Goal: Task Accomplishment & Management: Manage account settings

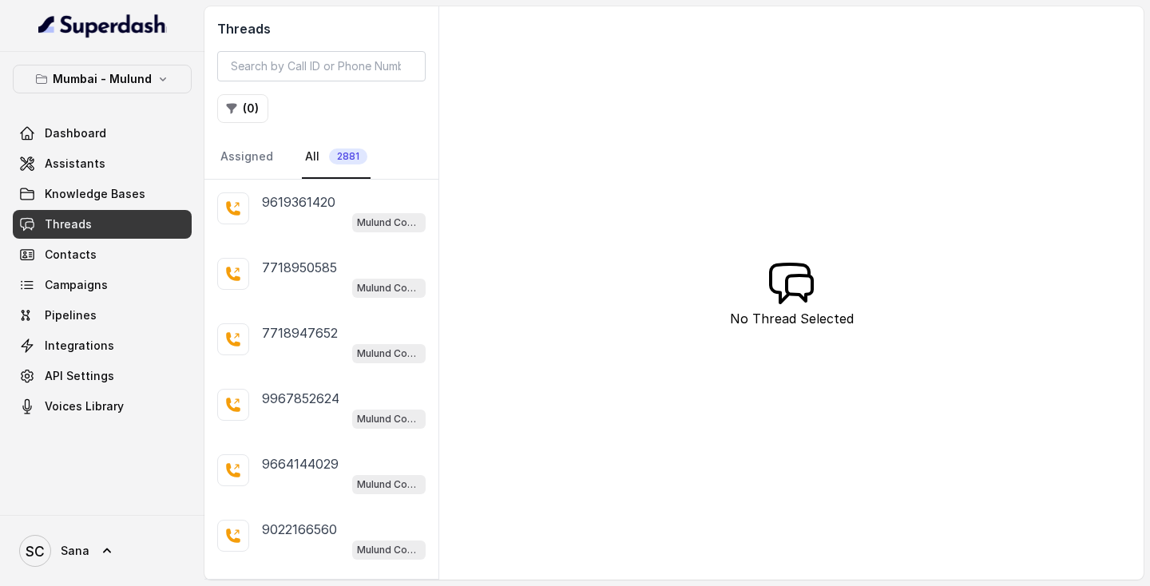
click at [339, 152] on span "2881" at bounding box center [348, 156] width 38 height 16
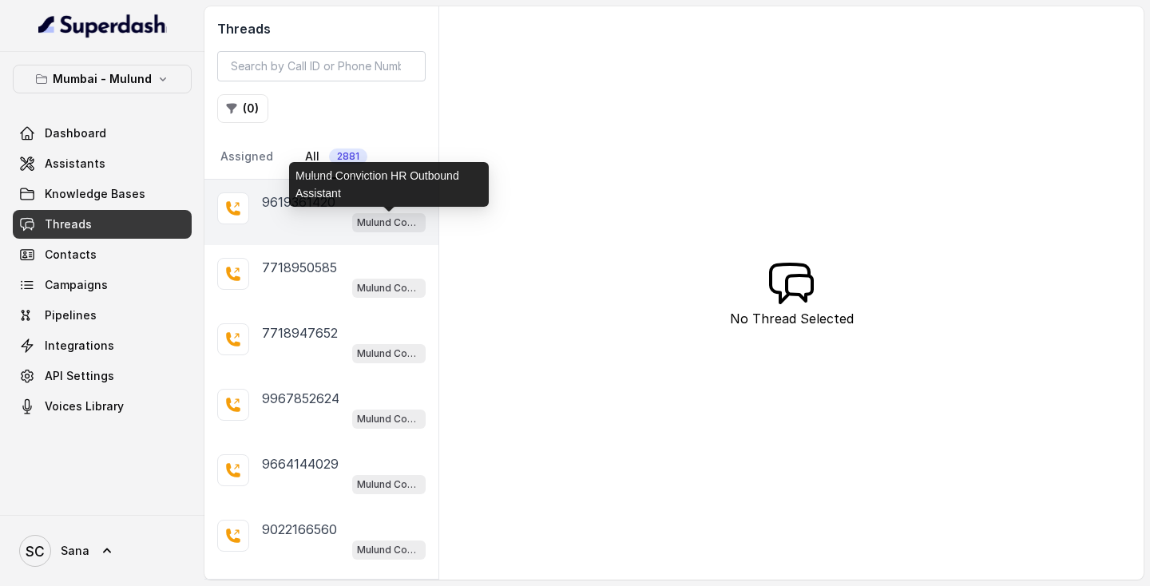
click at [365, 224] on p "Mulund Conviction HR Outbound Assistant" at bounding box center [389, 223] width 64 height 16
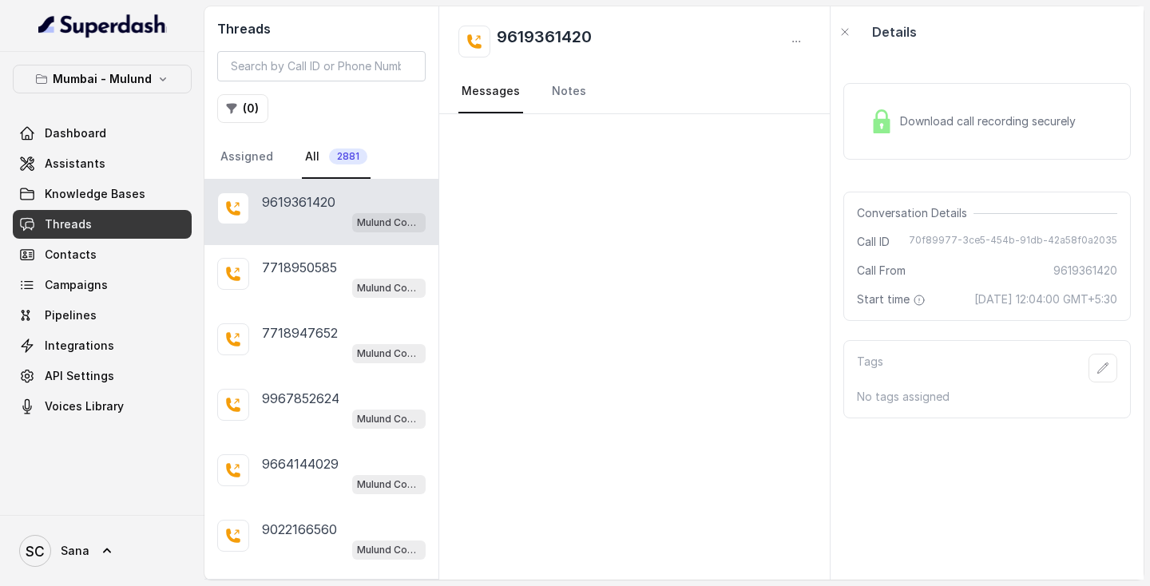
click at [59, 221] on span "Threads" at bounding box center [68, 224] width 47 height 16
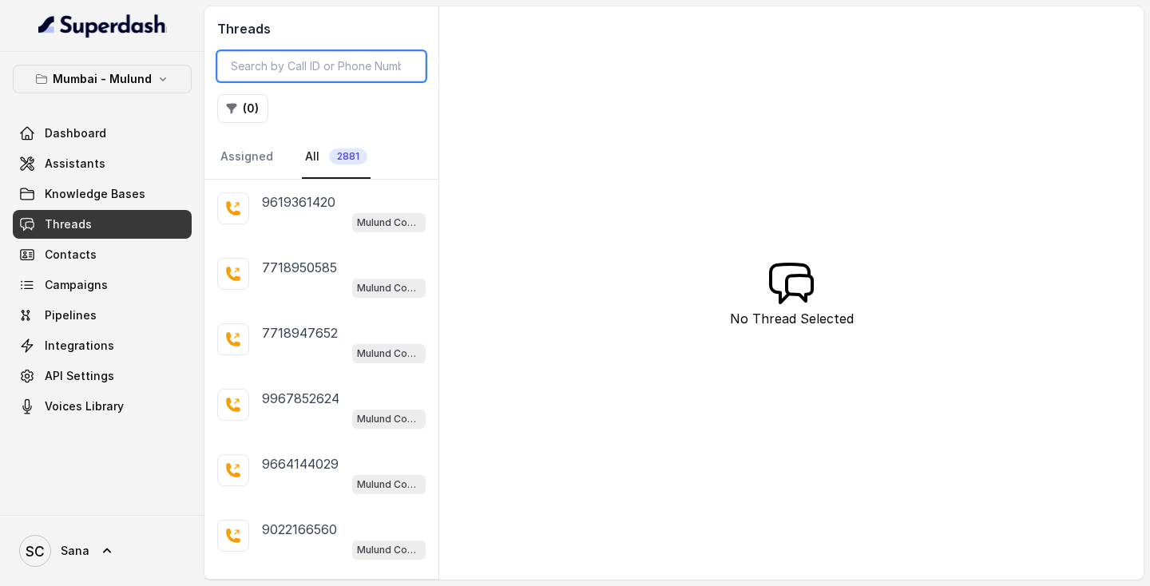
click at [249, 70] on input "search" at bounding box center [321, 66] width 208 height 30
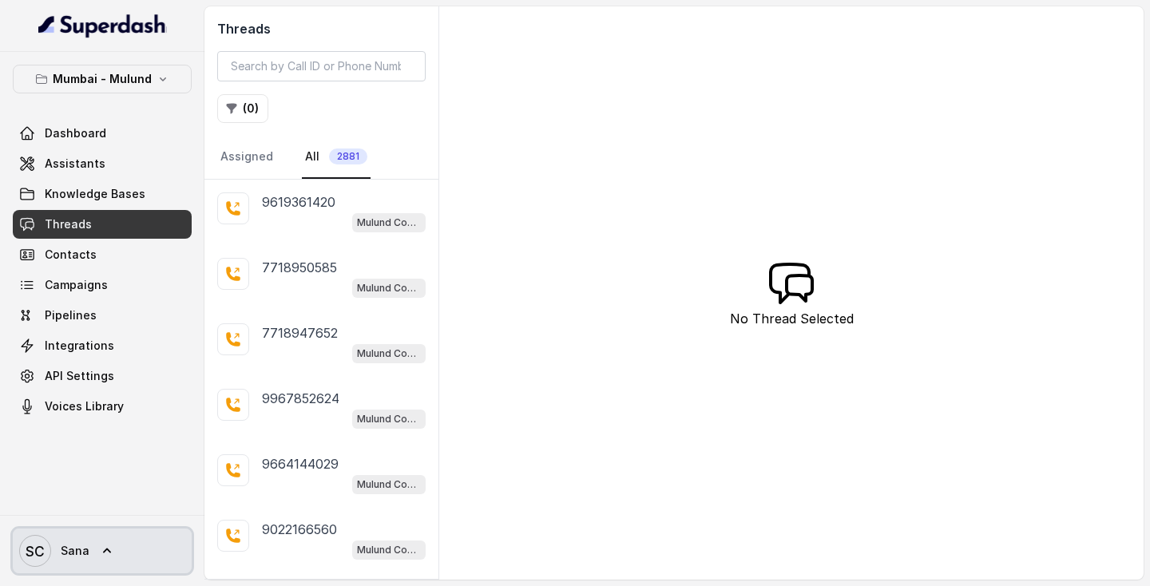
click at [99, 553] on icon at bounding box center [107, 551] width 16 height 16
click at [797, 303] on icon at bounding box center [791, 283] width 51 height 51
click at [253, 157] on link "Assigned" at bounding box center [246, 157] width 59 height 43
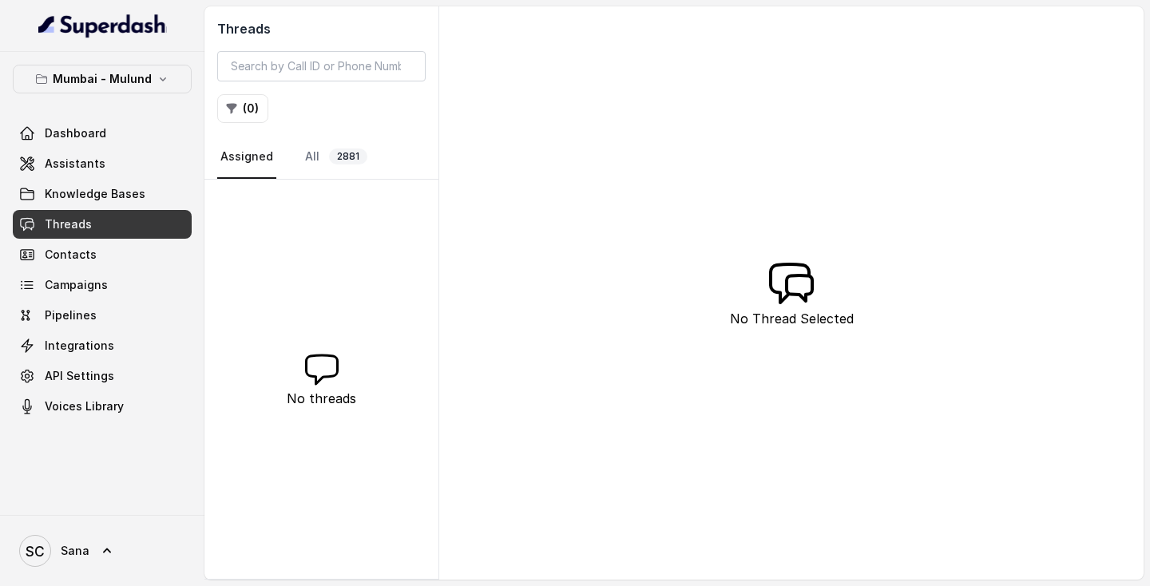
click at [97, 229] on link "Threads" at bounding box center [102, 224] width 179 height 29
click at [69, 312] on span "Pipelines" at bounding box center [71, 315] width 52 height 16
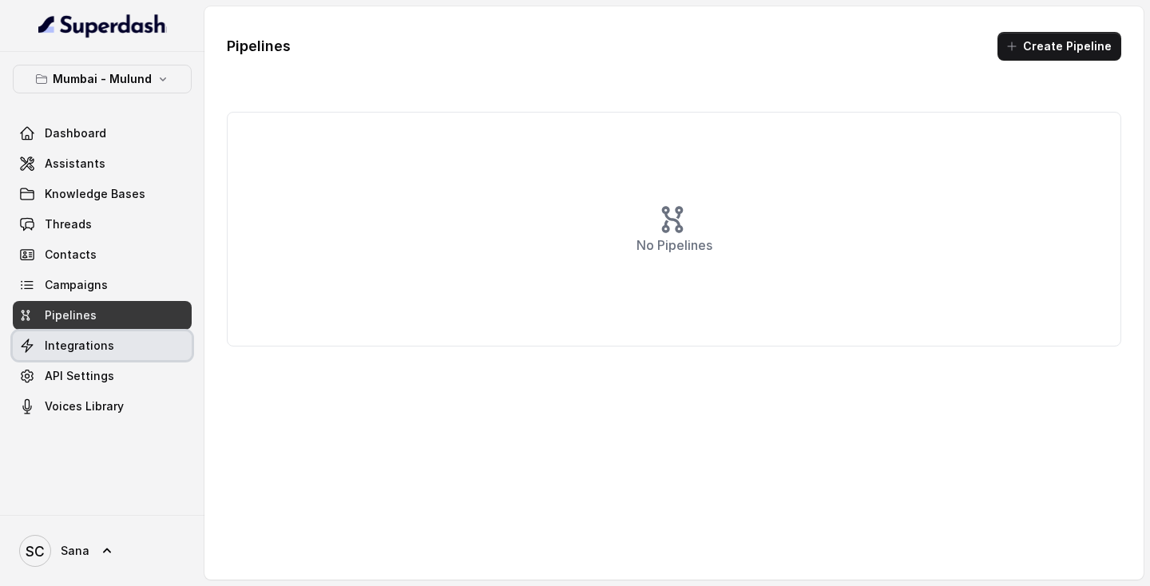
click at [65, 334] on link "Integrations" at bounding box center [102, 345] width 179 height 29
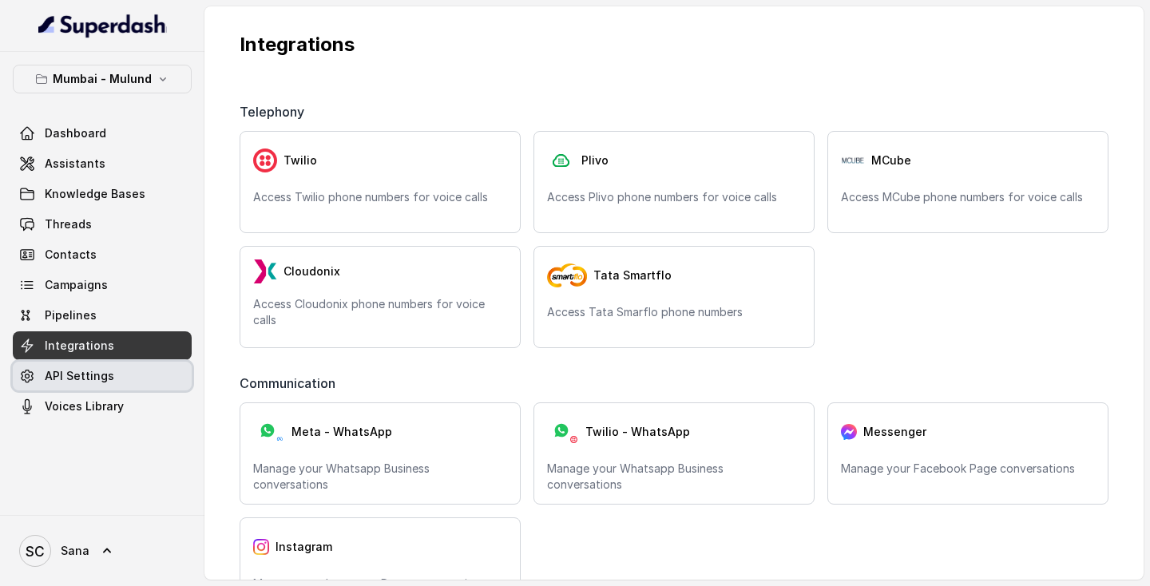
click at [65, 368] on span "API Settings" at bounding box center [79, 376] width 69 height 16
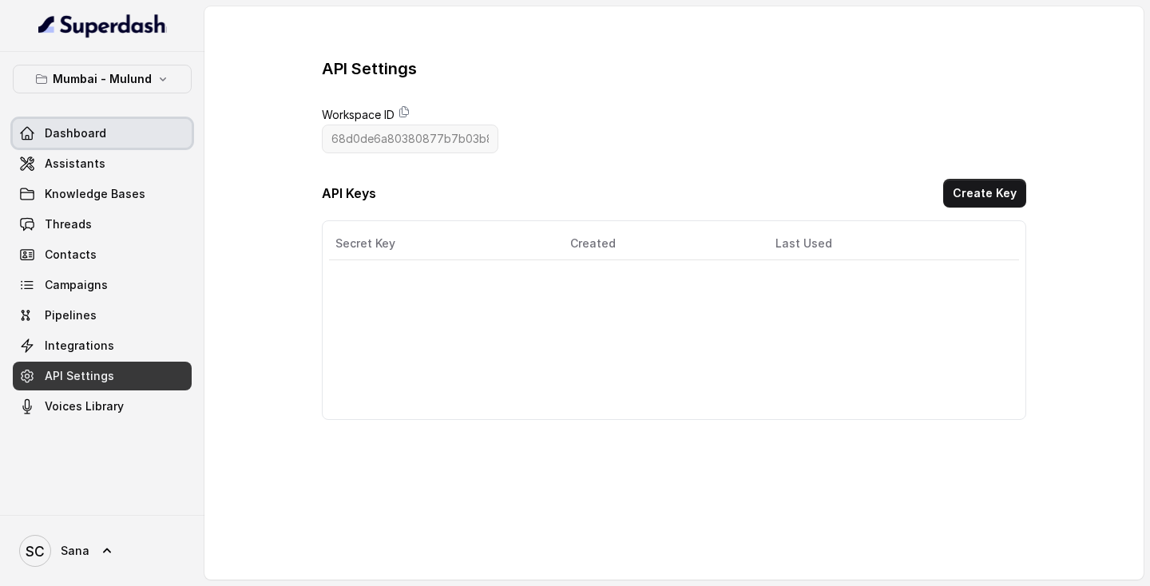
click at [61, 138] on span "Dashboard" at bounding box center [75, 133] width 61 height 16
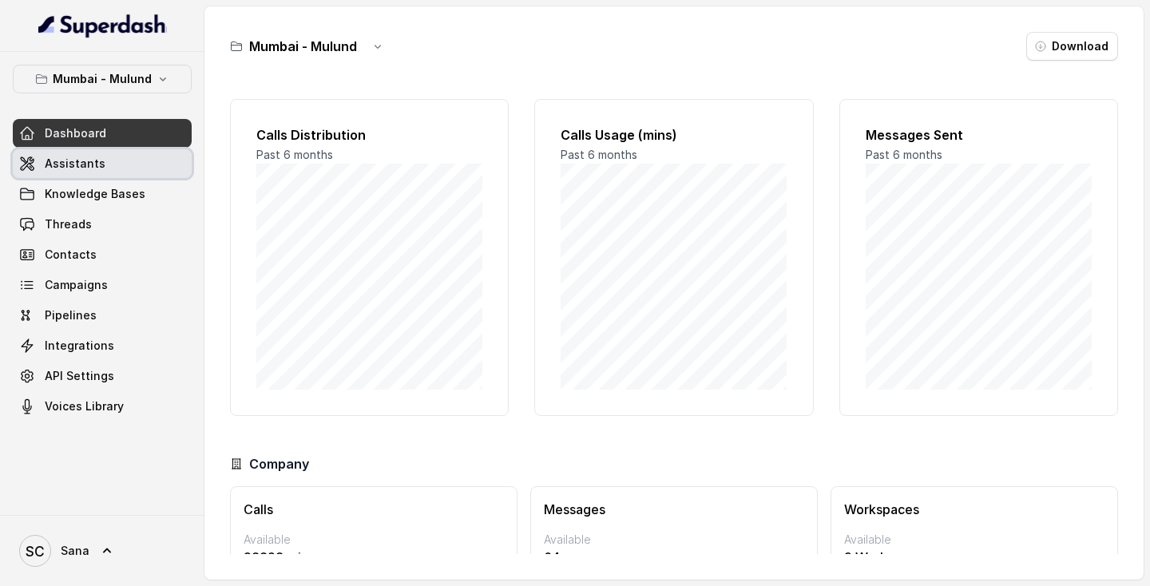
click at [60, 157] on span "Assistants" at bounding box center [75, 164] width 61 height 16
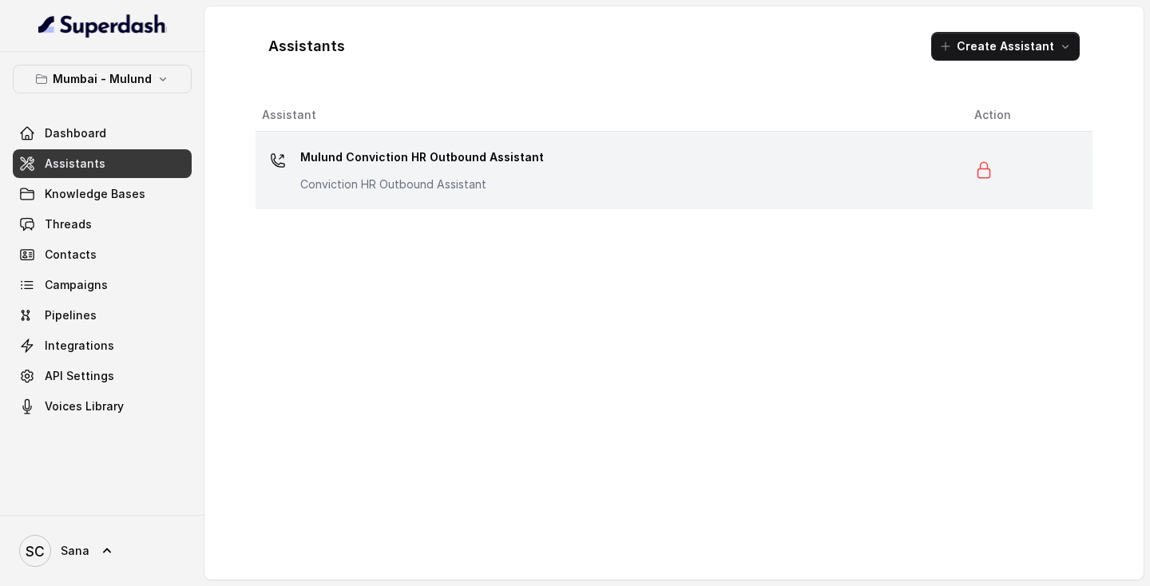
click at [392, 146] on p "Mulund Conviction HR Outbound Assistant" at bounding box center [421, 157] width 243 height 26
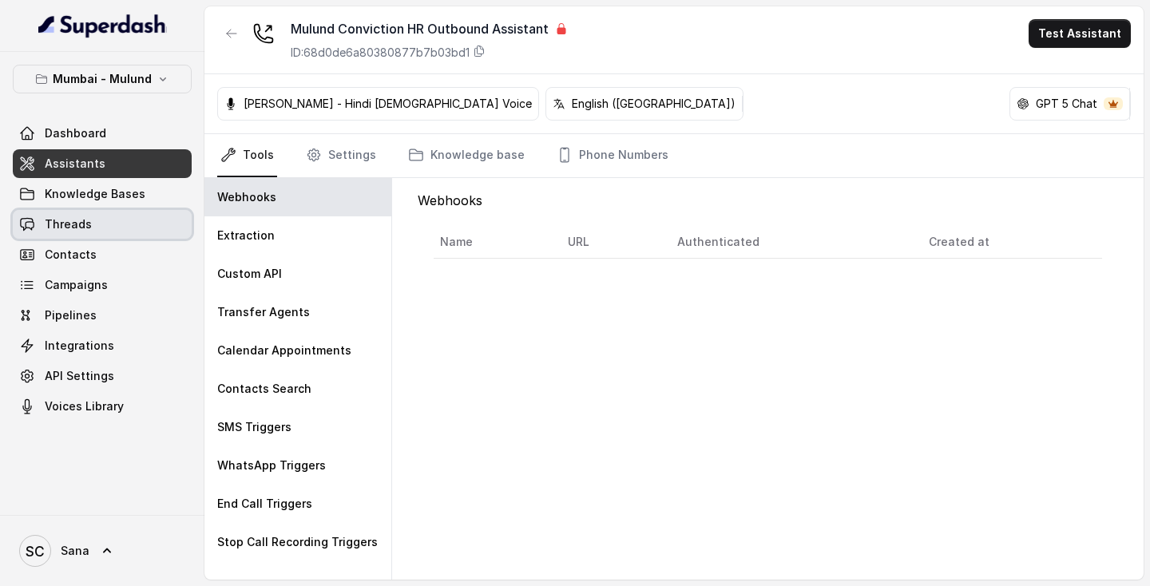
click at [71, 225] on span "Threads" at bounding box center [68, 224] width 47 height 16
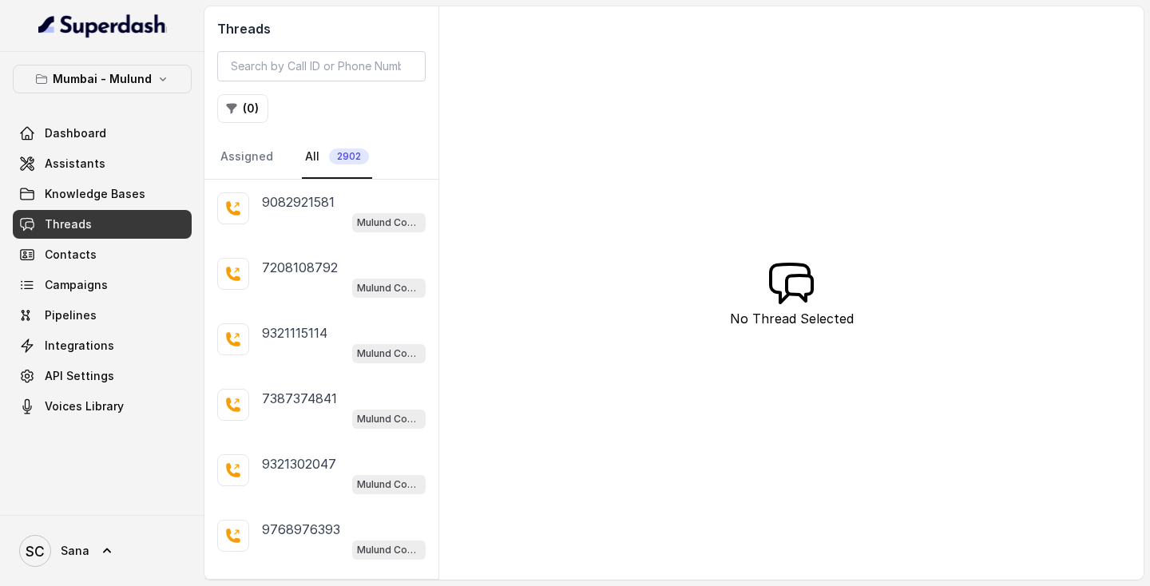
click at [340, 155] on span "2902" at bounding box center [349, 156] width 40 height 16
click at [256, 104] on button "( 0 )" at bounding box center [242, 108] width 51 height 29
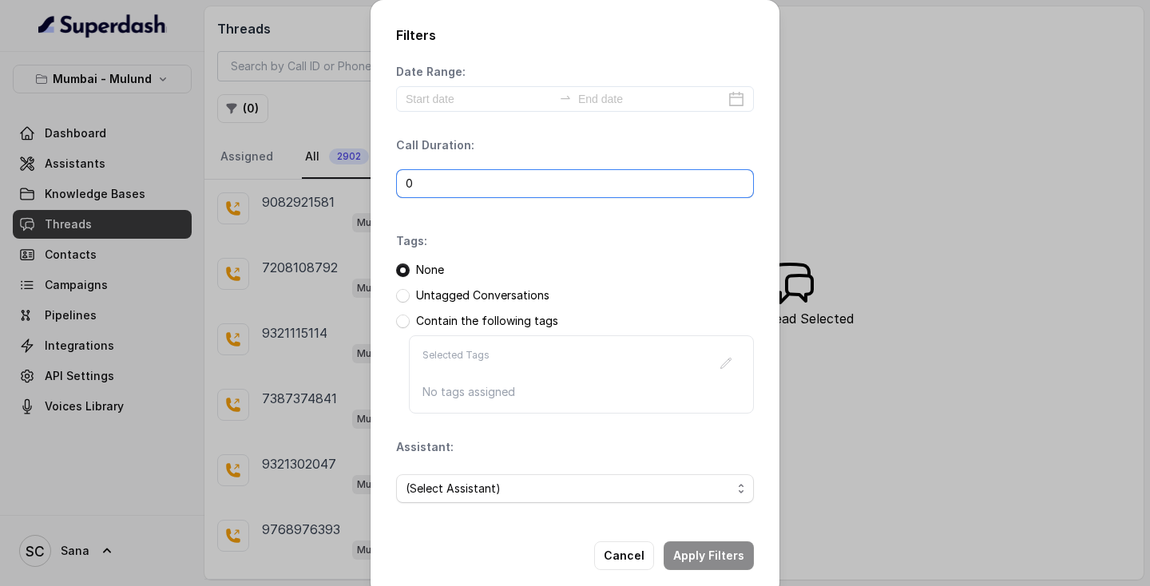
click at [510, 175] on input "0" at bounding box center [575, 183] width 358 height 29
click at [565, 93] on icon "swap-right" at bounding box center [565, 97] width 13 height 13
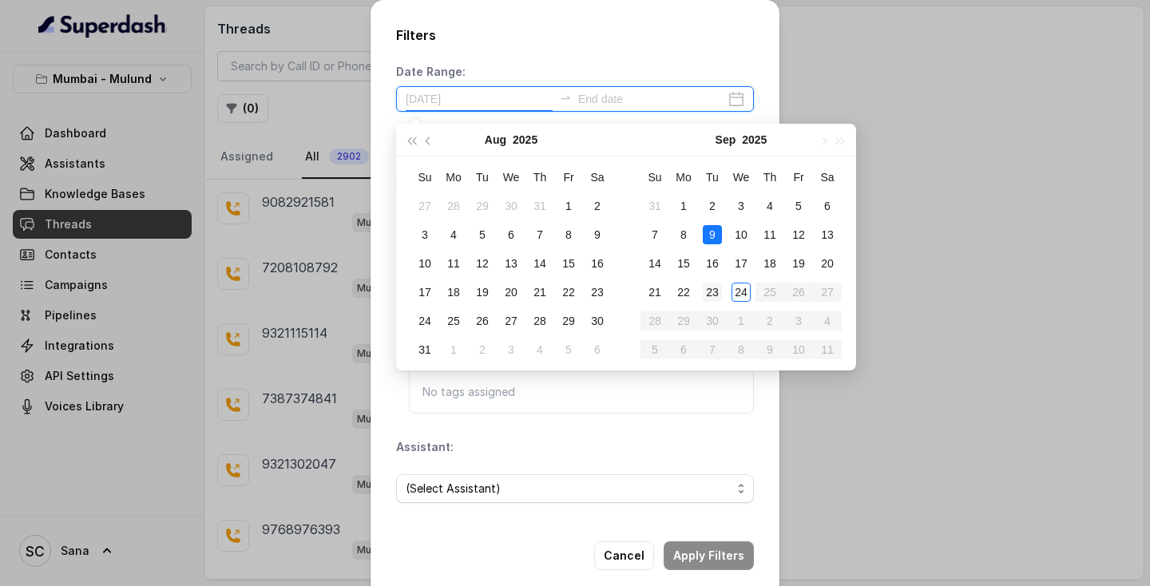
type input "2025-09-23"
click at [725, 283] on td "23" at bounding box center [712, 292] width 29 height 29
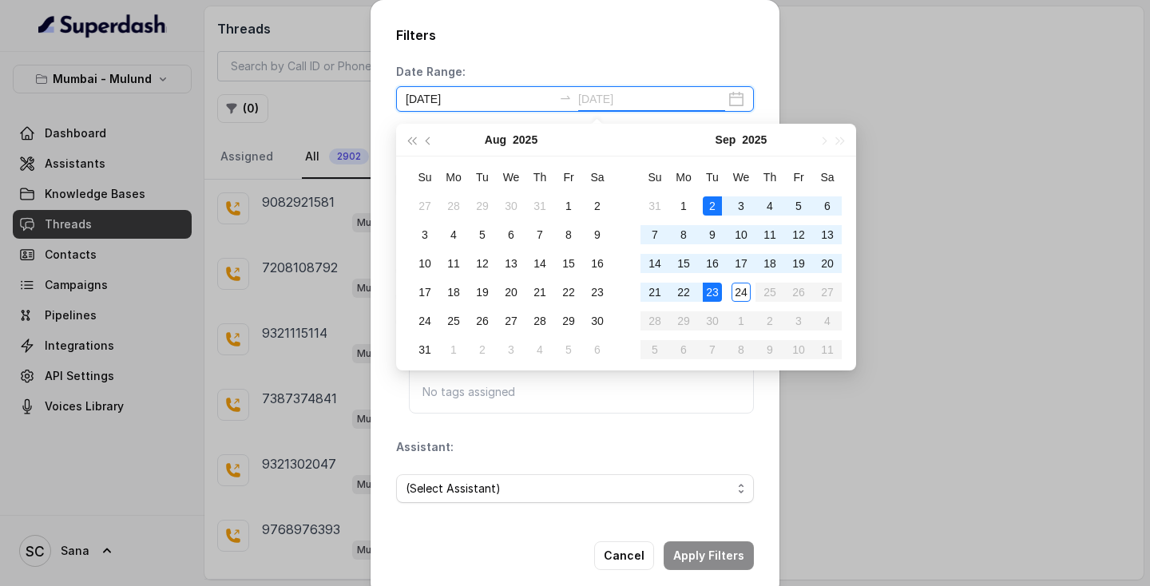
type input "2025-09-02"
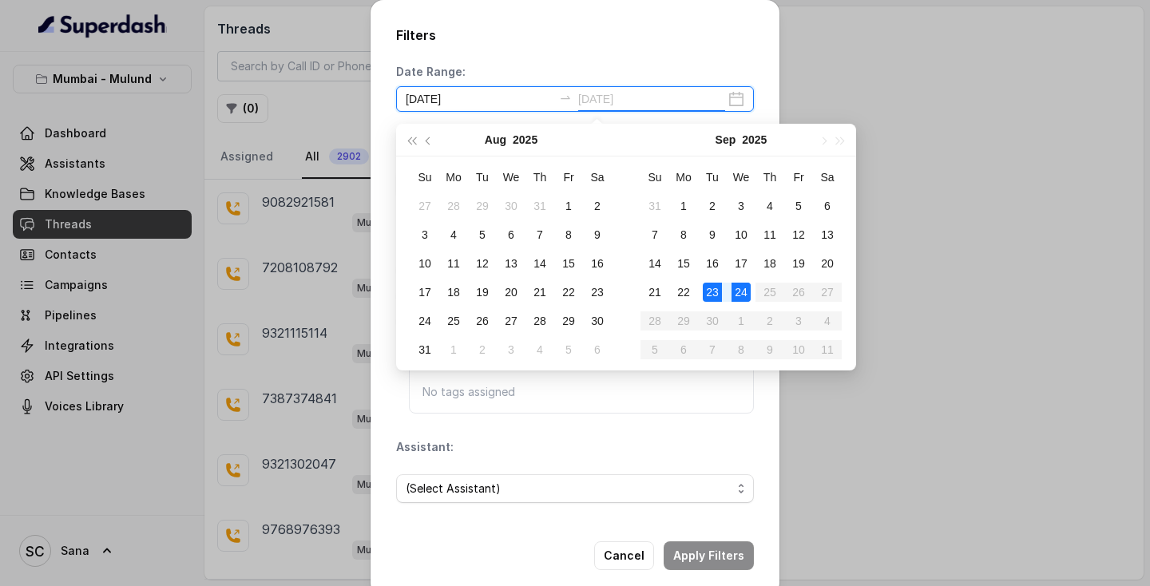
type input "2025-09-23"
click at [720, 291] on div "23" at bounding box center [711, 292] width 19 height 19
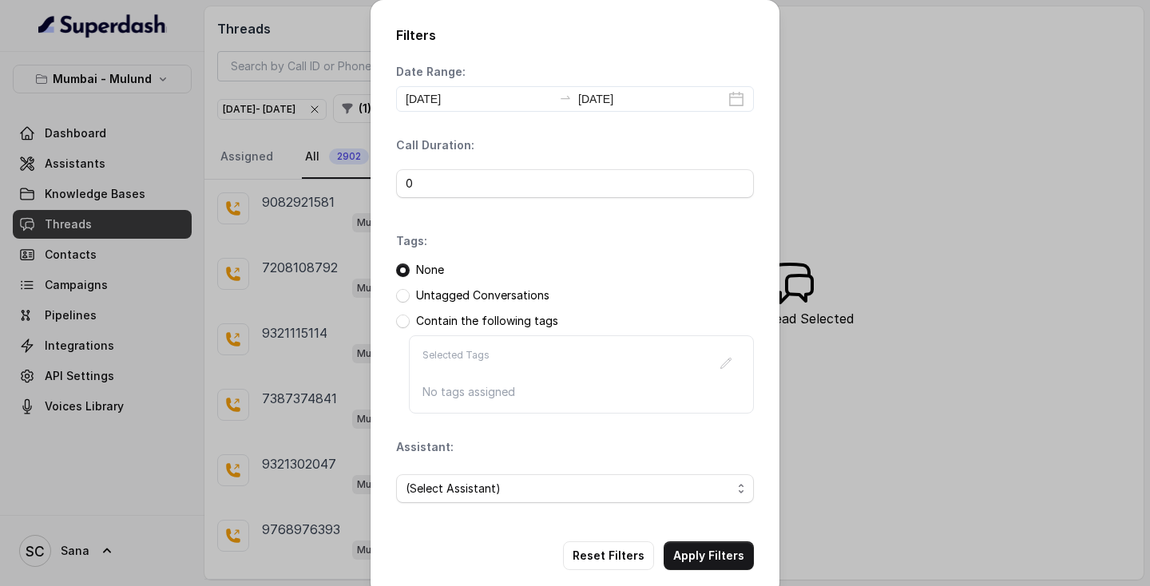
click at [485, 293] on p "Untagged Conversations" at bounding box center [482, 295] width 133 height 16
click at [402, 293] on span at bounding box center [403, 296] width 14 height 14
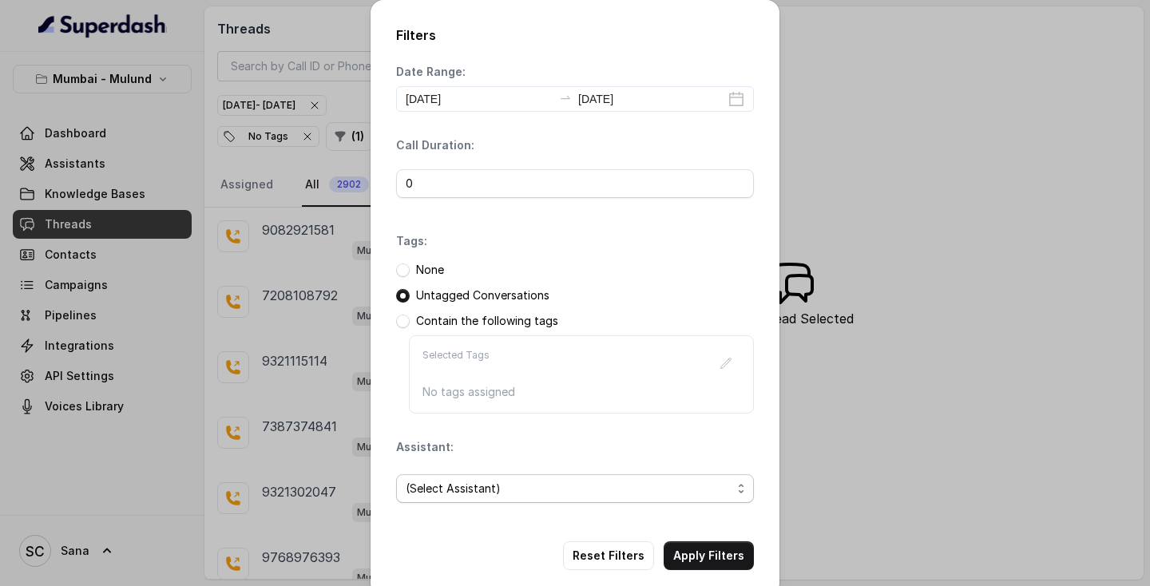
click at [532, 497] on span "(Select Assistant)" at bounding box center [569, 488] width 326 height 19
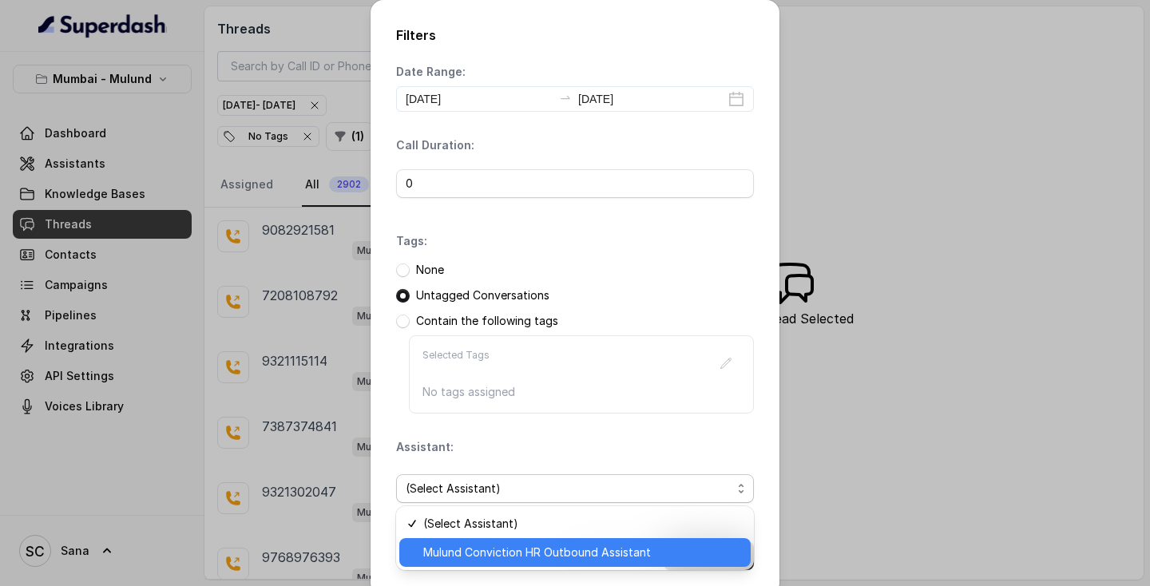
click at [536, 548] on span "Mulund Conviction HR Outbound Assistant" at bounding box center [582, 552] width 318 height 19
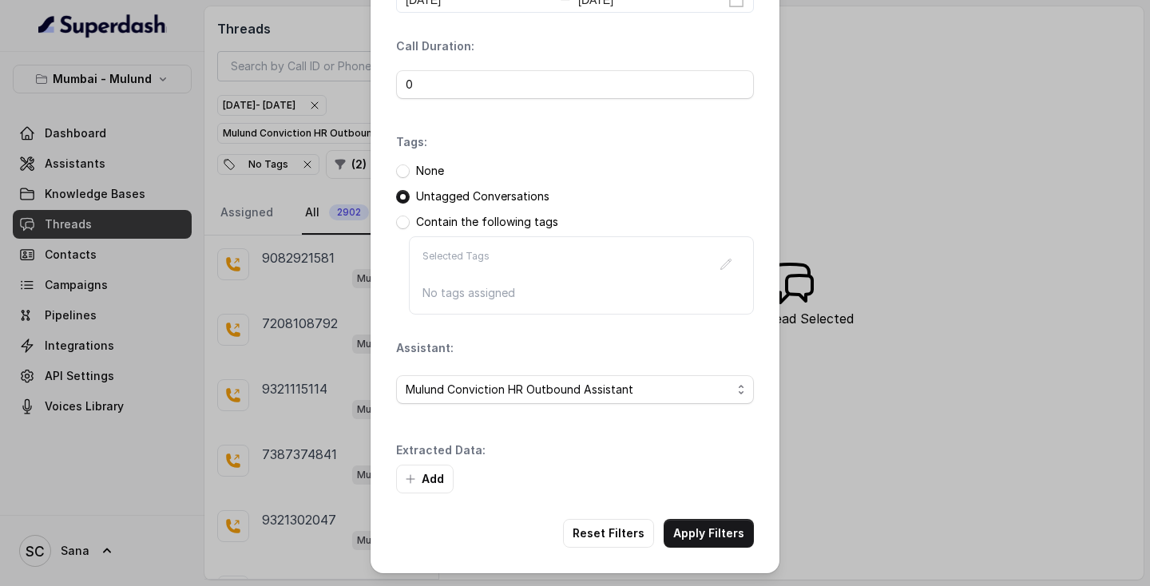
scroll to position [99, 0]
click at [434, 478] on button "Add" at bounding box center [424, 479] width 57 height 29
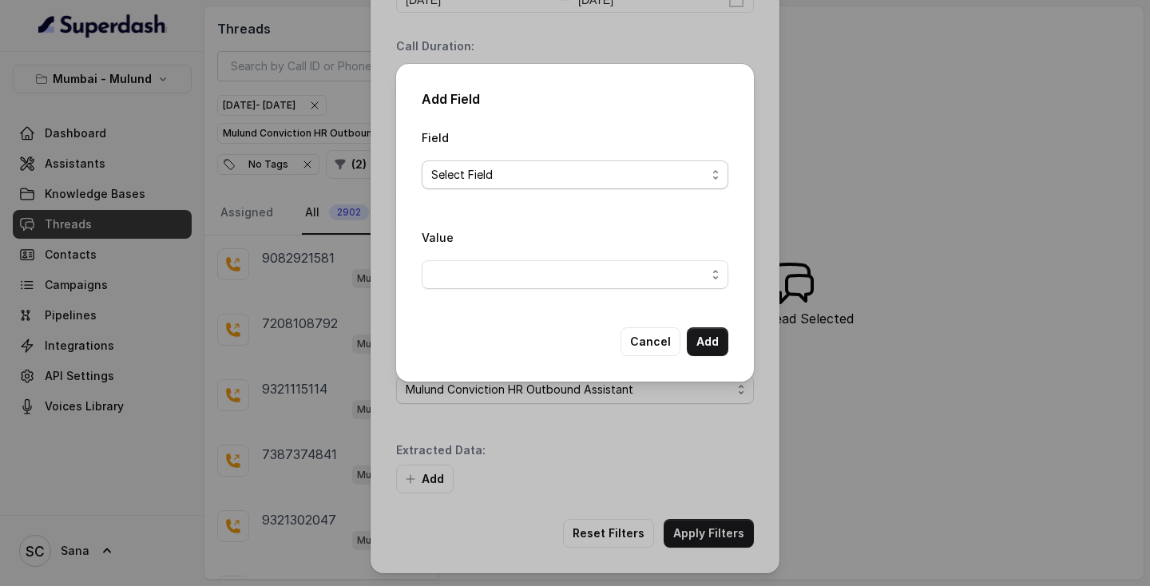
click at [498, 180] on span "Select Field" at bounding box center [568, 174] width 275 height 19
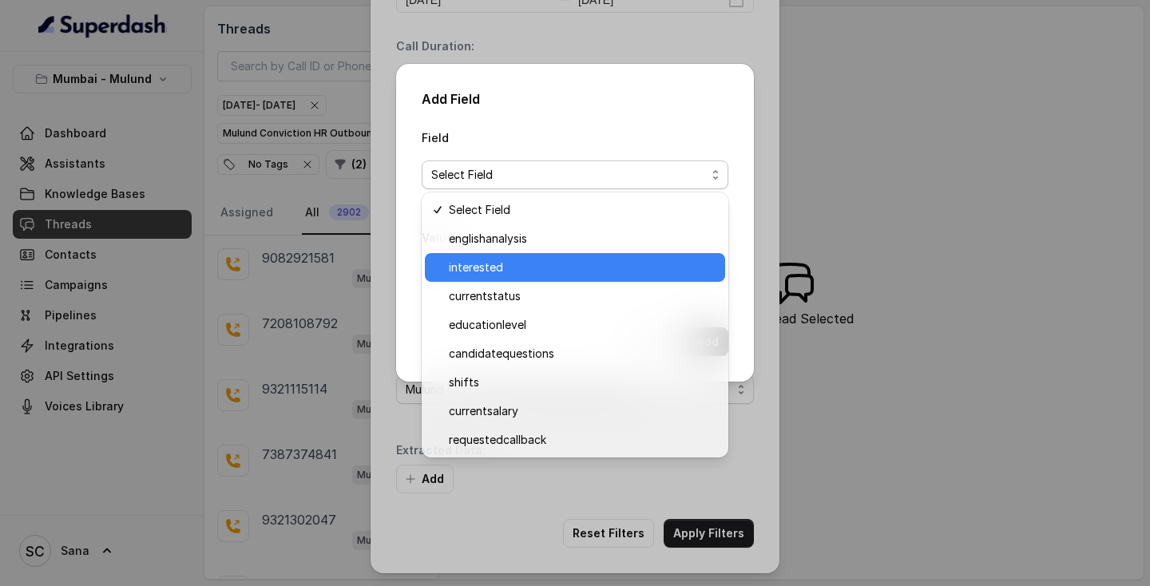
click at [527, 268] on span "interested" at bounding box center [582, 267] width 267 height 19
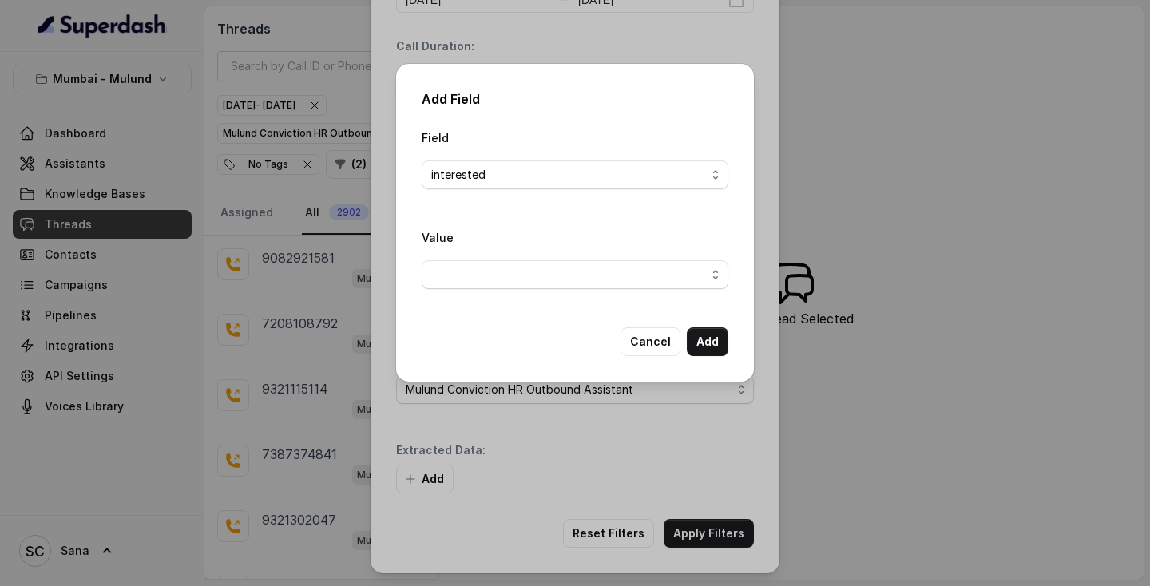
click at [527, 268] on span "button" at bounding box center [574, 274] width 307 height 29
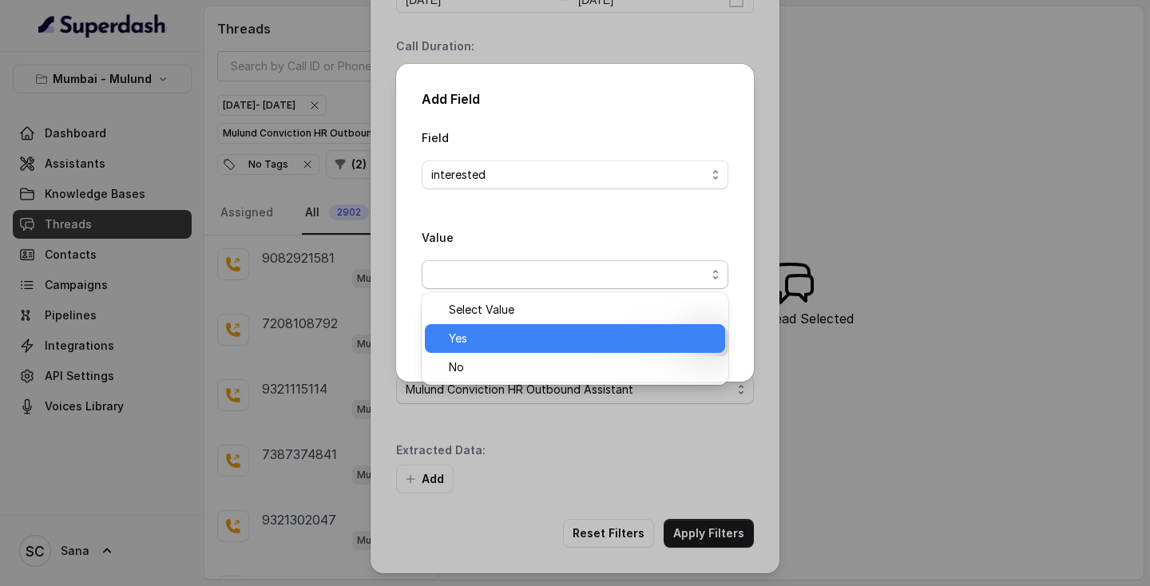
click at [532, 331] on span "Yes" at bounding box center [582, 338] width 267 height 19
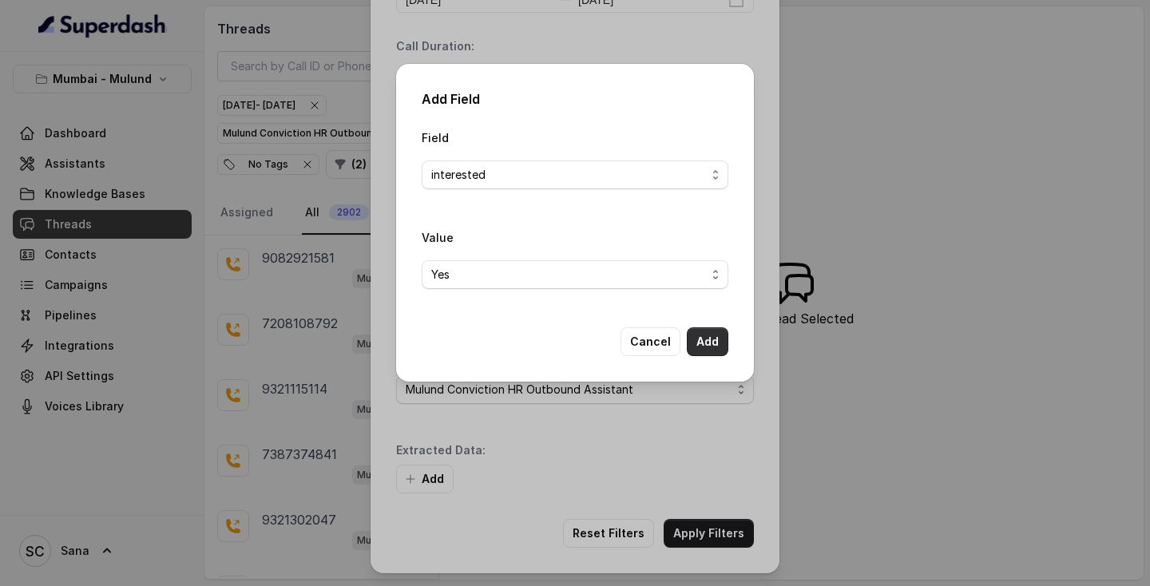
click at [703, 341] on button "Add" at bounding box center [708, 341] width 42 height 29
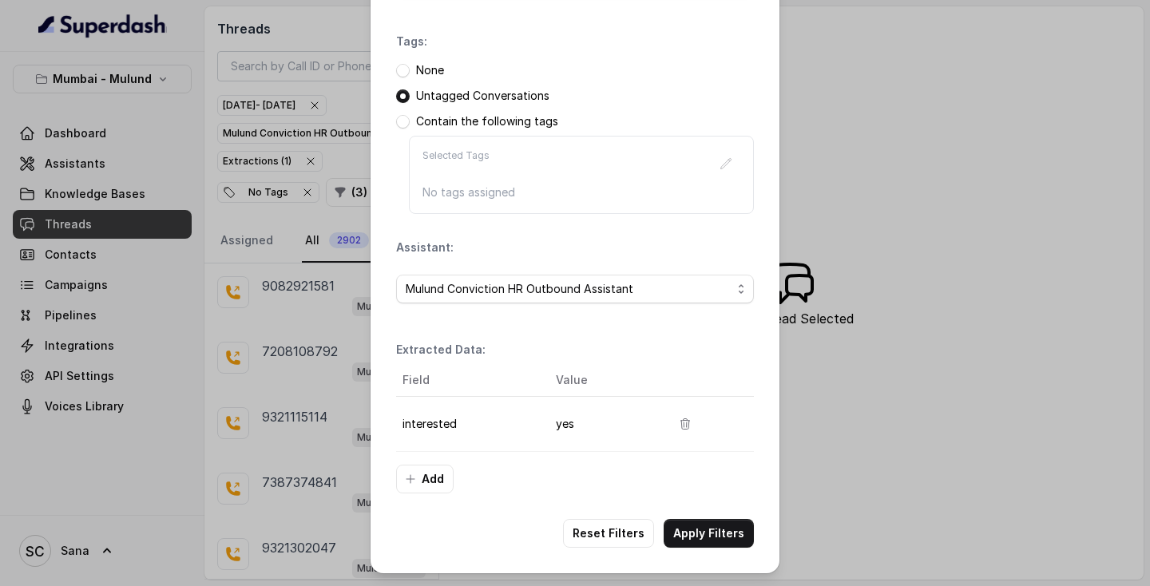
scroll to position [200, 0]
click at [727, 518] on div "Filters Date Range: 2025-09-23 2025-09-23 Call Duration: 0 Tags: None Untagged …" at bounding box center [574, 186] width 409 height 773
click at [723, 525] on button "Apply Filters" at bounding box center [708, 533] width 90 height 29
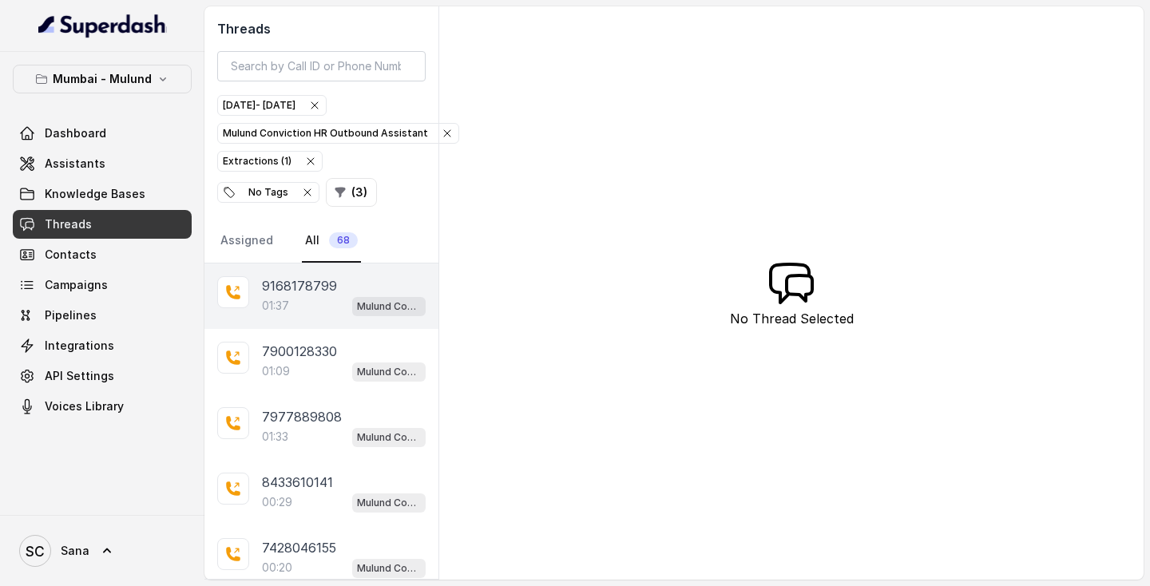
click at [327, 299] on div "01:37 Mulund Conviction HR Outbound Assistant" at bounding box center [344, 305] width 164 height 21
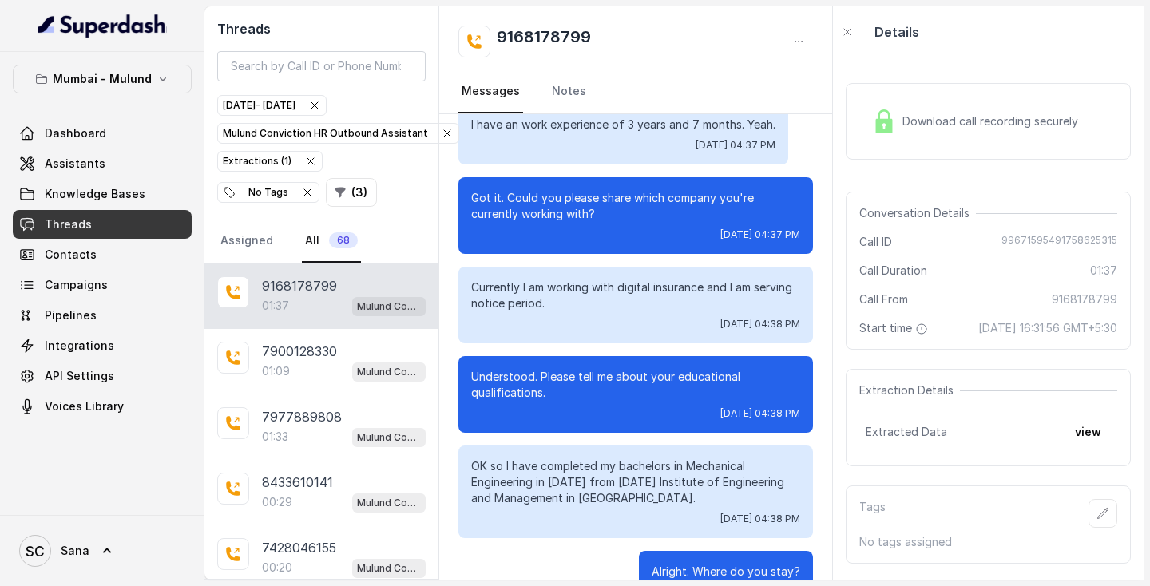
scroll to position [529, 0]
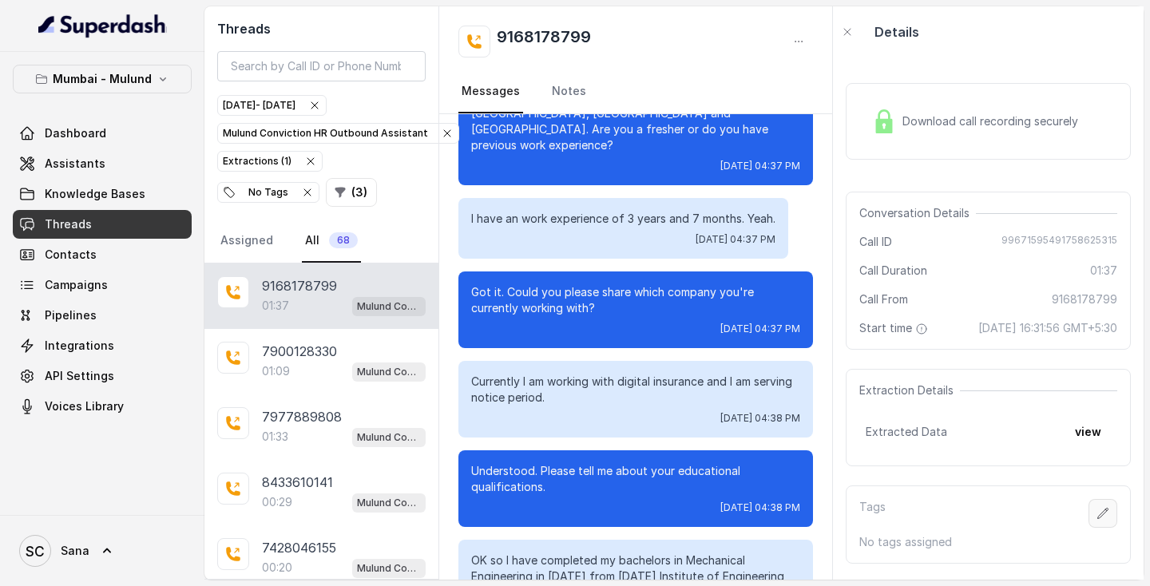
click at [1109, 525] on button "button" at bounding box center [1102, 513] width 29 height 29
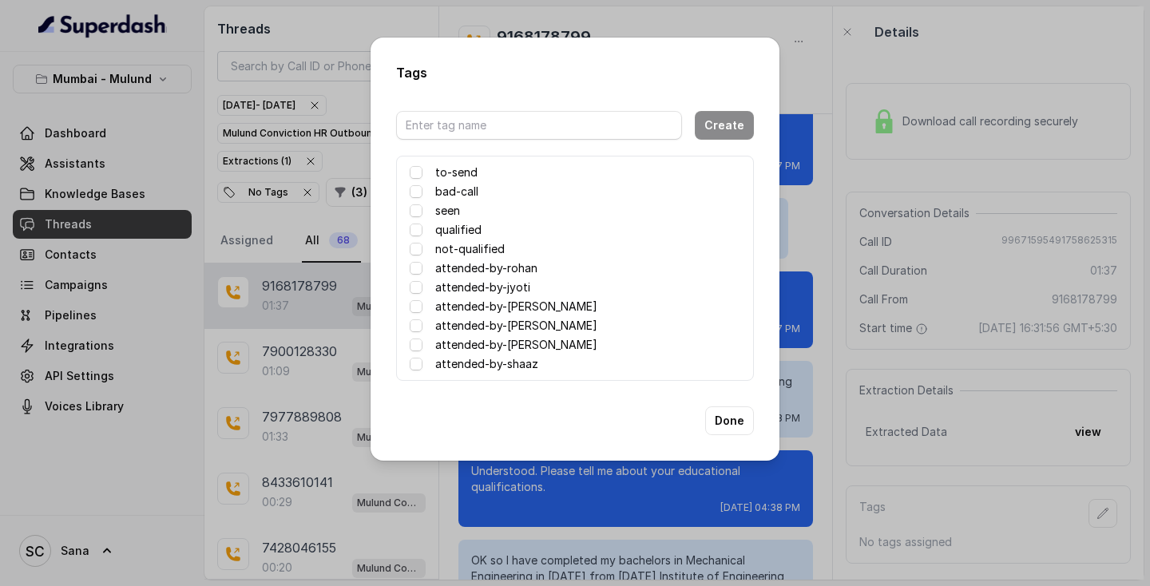
click at [512, 266] on label "attended-by-rohan" at bounding box center [486, 268] width 102 height 19
click at [720, 419] on button "Done" at bounding box center [729, 420] width 49 height 29
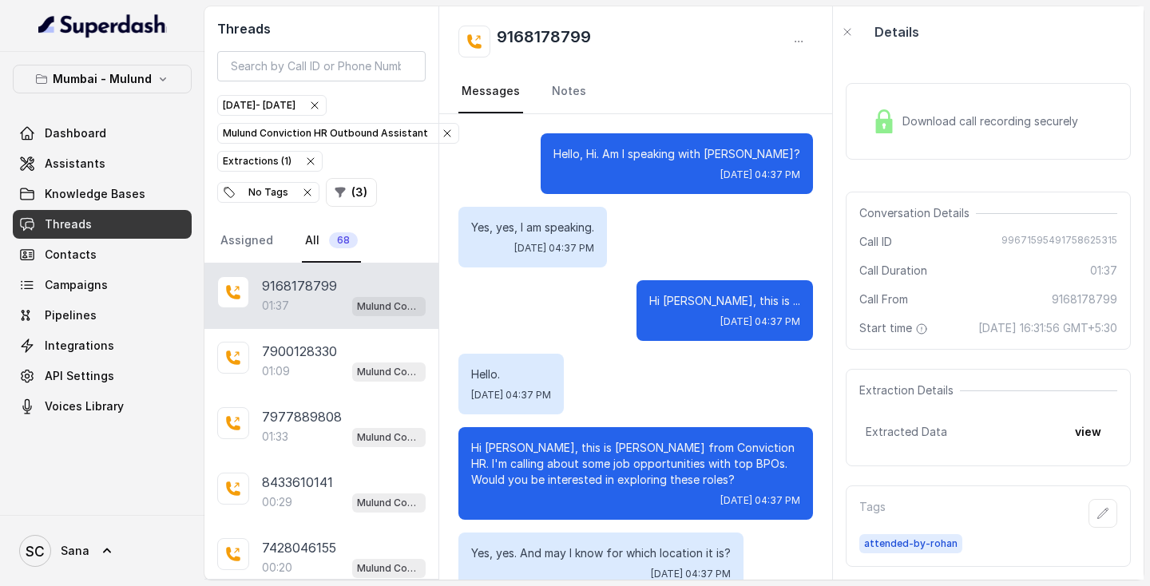
scroll to position [0, 0]
click at [576, 87] on link "Notes" at bounding box center [568, 91] width 41 height 43
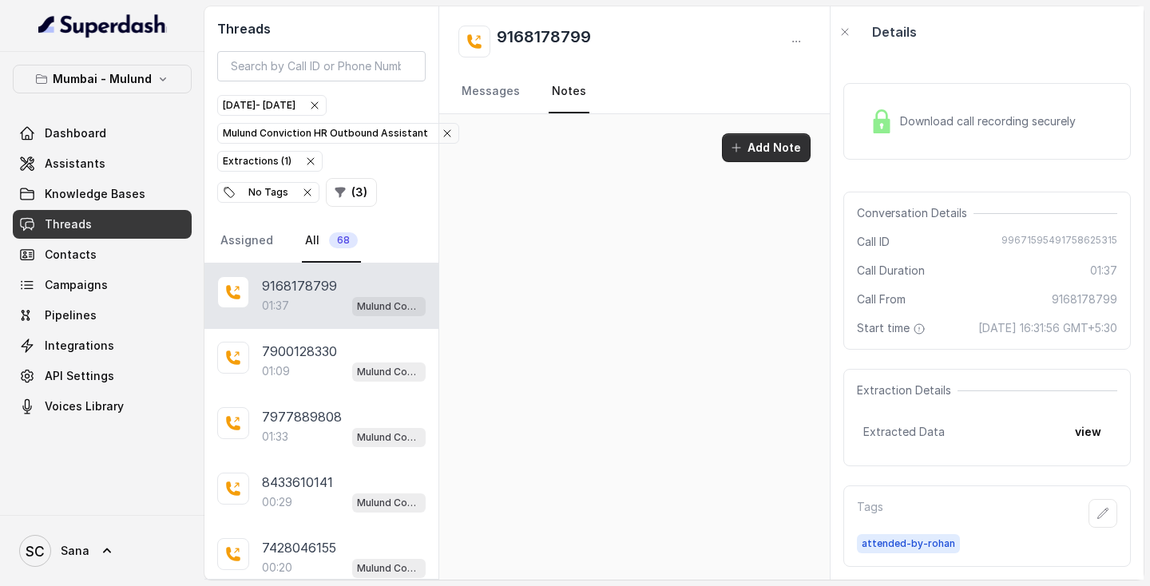
click at [759, 153] on button "Add Note" at bounding box center [766, 147] width 89 height 29
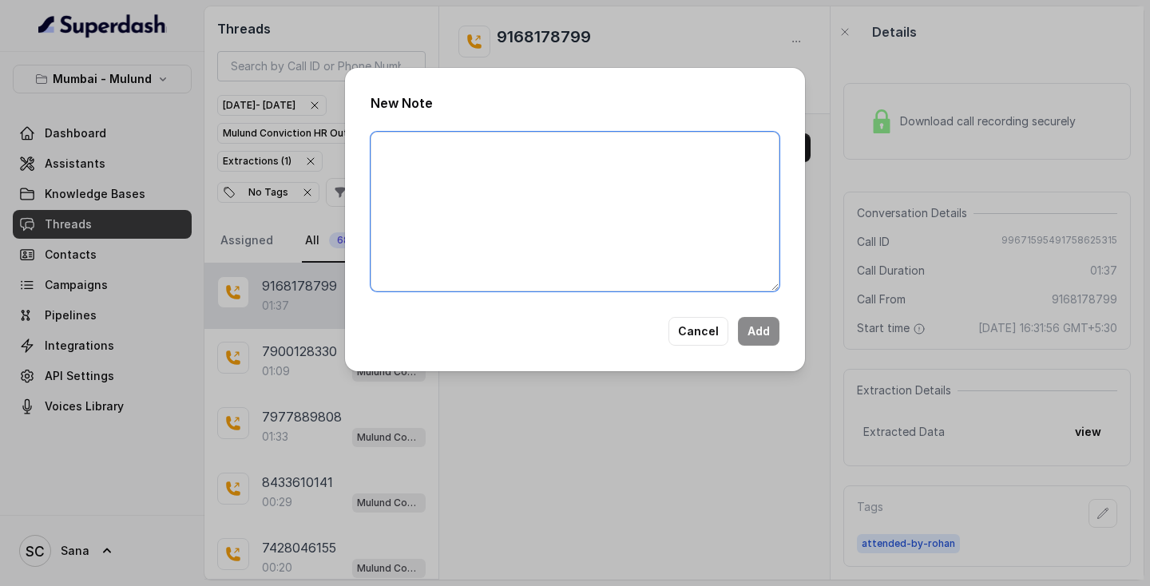
click at [718, 164] on textarea at bounding box center [574, 212] width 409 height 160
type textarea "Ringing"
click at [780, 330] on div "New Note Ringing Cancel Add" at bounding box center [575, 219] width 460 height 303
click at [765, 333] on button "Add" at bounding box center [759, 331] width 42 height 29
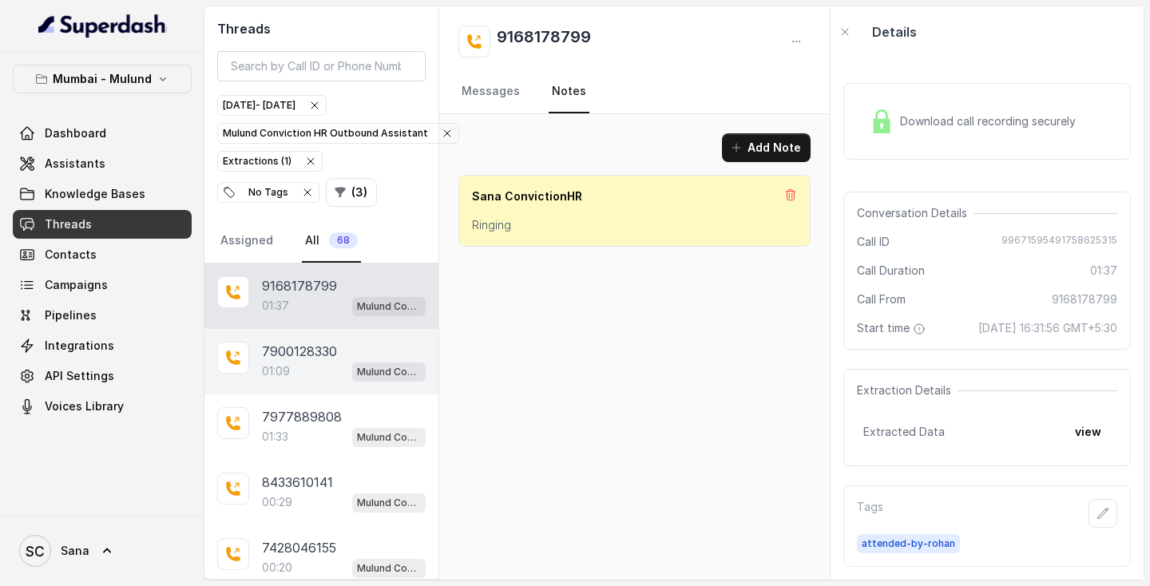
click at [341, 350] on div "7900128330" at bounding box center [344, 351] width 164 height 19
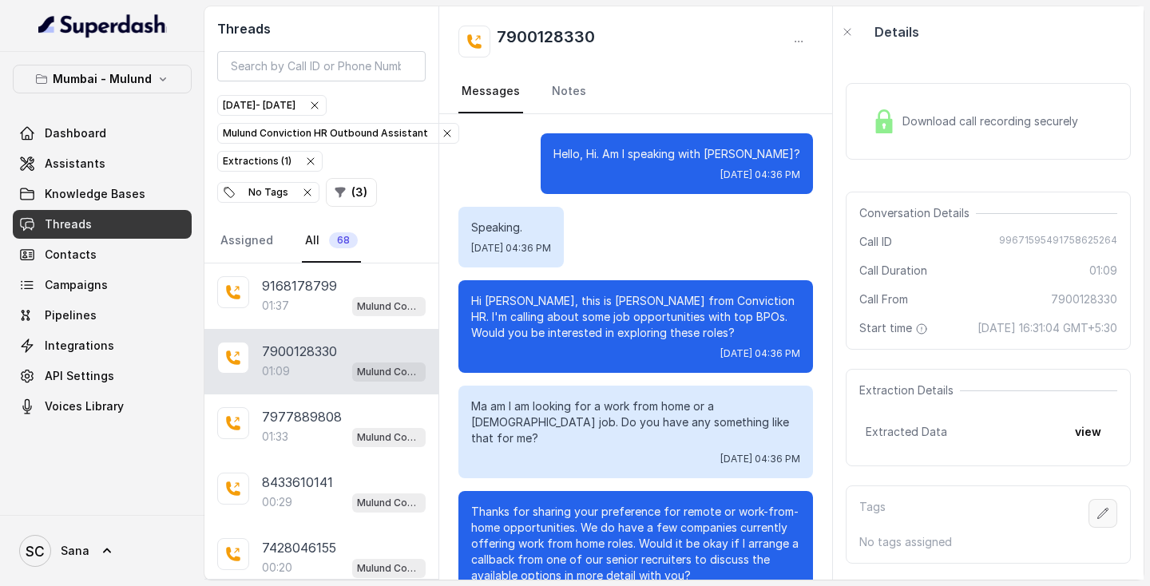
click at [1100, 520] on icon "button" at bounding box center [1102, 513] width 13 height 13
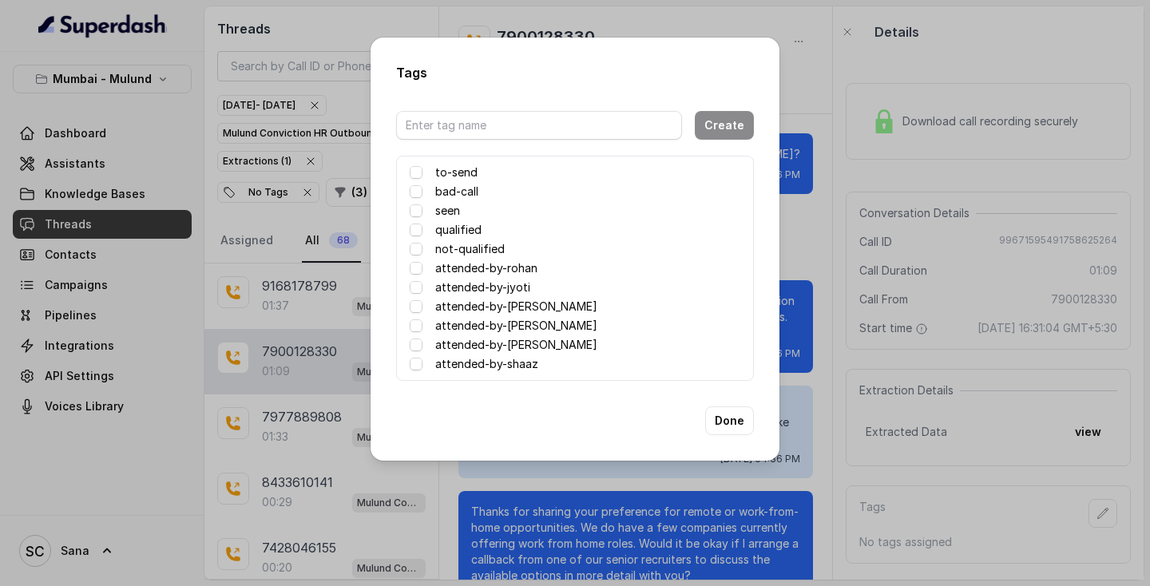
click at [499, 260] on label "attended-by-rohan" at bounding box center [486, 268] width 102 height 19
click at [491, 263] on label "attended-by-rohan" at bounding box center [486, 268] width 102 height 19
click at [730, 432] on button "Done" at bounding box center [729, 420] width 49 height 29
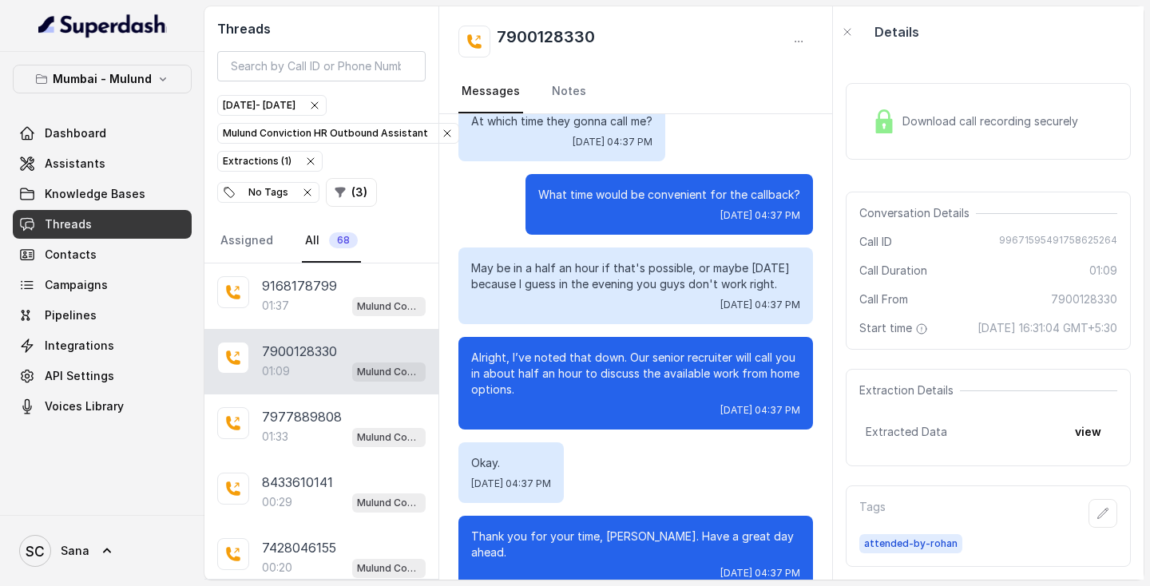
scroll to position [526, 0]
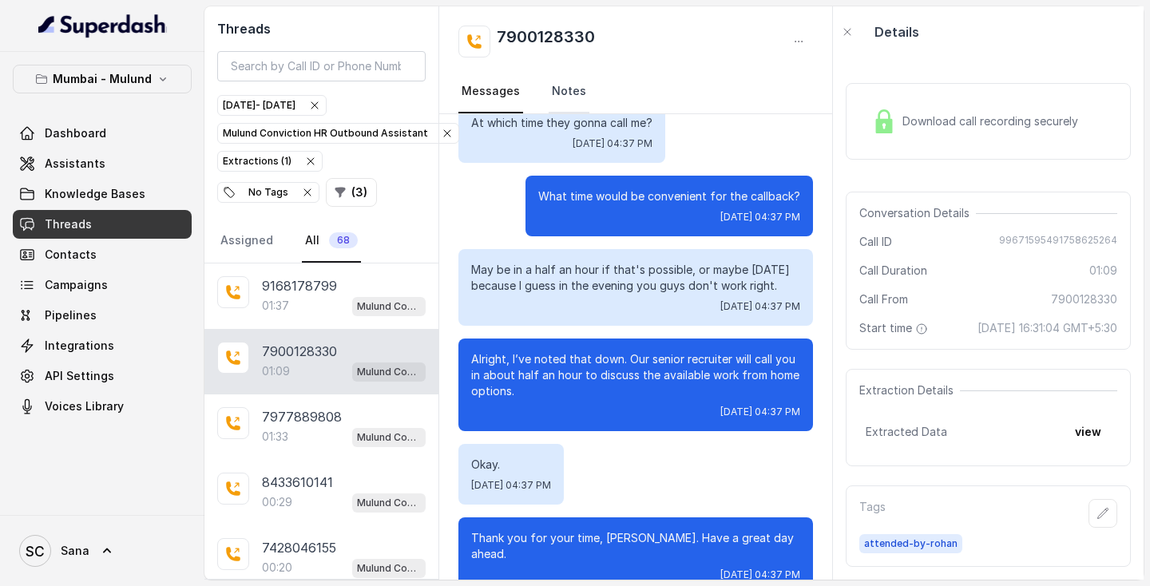
click at [567, 86] on link "Notes" at bounding box center [568, 91] width 41 height 43
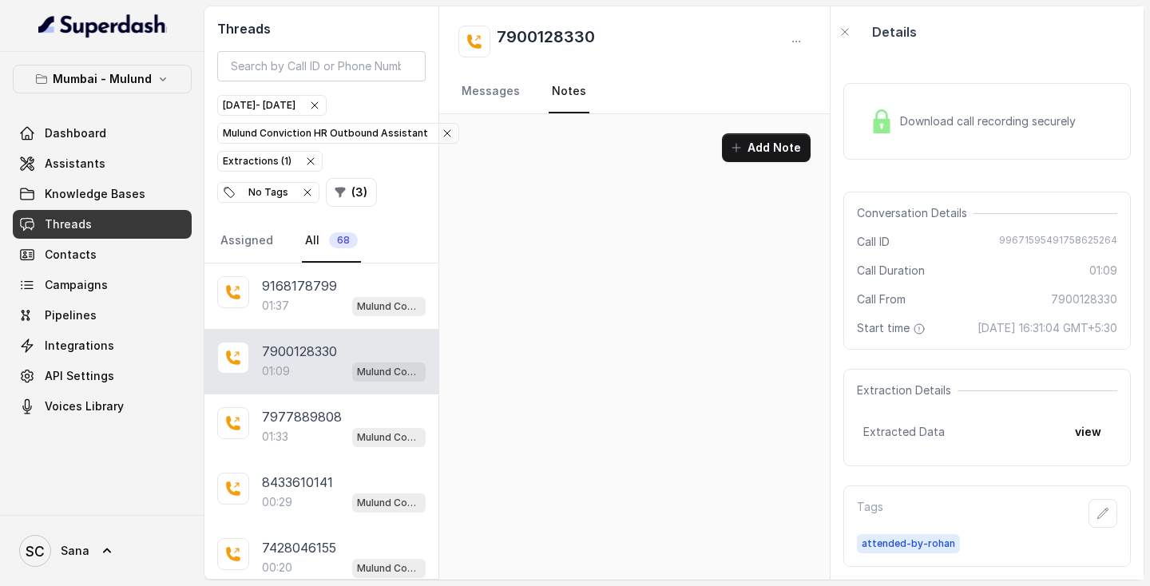
click at [656, 232] on div "Add Note" at bounding box center [634, 346] width 390 height 465
click at [527, 102] on nav "Messages Notes" at bounding box center [634, 91] width 352 height 43
click at [510, 101] on link "Messages" at bounding box center [490, 91] width 65 height 43
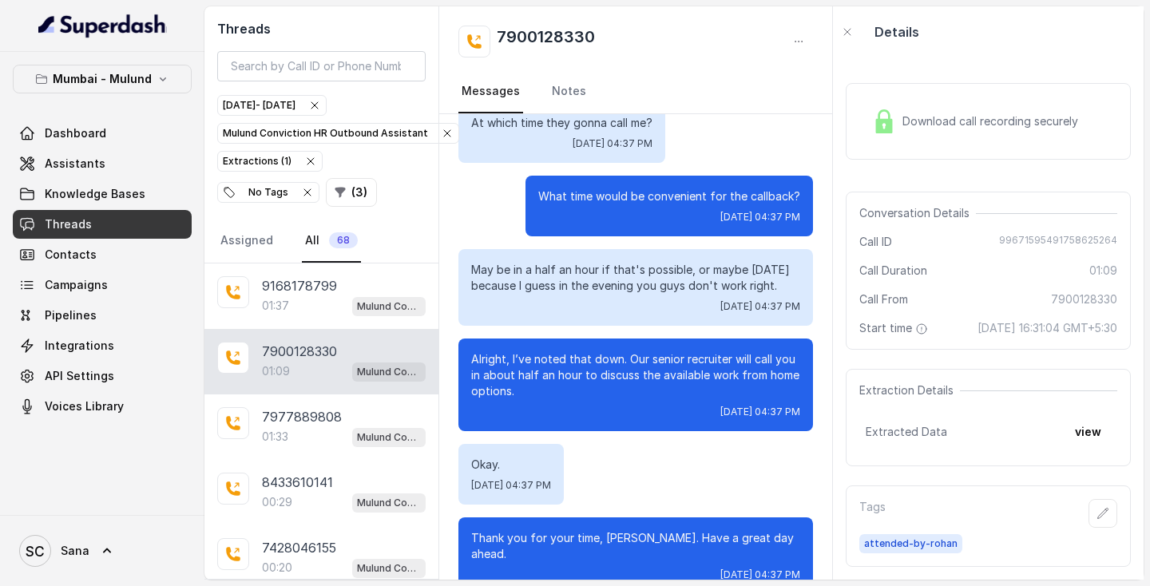
click at [541, 104] on nav "Messages Notes" at bounding box center [635, 91] width 354 height 43
click at [560, 96] on link "Notes" at bounding box center [568, 91] width 41 height 43
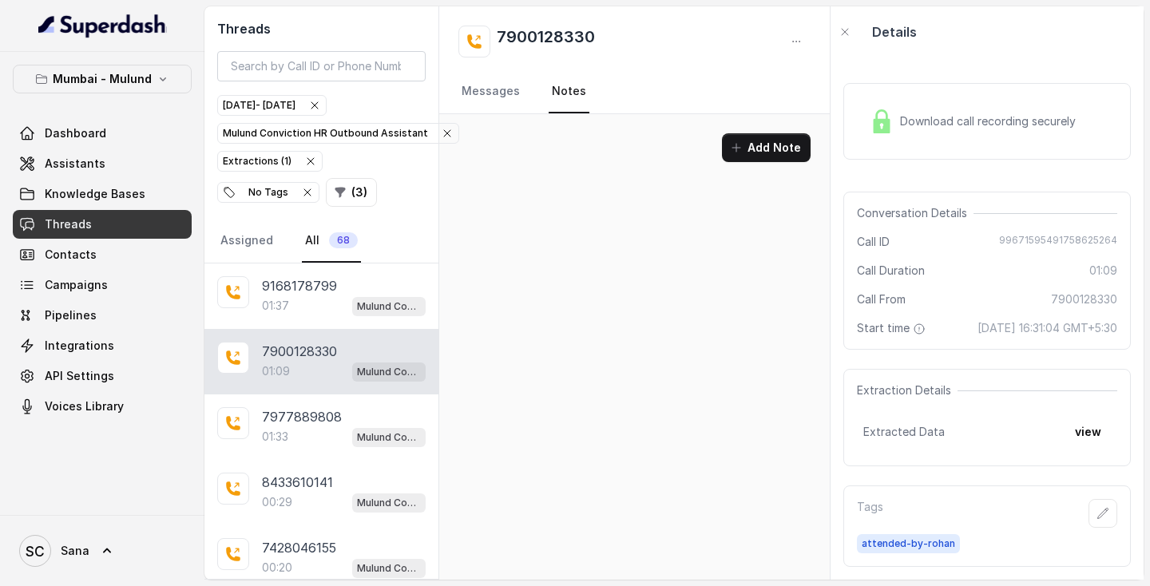
scroll to position [0, 0]
click at [774, 152] on button "Add Note" at bounding box center [766, 147] width 89 height 29
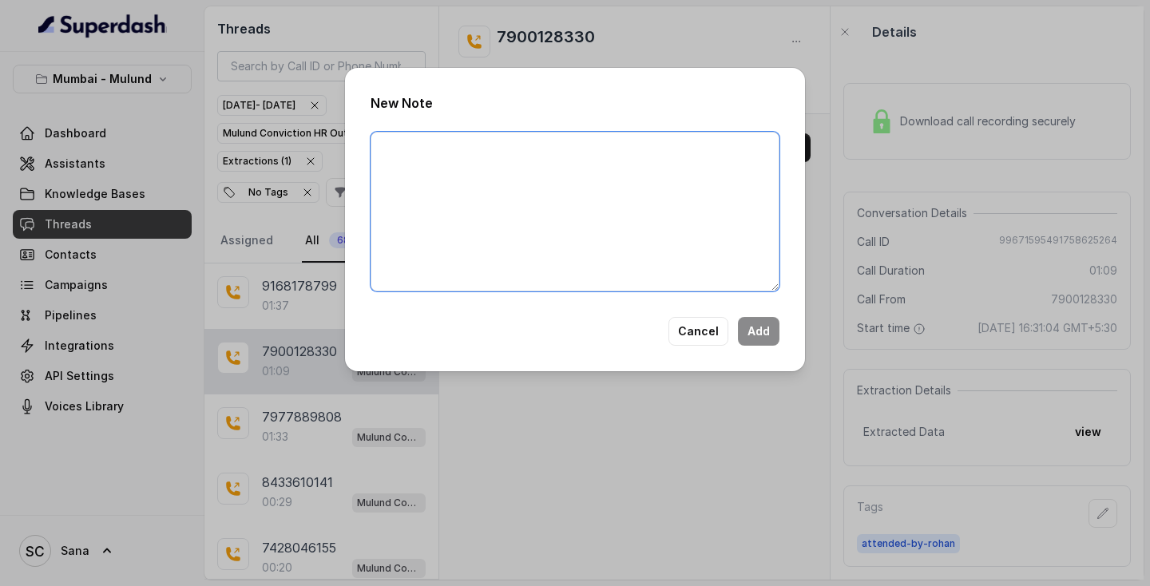
click at [659, 211] on textarea at bounding box center [574, 212] width 409 height 160
type textarea "Ringing"
click at [760, 343] on button "Add" at bounding box center [759, 331] width 42 height 29
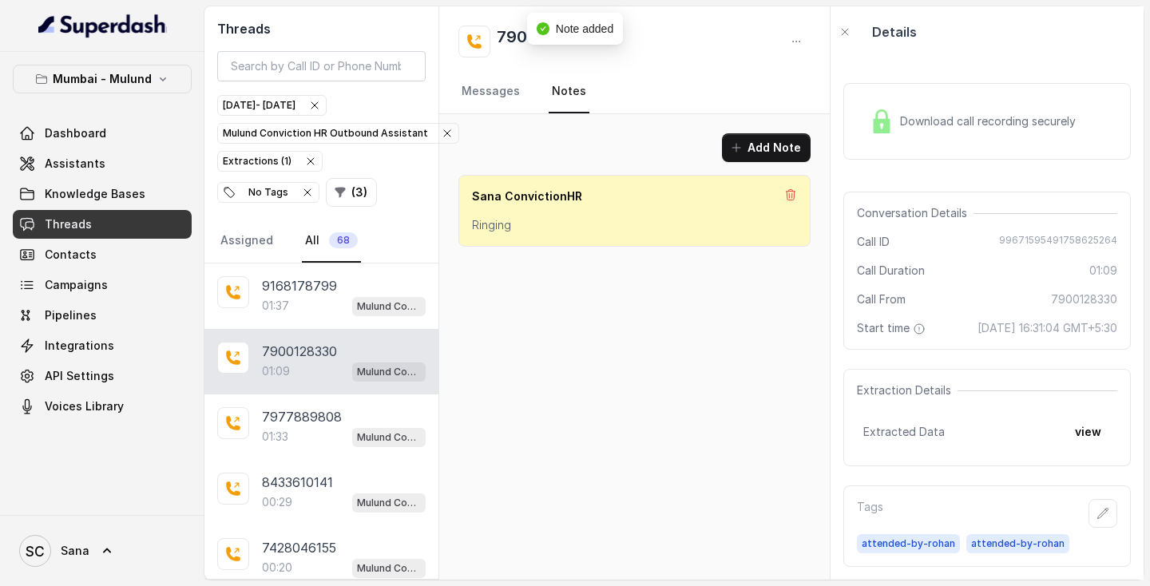
click at [760, 343] on div "Add Note Sana ConvictionHR Ringing" at bounding box center [634, 346] width 390 height 465
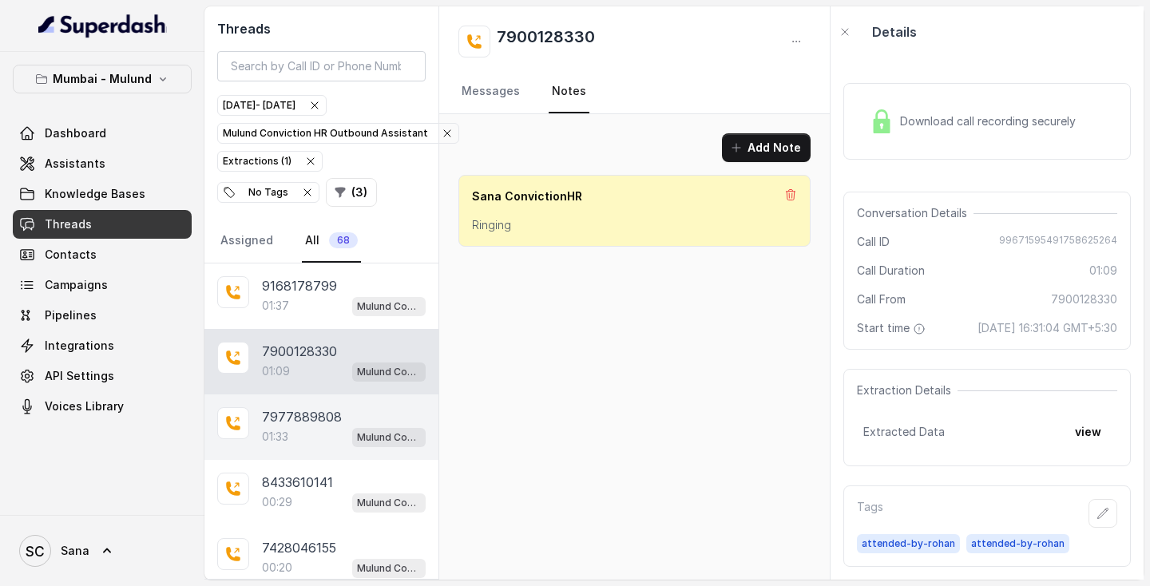
click at [294, 450] on div "7977889808 01:33 Mulund Conviction HR Outbound Assistant" at bounding box center [321, 426] width 234 height 65
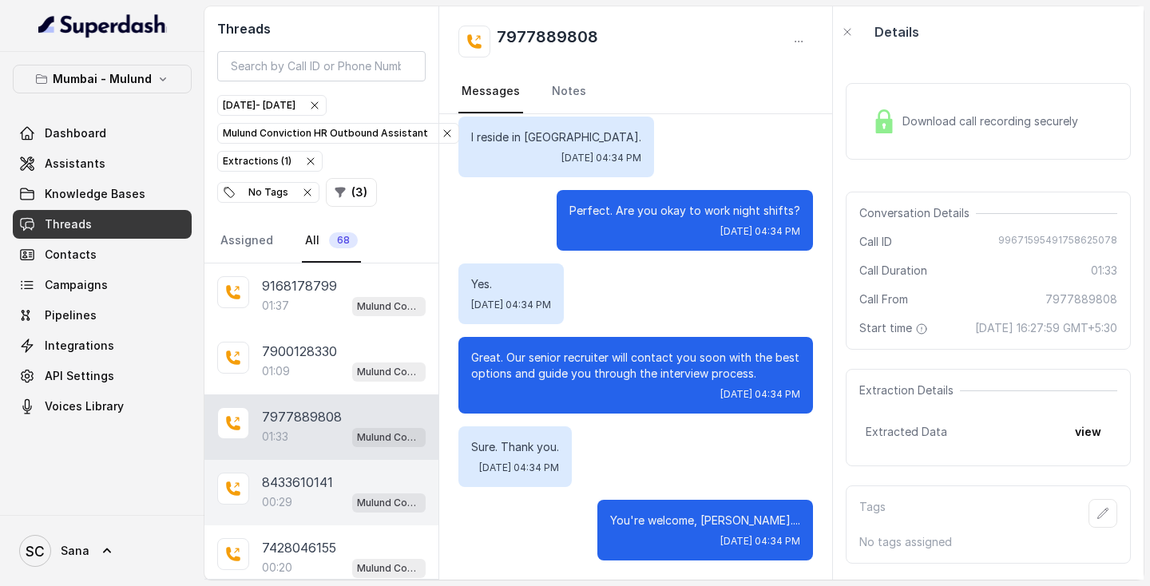
click at [287, 488] on p "8433610141" at bounding box center [297, 482] width 71 height 19
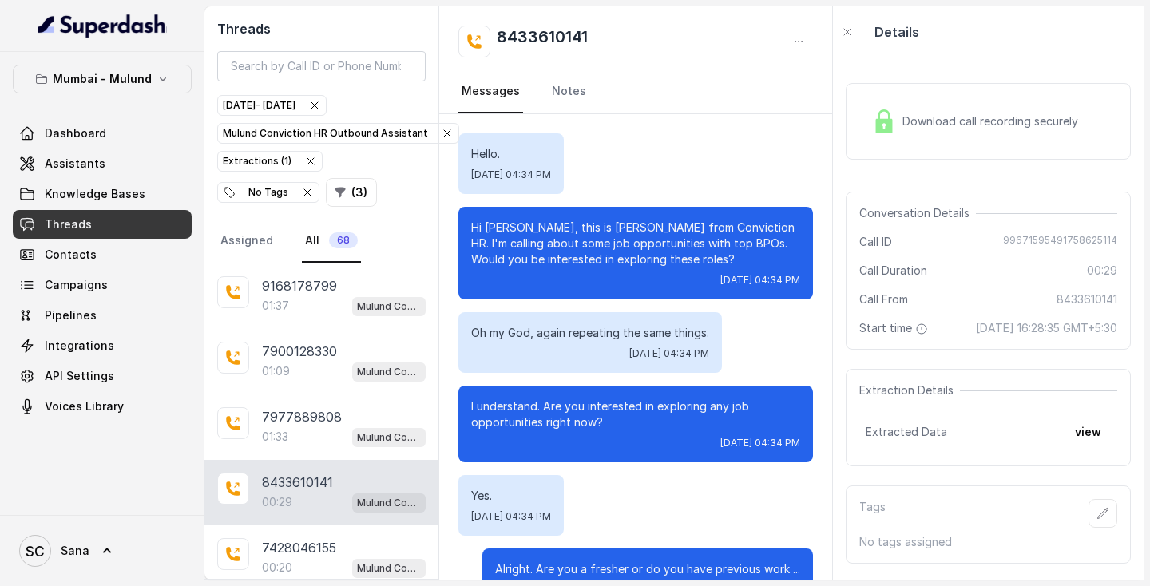
scroll to position [49, 0]
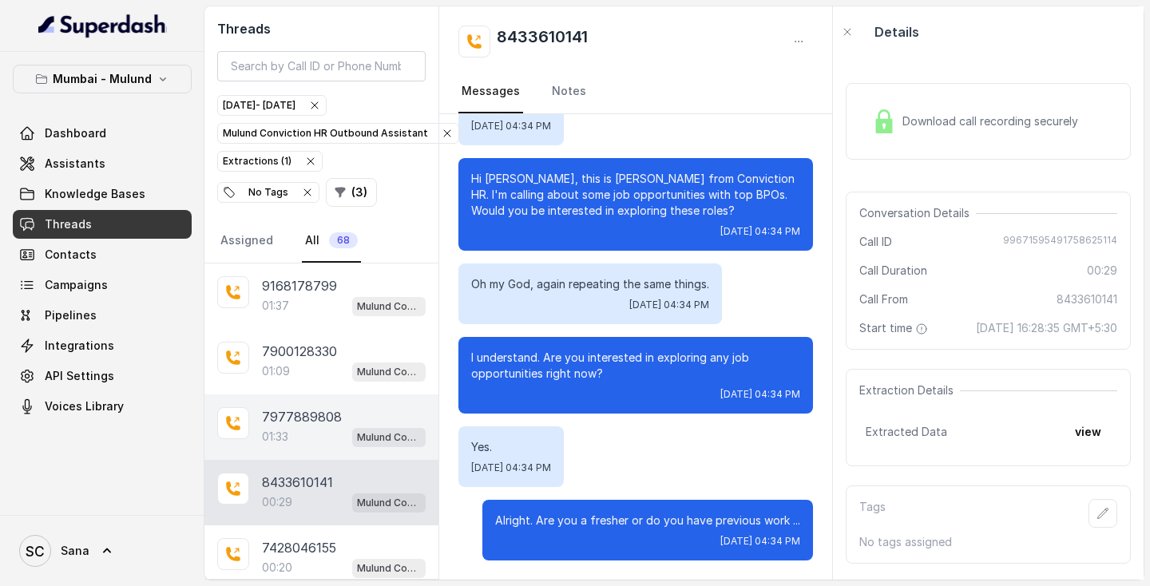
click at [288, 438] on p "01:33" at bounding box center [275, 437] width 26 height 16
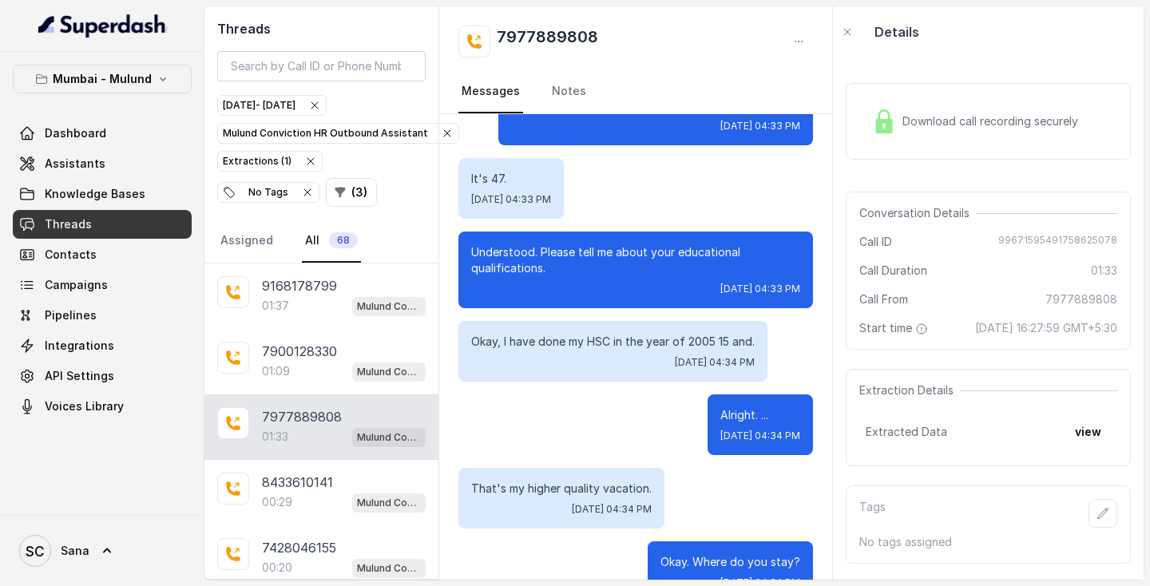
scroll to position [804, 0]
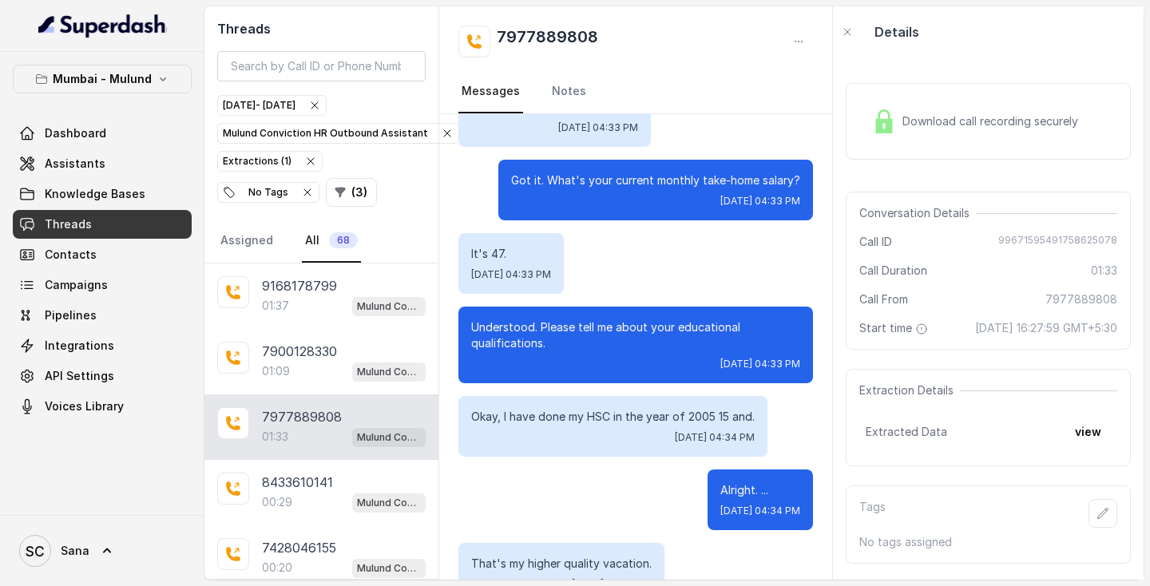
click at [1098, 546] on div "Tags No tags assigned" at bounding box center [987, 524] width 285 height 78
click at [1099, 520] on icon "button" at bounding box center [1102, 513] width 13 height 13
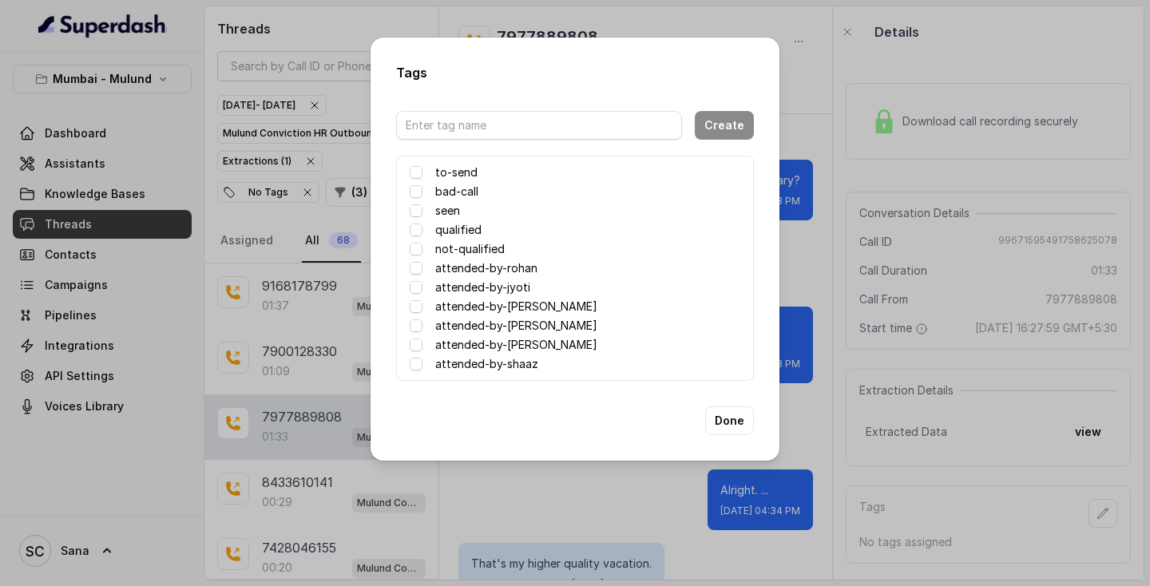
click at [423, 273] on div "attended-by-rohan" at bounding box center [575, 268] width 330 height 19
click at [410, 267] on span at bounding box center [416, 268] width 13 height 13
click at [414, 267] on span at bounding box center [416, 268] width 13 height 13
click at [736, 422] on button "Done" at bounding box center [729, 420] width 49 height 29
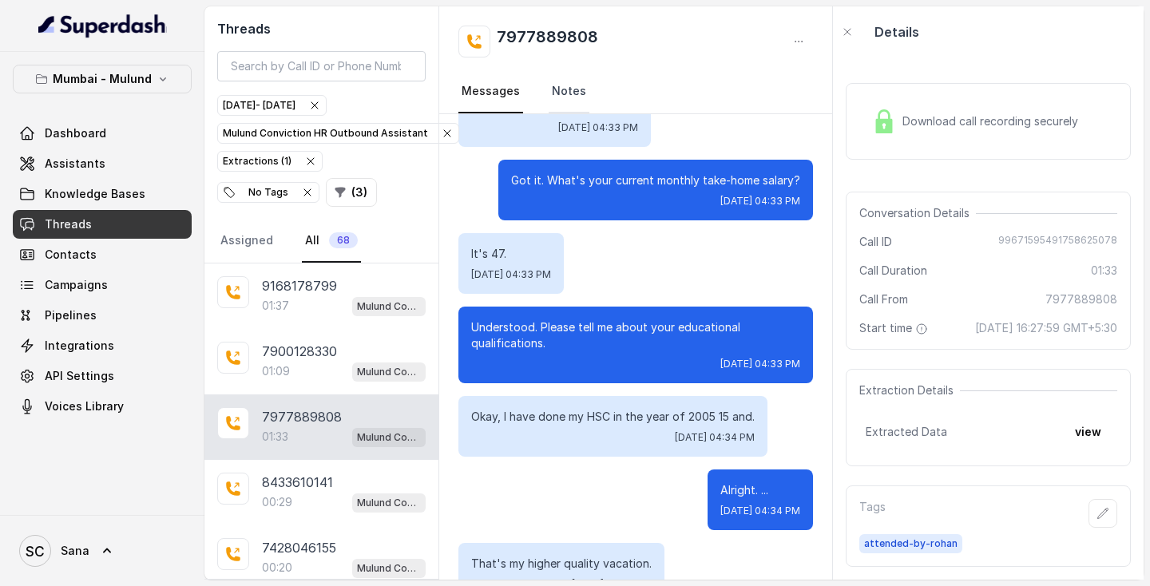
click at [552, 91] on link "Notes" at bounding box center [568, 91] width 41 height 43
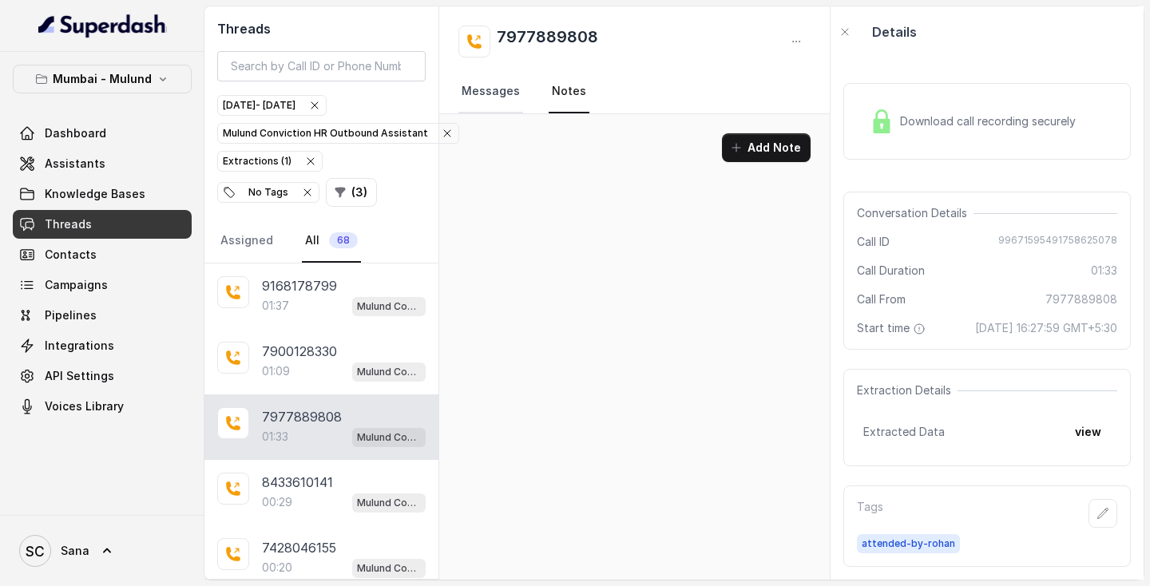
click at [491, 104] on link "Messages" at bounding box center [490, 91] width 65 height 43
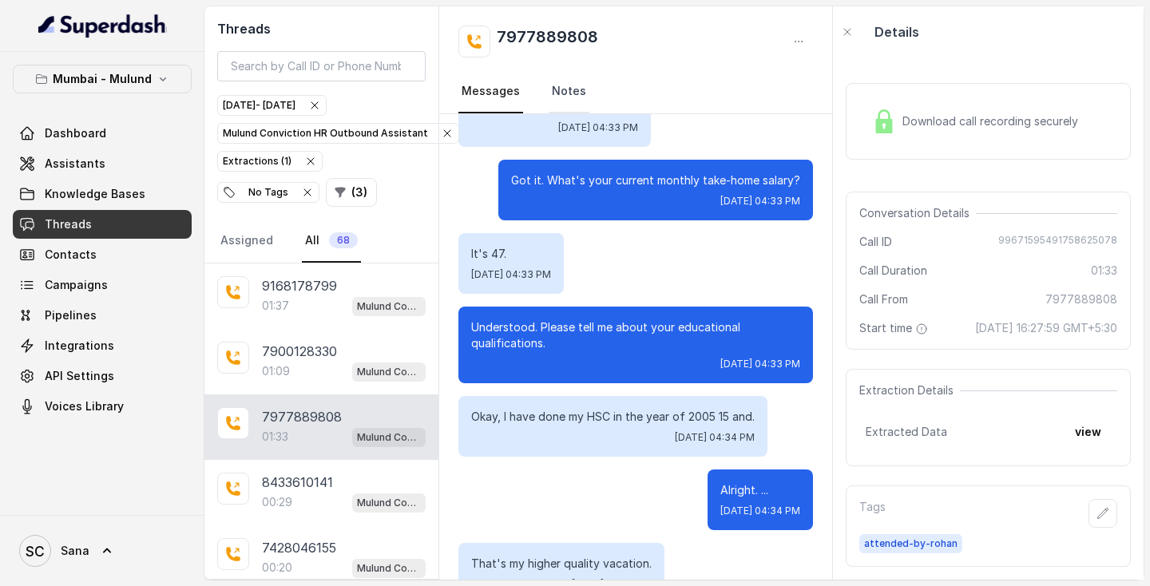
click at [557, 109] on link "Notes" at bounding box center [568, 91] width 41 height 43
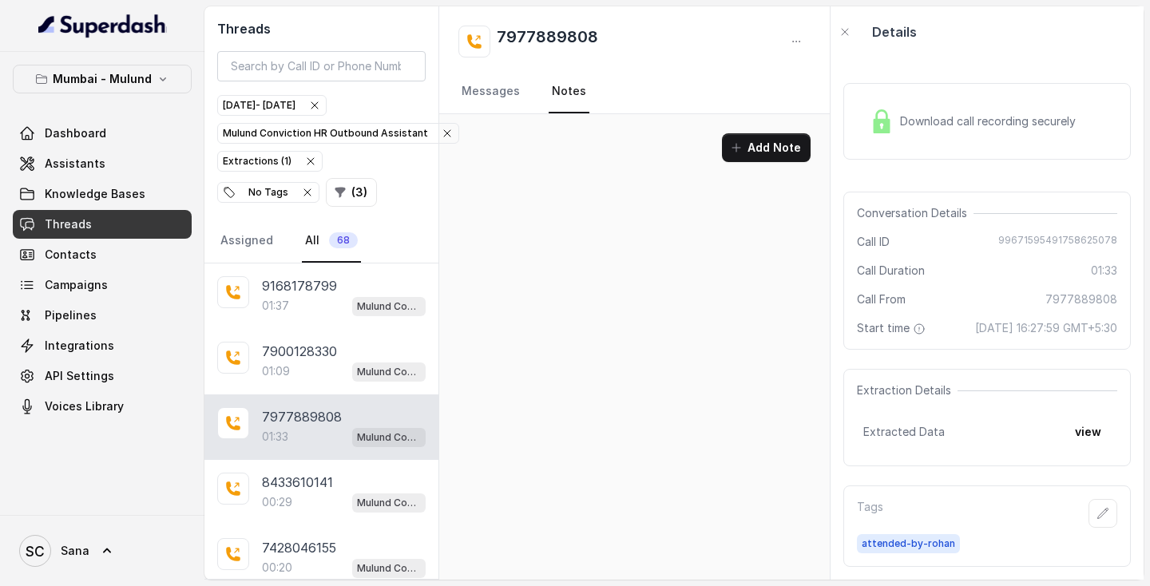
scroll to position [0, 0]
click at [775, 153] on button "Add Note" at bounding box center [766, 147] width 89 height 29
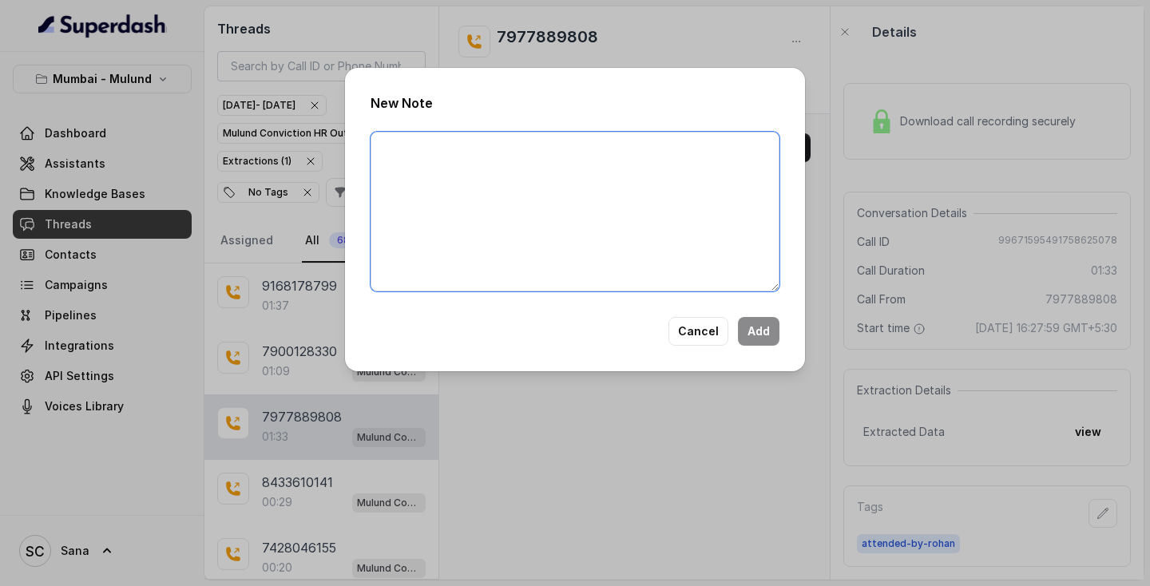
click at [627, 184] on textarea at bounding box center [574, 212] width 409 height 160
type textarea "Ringing"
click at [766, 327] on button "Add" at bounding box center [759, 331] width 42 height 29
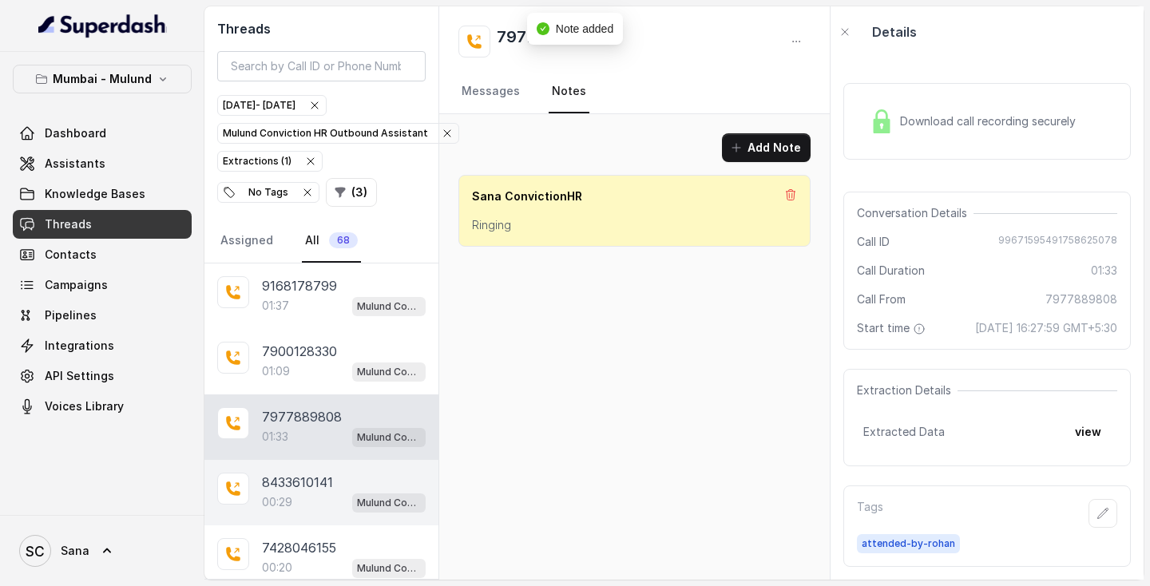
click at [300, 473] on div "8433610141 00:29 Mulund Conviction HR Outbound Assistant" at bounding box center [321, 492] width 234 height 65
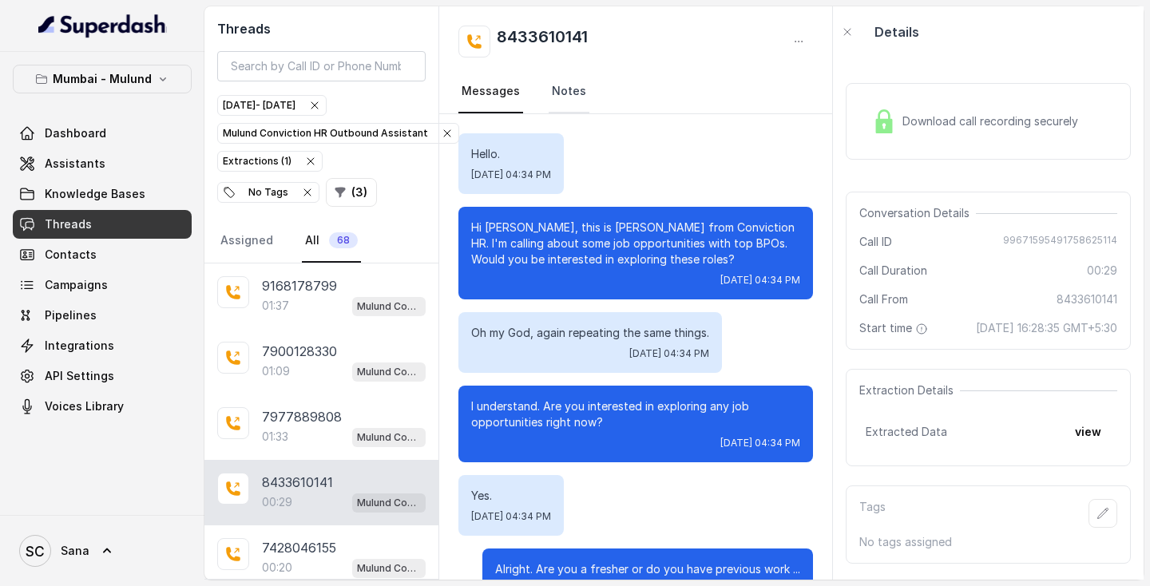
click at [564, 91] on link "Notes" at bounding box center [568, 91] width 41 height 43
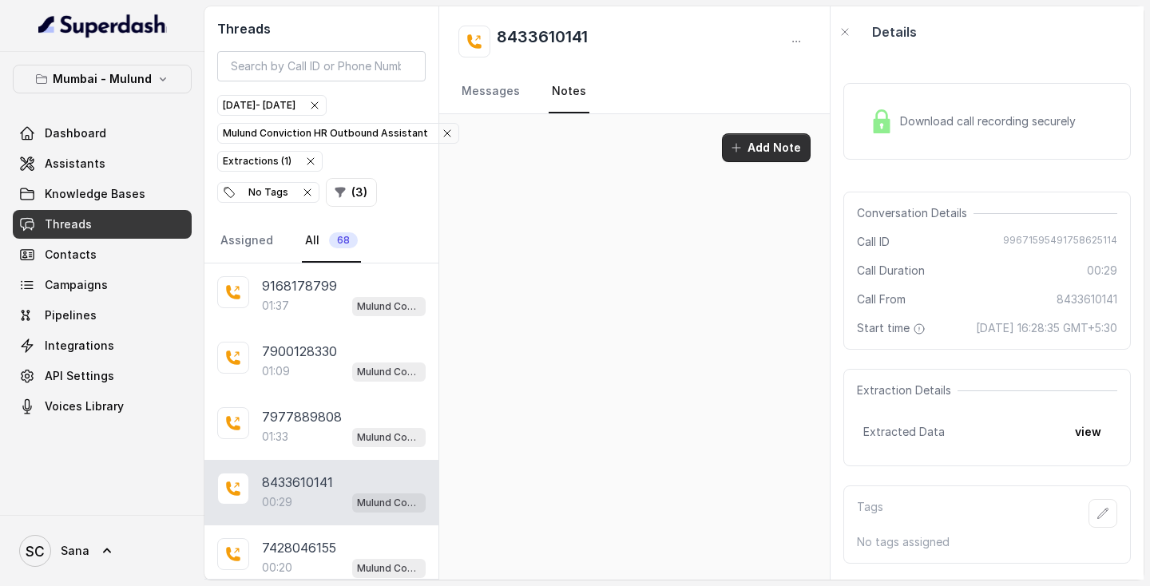
click at [758, 145] on button "Add Note" at bounding box center [766, 147] width 89 height 29
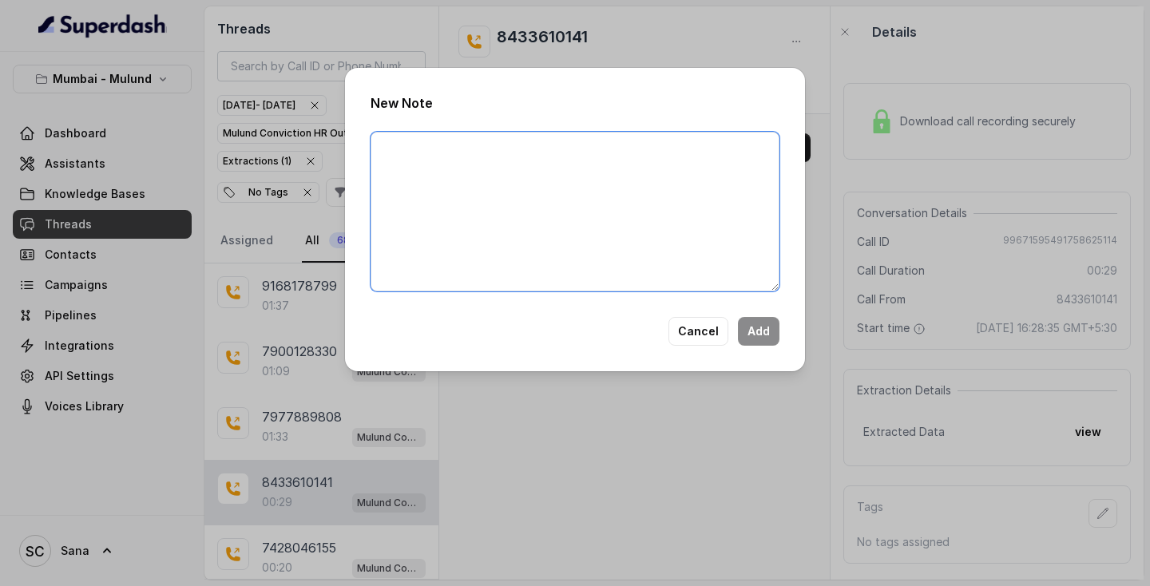
click at [632, 235] on textarea at bounding box center [574, 212] width 409 height 160
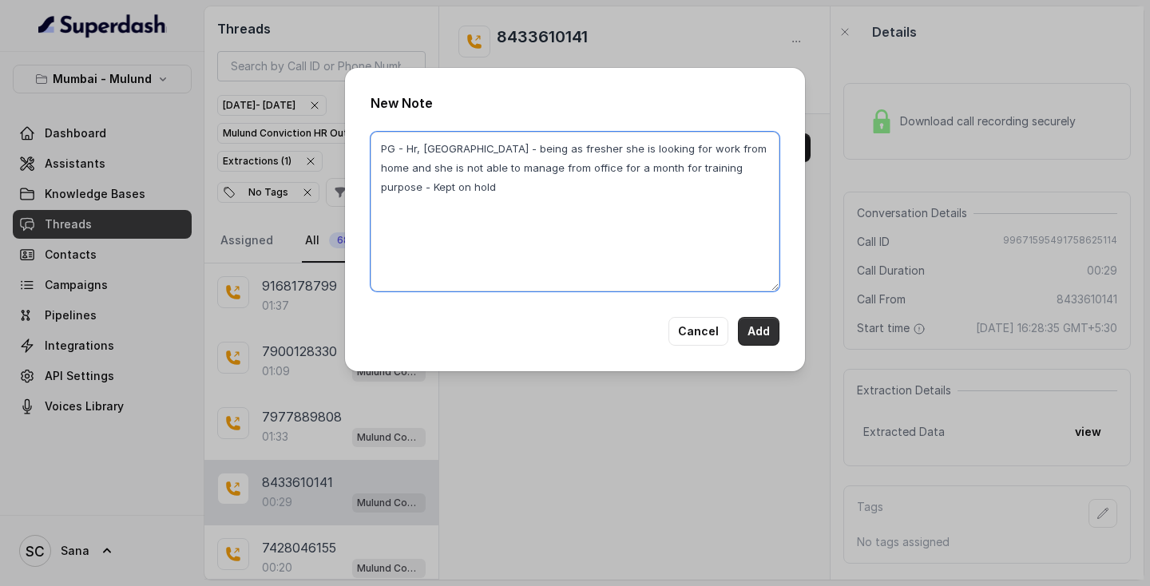
type textarea "PG - Hr, Sion - being as fresher she is looking for work from home and she is n…"
click at [747, 333] on button "Add" at bounding box center [759, 331] width 42 height 29
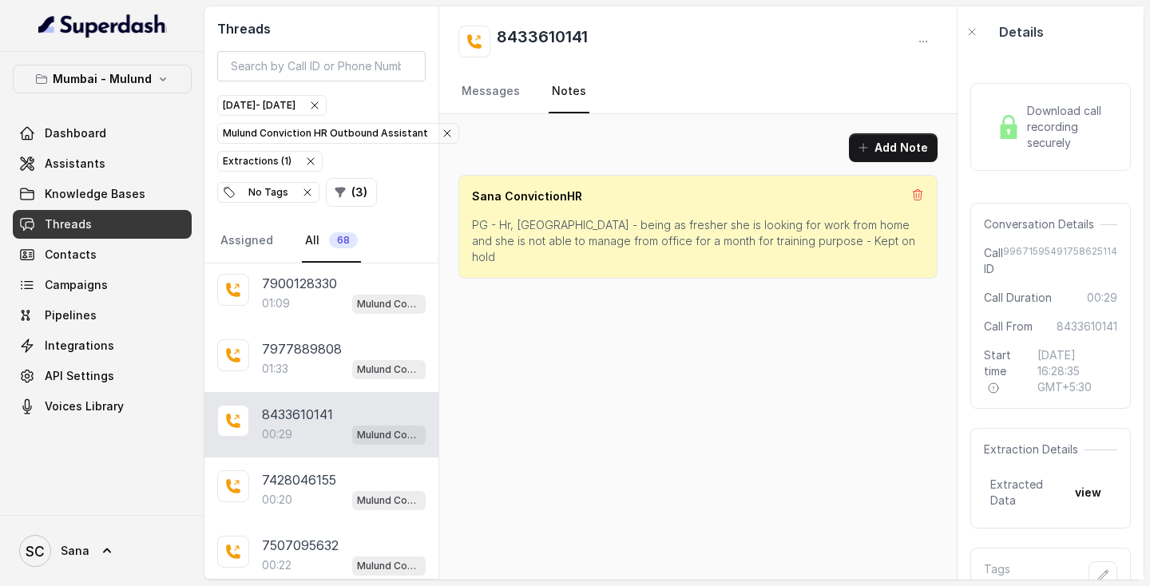
scroll to position [71, 0]
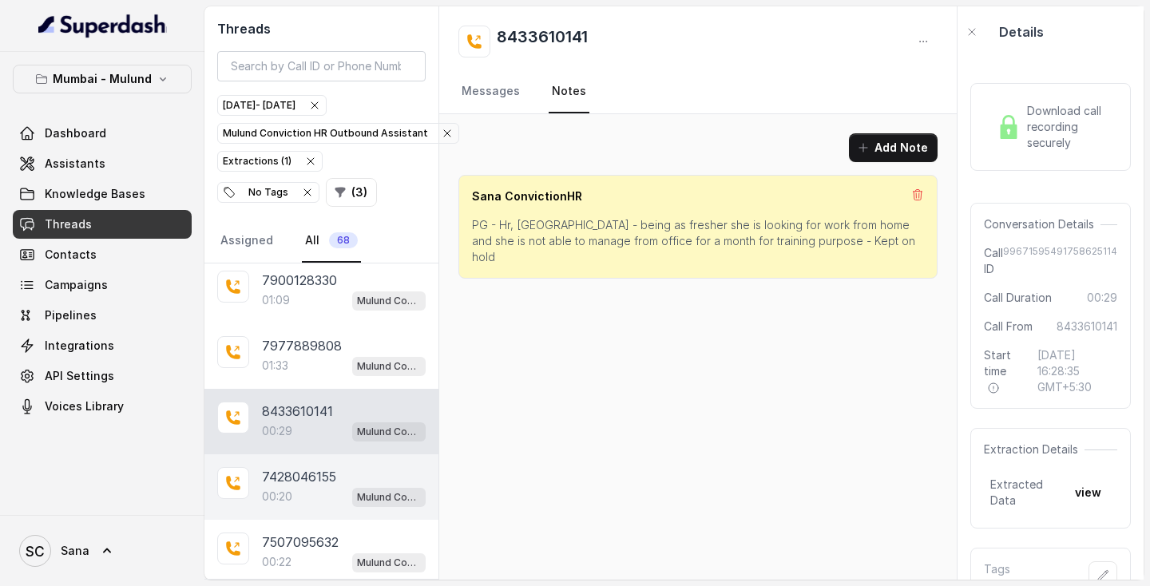
click at [295, 498] on div "00:20 Mulund Conviction HR Outbound Assistant" at bounding box center [344, 496] width 164 height 21
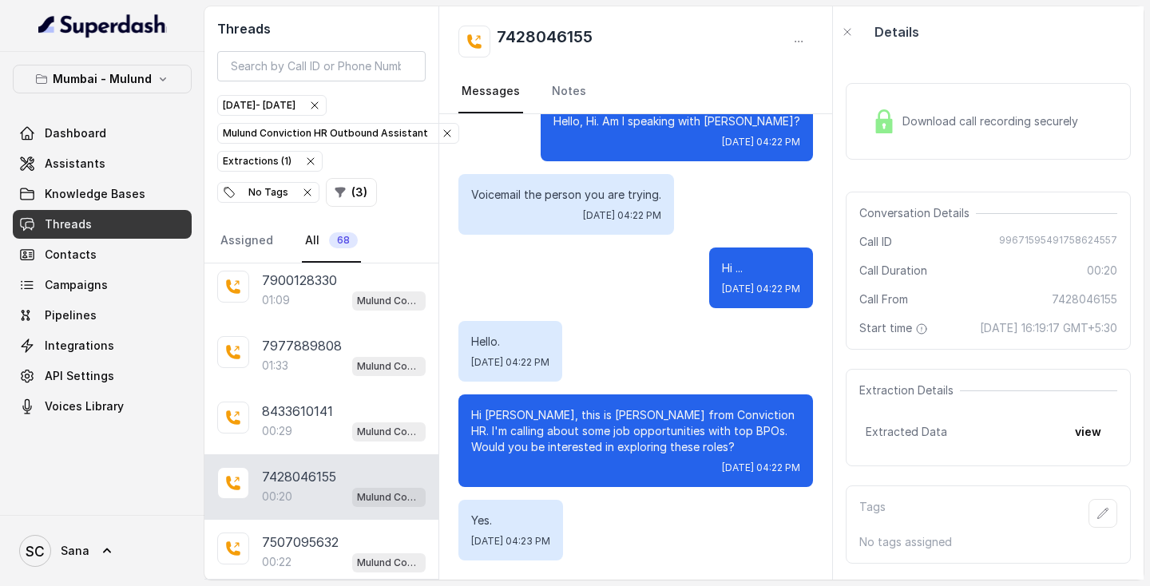
scroll to position [33, 0]
click at [1105, 520] on icon "button" at bounding box center [1102, 513] width 13 height 13
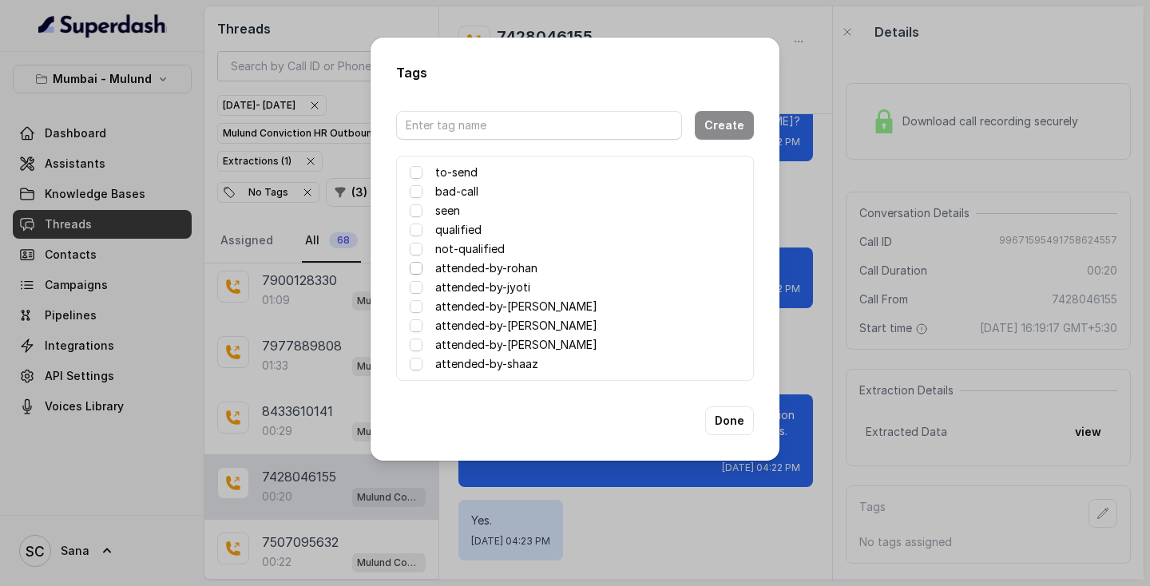
click at [420, 267] on span at bounding box center [416, 268] width 13 height 13
click at [733, 421] on button "Done" at bounding box center [729, 420] width 49 height 29
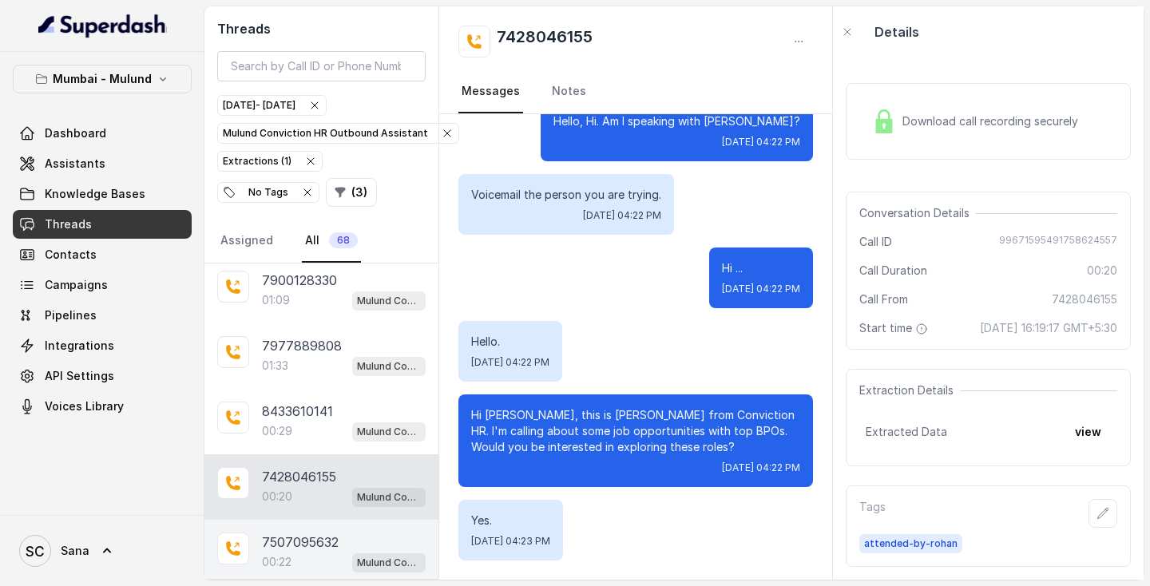
click at [291, 549] on p "7507095632" at bounding box center [300, 541] width 77 height 19
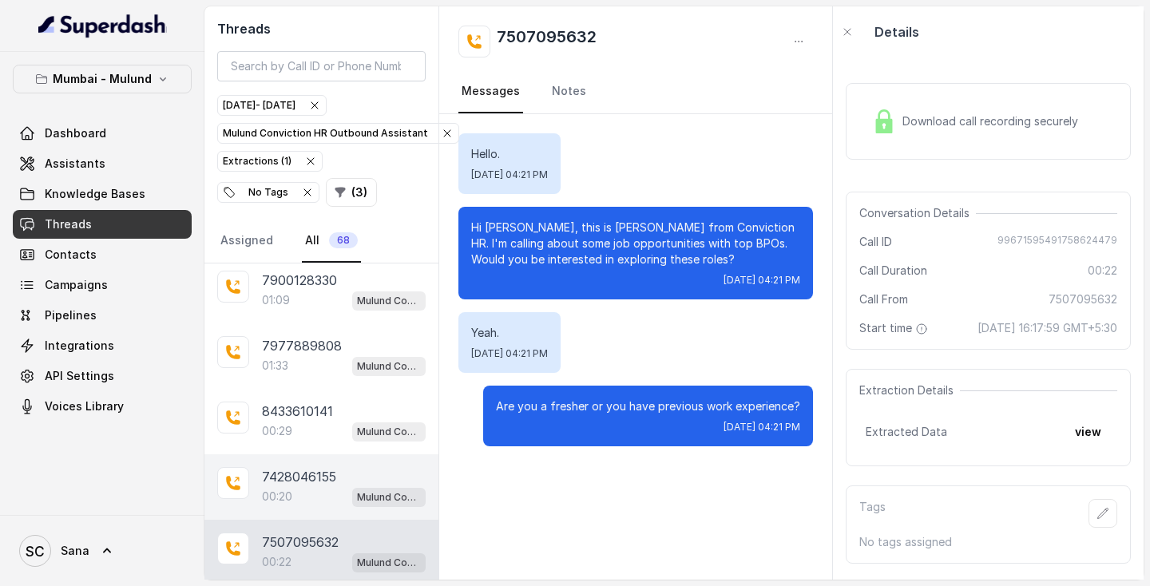
click at [313, 488] on div "00:20 Mulund Conviction HR Outbound Assistant" at bounding box center [344, 496] width 164 height 21
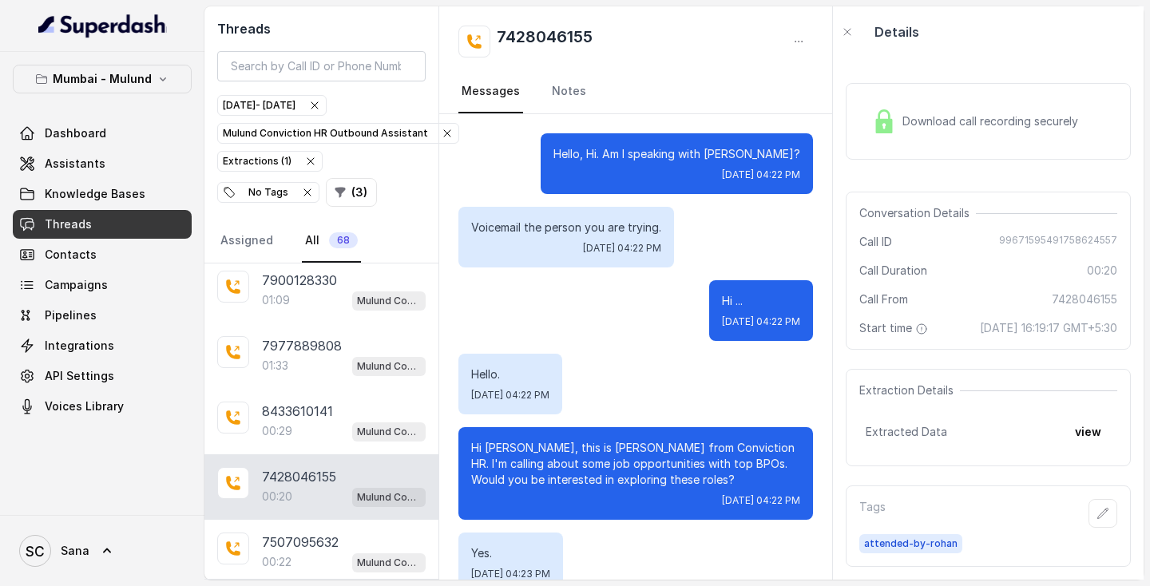
scroll to position [33, 0]
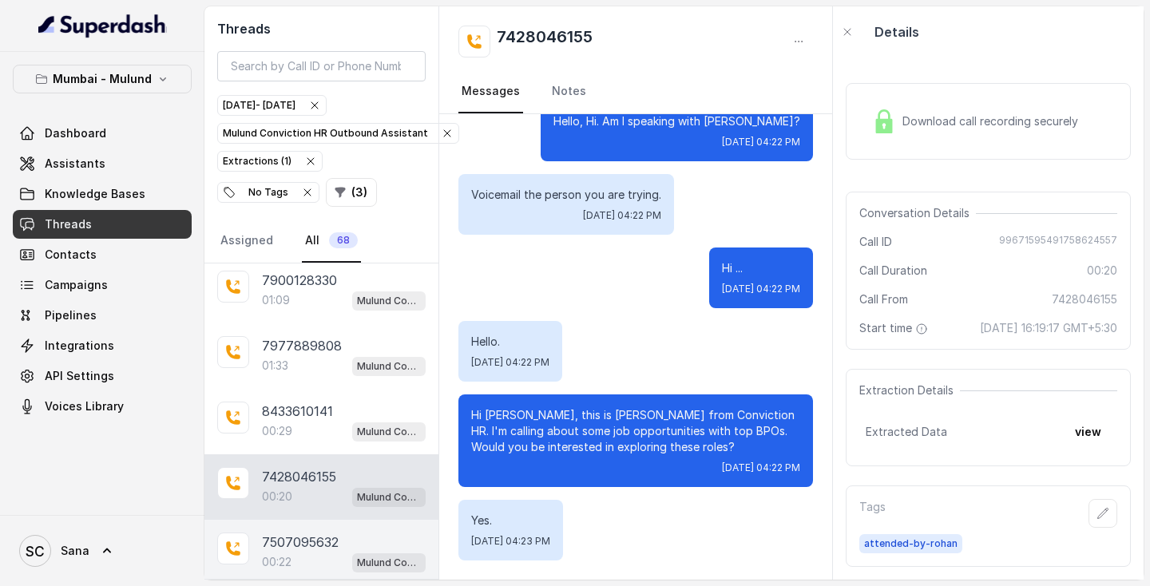
click at [303, 560] on div "00:22 Mulund Conviction HR Outbound Assistant" at bounding box center [344, 562] width 164 height 21
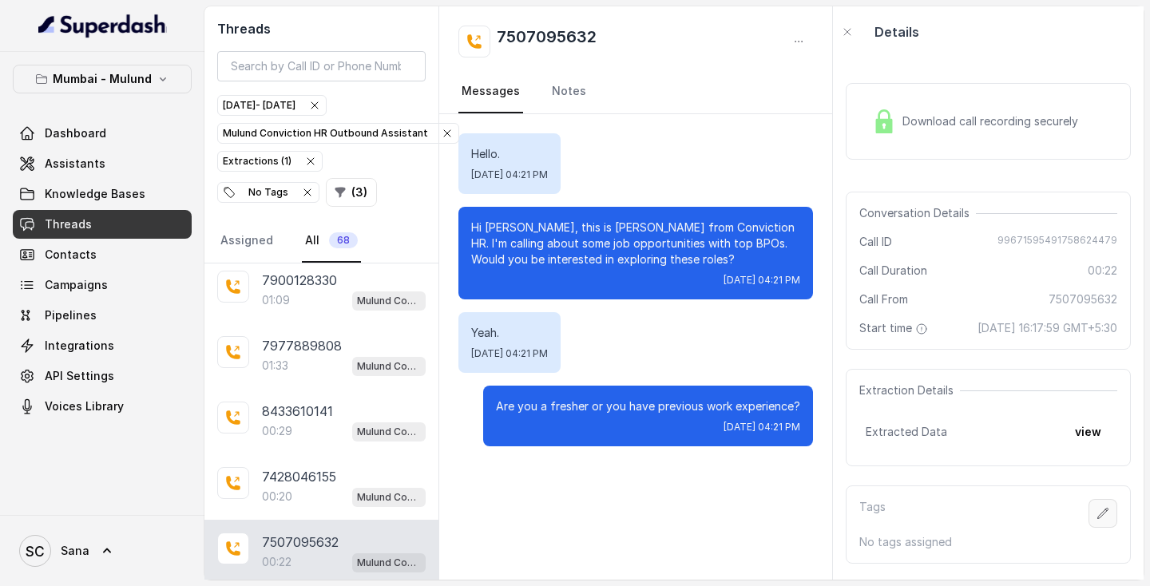
click at [1106, 520] on icon "button" at bounding box center [1102, 513] width 13 height 13
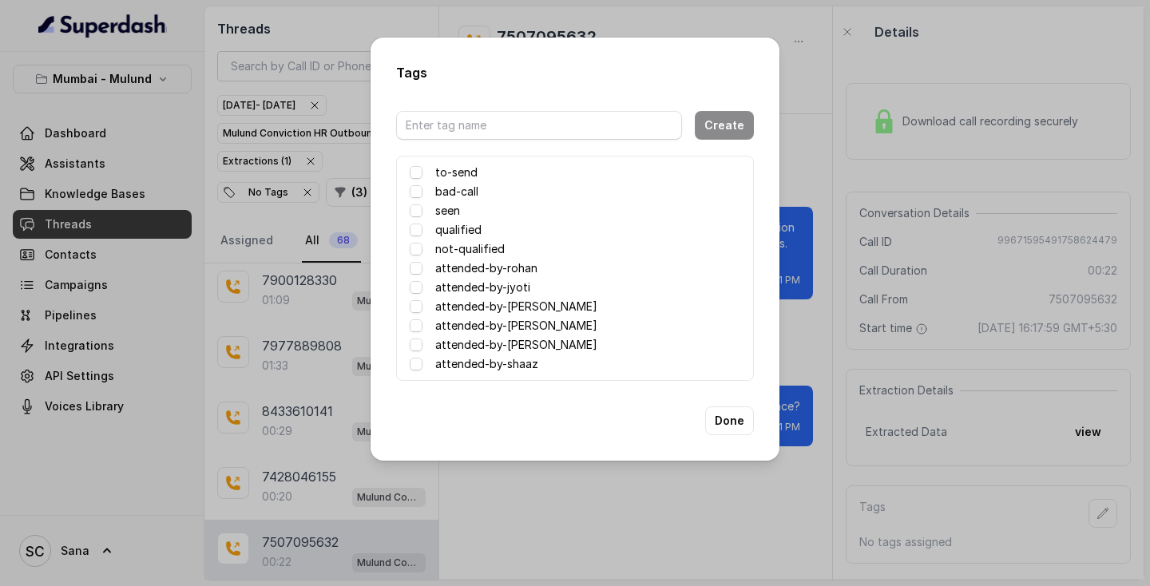
click at [481, 276] on label "attended-by-rohan" at bounding box center [486, 268] width 102 height 19
click at [741, 423] on button "Done" at bounding box center [729, 420] width 49 height 29
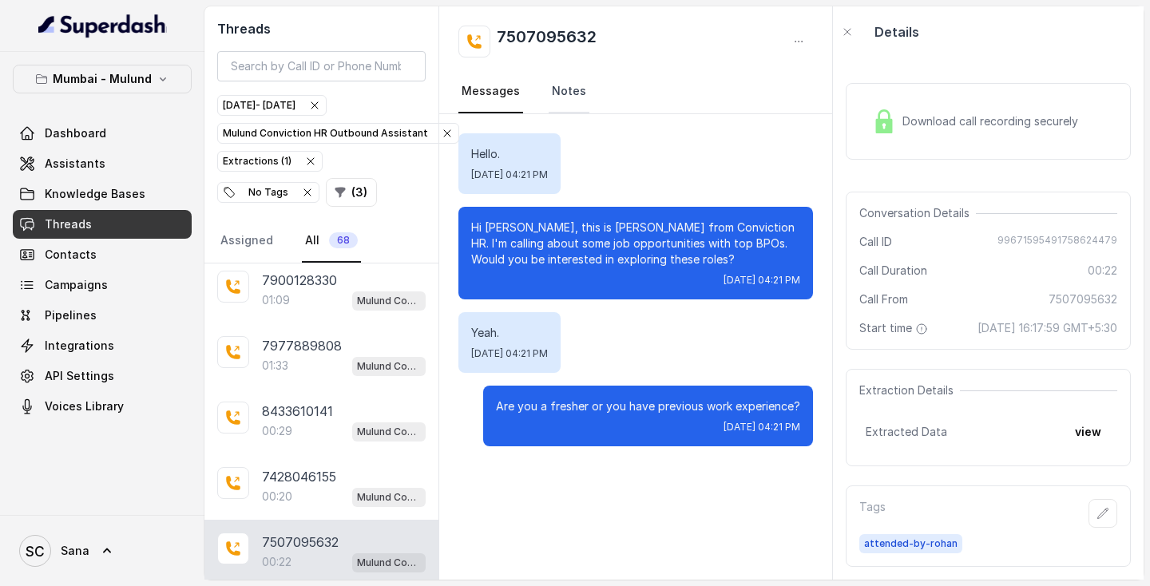
click at [563, 82] on link "Notes" at bounding box center [568, 91] width 41 height 43
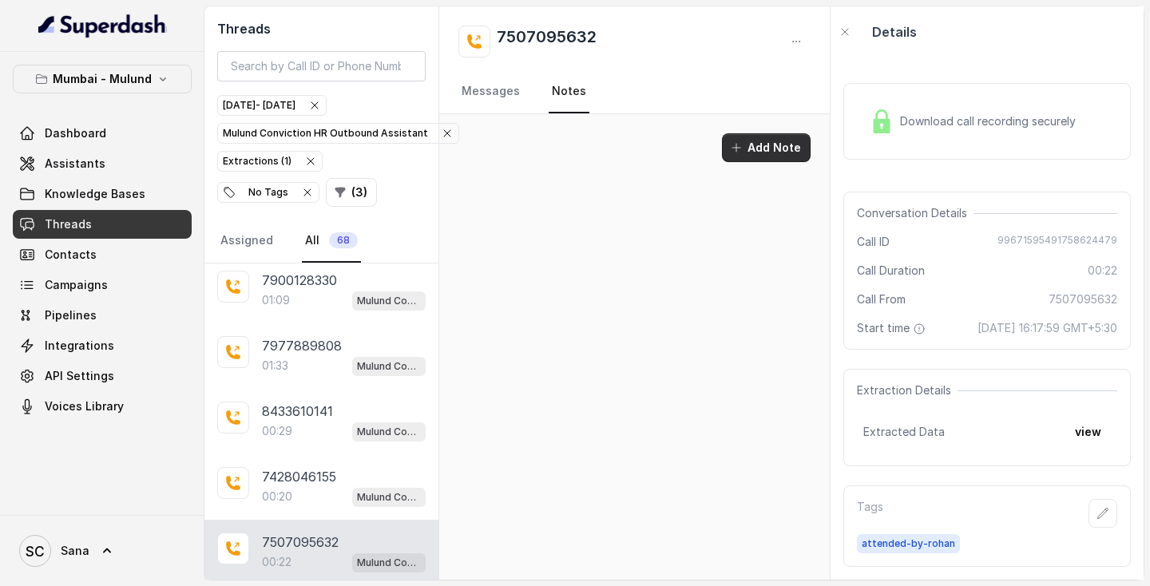
click at [768, 151] on button "Add Note" at bounding box center [766, 147] width 89 height 29
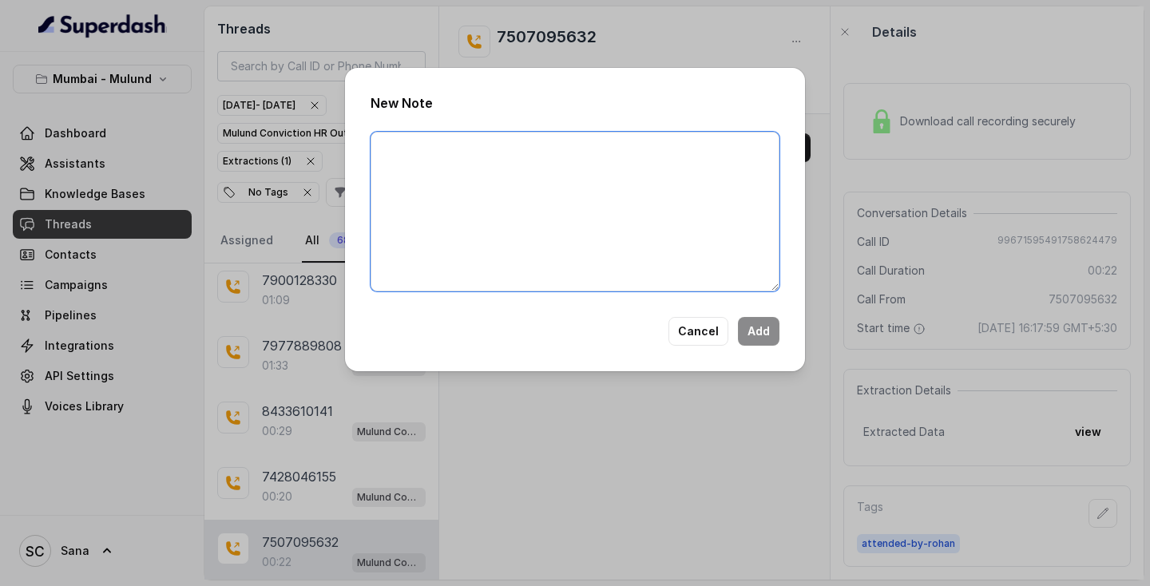
click at [545, 273] on textarea at bounding box center [574, 212] width 409 height 160
type textarea "Ringing"
click at [771, 336] on button "Add" at bounding box center [759, 331] width 42 height 29
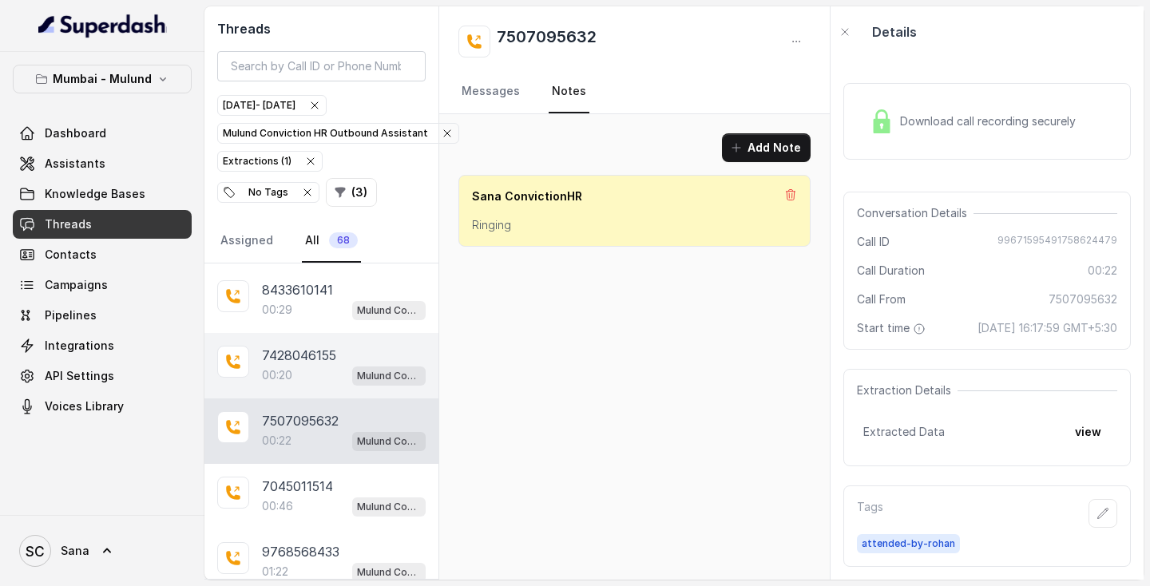
click at [323, 378] on div "00:20 Mulund Conviction HR Outbound Assistant" at bounding box center [344, 375] width 164 height 21
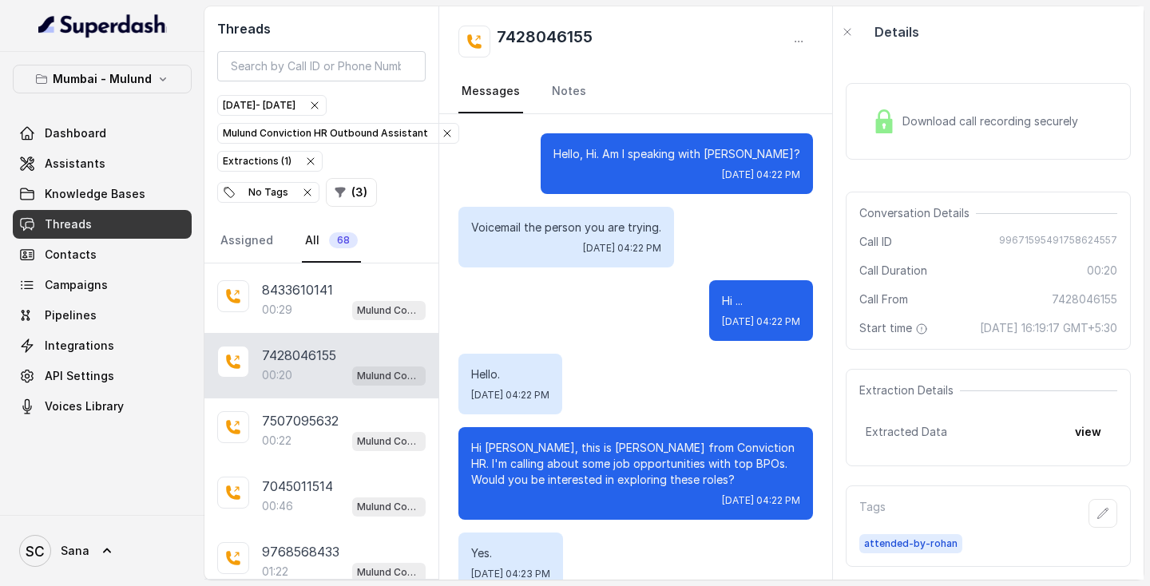
scroll to position [33, 0]
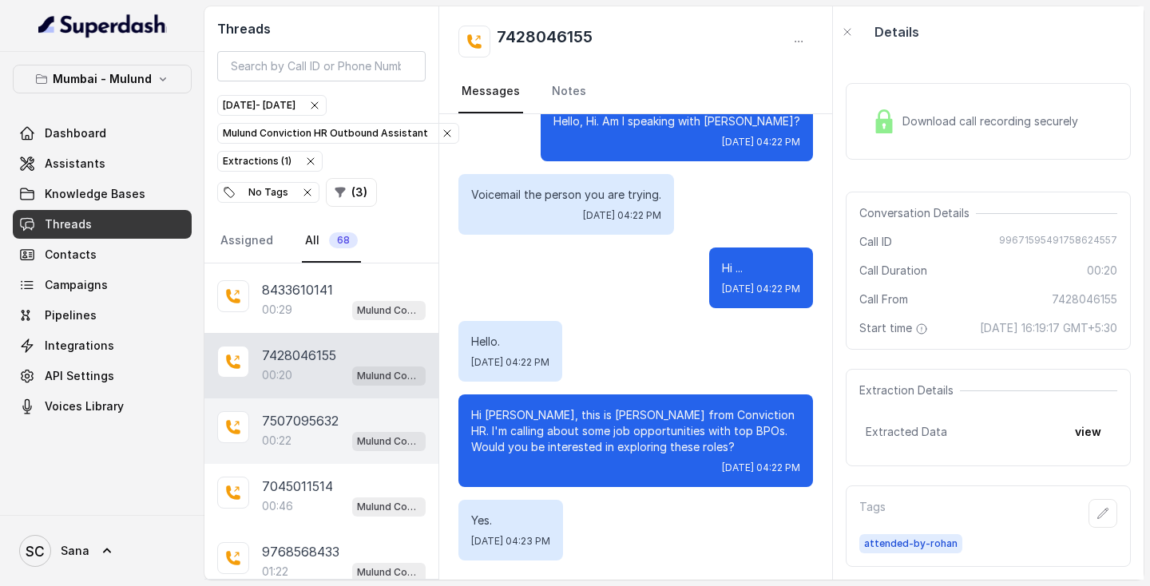
click at [307, 416] on p "7507095632" at bounding box center [300, 420] width 77 height 19
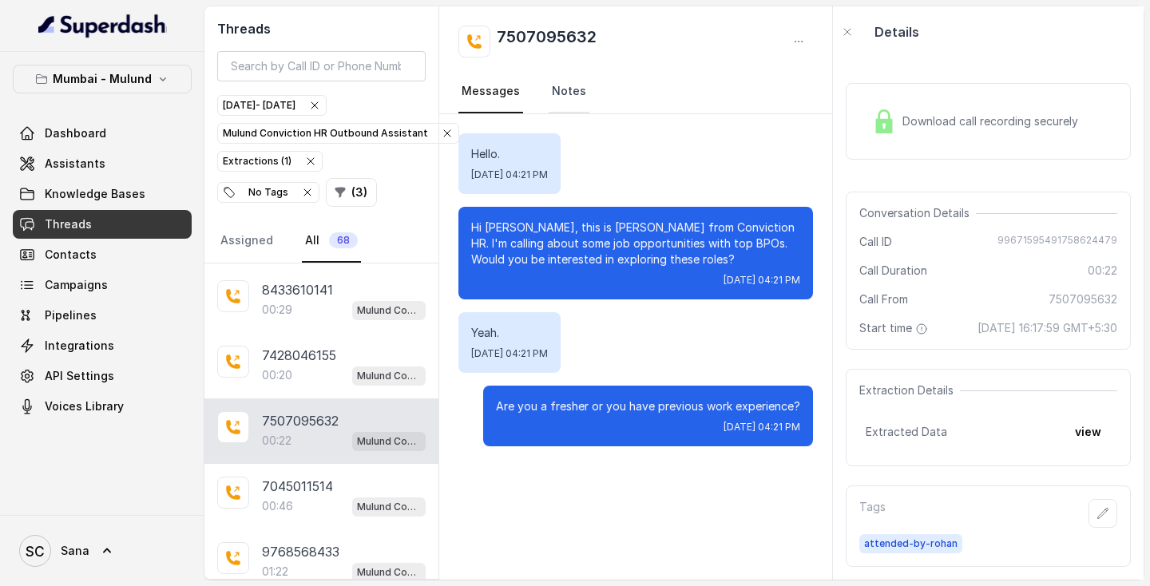
click at [579, 94] on link "Notes" at bounding box center [568, 91] width 41 height 43
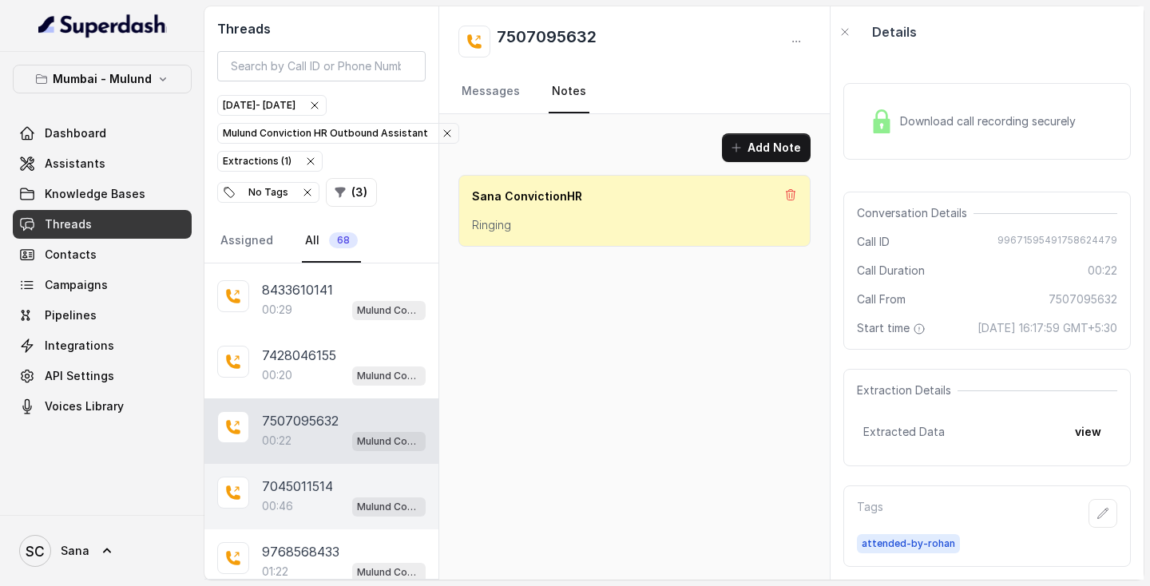
click at [307, 493] on p "7045011514" at bounding box center [297, 486] width 71 height 19
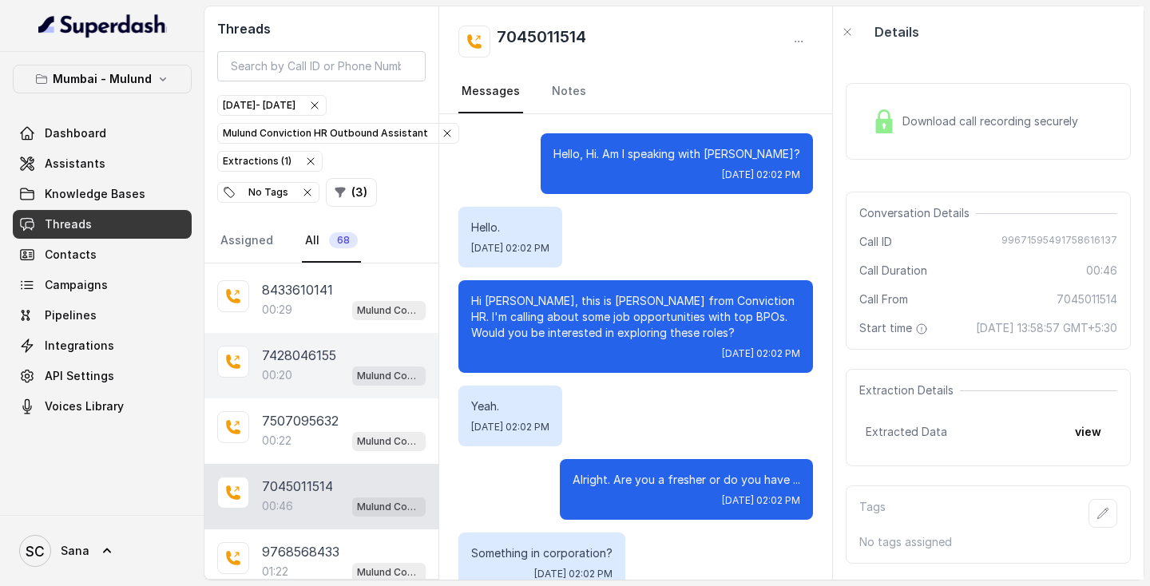
click at [295, 358] on p "7428046155" at bounding box center [299, 355] width 74 height 19
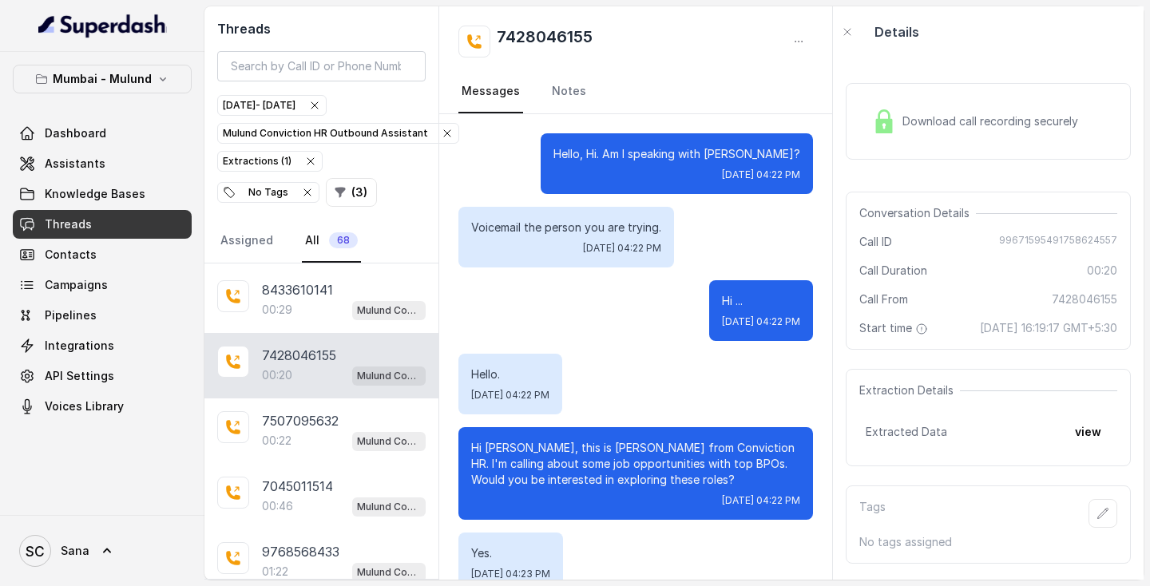
scroll to position [33, 0]
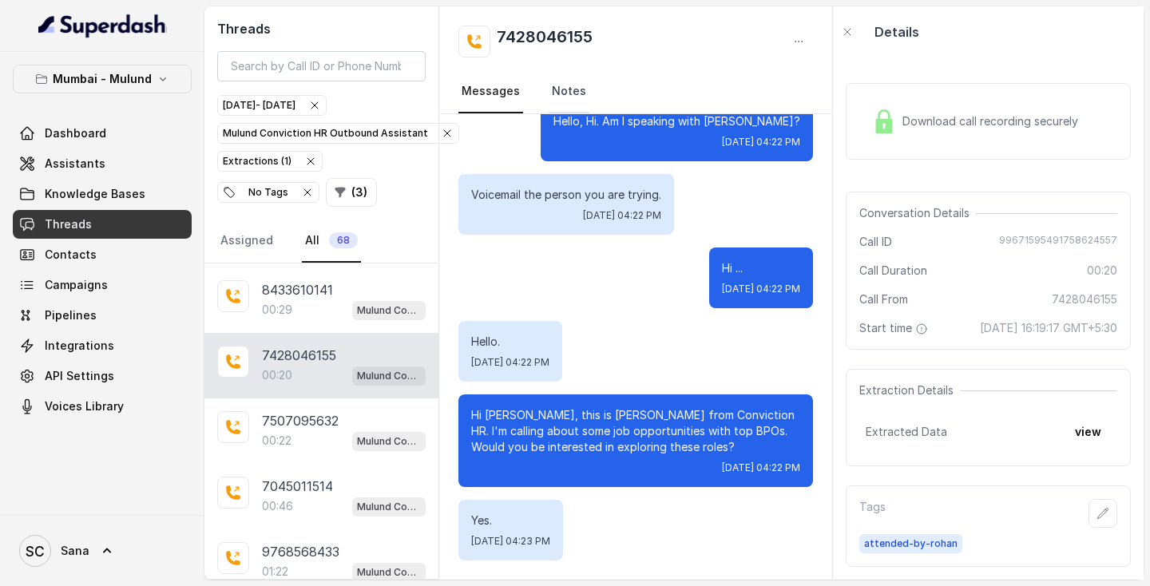
click at [569, 85] on link "Notes" at bounding box center [568, 91] width 41 height 43
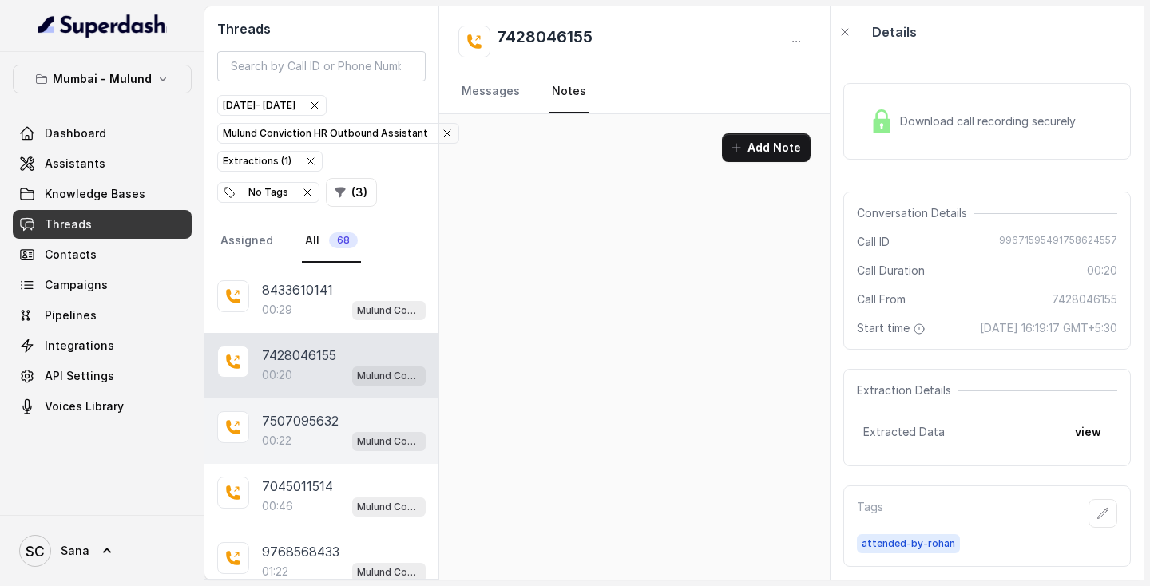
click at [303, 412] on div "7507095632 00:22 Mulund Conviction HR Outbound Assistant" at bounding box center [321, 430] width 234 height 65
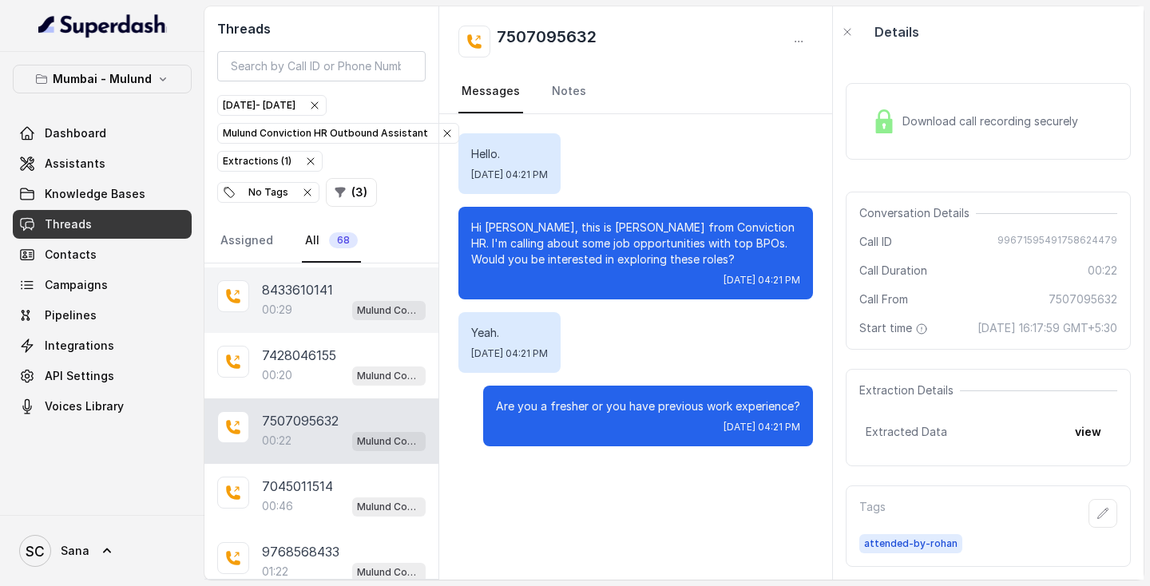
click at [303, 312] on div "00:29 Mulund Conviction HR Outbound Assistant" at bounding box center [344, 309] width 164 height 21
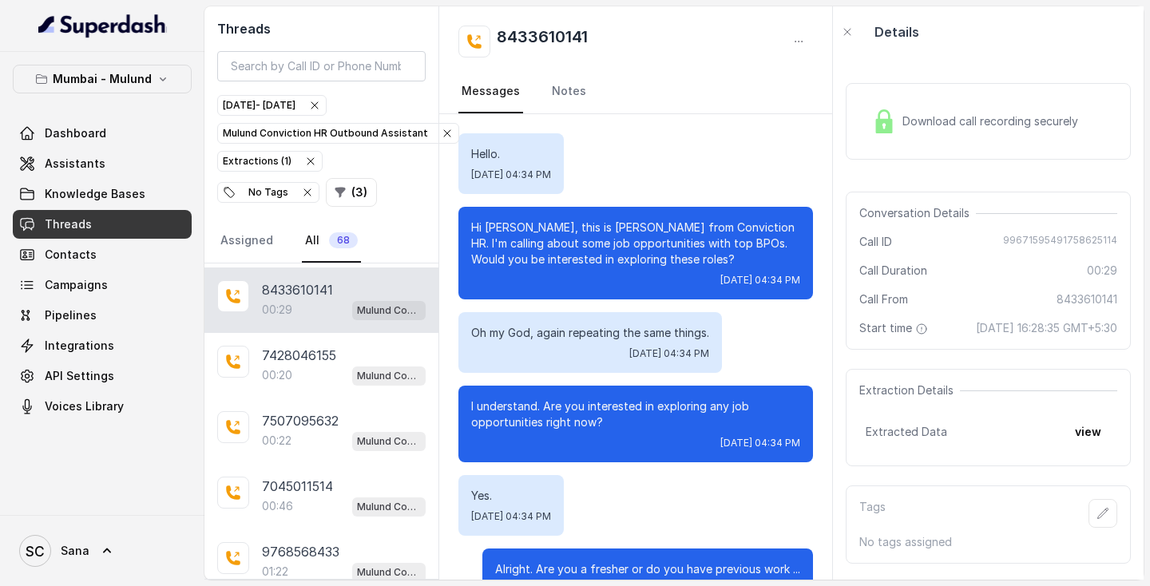
scroll to position [49, 0]
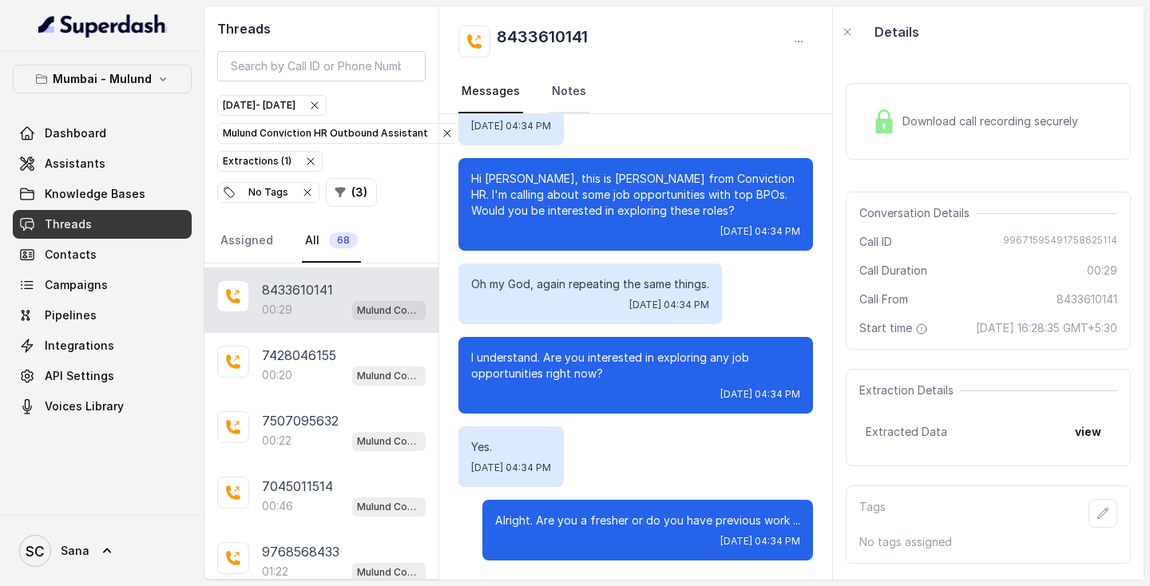
click at [575, 89] on link "Notes" at bounding box center [568, 91] width 41 height 43
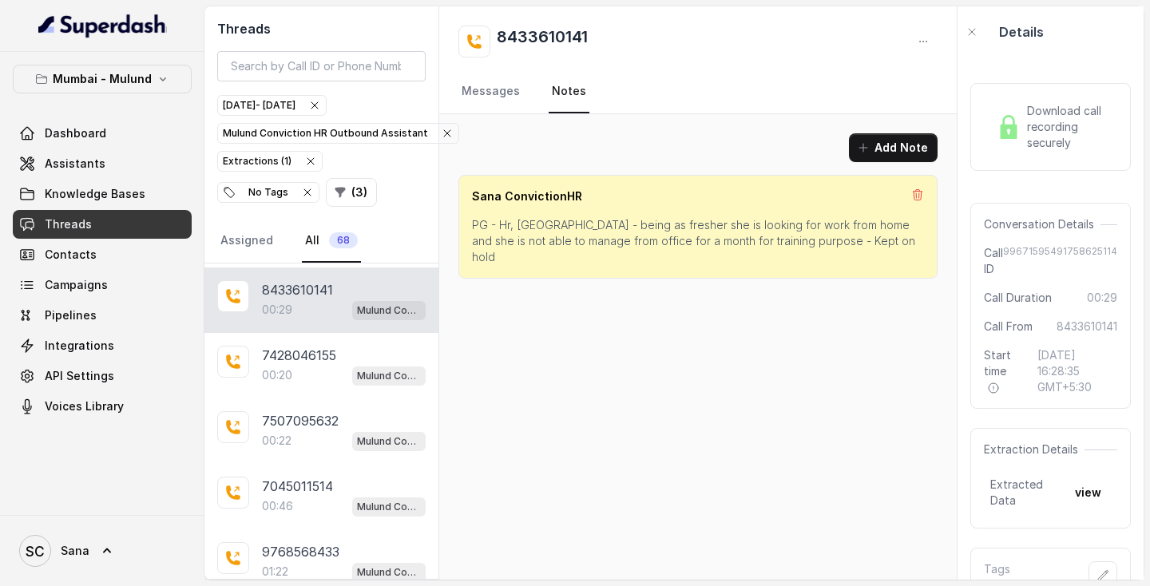
scroll to position [0, 0]
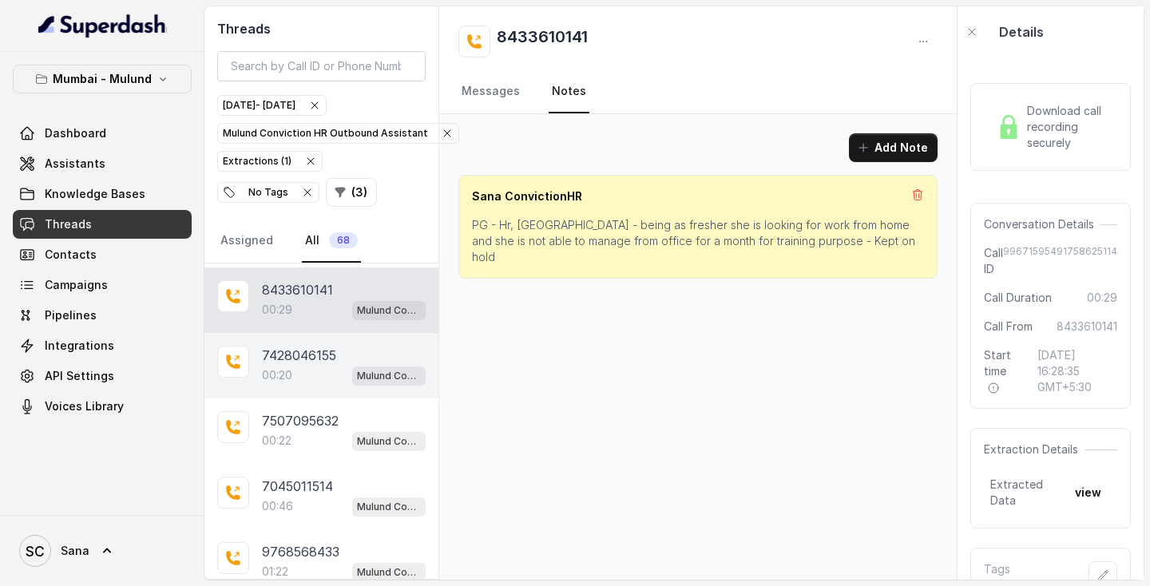
click at [280, 362] on p "7428046155" at bounding box center [299, 355] width 74 height 19
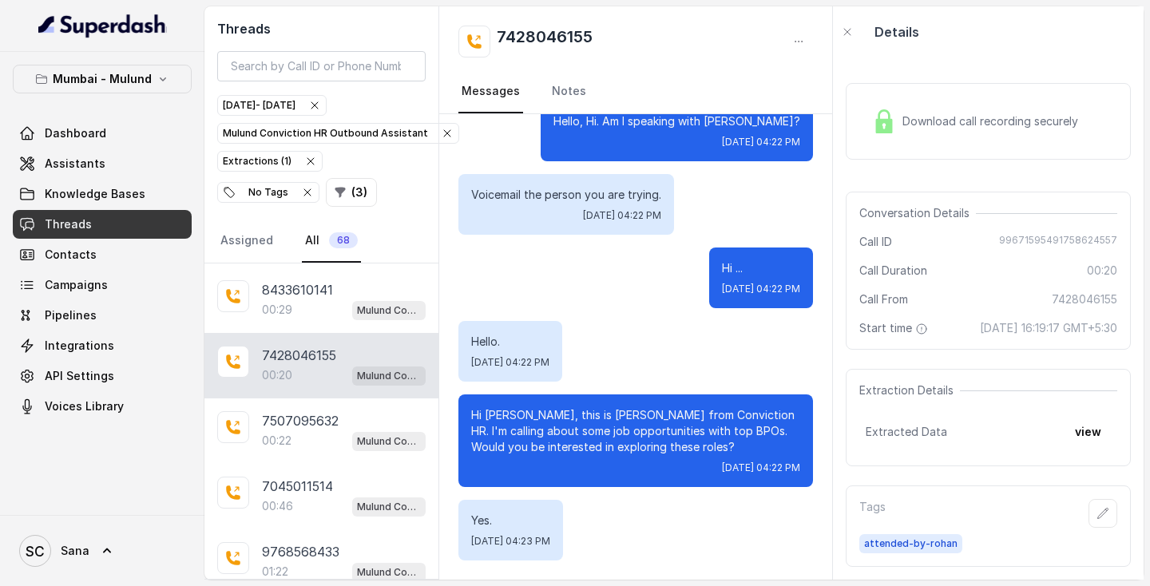
scroll to position [33, 0]
click at [562, 81] on link "Notes" at bounding box center [568, 91] width 41 height 43
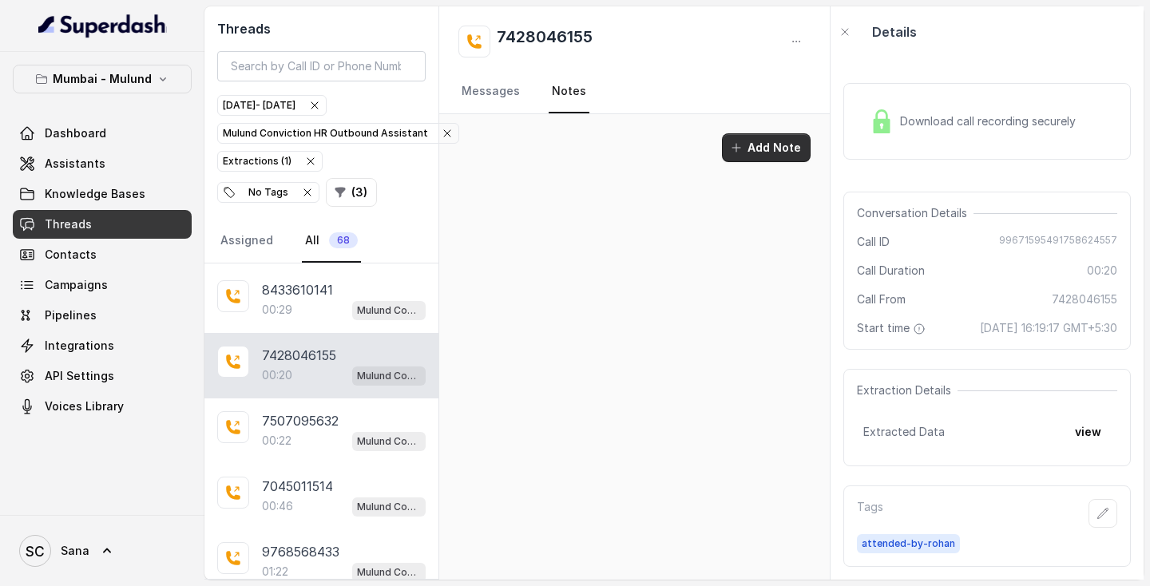
click at [774, 148] on button "Add Note" at bounding box center [766, 147] width 89 height 29
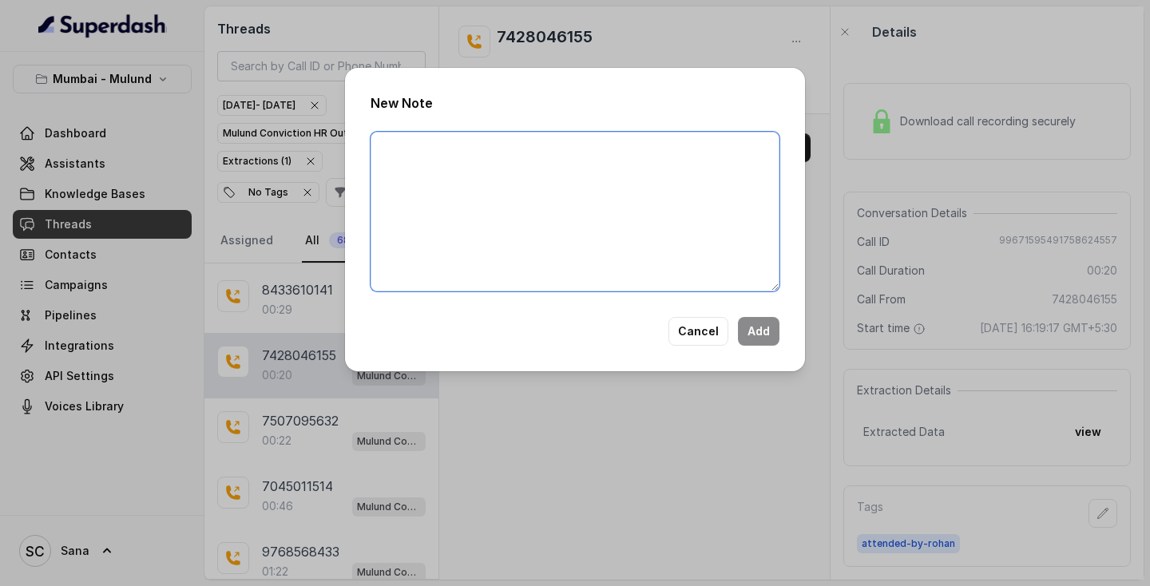
click at [691, 183] on textarea at bounding box center [574, 212] width 409 height 160
type textarea "Ringing"
click at [760, 330] on button "Add" at bounding box center [759, 331] width 42 height 29
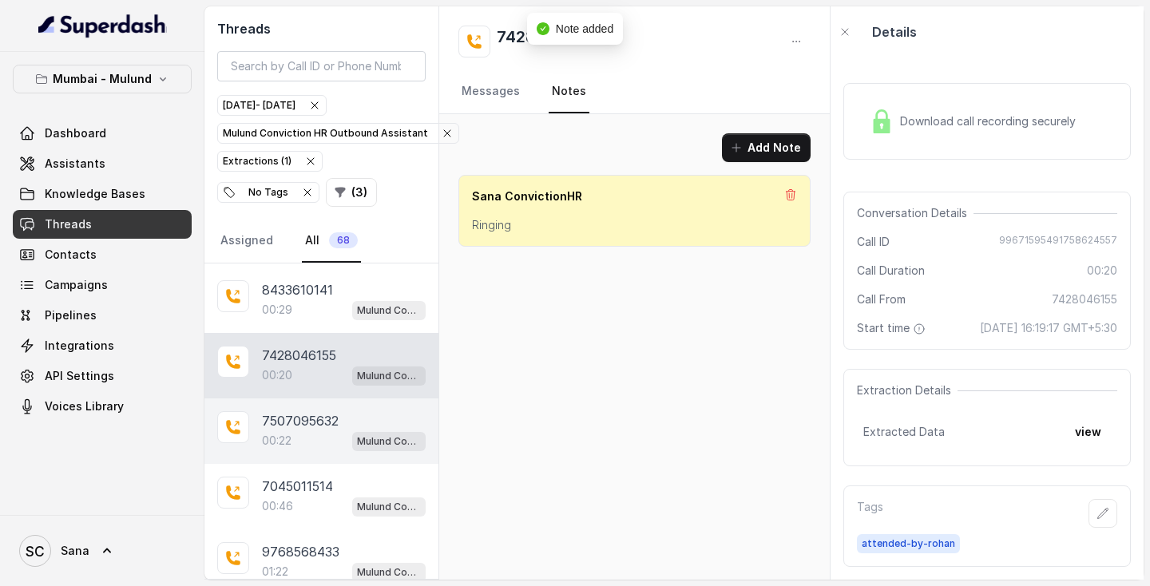
click at [275, 443] on p "00:22" at bounding box center [277, 441] width 30 height 16
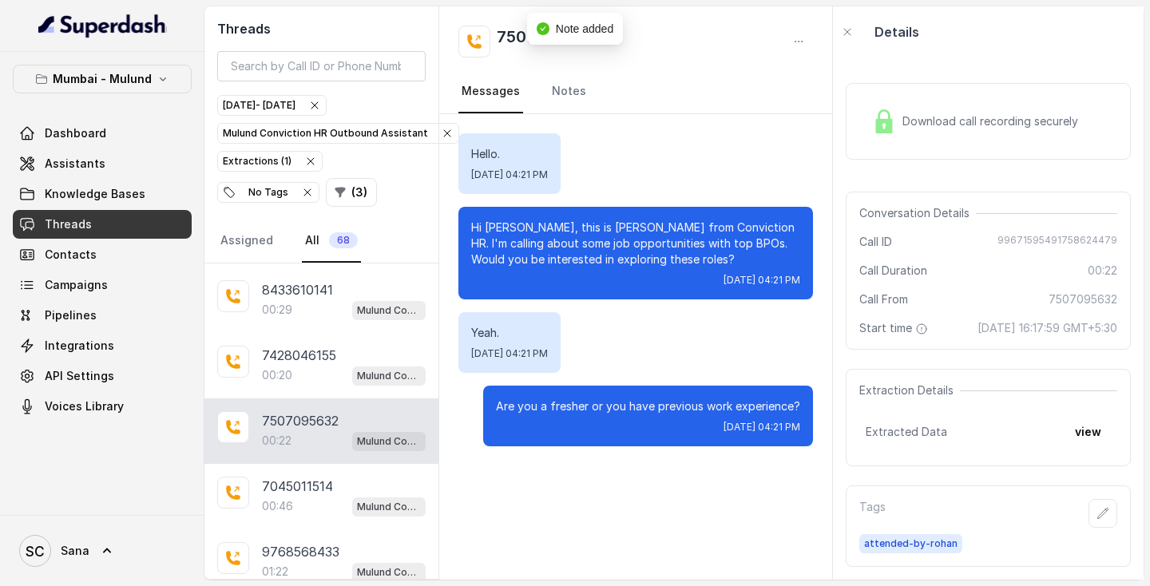
click at [583, 93] on nav "Messages Notes" at bounding box center [635, 91] width 354 height 43
click at [560, 94] on link "Notes" at bounding box center [568, 91] width 41 height 43
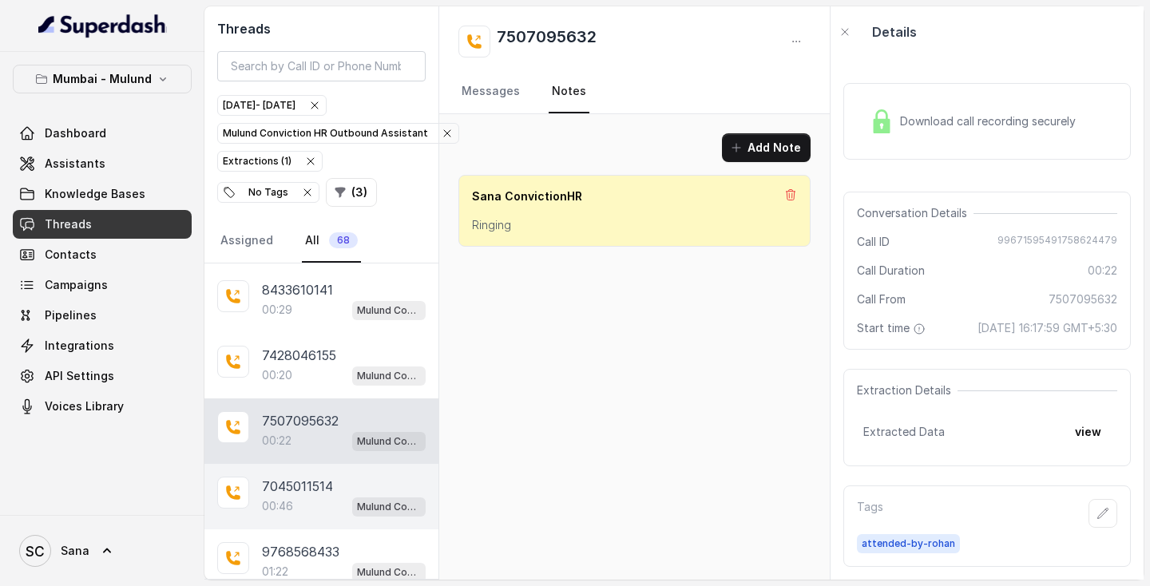
click at [289, 477] on div "7045011514 00:46 Mulund Conviction HR Outbound Assistant" at bounding box center [321, 496] width 234 height 65
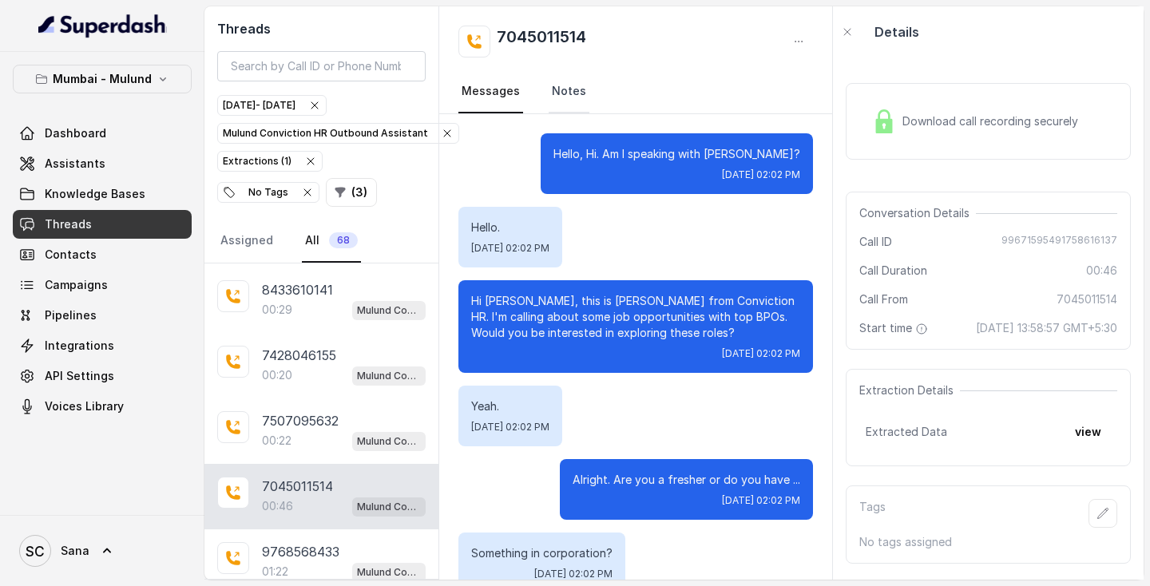
click at [569, 87] on link "Notes" at bounding box center [568, 91] width 41 height 43
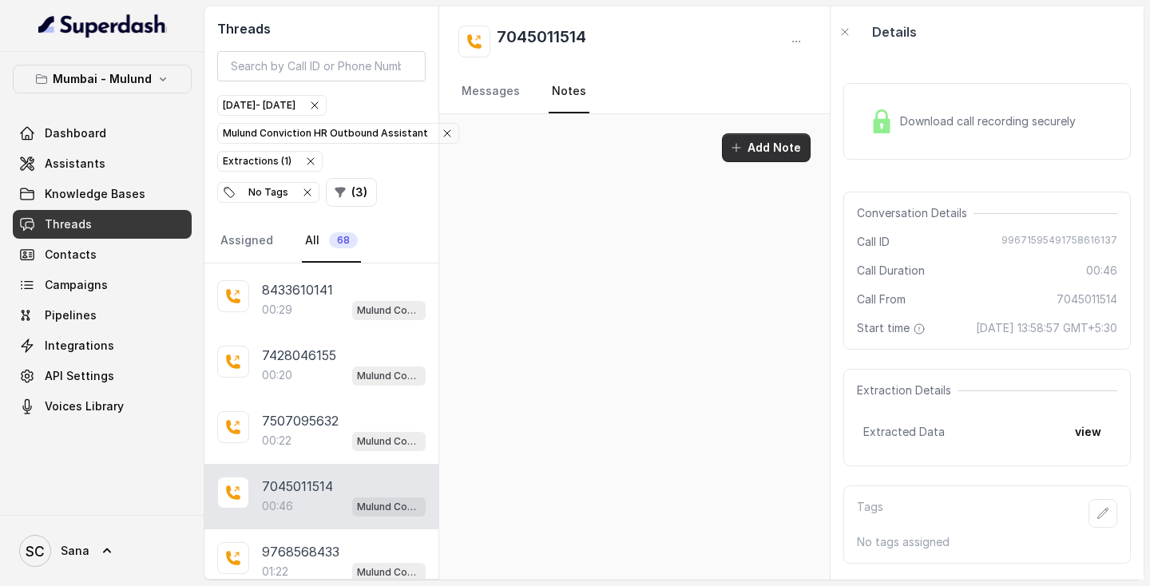
click at [759, 146] on button "Add Note" at bounding box center [766, 147] width 89 height 29
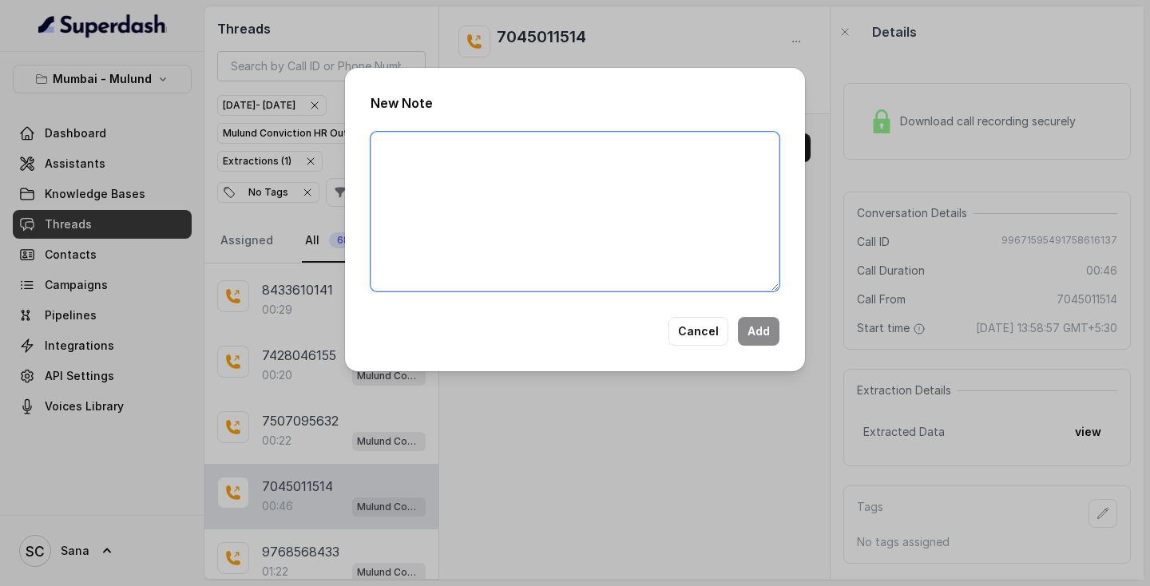
click at [656, 200] on textarea at bounding box center [574, 212] width 409 height 160
type textarea "Ringing"
click at [770, 327] on button "Add" at bounding box center [759, 331] width 42 height 29
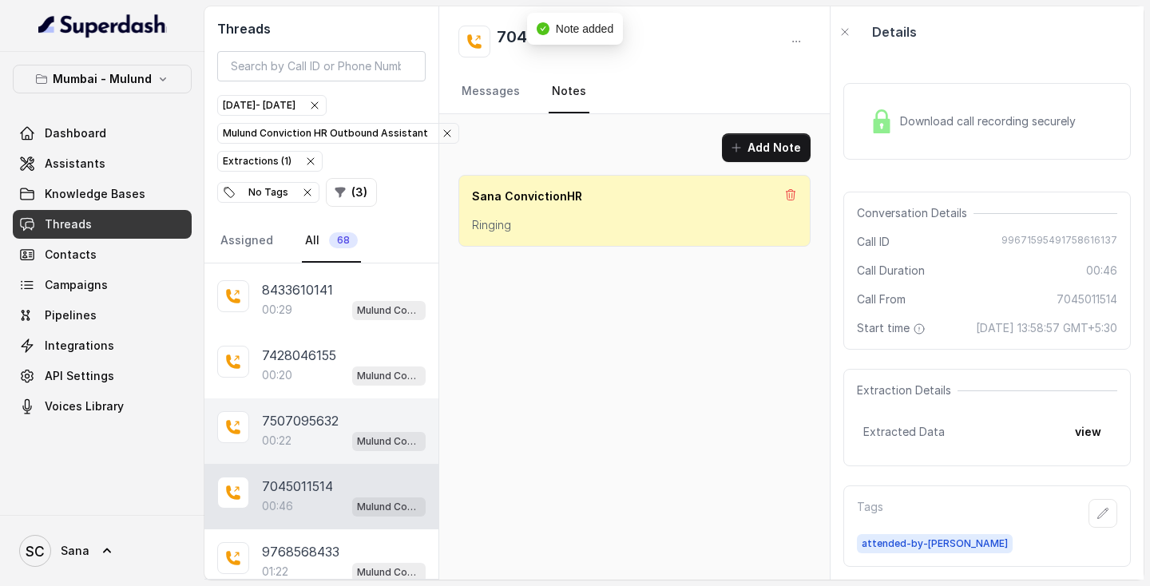
scroll to position [301, 0]
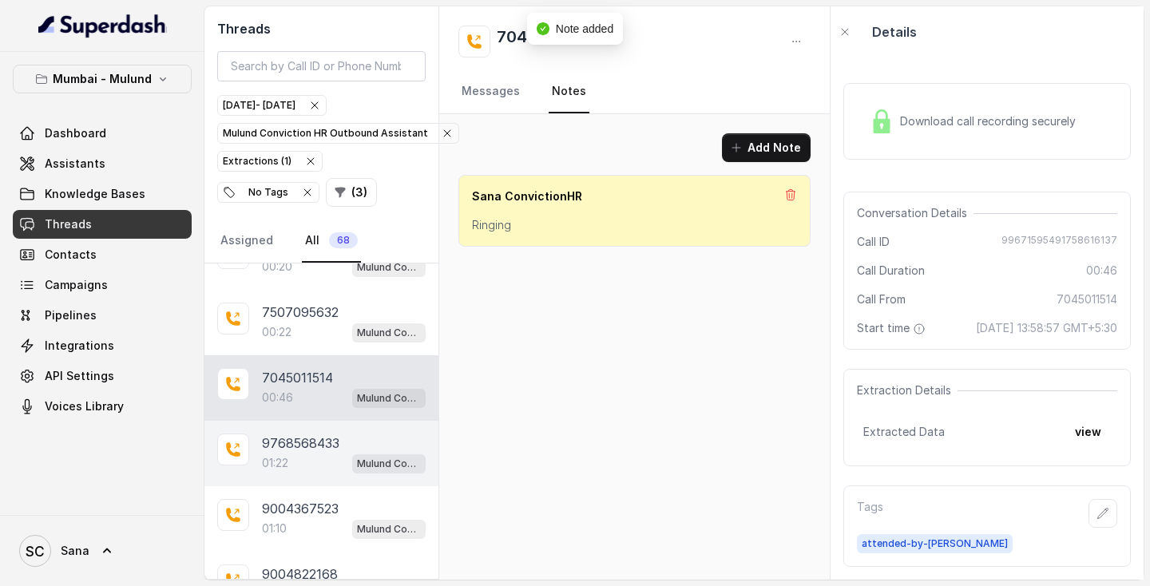
click at [298, 443] on p "9768568433" at bounding box center [300, 442] width 77 height 19
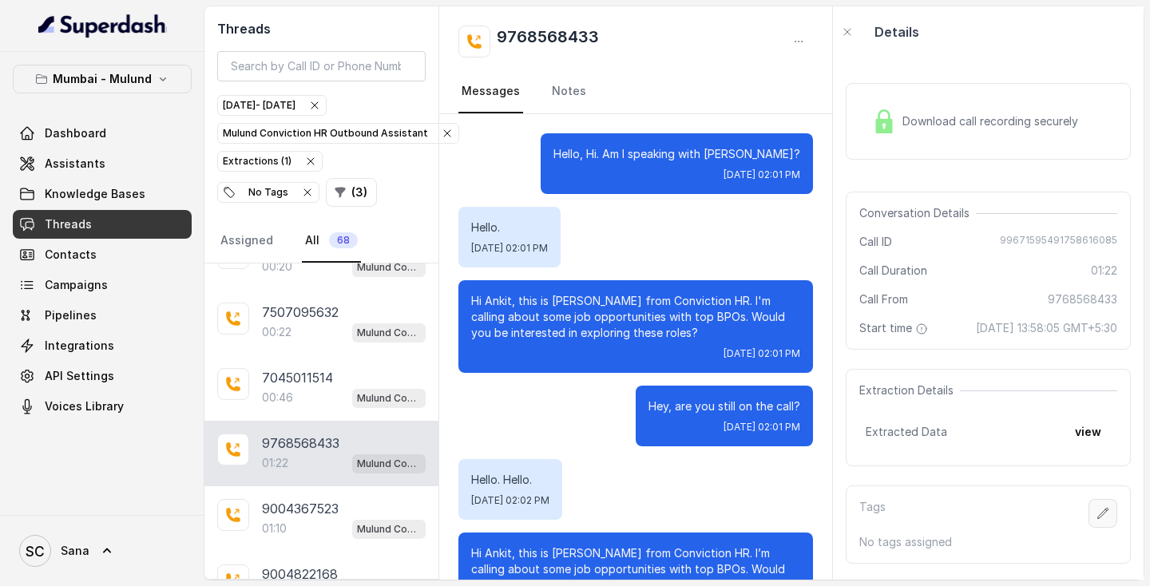
click at [1100, 528] on button "button" at bounding box center [1102, 513] width 29 height 29
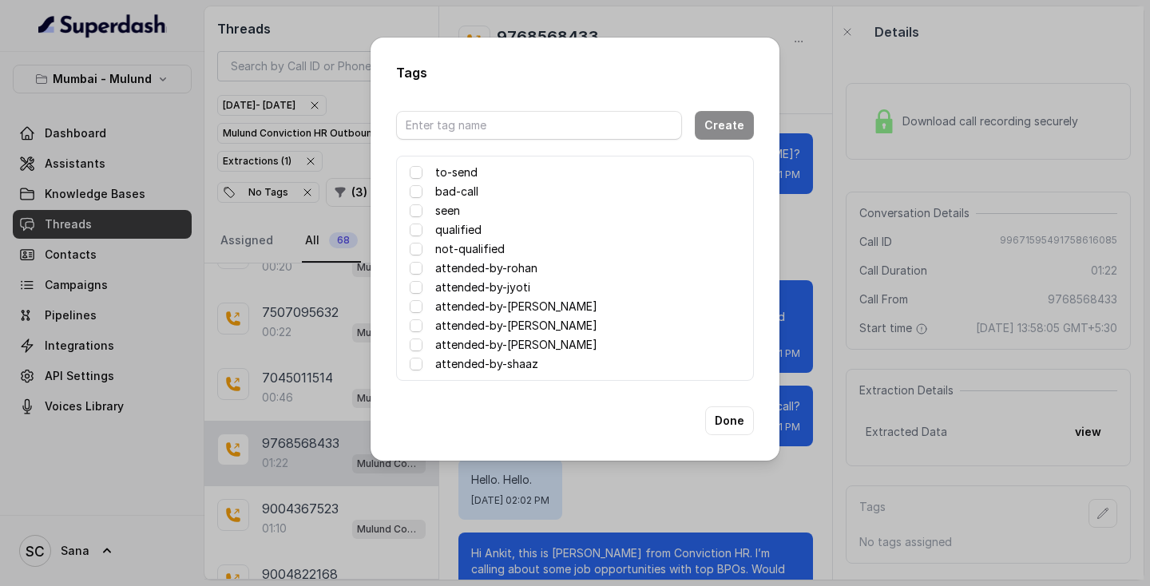
click at [429, 274] on div "attended-by-rohan" at bounding box center [575, 268] width 330 height 19
click at [416, 267] on span at bounding box center [416, 268] width 13 height 13
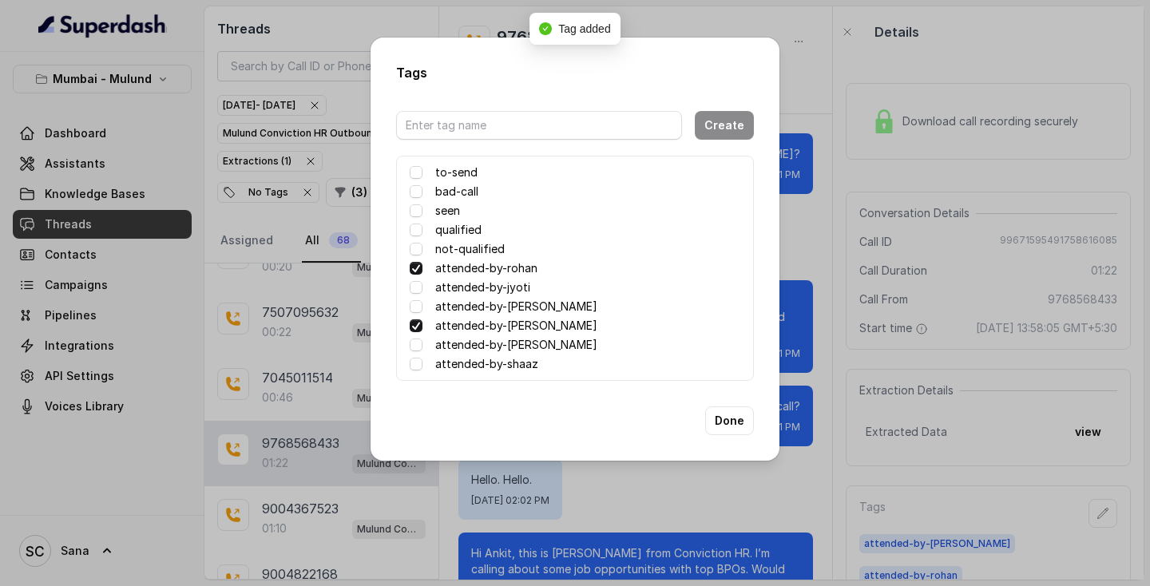
click at [421, 327] on span at bounding box center [416, 325] width 13 height 13
click at [732, 423] on button "Done" at bounding box center [729, 420] width 49 height 29
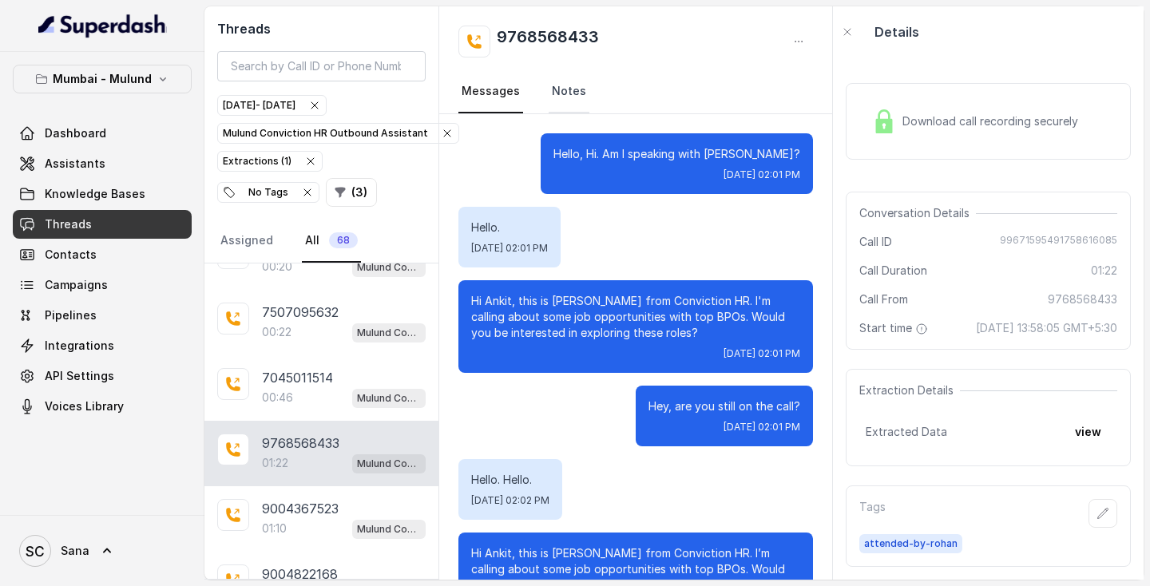
click at [556, 96] on link "Notes" at bounding box center [568, 91] width 41 height 43
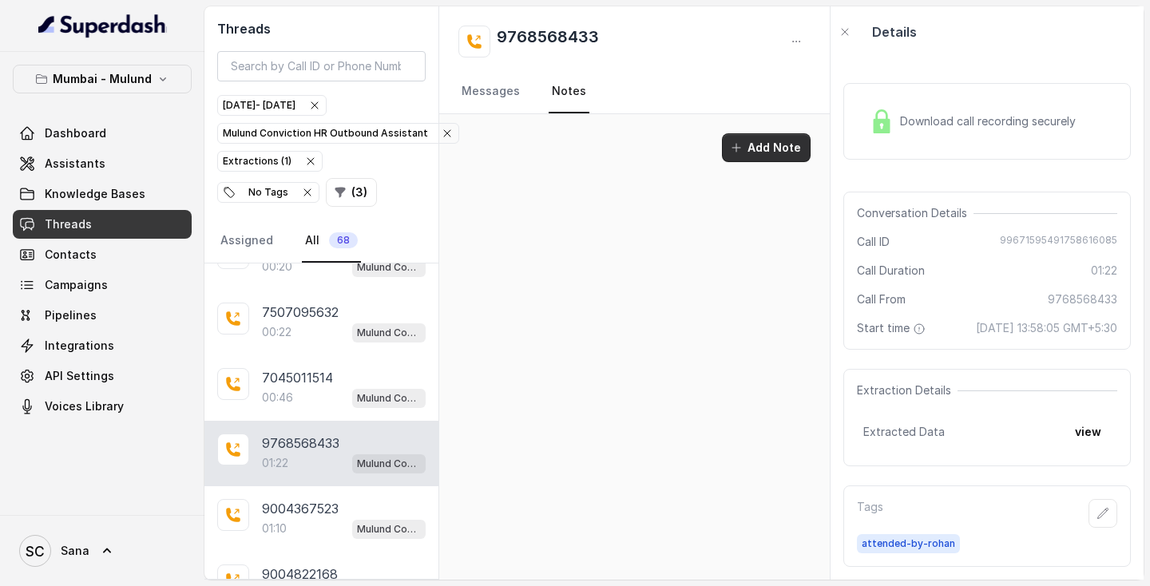
click at [779, 154] on button "Add Note" at bounding box center [766, 147] width 89 height 29
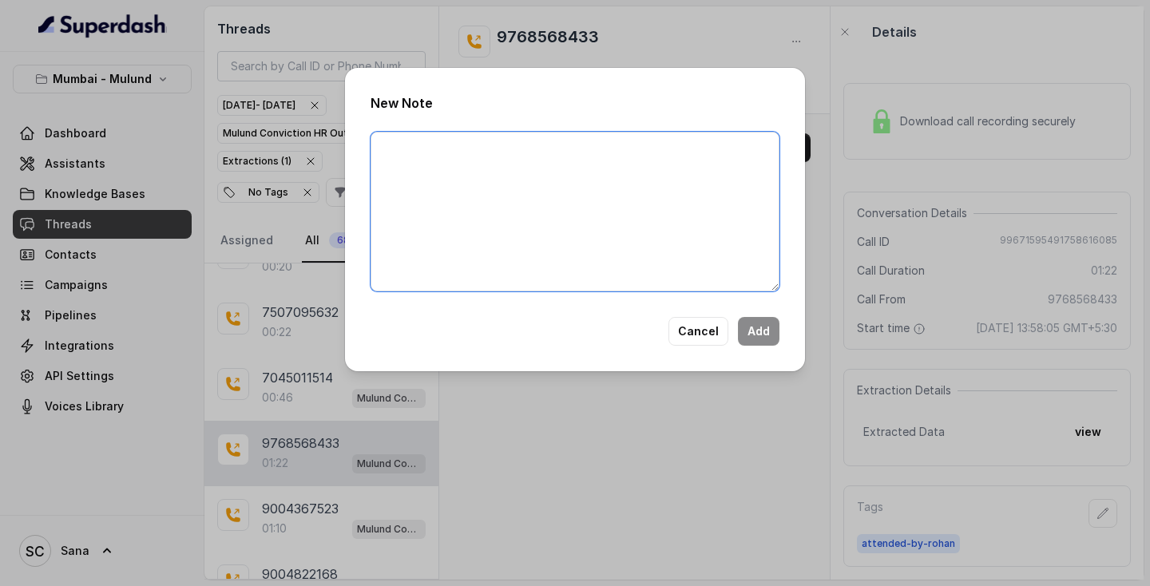
click at [553, 188] on textarea at bounding box center [574, 212] width 409 height 160
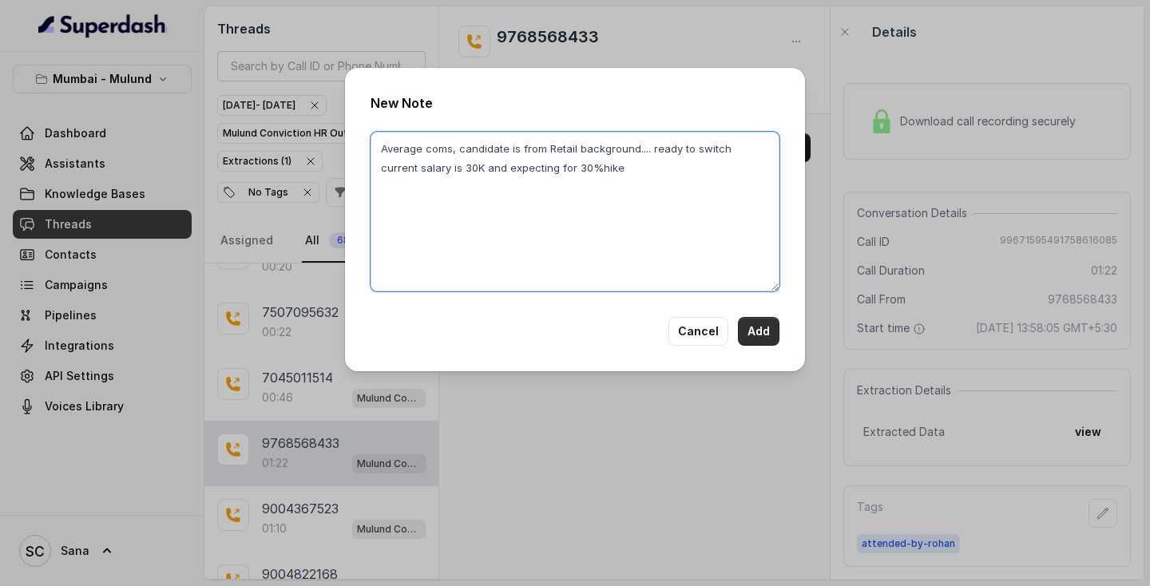
type textarea "Average coms, candidate is from Retail background.... ready to switch current s…"
click at [752, 336] on button "Add" at bounding box center [759, 331] width 42 height 29
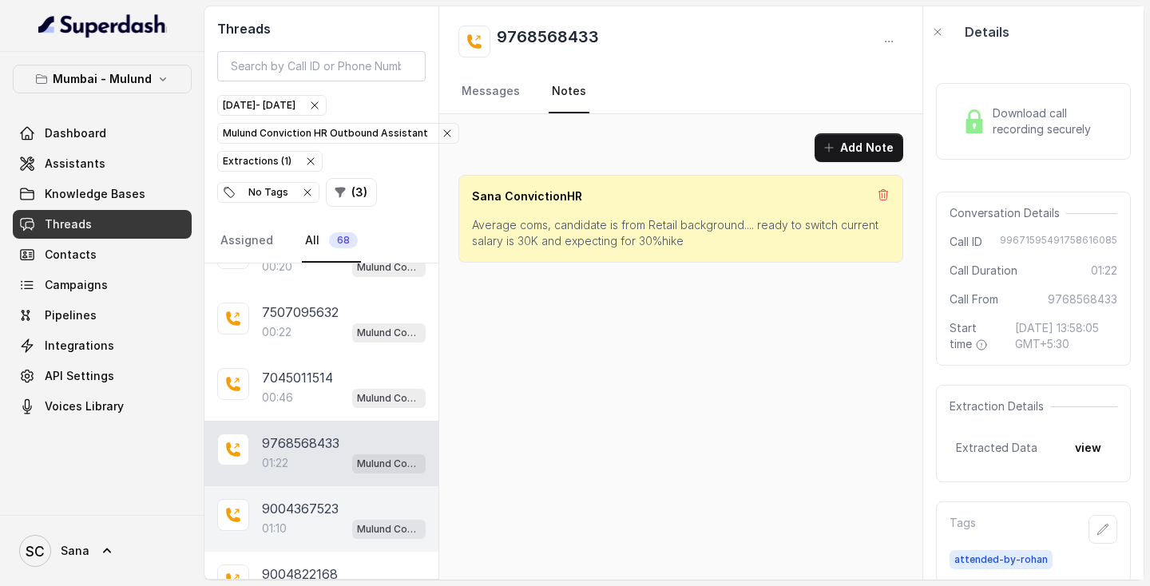
click at [275, 523] on p "01:10" at bounding box center [274, 528] width 25 height 16
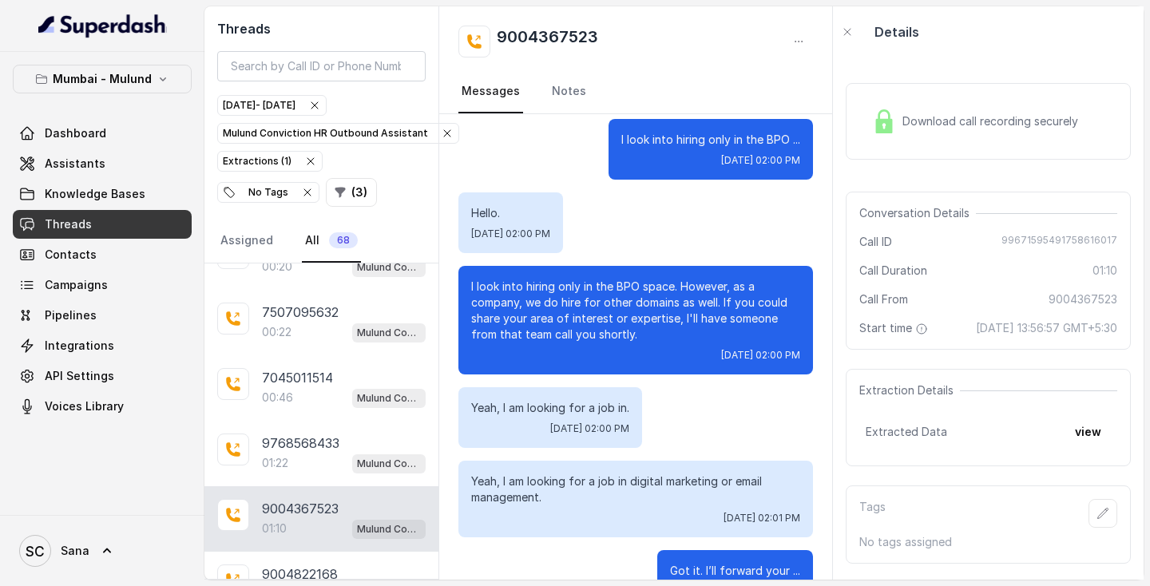
scroll to position [818, 0]
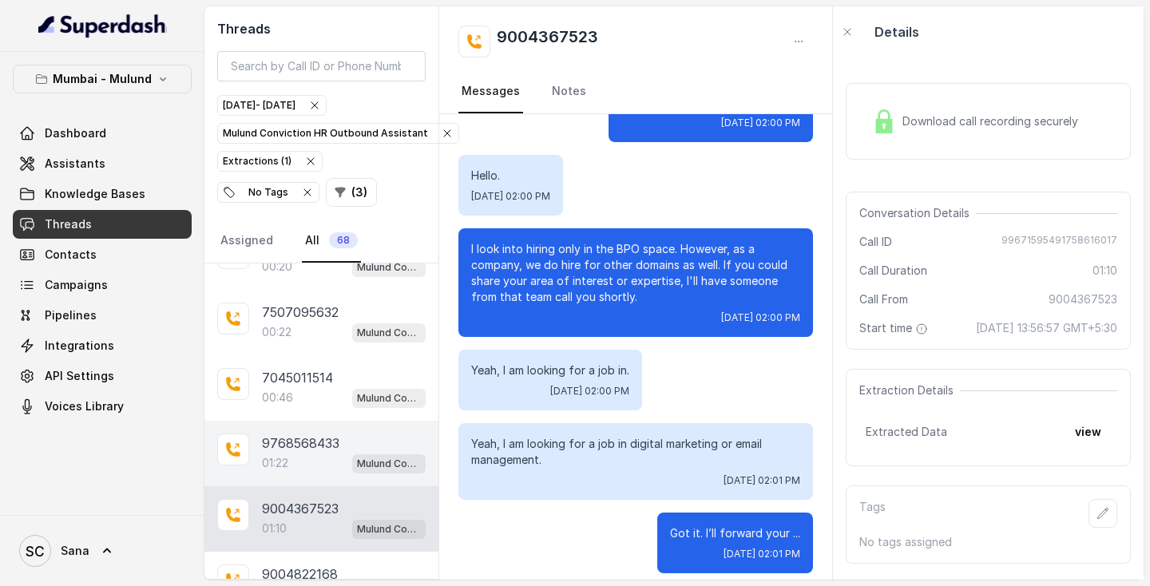
click at [319, 455] on div "01:22 Mulund Conviction HR Outbound Assistant" at bounding box center [344, 463] width 164 height 21
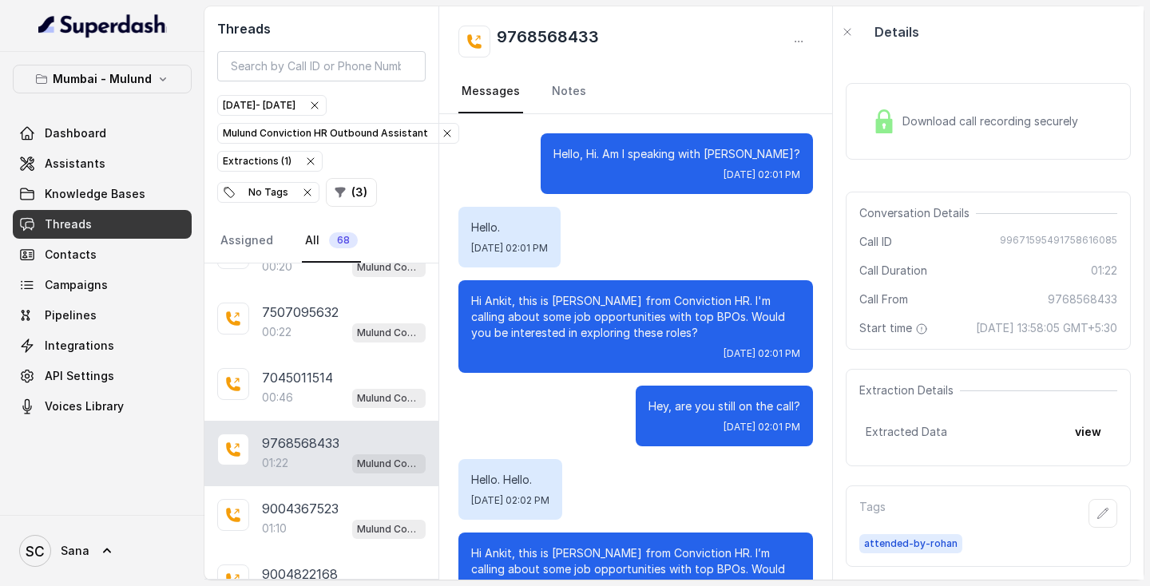
scroll to position [700, 0]
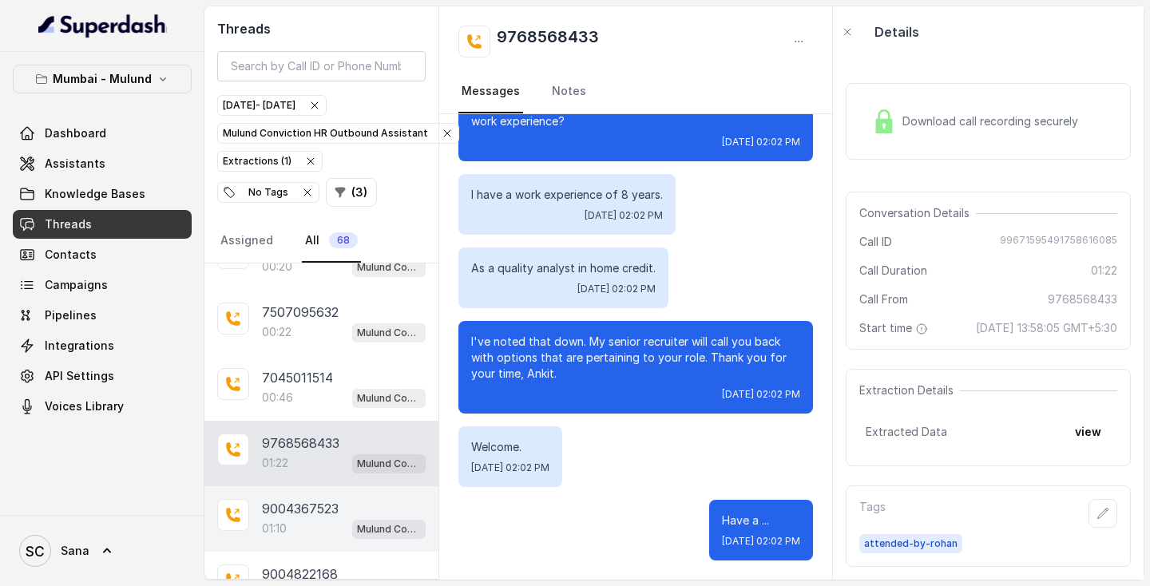
click at [307, 529] on div "01:10 Mulund Conviction HR Outbound Assistant" at bounding box center [344, 528] width 164 height 21
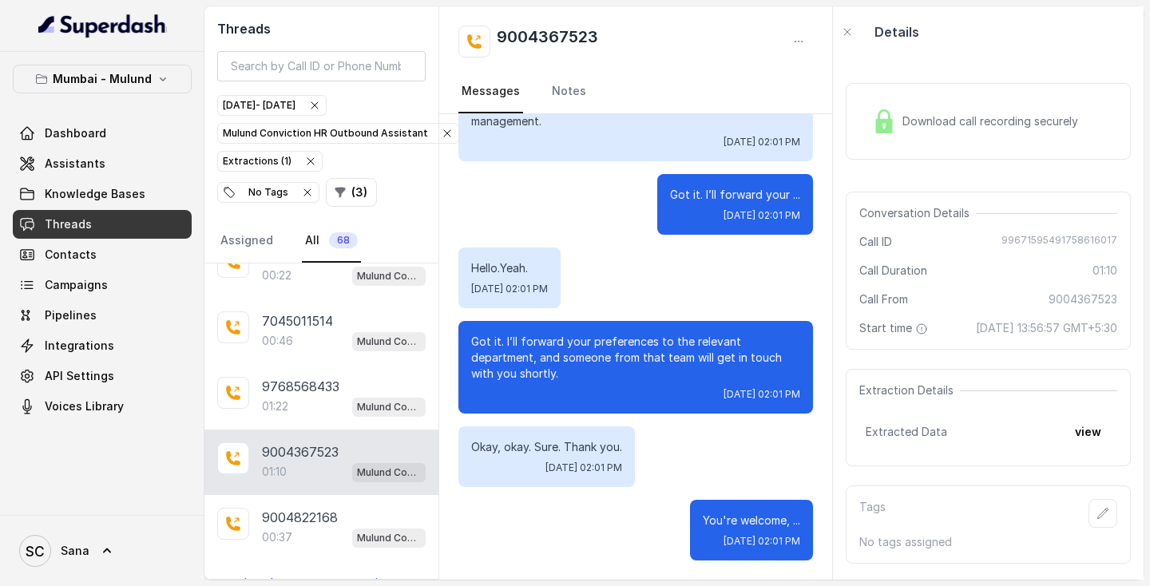
scroll to position [358, 0]
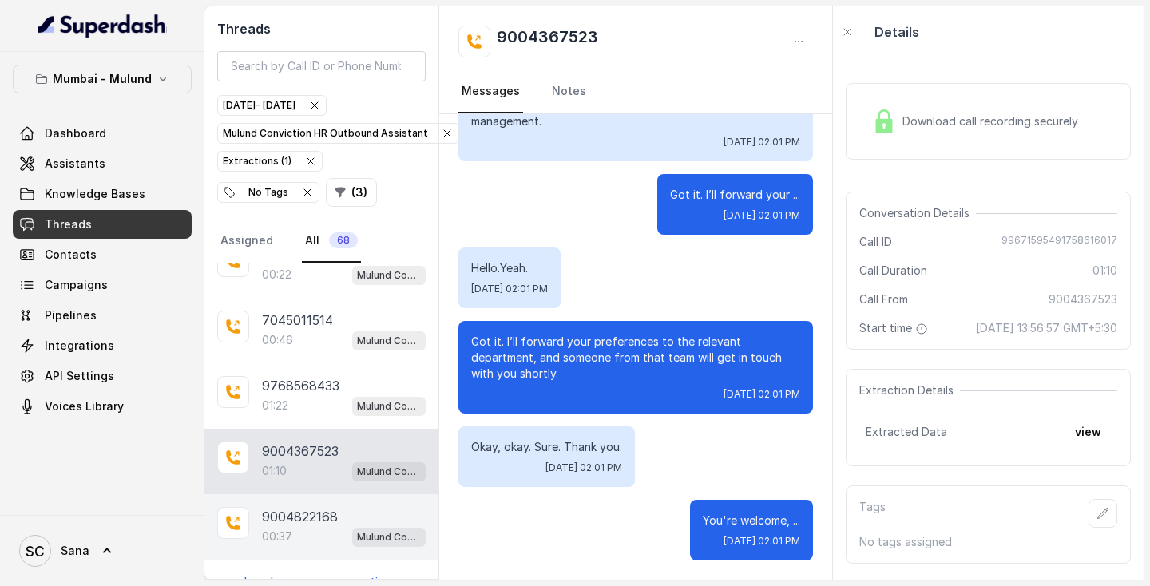
click at [307, 529] on div "00:37 Mulund Conviction HR Outbound Assistant" at bounding box center [344, 536] width 164 height 21
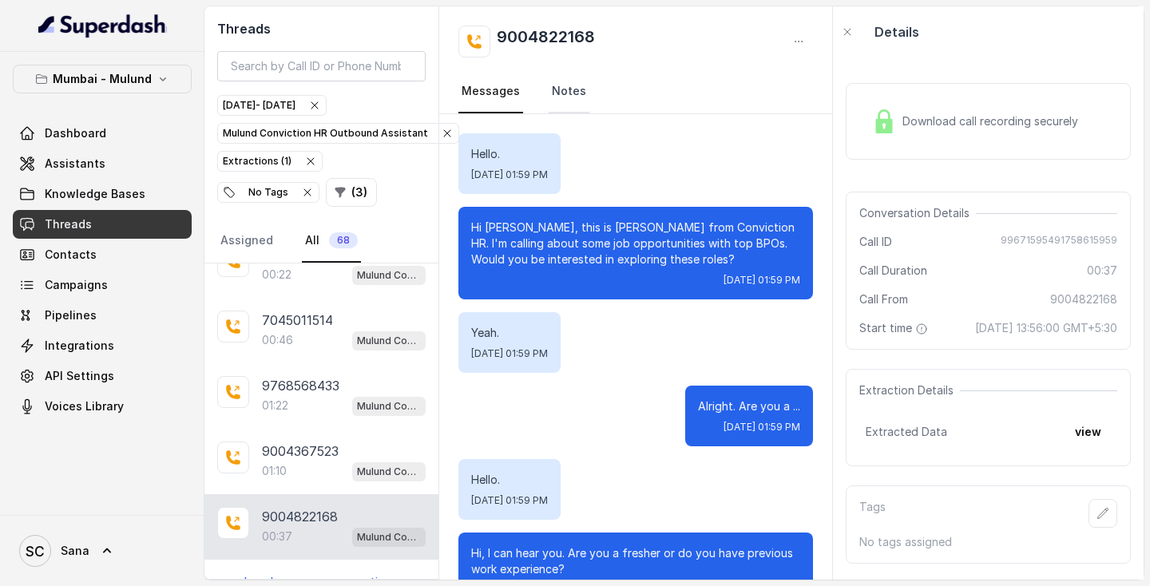
click at [568, 92] on link "Notes" at bounding box center [568, 91] width 41 height 43
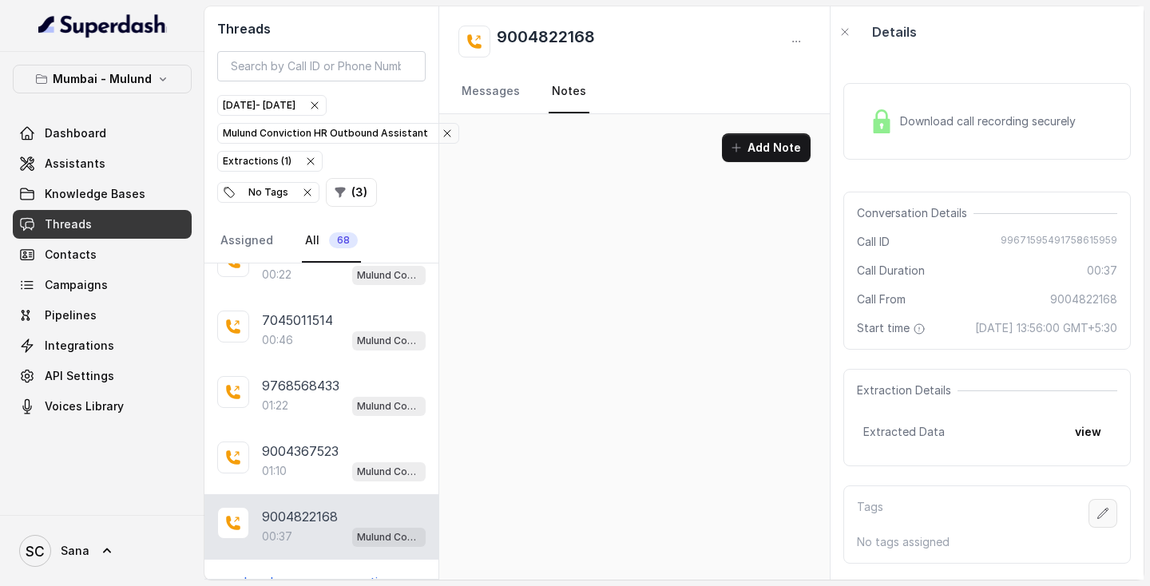
click at [1098, 518] on icon "button" at bounding box center [1103, 513] width 10 height 10
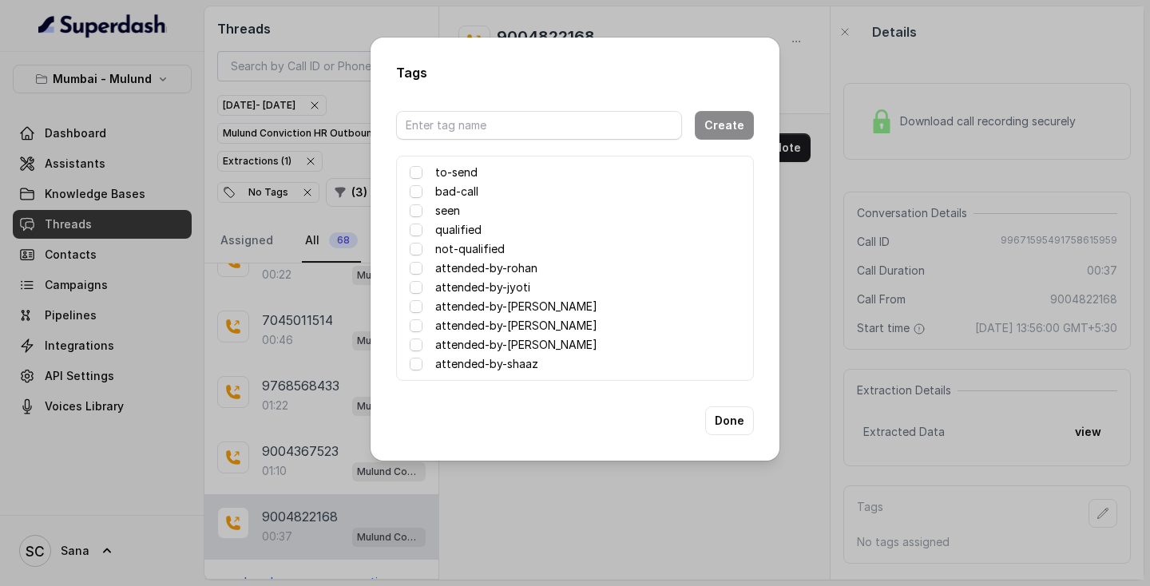
click at [426, 268] on div "attended-by-rohan" at bounding box center [575, 268] width 330 height 19
click at [417, 269] on span at bounding box center [416, 268] width 13 height 13
click at [722, 420] on button "Done" at bounding box center [729, 420] width 49 height 29
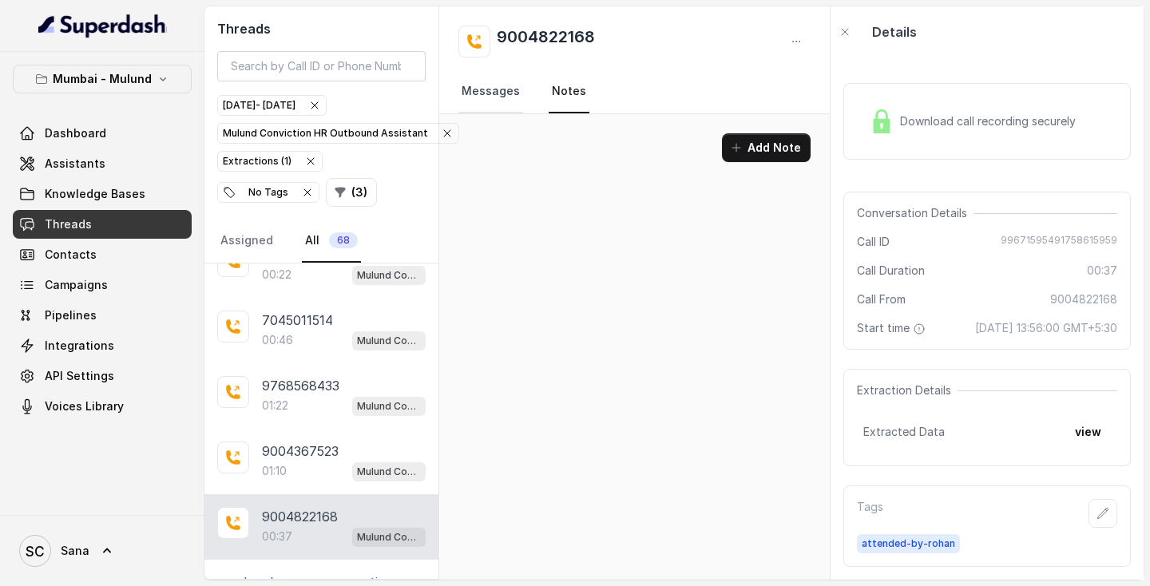
click at [497, 92] on link "Messages" at bounding box center [490, 91] width 65 height 43
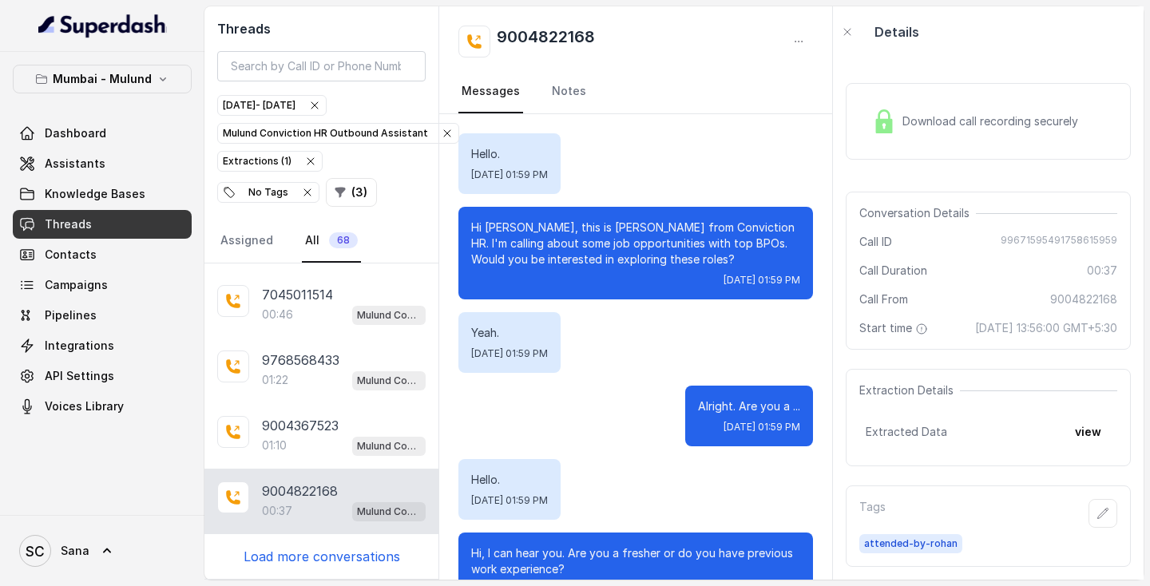
click at [322, 563] on p "Load more conversations" at bounding box center [321, 556] width 156 height 19
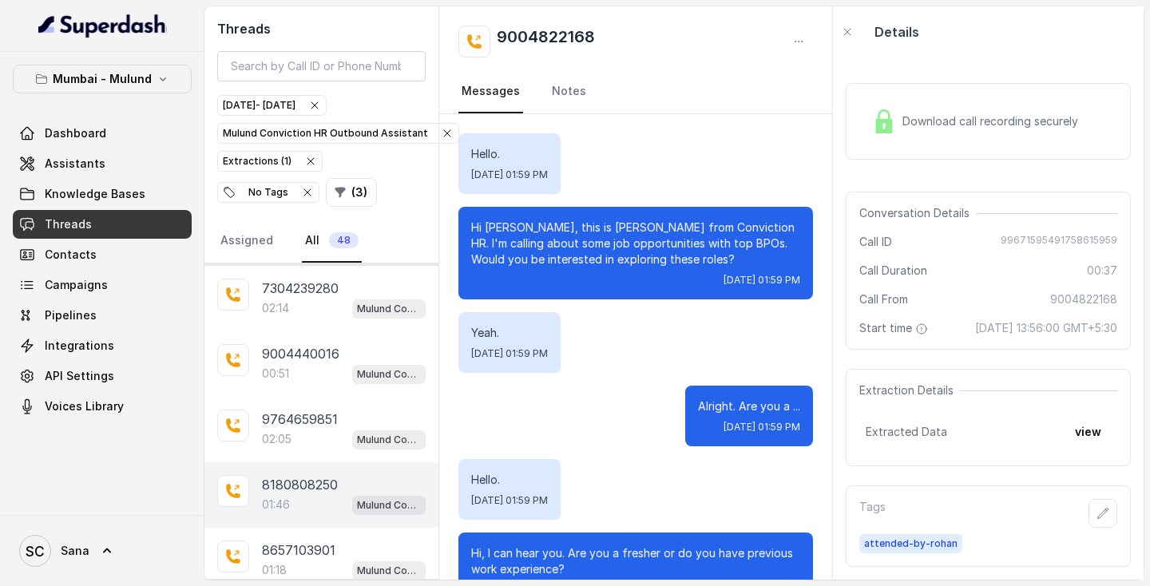
scroll to position [649, 0]
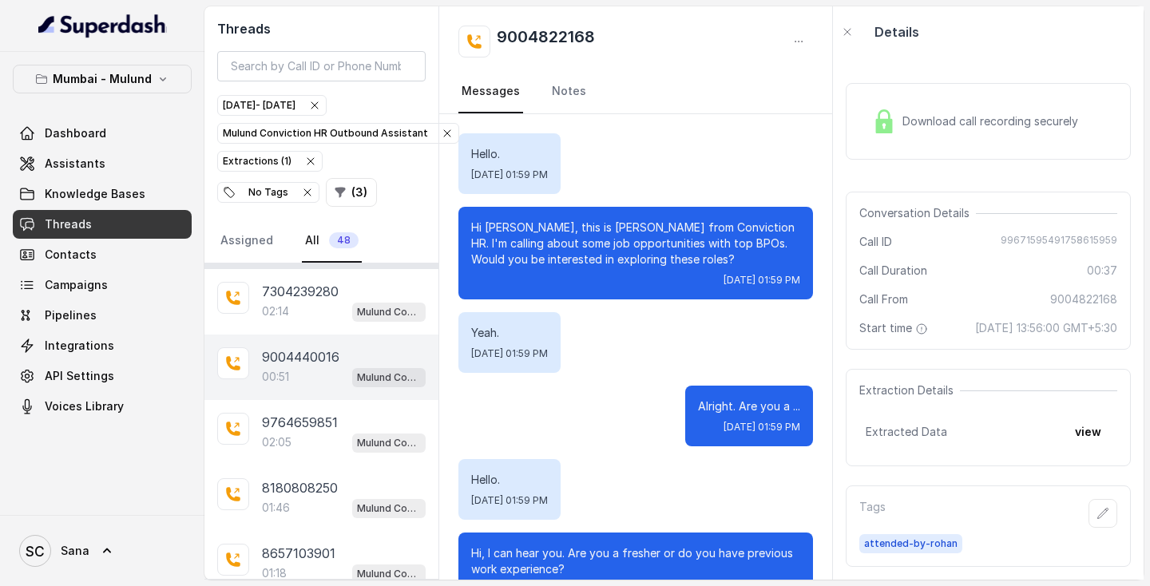
click at [299, 352] on p "9004440016" at bounding box center [300, 356] width 77 height 19
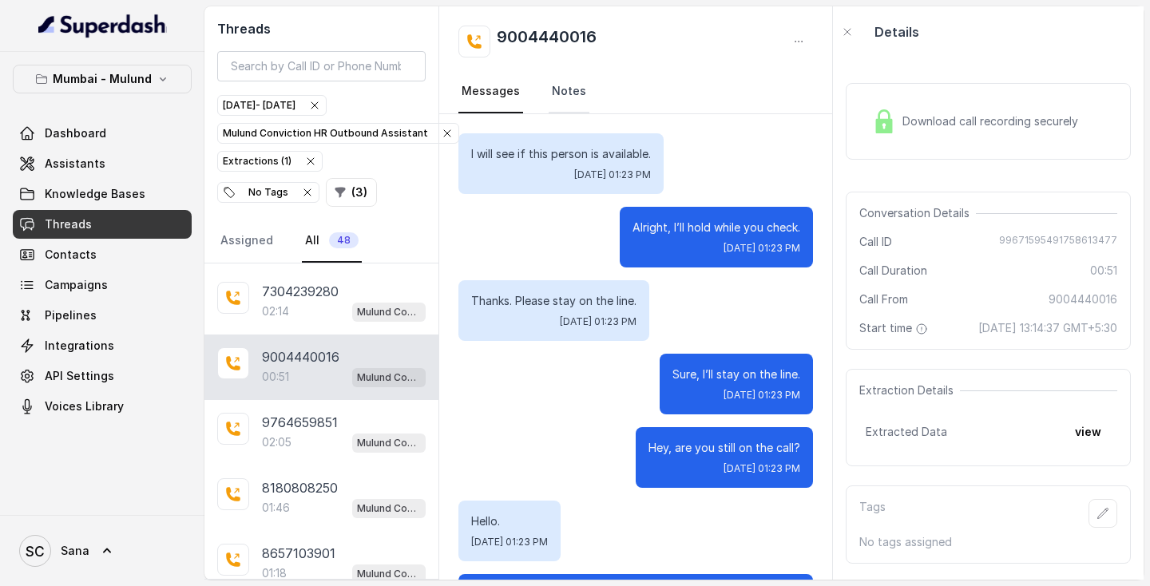
click at [565, 105] on link "Notes" at bounding box center [568, 91] width 41 height 43
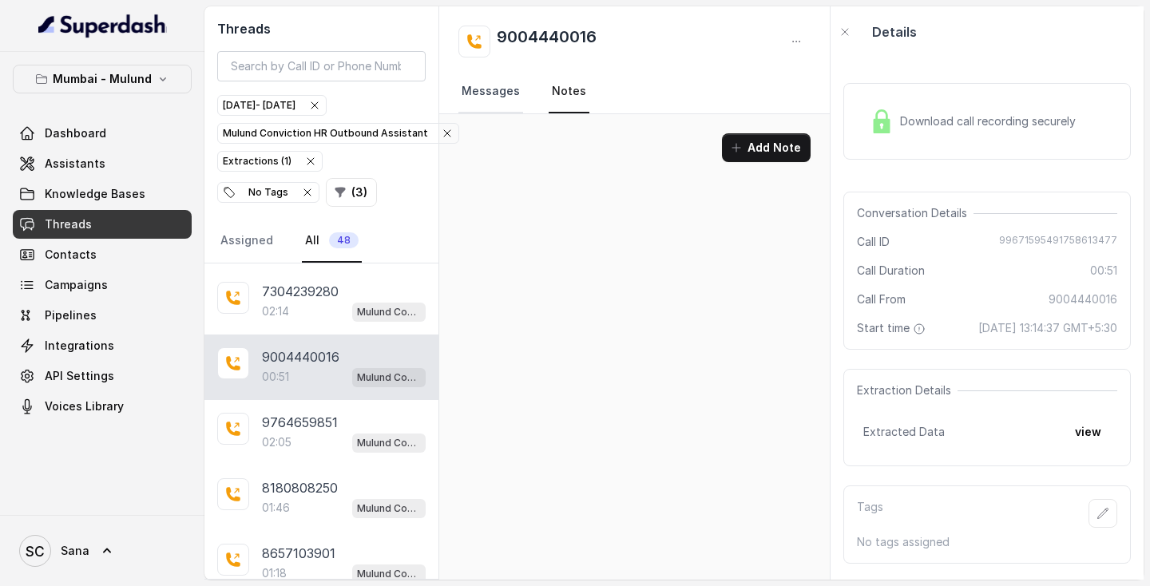
click at [493, 97] on link "Messages" at bounding box center [490, 91] width 65 height 43
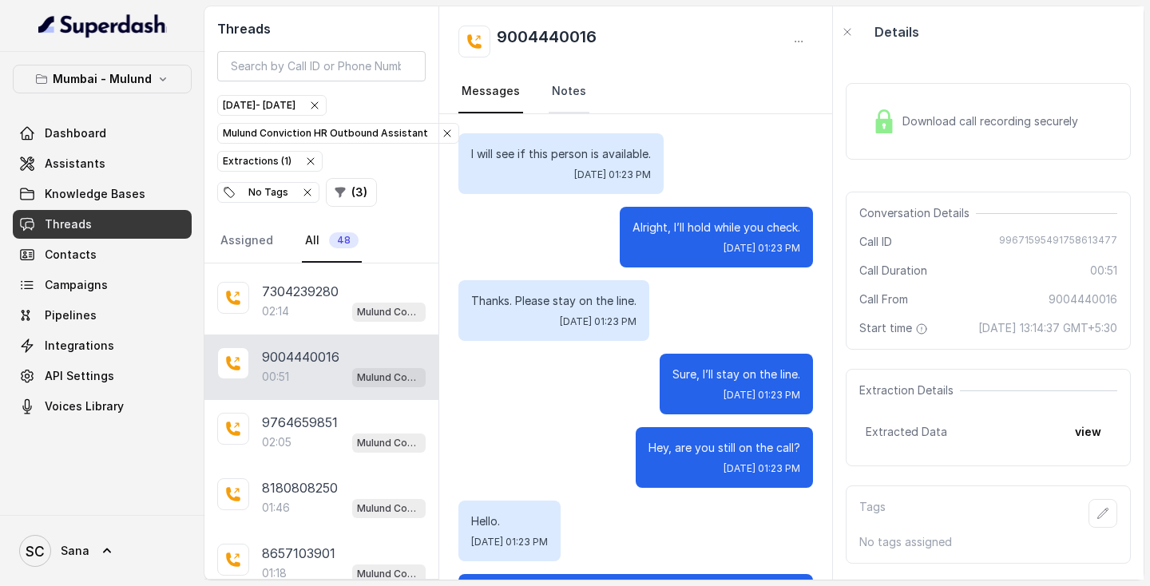
click at [560, 105] on link "Notes" at bounding box center [568, 91] width 41 height 43
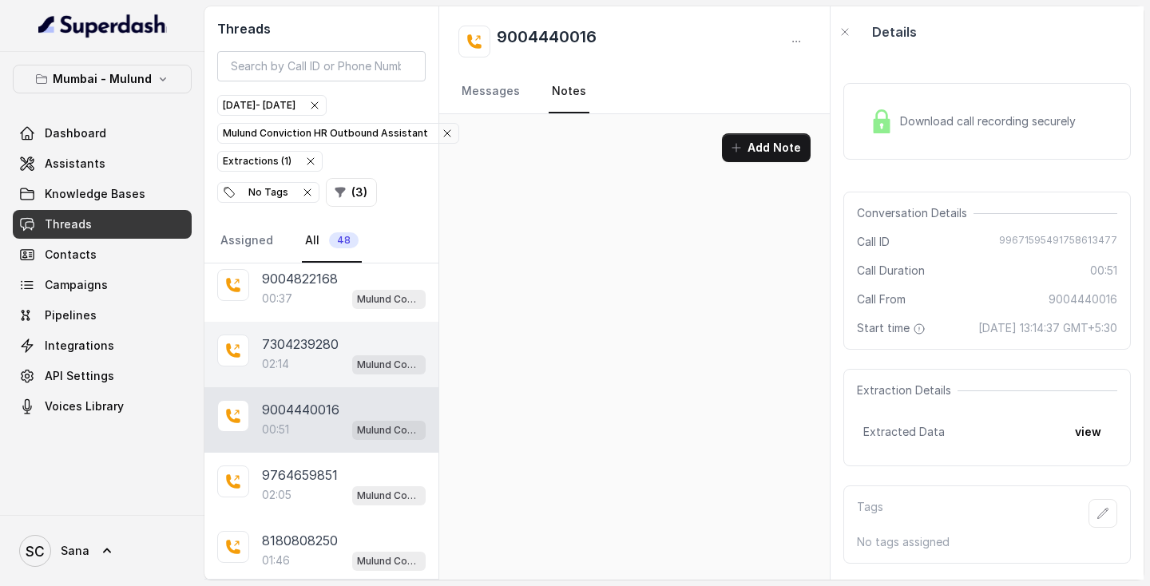
scroll to position [598, 0]
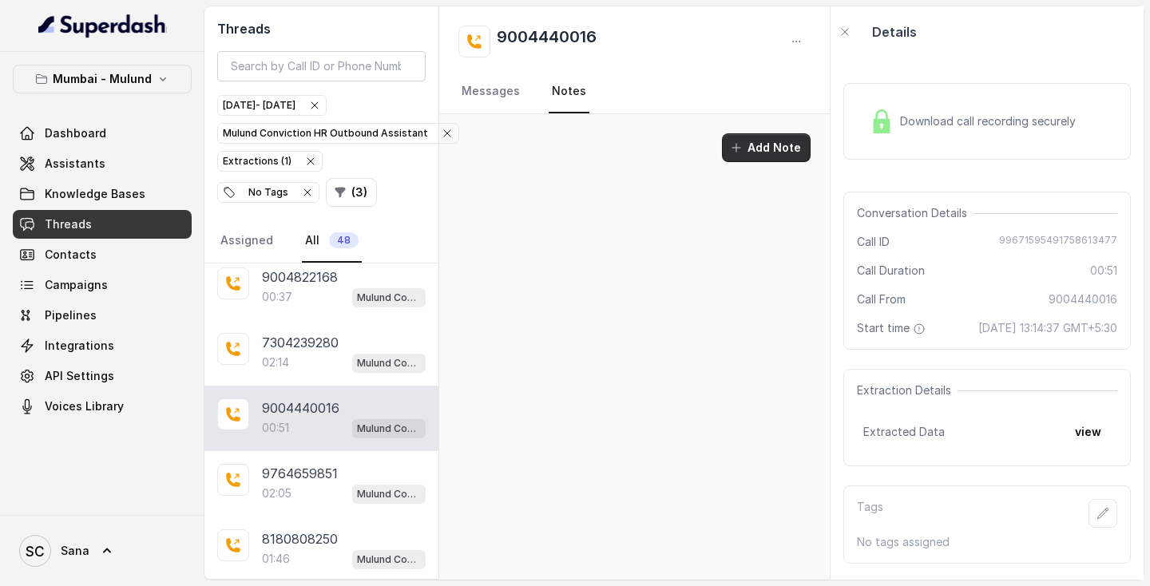
click at [754, 151] on button "Add Note" at bounding box center [766, 147] width 89 height 29
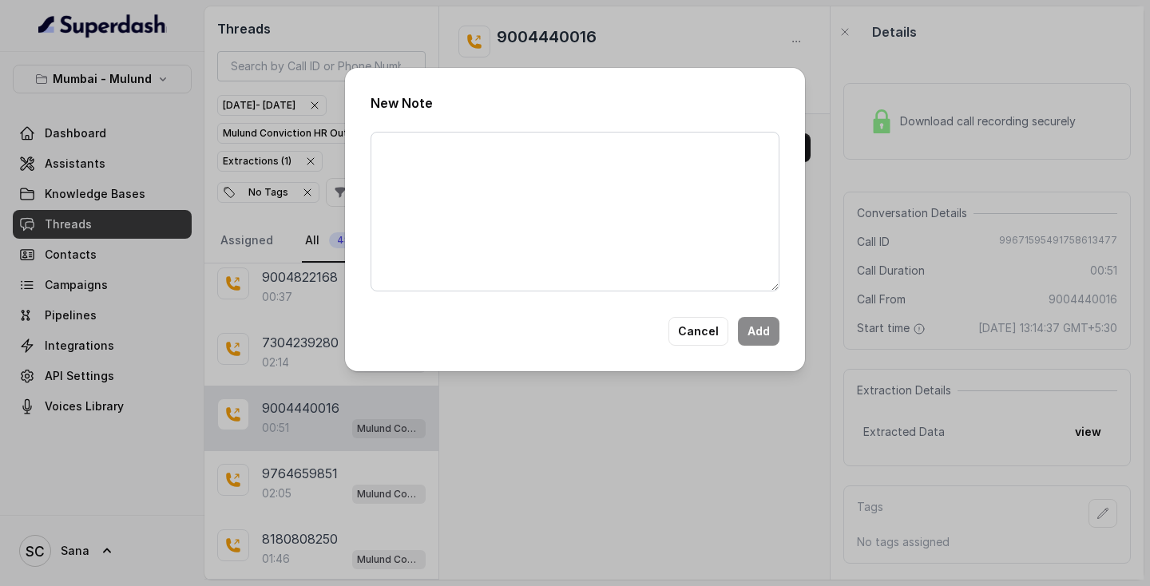
click at [291, 361] on div "New Note Cancel Add" at bounding box center [575, 293] width 1150 height 586
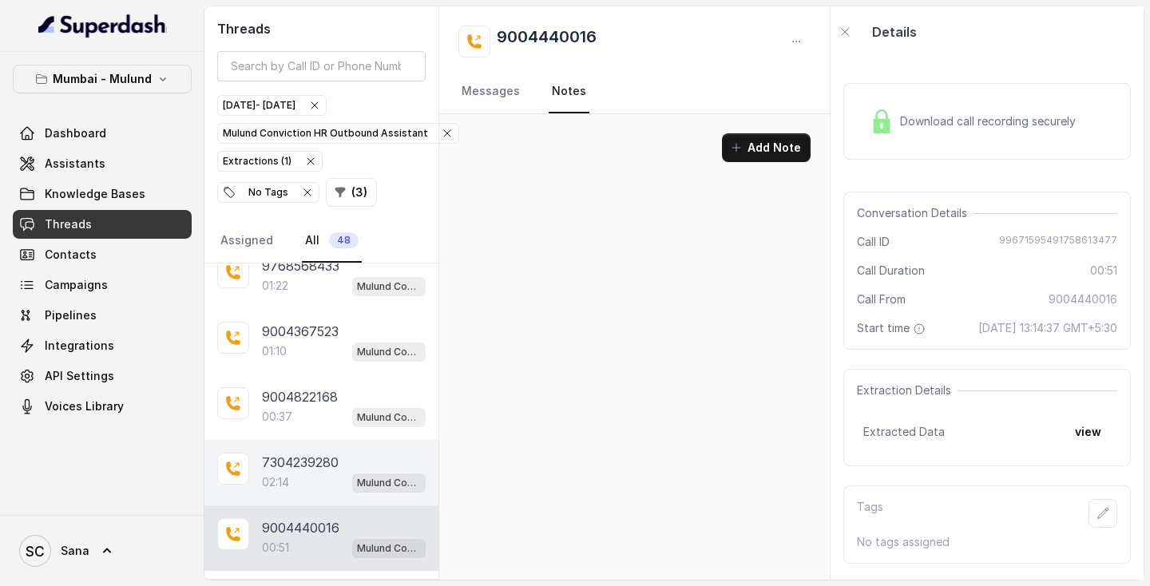
scroll to position [462, 0]
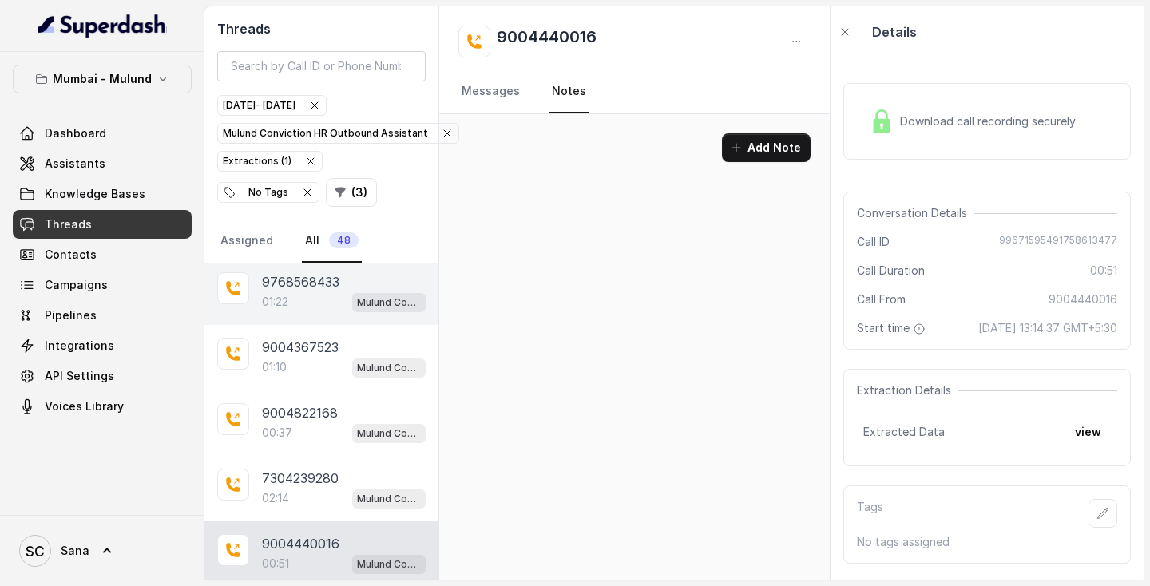
click at [292, 298] on div "01:22 Mulund Conviction HR Outbound Assistant" at bounding box center [344, 301] width 164 height 21
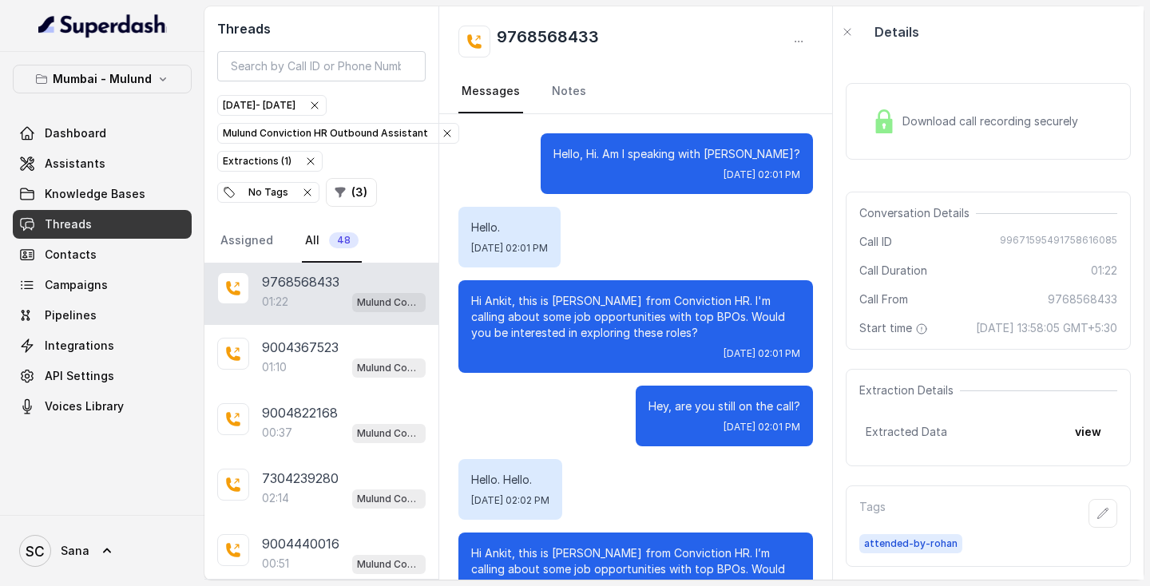
scroll to position [700, 0]
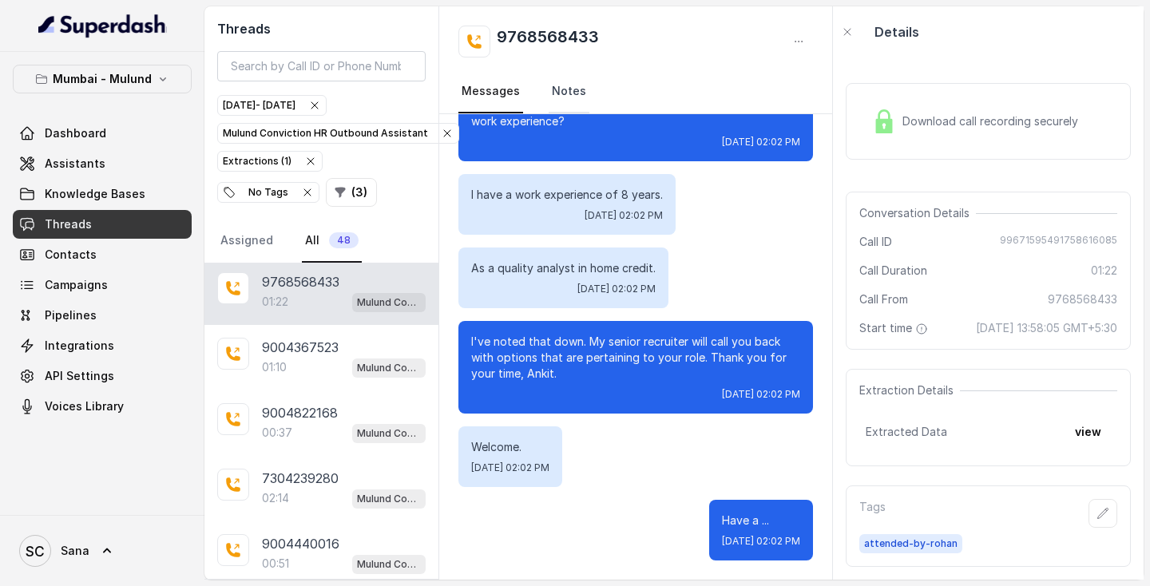
click at [577, 92] on link "Notes" at bounding box center [568, 91] width 41 height 43
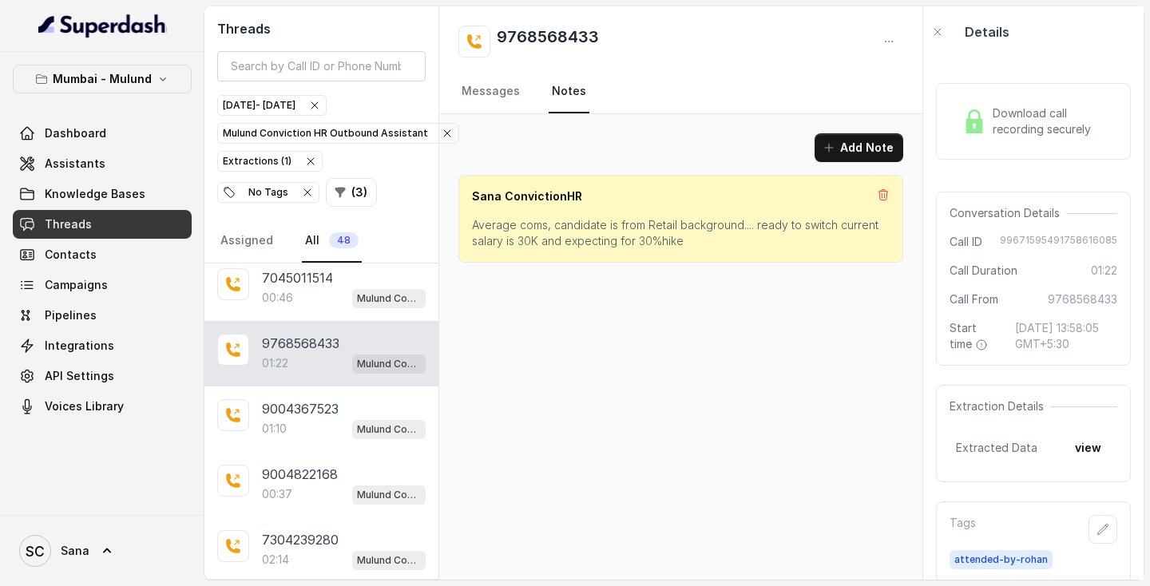
scroll to position [399, 0]
click at [290, 296] on p "00:46" at bounding box center [277, 299] width 31 height 16
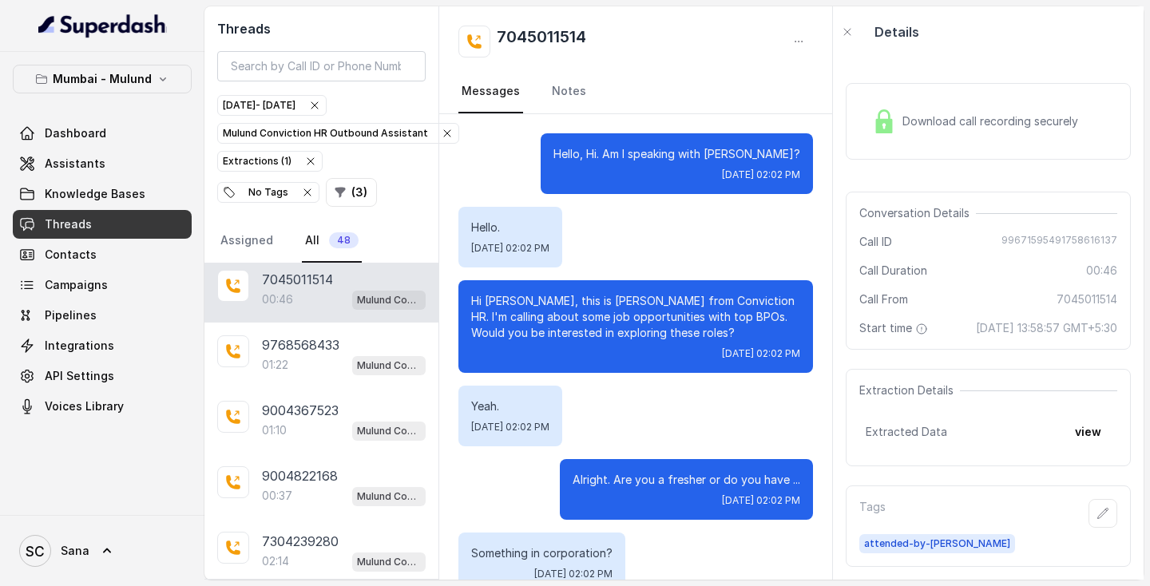
scroll to position [317, 0]
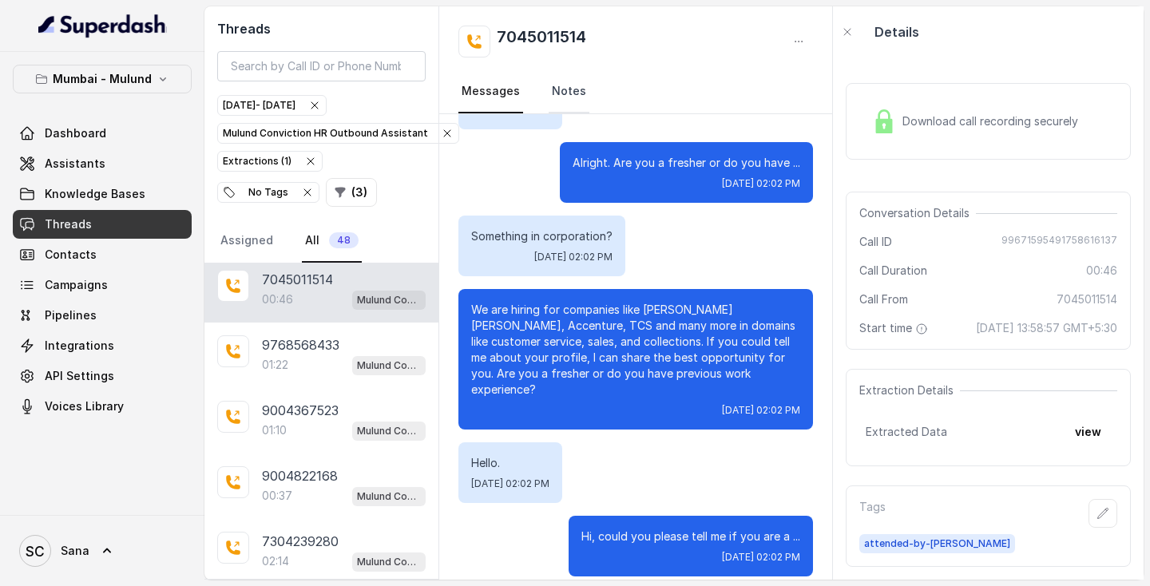
click at [549, 95] on link "Notes" at bounding box center [568, 91] width 41 height 43
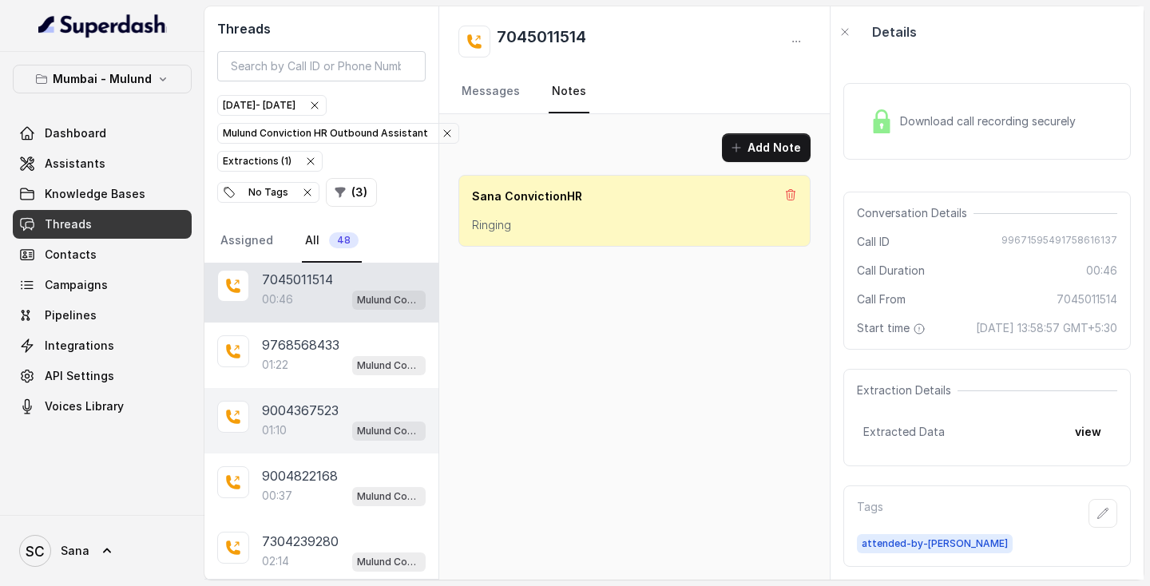
click at [300, 418] on p "9004367523" at bounding box center [300, 410] width 77 height 19
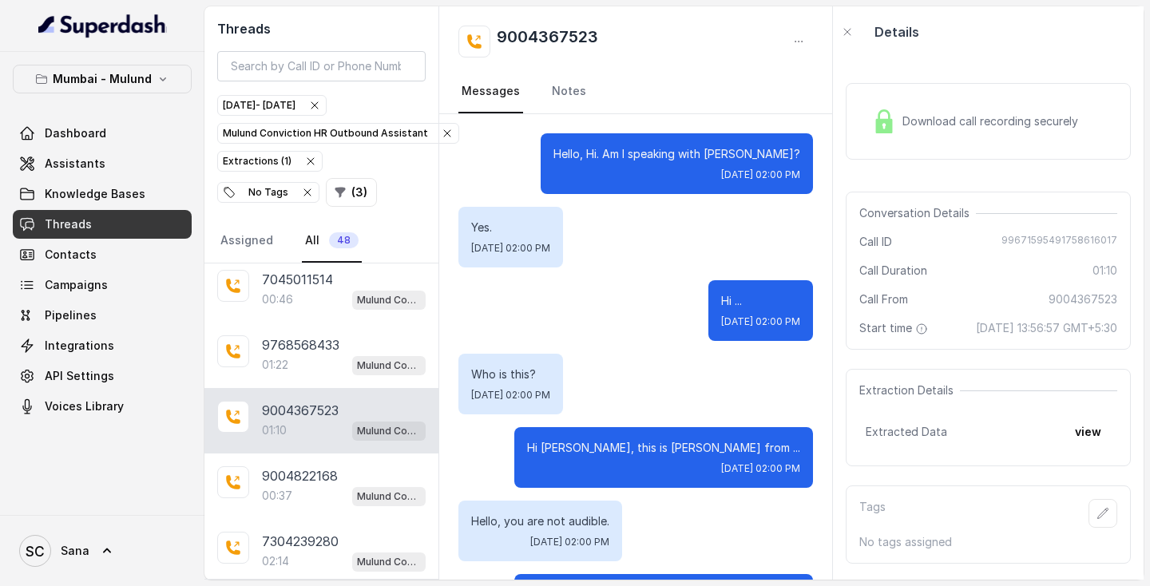
scroll to position [1157, 0]
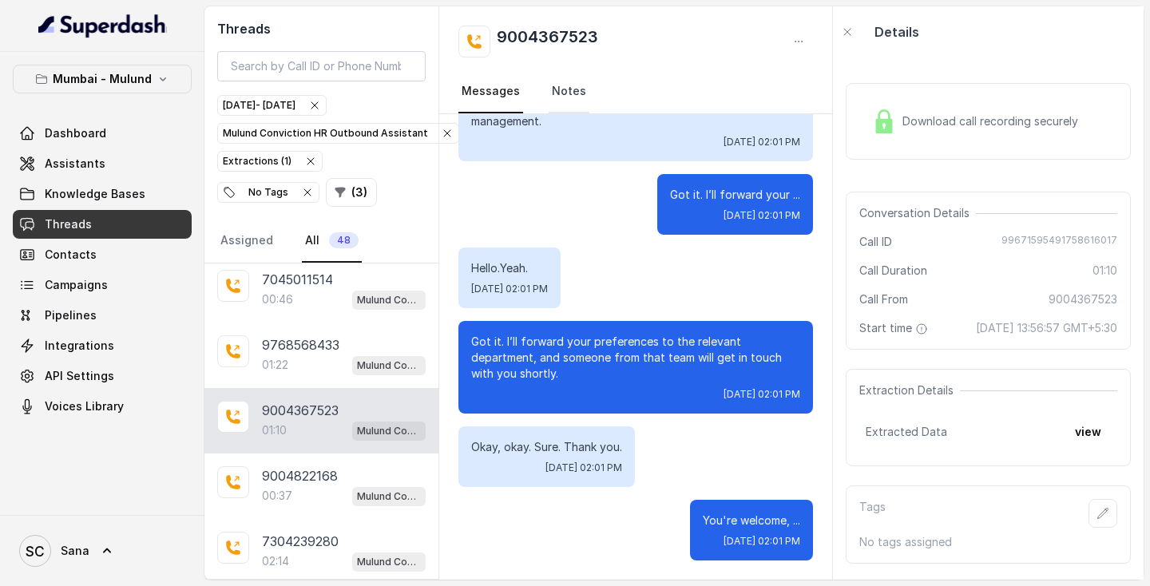
click at [566, 93] on link "Notes" at bounding box center [568, 91] width 41 height 43
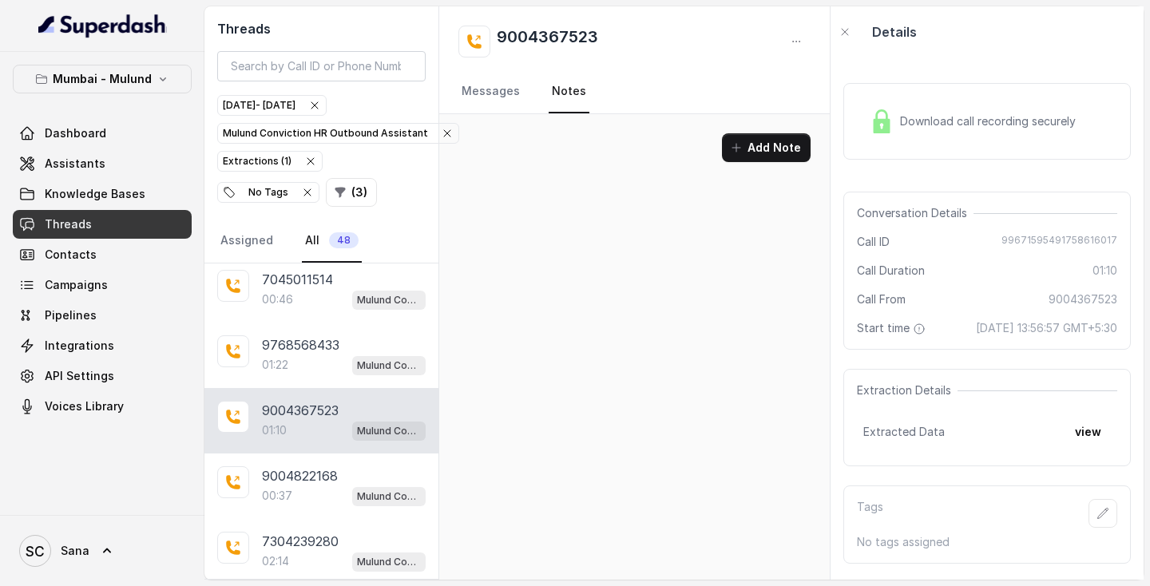
scroll to position [0, 0]
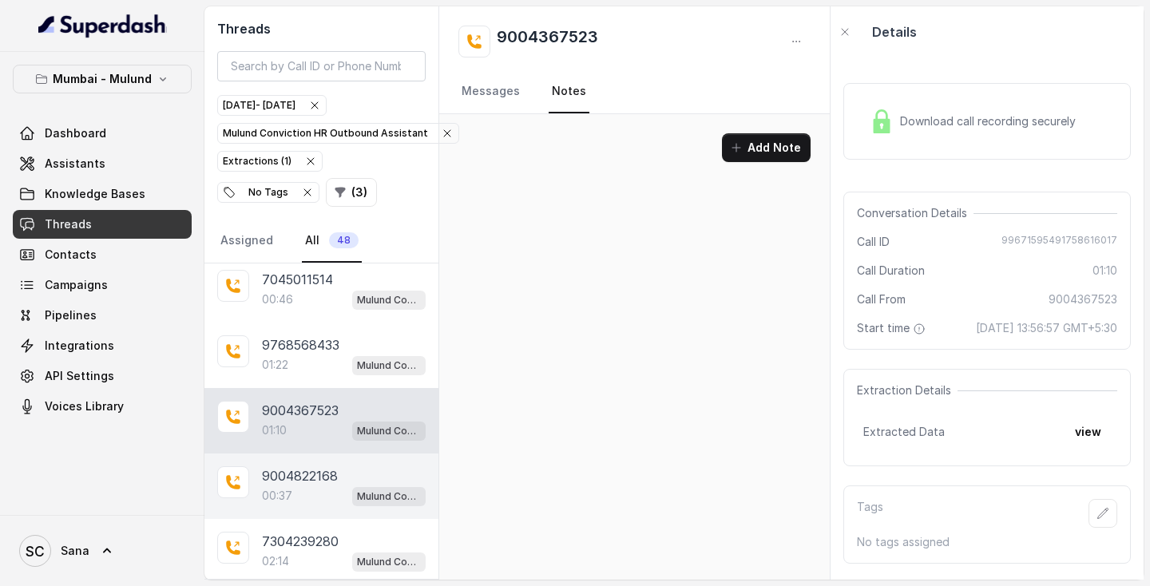
click at [320, 484] on p "9004822168" at bounding box center [300, 475] width 76 height 19
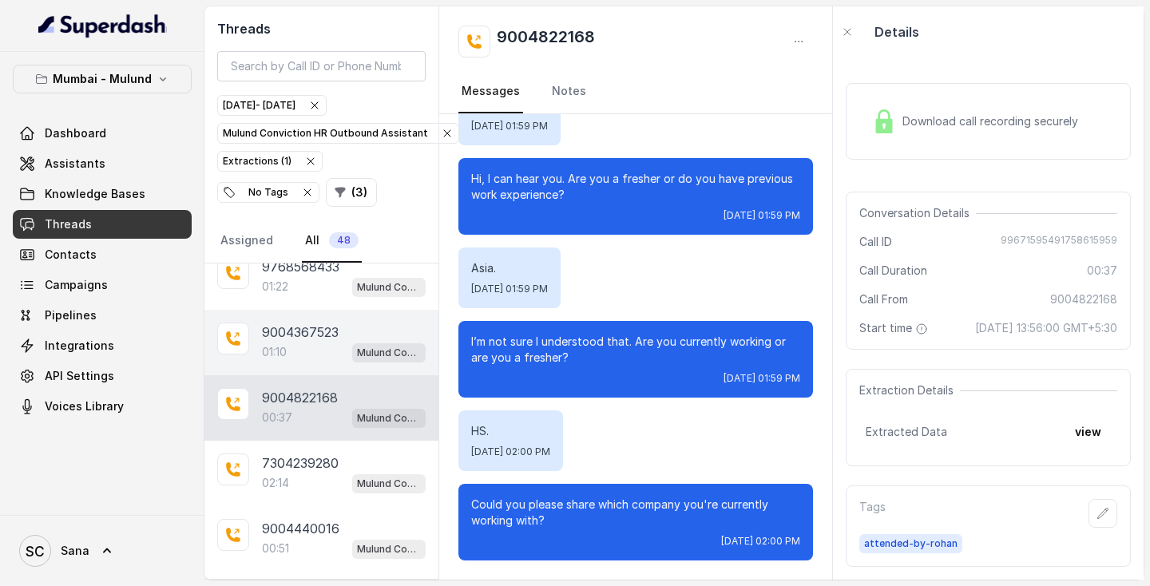
scroll to position [477, 0]
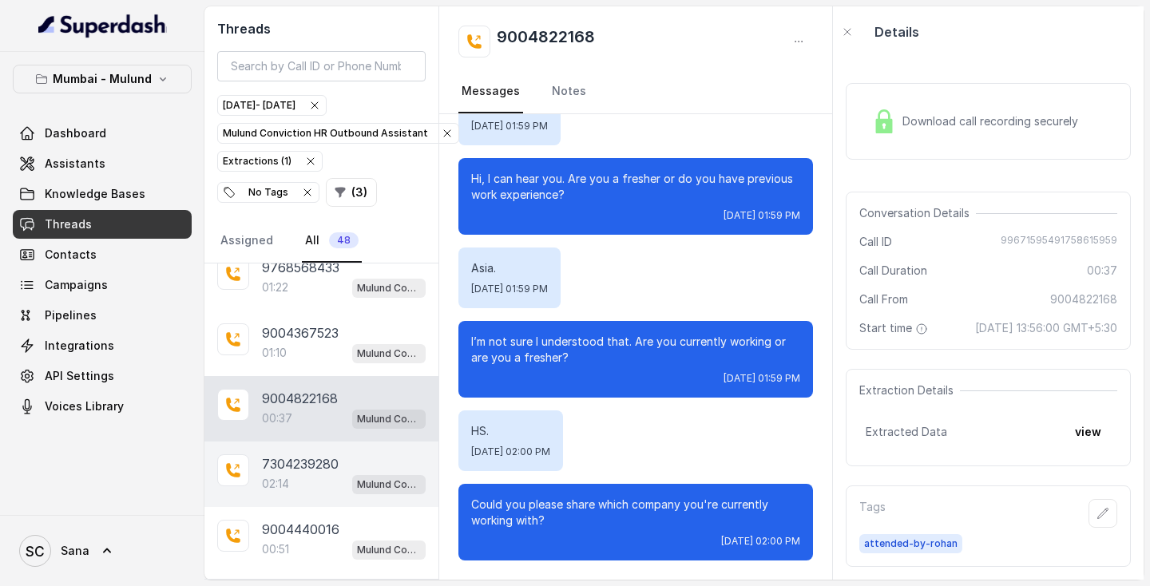
click at [299, 480] on div "02:14 Mulund Conviction HR Outbound Assistant" at bounding box center [344, 483] width 164 height 21
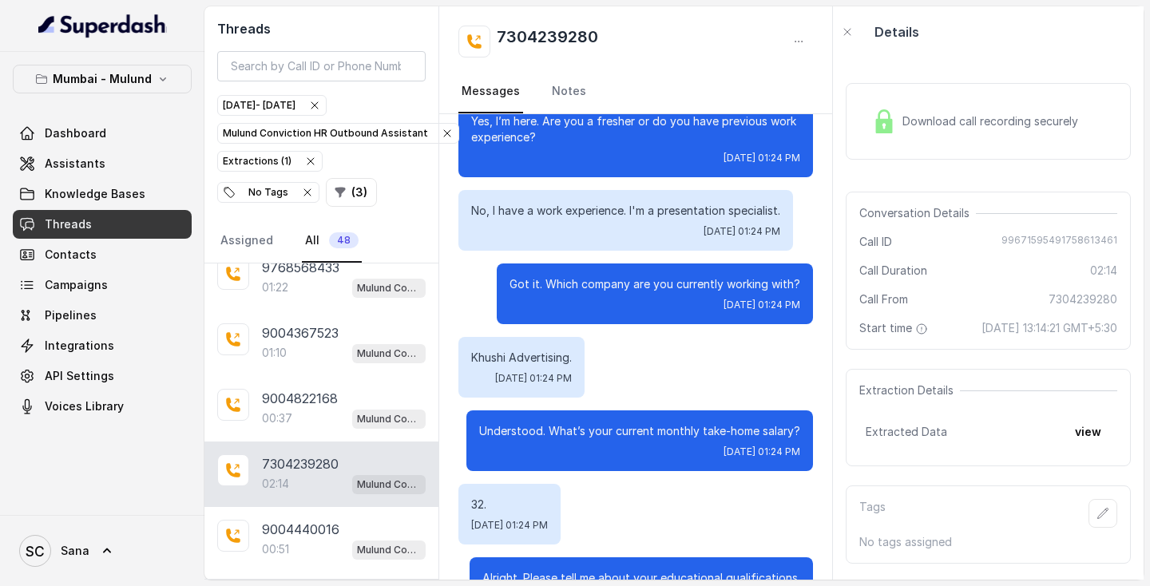
scroll to position [270, 0]
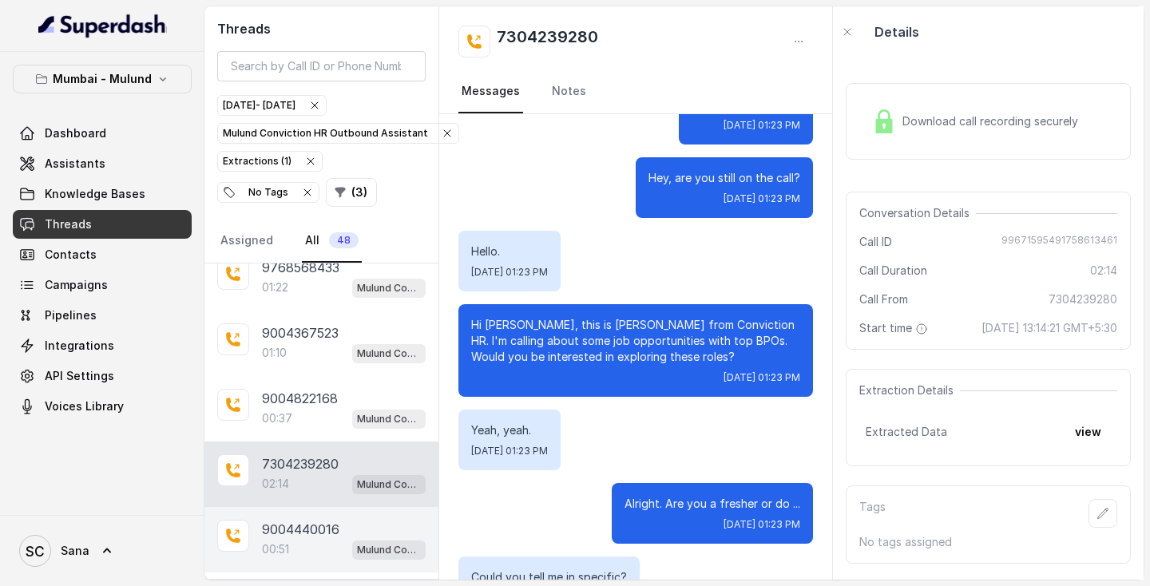
click at [277, 523] on p "9004440016" at bounding box center [300, 529] width 77 height 19
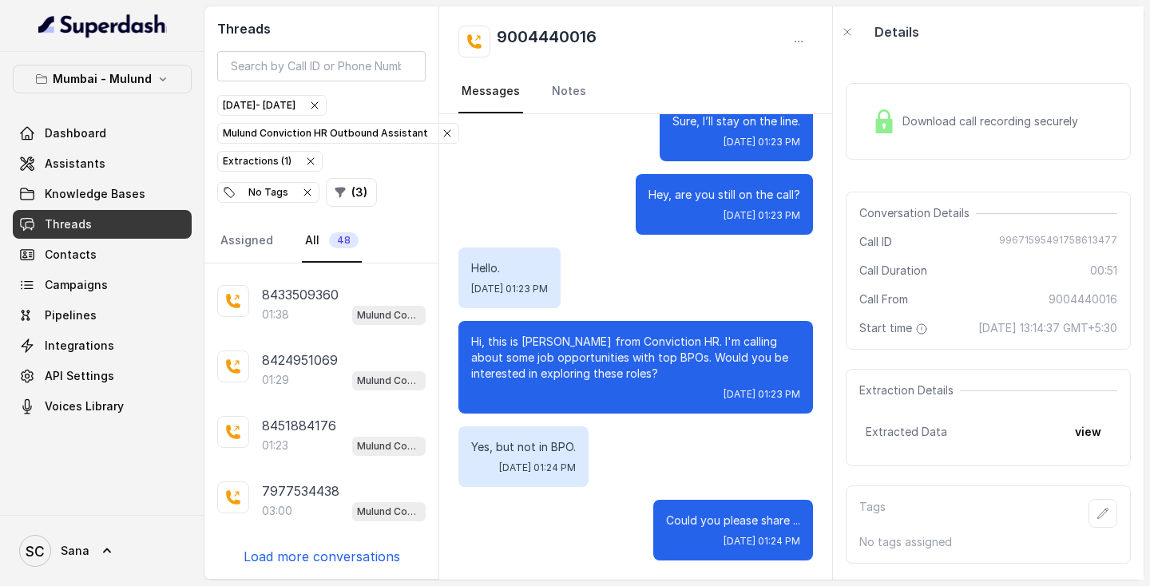
scroll to position [1040, 0]
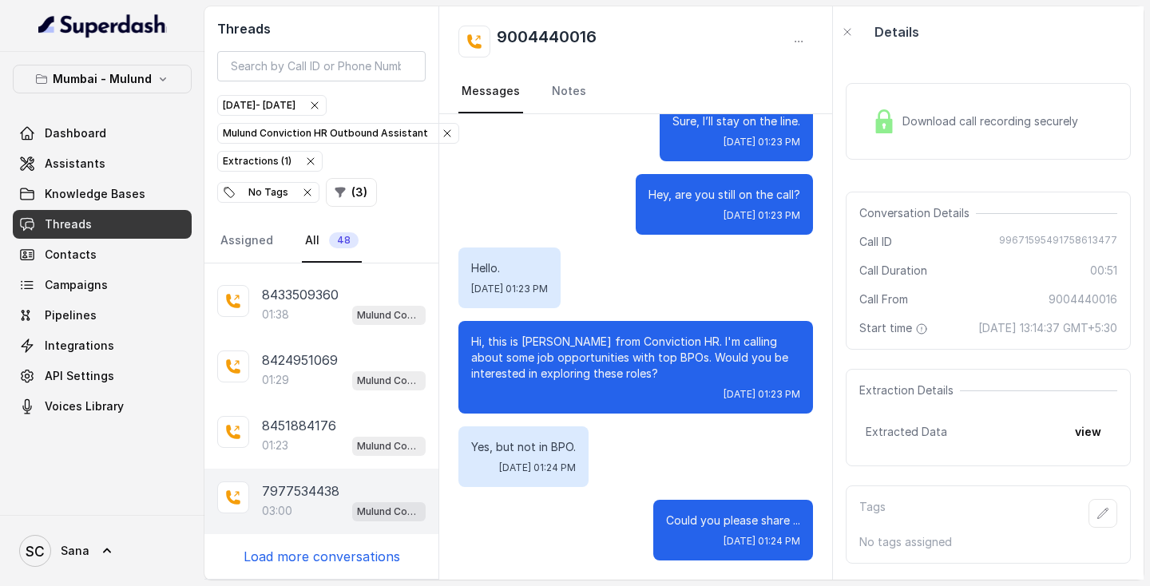
click at [276, 518] on p "03:00" at bounding box center [277, 511] width 30 height 16
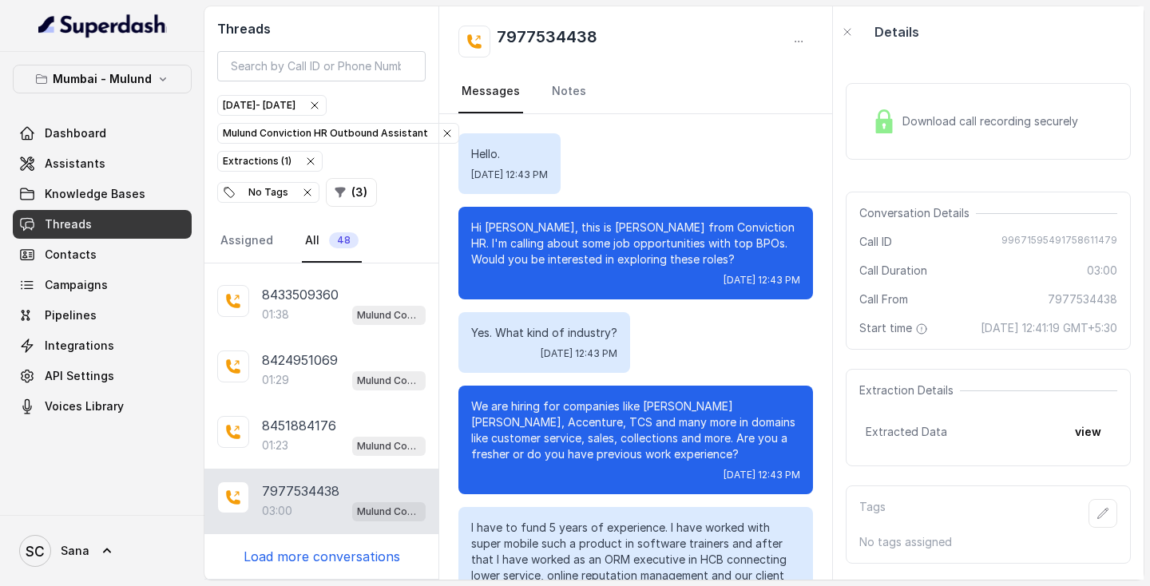
scroll to position [1862, 0]
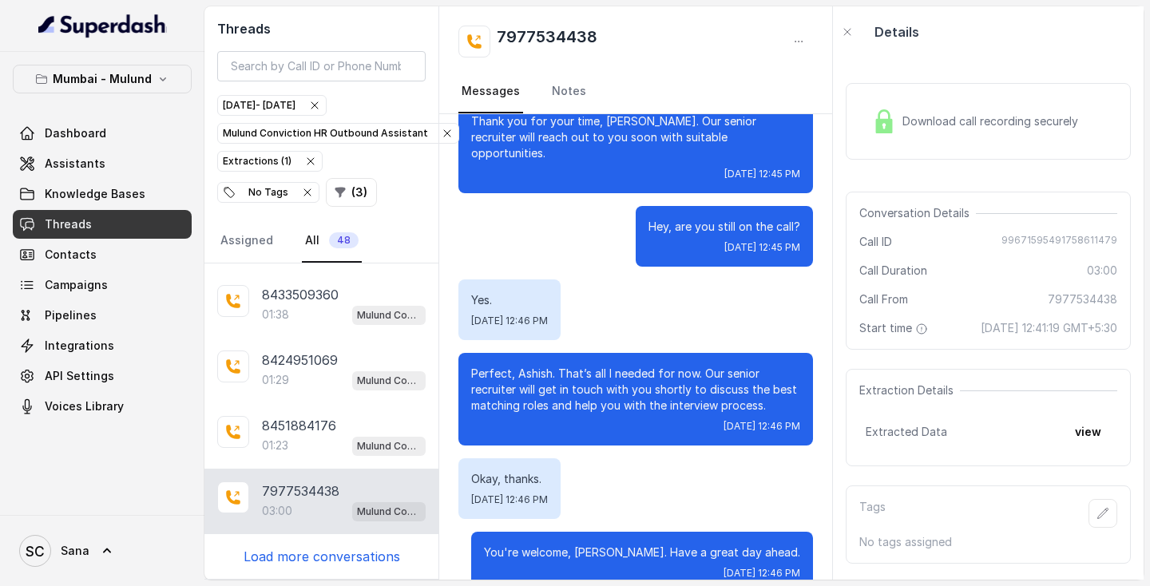
click at [276, 518] on p "03:00" at bounding box center [277, 511] width 30 height 16
click at [1098, 520] on icon "button" at bounding box center [1102, 513] width 13 height 13
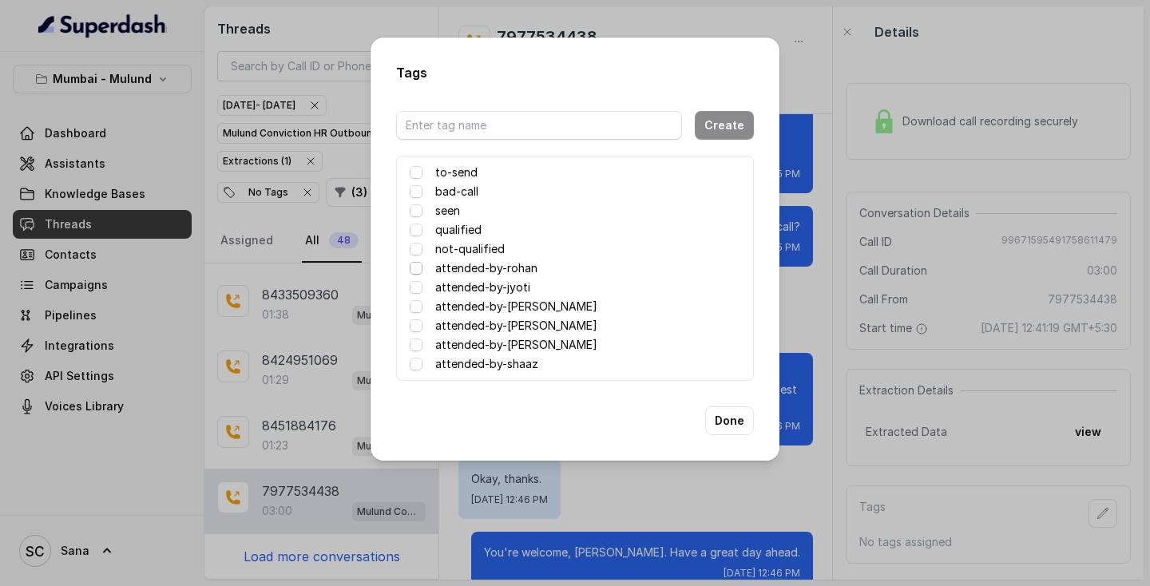
click at [419, 268] on span at bounding box center [416, 268] width 13 height 13
click at [721, 425] on button "Done" at bounding box center [729, 420] width 49 height 29
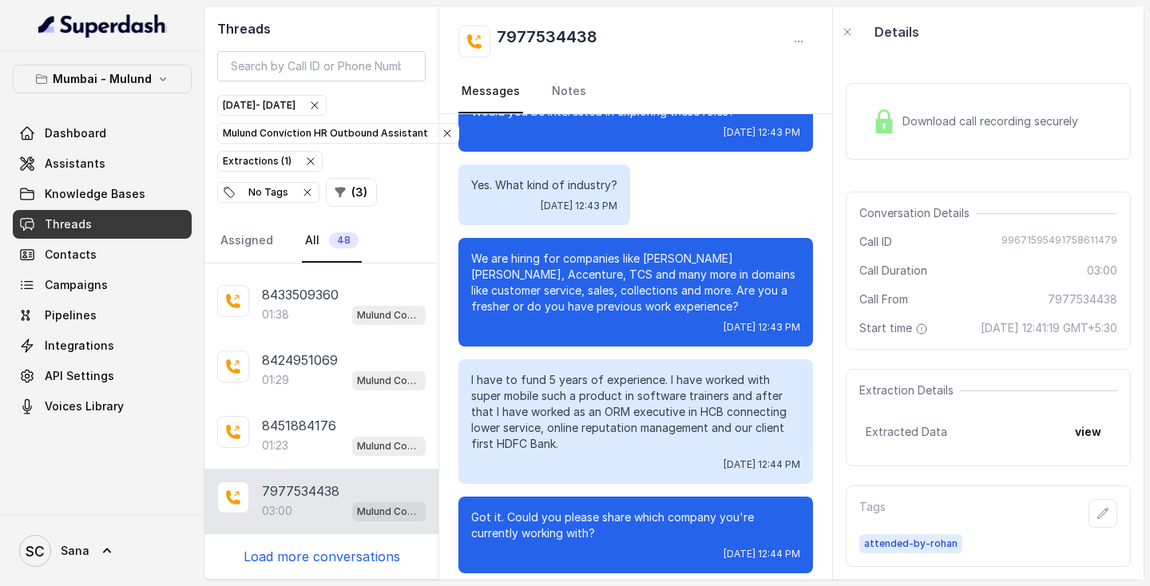
scroll to position [147, 0]
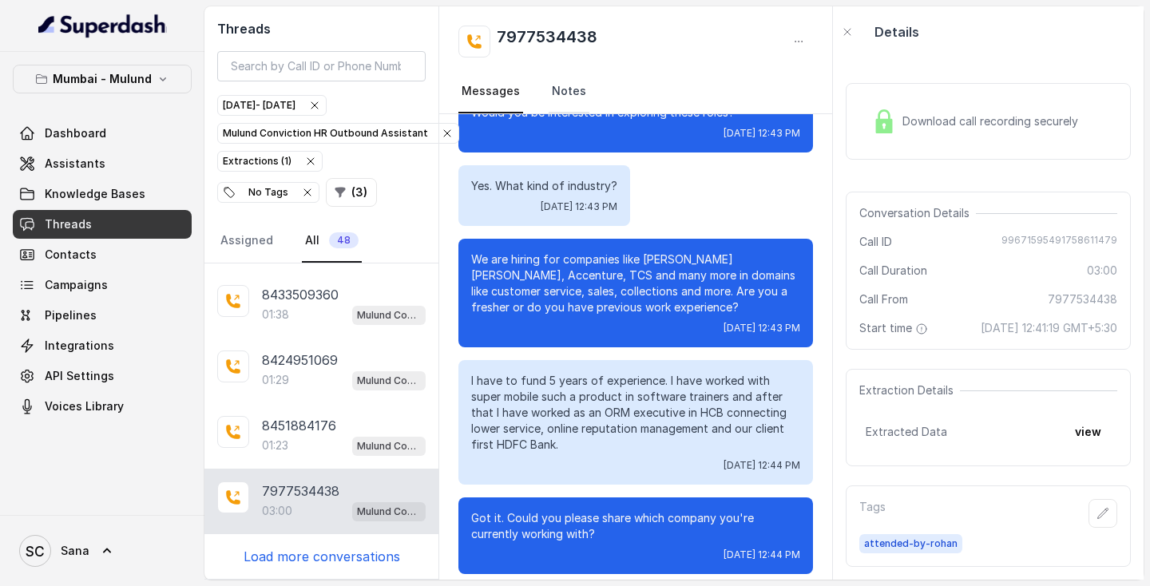
click at [568, 84] on link "Notes" at bounding box center [568, 91] width 41 height 43
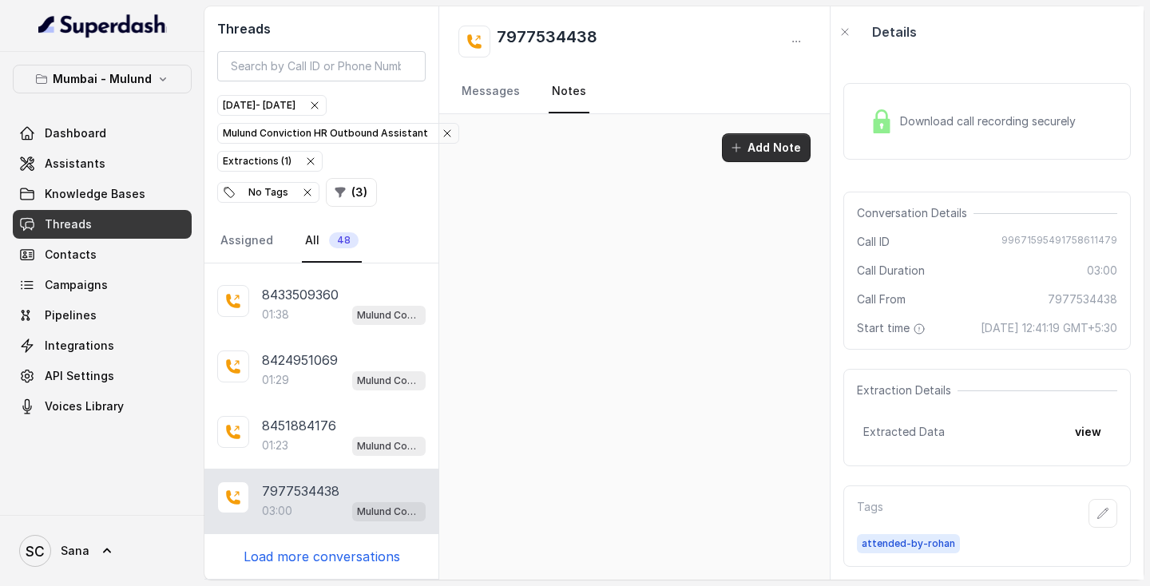
click at [777, 140] on button "Add Note" at bounding box center [766, 147] width 89 height 29
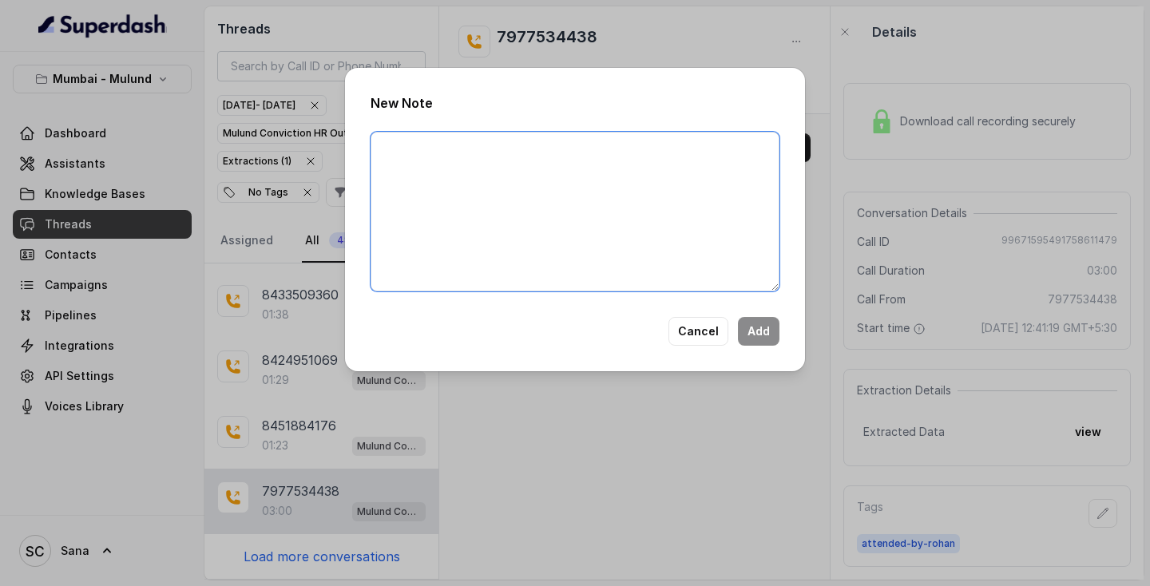
click at [596, 172] on textarea at bounding box center [574, 212] width 409 height 160
type textarea "Candidate need 2 to 3day time to th"
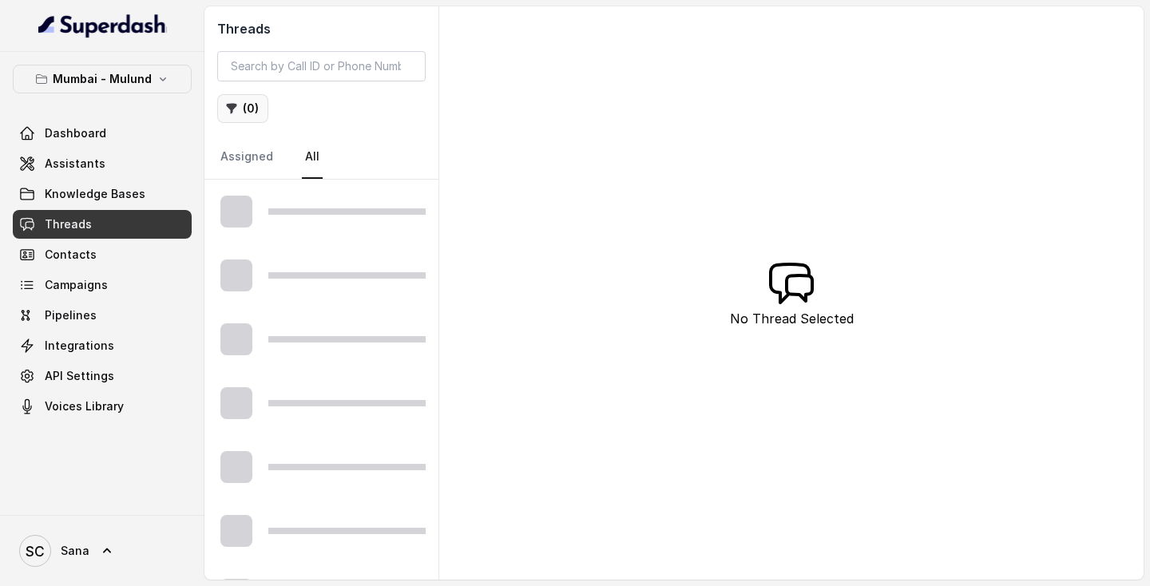
click at [259, 105] on button "( 0 )" at bounding box center [242, 108] width 51 height 29
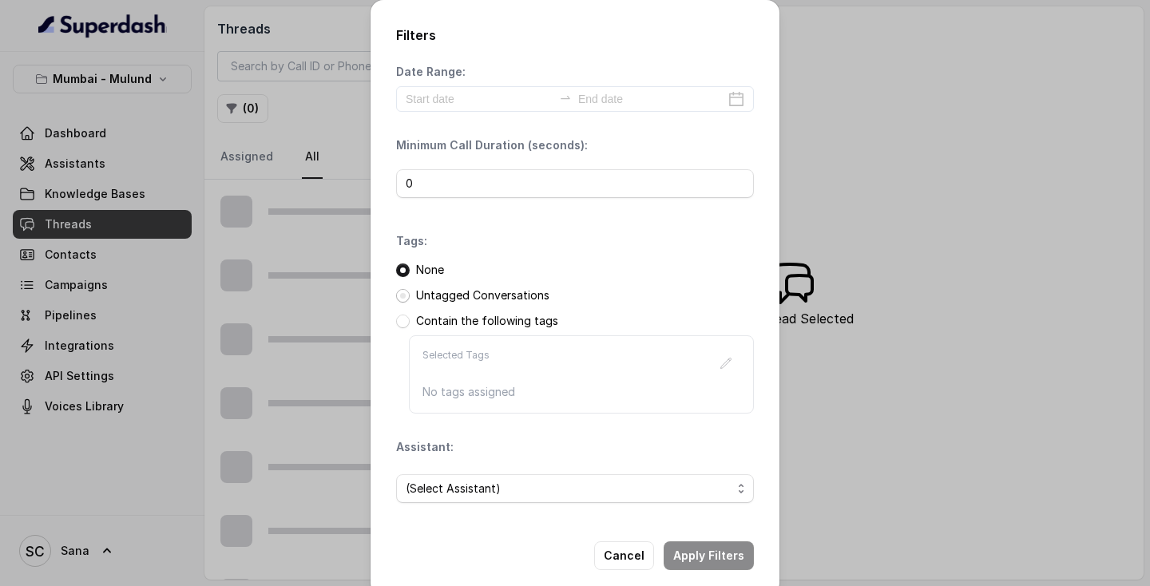
click at [405, 298] on span at bounding box center [403, 296] width 14 height 14
click at [524, 491] on span "(Select Assistant)" at bounding box center [569, 488] width 326 height 19
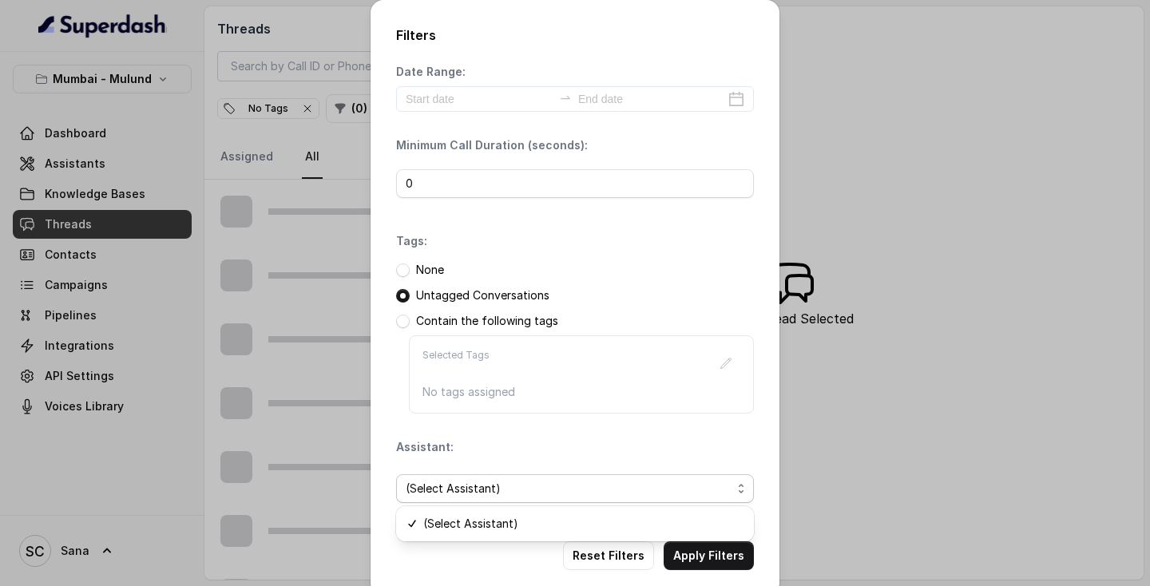
click at [480, 489] on span "(Select Assistant)" at bounding box center [569, 488] width 326 height 19
click at [519, 491] on span "(Select Assistant)" at bounding box center [569, 488] width 326 height 19
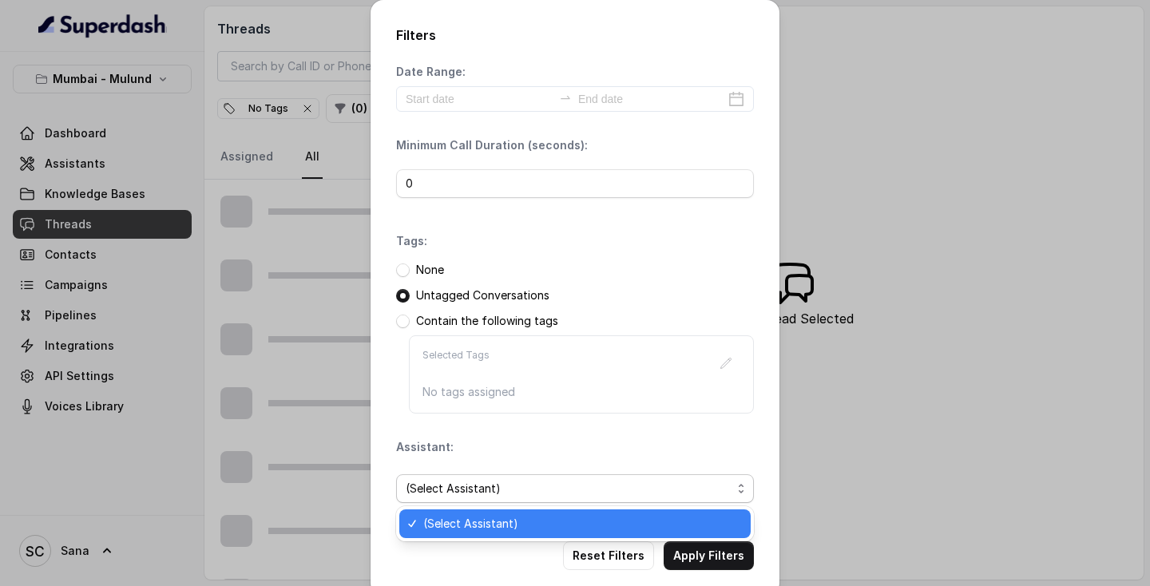
click at [505, 457] on div "Assistant: (Select Assistant)" at bounding box center [575, 477] width 358 height 77
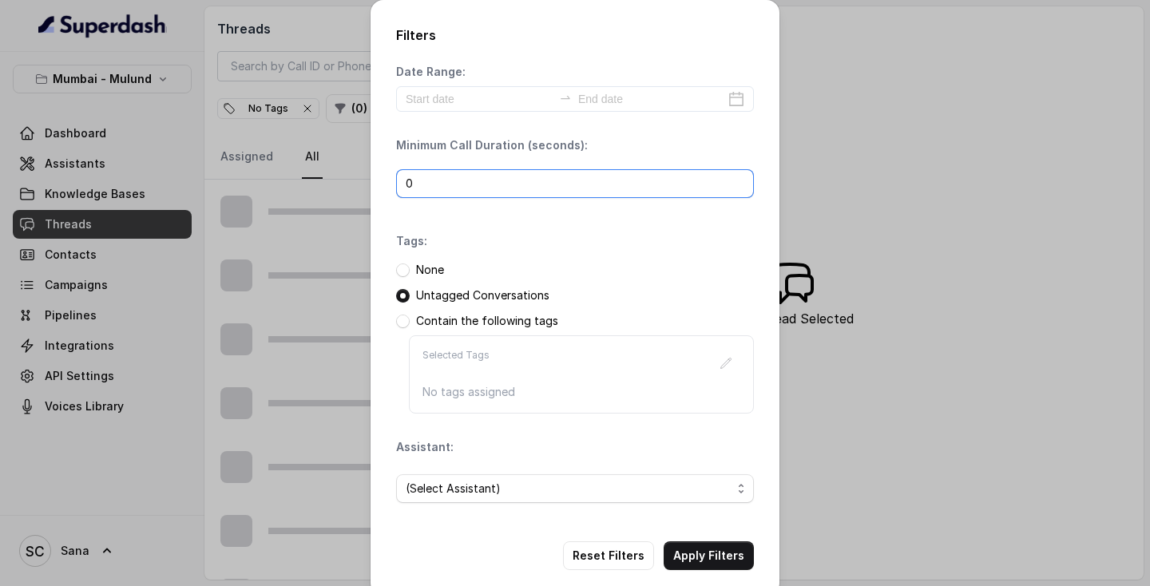
click at [525, 180] on input "0" at bounding box center [575, 183] width 358 height 29
click at [739, 190] on input "0" at bounding box center [575, 183] width 358 height 29
click at [738, 100] on div at bounding box center [575, 99] width 358 height 26
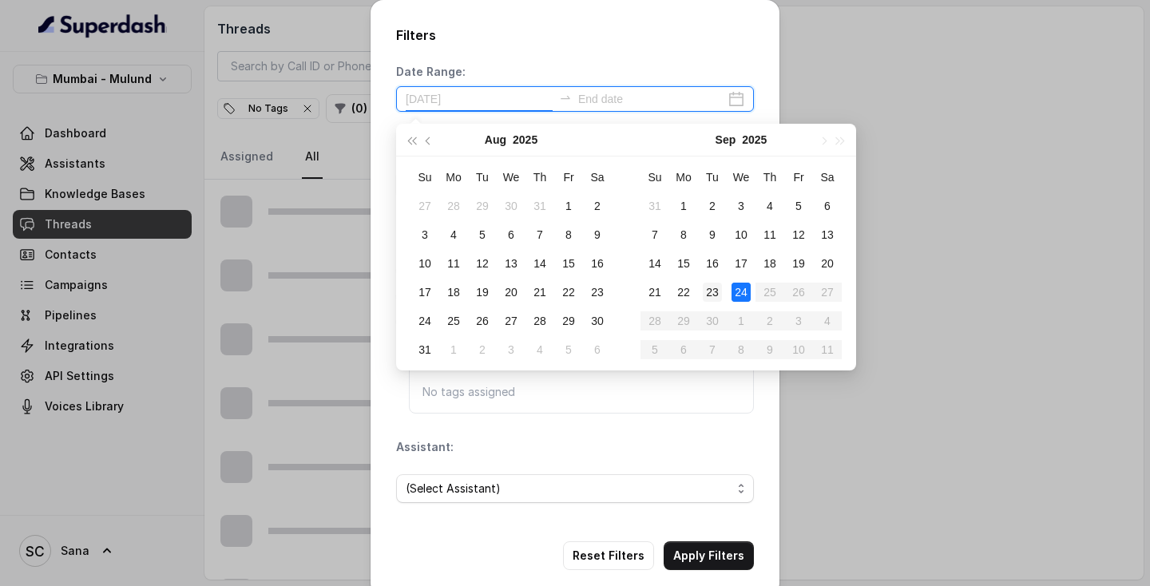
type input "2025-09-23"
click at [721, 293] on div "23" at bounding box center [711, 292] width 19 height 19
type input "2025-09-24"
click at [750, 287] on td "24" at bounding box center [740, 292] width 29 height 29
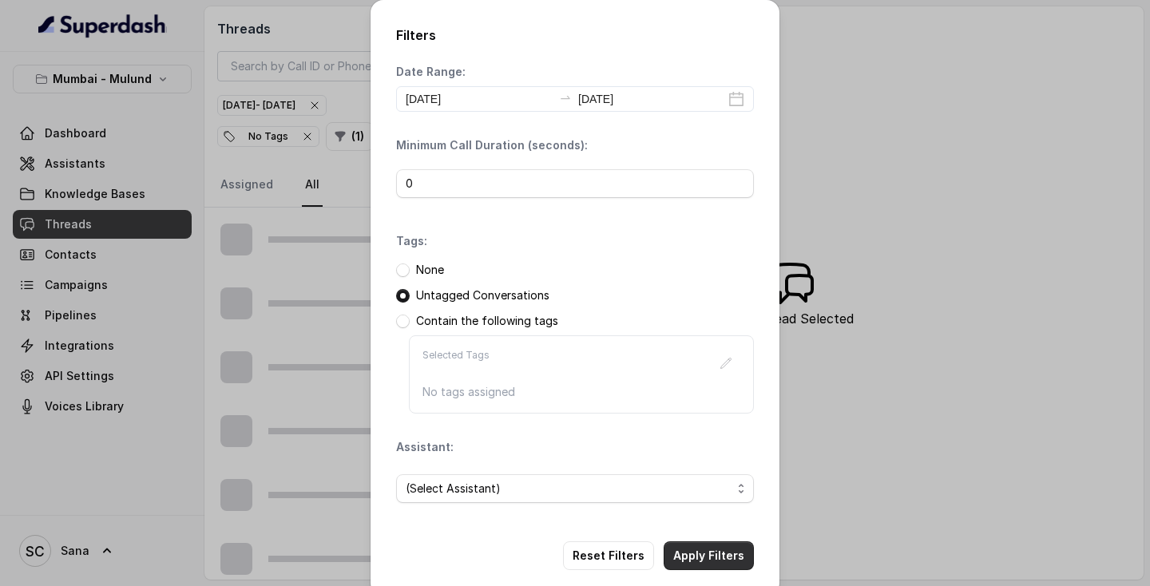
click at [716, 562] on button "Apply Filters" at bounding box center [708, 555] width 90 height 29
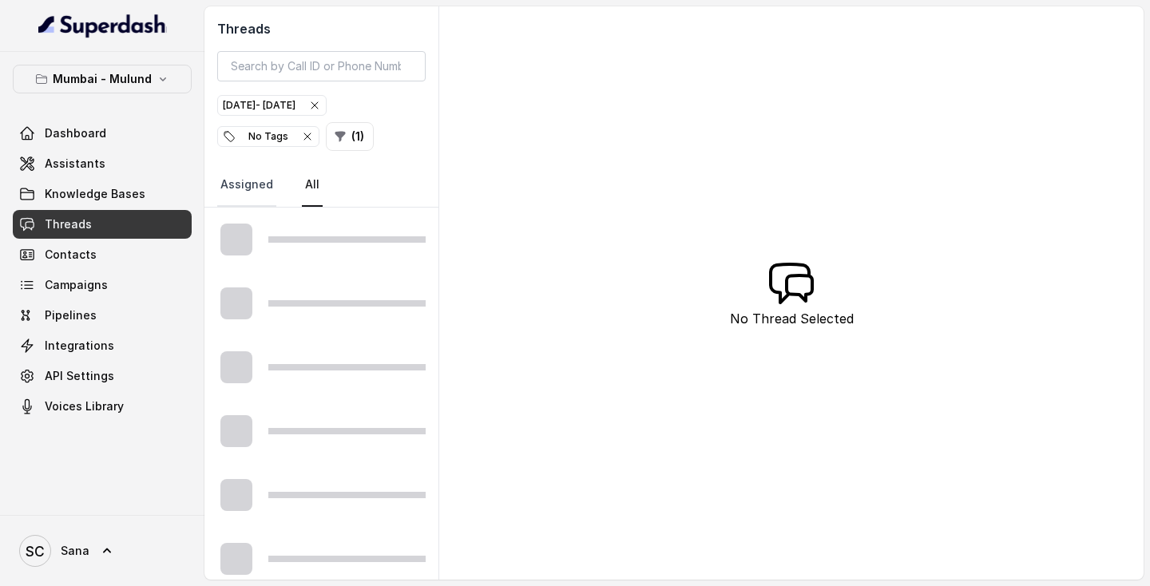
click at [255, 187] on link "Assigned" at bounding box center [246, 185] width 59 height 43
click at [348, 140] on button "( 1 )" at bounding box center [350, 136] width 48 height 29
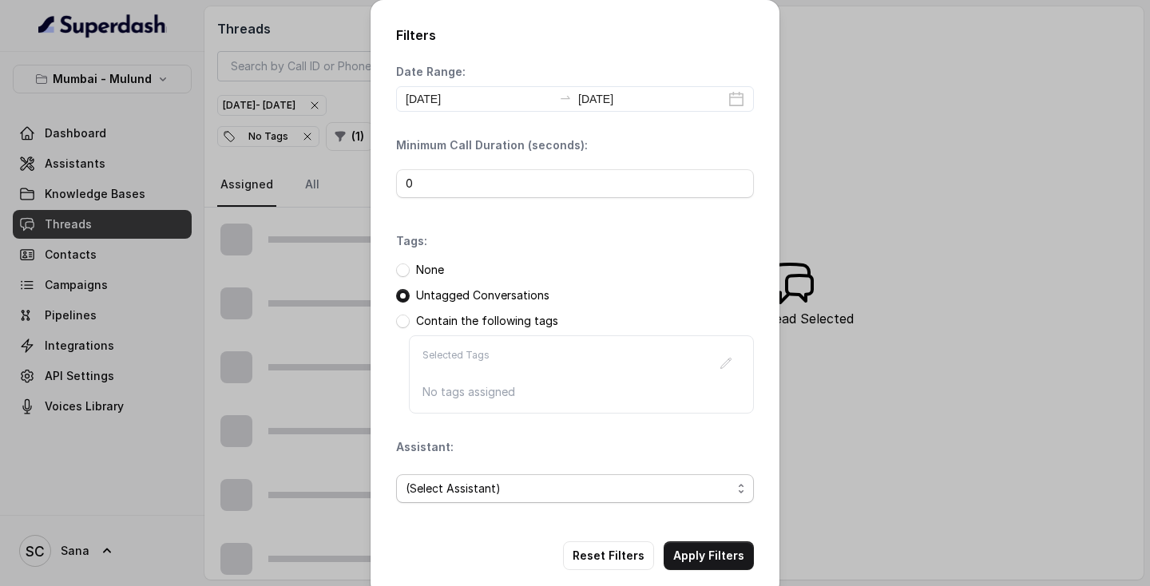
click at [455, 492] on span "(Select Assistant)" at bounding box center [569, 488] width 326 height 19
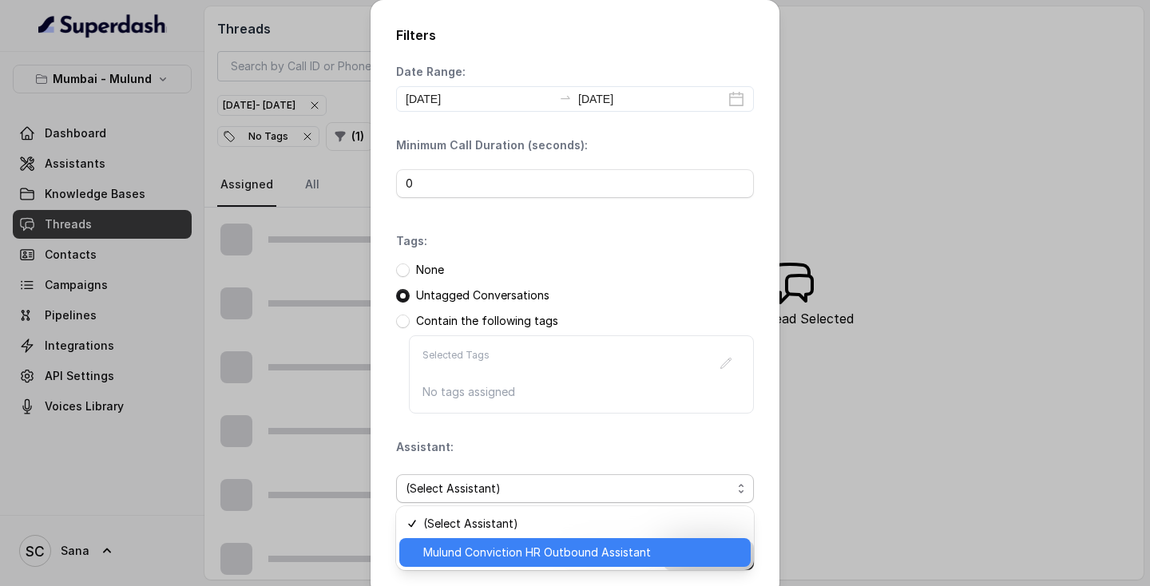
click at [459, 548] on span "Mulund Conviction HR Outbound Assistant" at bounding box center [582, 552] width 318 height 19
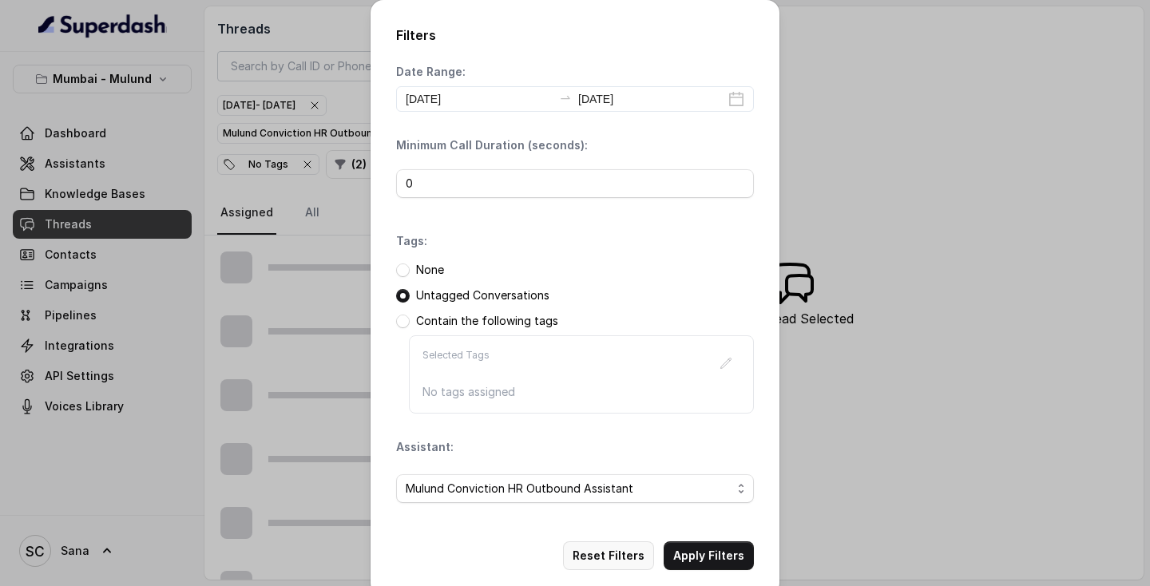
click at [606, 556] on button "Reset Filters" at bounding box center [608, 555] width 91 height 29
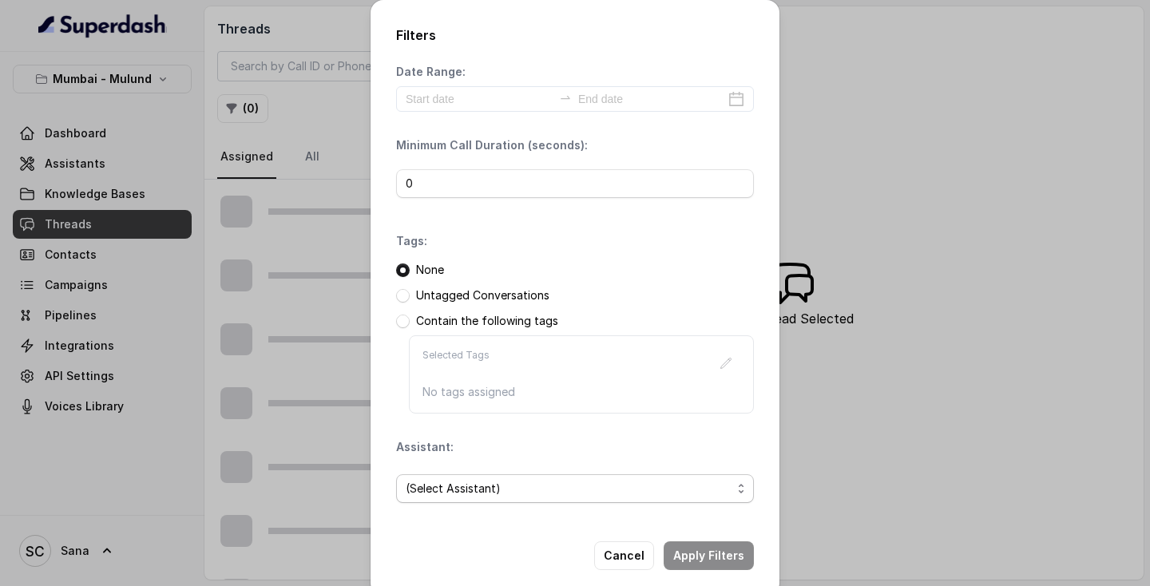
click at [473, 491] on span "(Select Assistant)" at bounding box center [569, 488] width 326 height 19
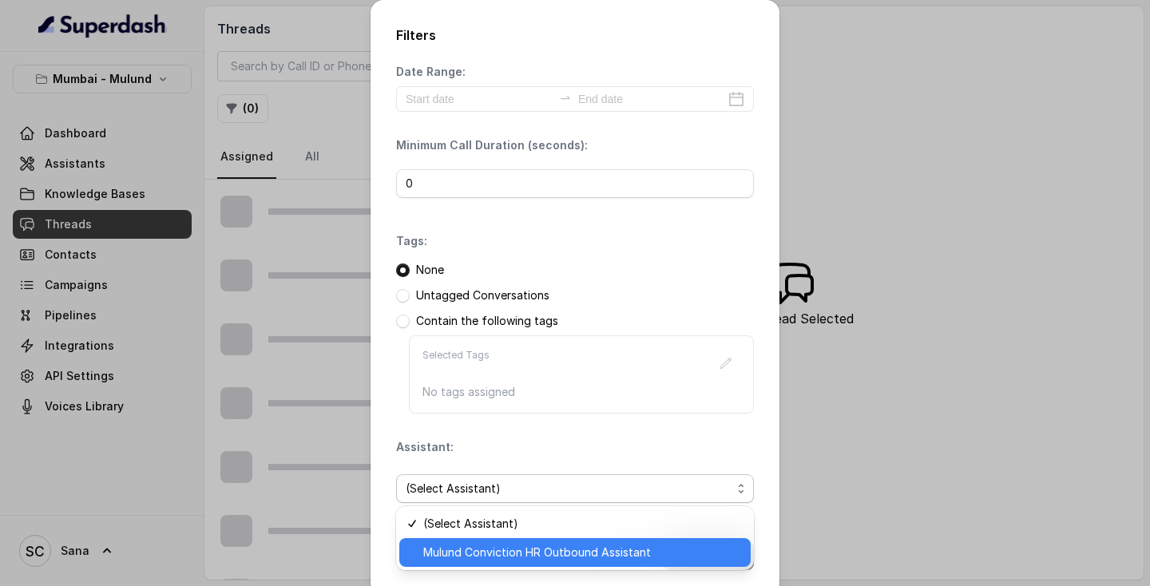
click at [461, 552] on span "Mulund Conviction HR Outbound Assistant" at bounding box center [582, 552] width 318 height 19
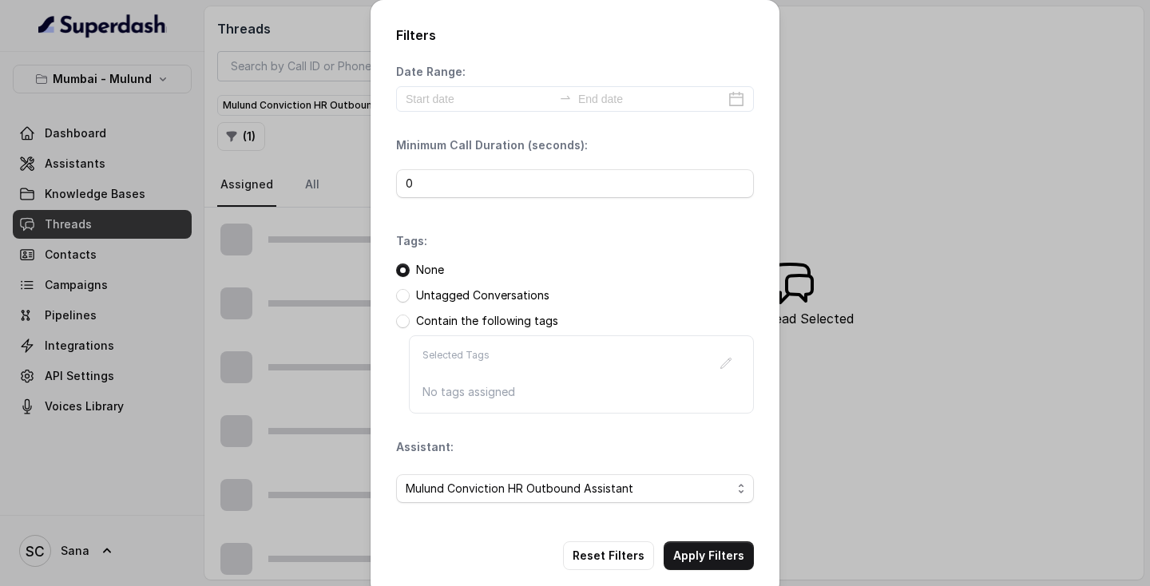
click at [518, 299] on p "Untagged Conversations" at bounding box center [482, 295] width 133 height 16
click at [405, 297] on span at bounding box center [403, 296] width 14 height 14
click at [731, 100] on div at bounding box center [575, 99] width 358 height 26
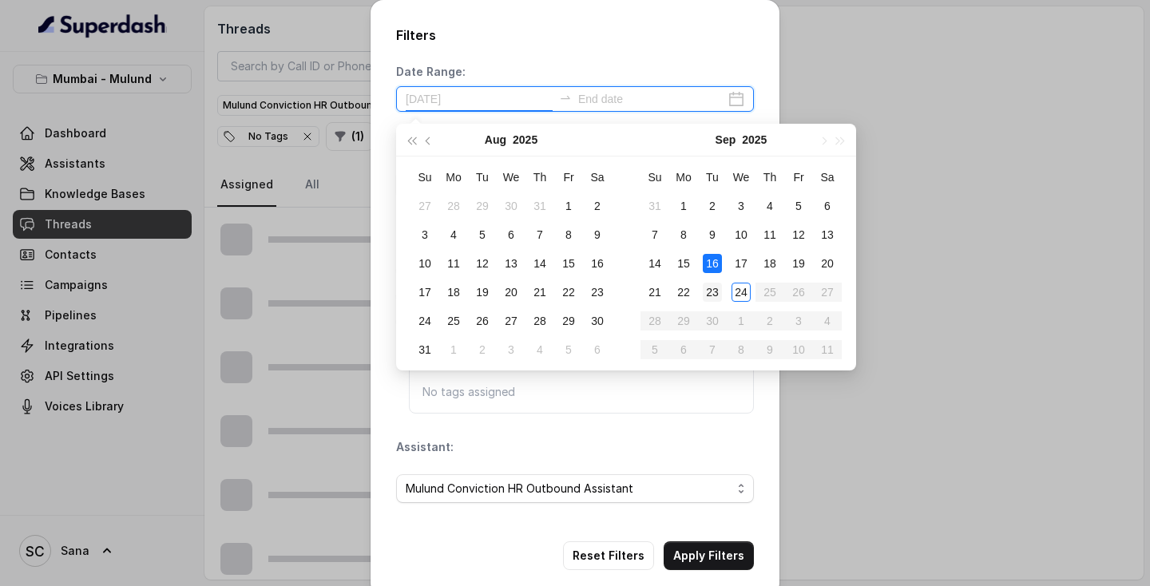
type input "[DATE]"
click at [712, 287] on div "23" at bounding box center [711, 292] width 19 height 19
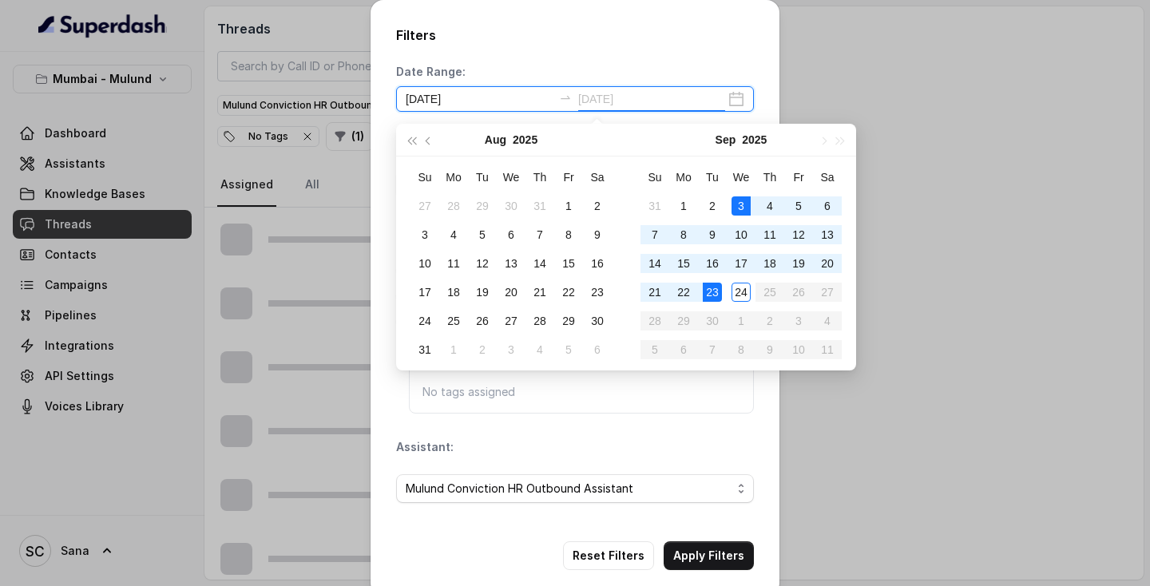
type input "[DATE]"
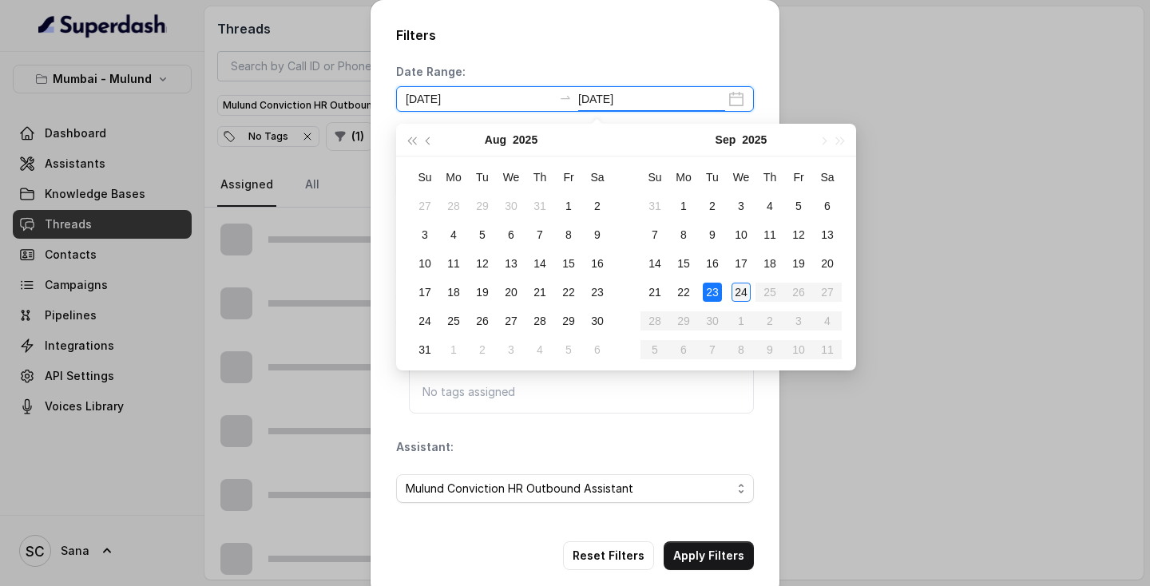
type input "[DATE]"
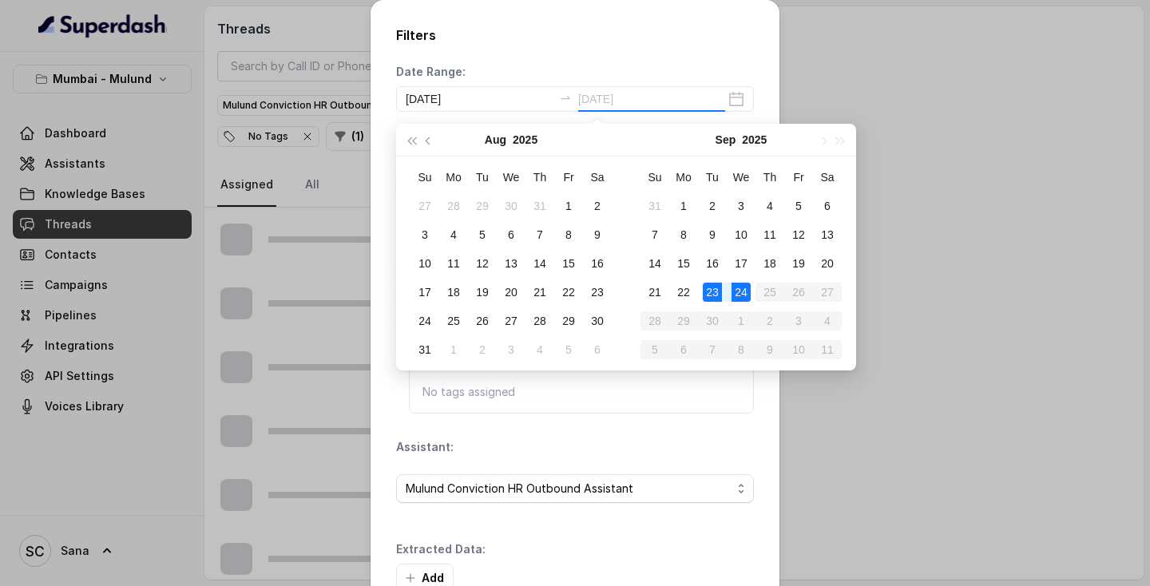
click at [734, 299] on div "24" at bounding box center [740, 292] width 19 height 19
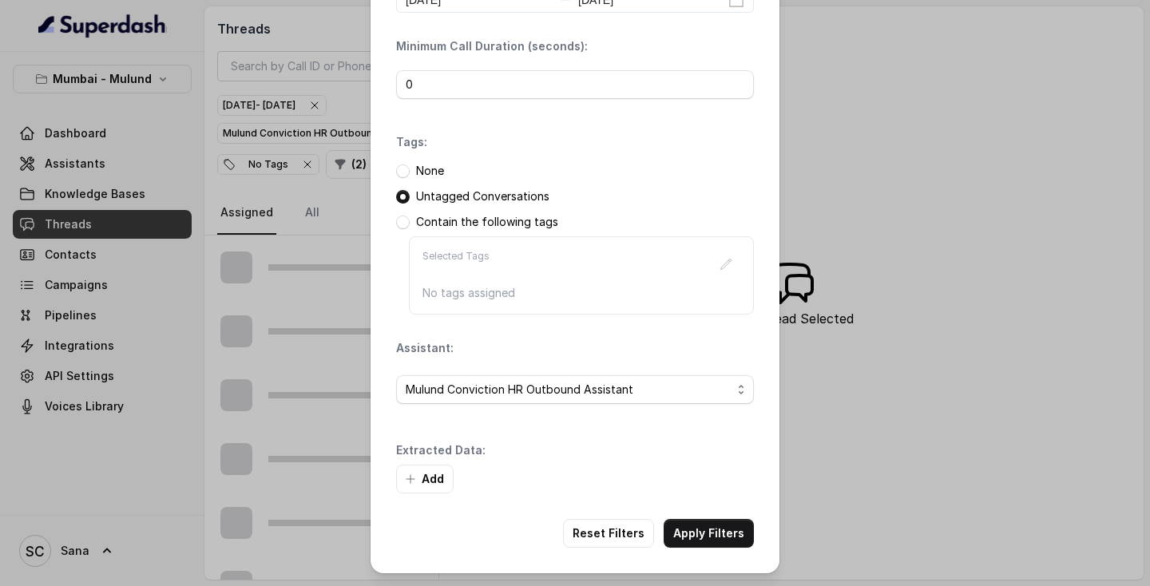
scroll to position [99, 0]
click at [423, 482] on button "Add" at bounding box center [424, 479] width 57 height 29
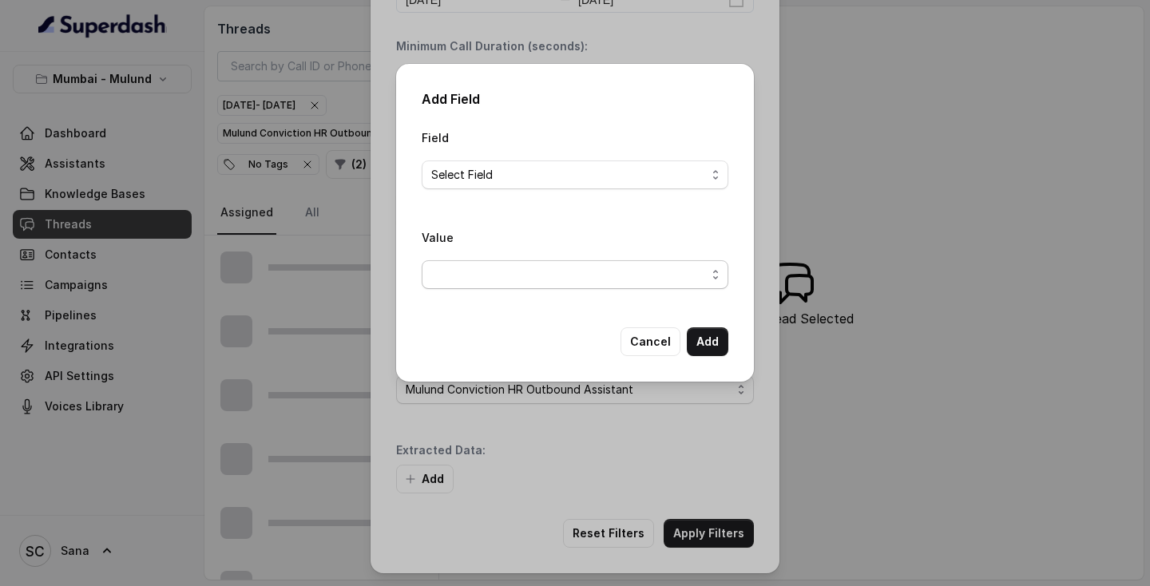
click at [497, 272] on span "button" at bounding box center [574, 274] width 307 height 29
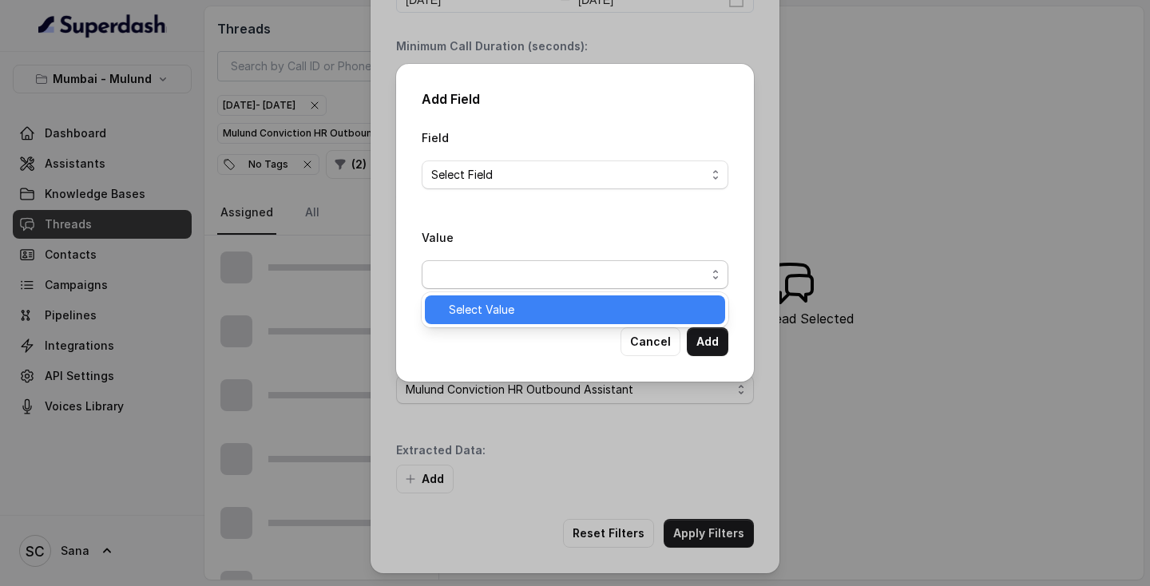
click at [482, 316] on span "Select Value" at bounding box center [582, 309] width 267 height 19
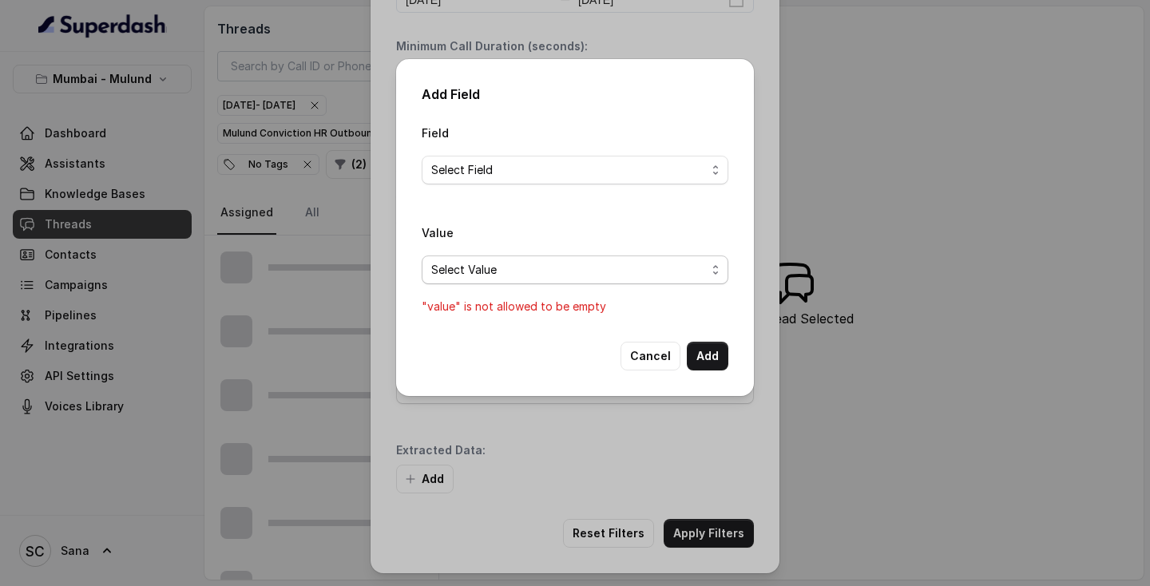
click at [489, 271] on span "Select Value" at bounding box center [568, 269] width 275 height 19
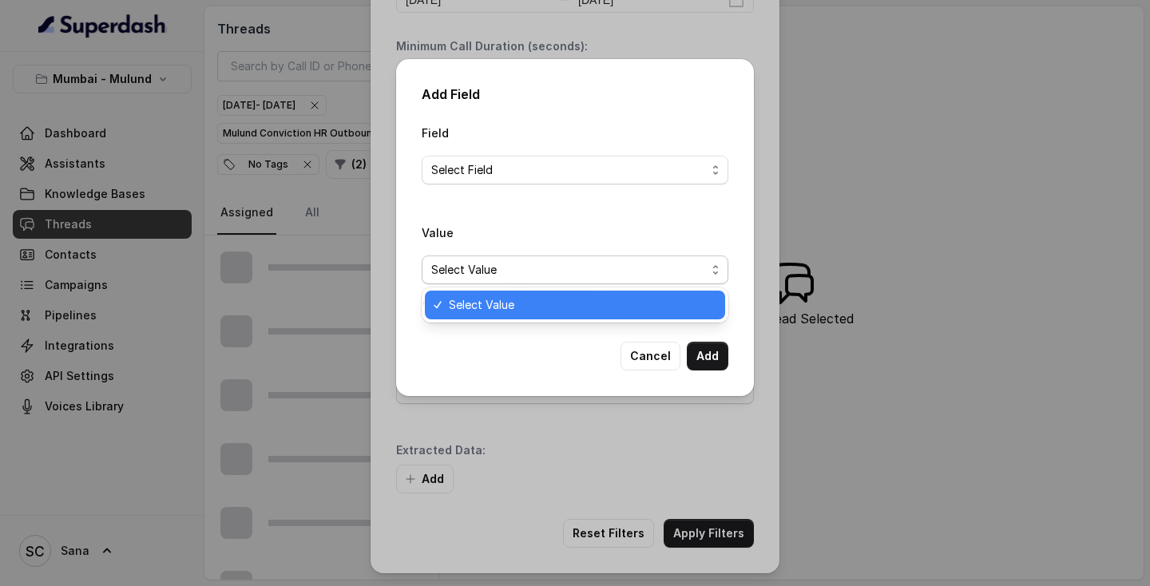
click at [528, 272] on span "Select Value" at bounding box center [568, 269] width 275 height 19
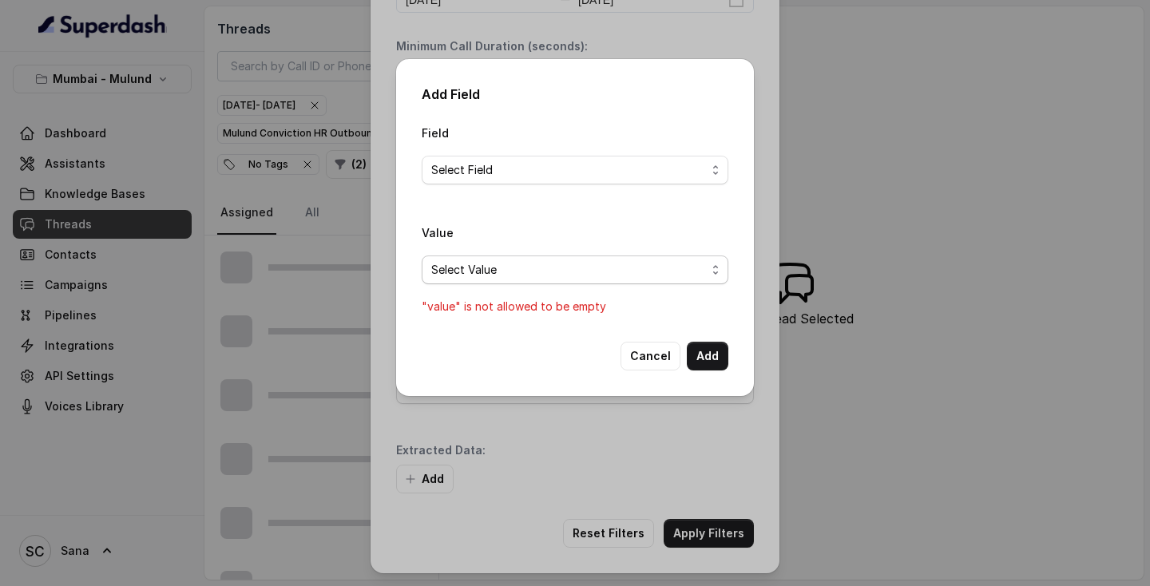
click at [717, 272] on span "Select Value" at bounding box center [574, 269] width 307 height 29
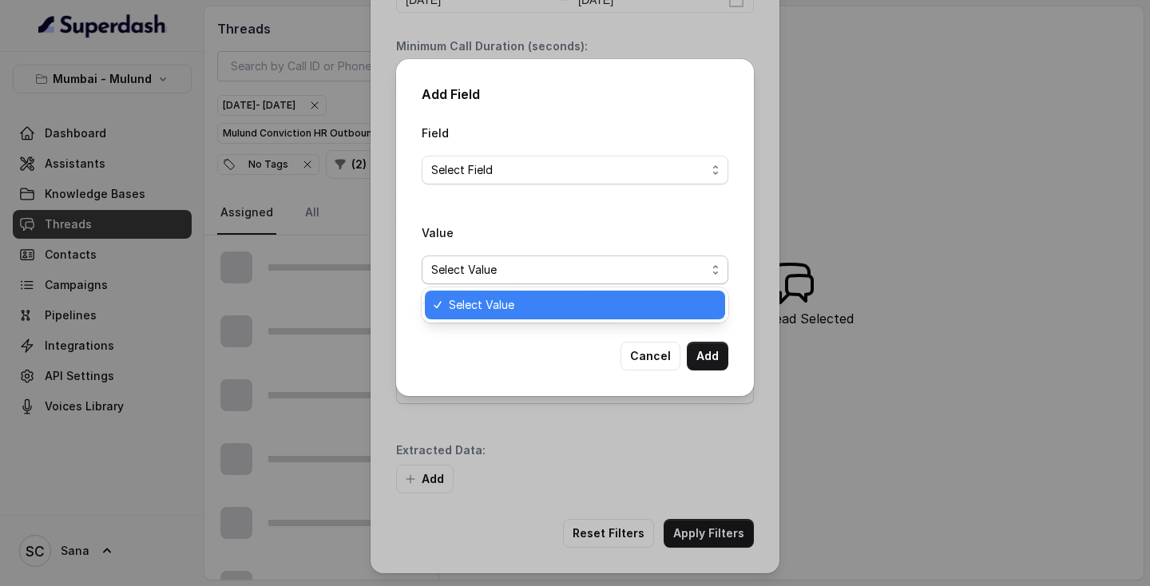
click at [712, 172] on div "Field Select Field Value Select Value "value" is not allowed to be empty" at bounding box center [574, 219] width 307 height 193
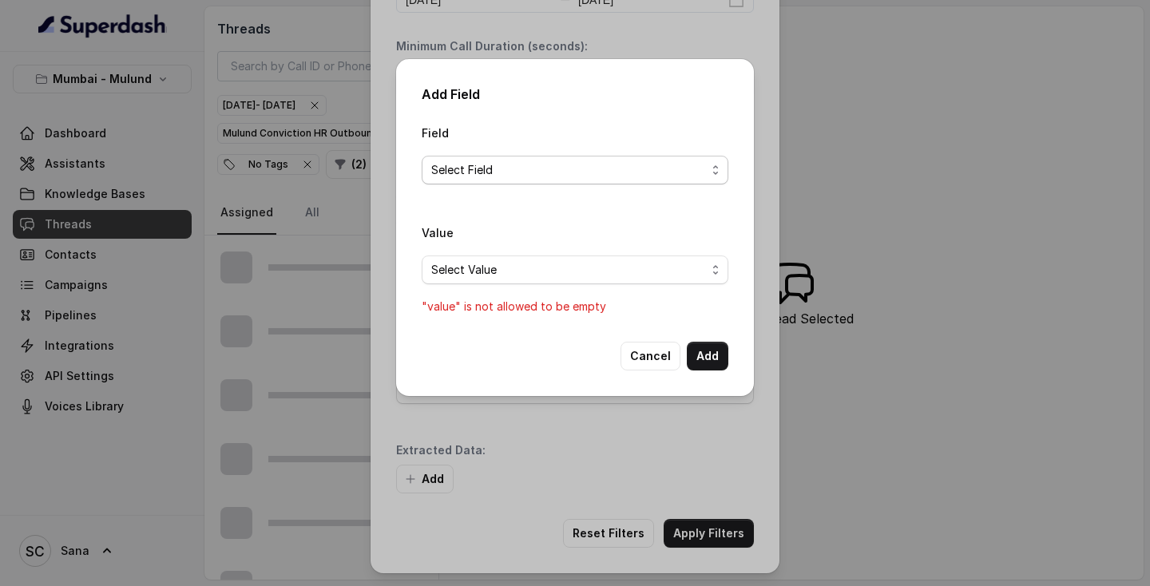
click at [620, 174] on span "Select Field" at bounding box center [568, 169] width 275 height 19
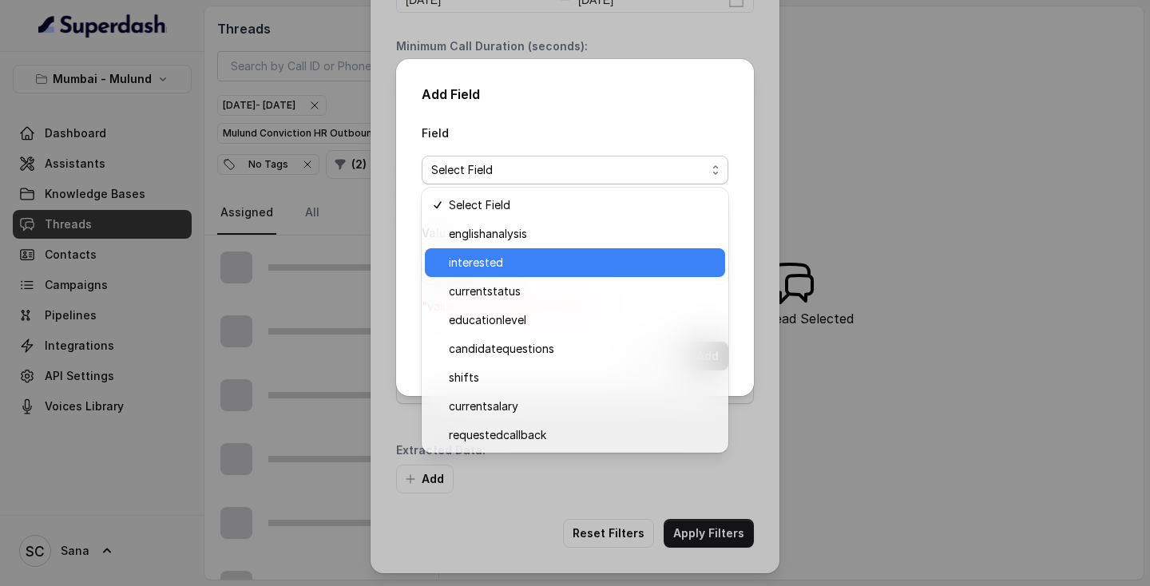
click at [513, 262] on span "interested" at bounding box center [582, 262] width 267 height 19
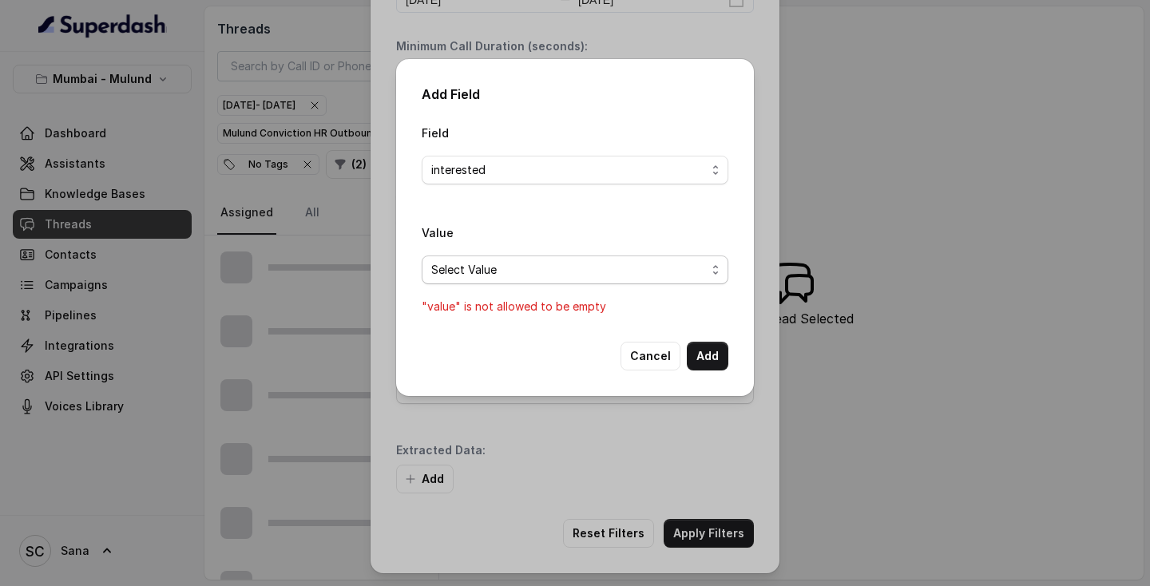
click at [493, 275] on span "Select Value" at bounding box center [568, 269] width 275 height 19
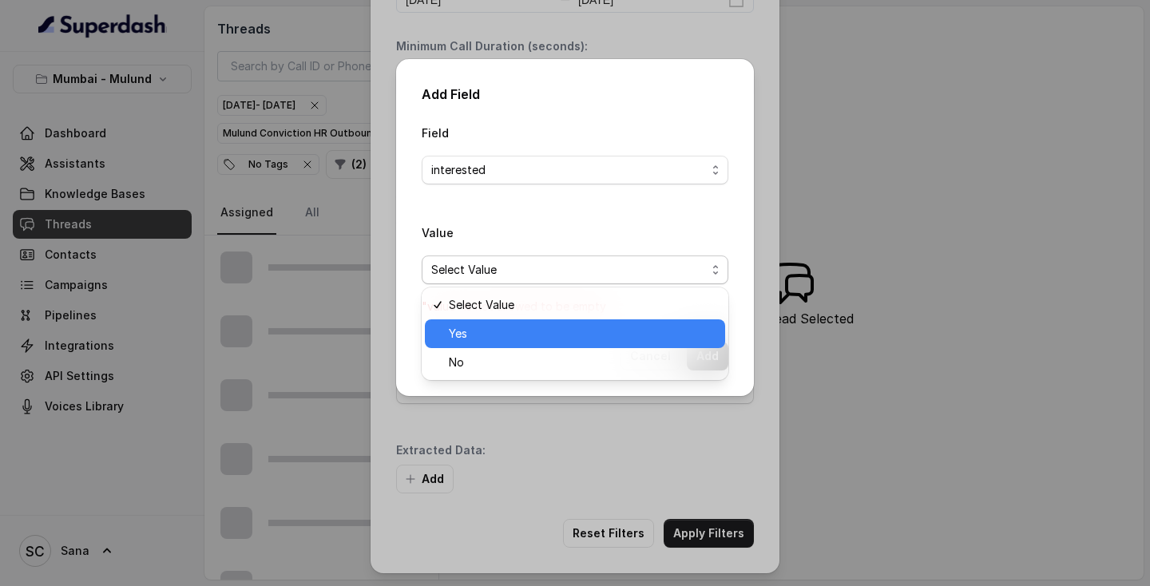
click at [461, 327] on span "Yes" at bounding box center [582, 333] width 267 height 19
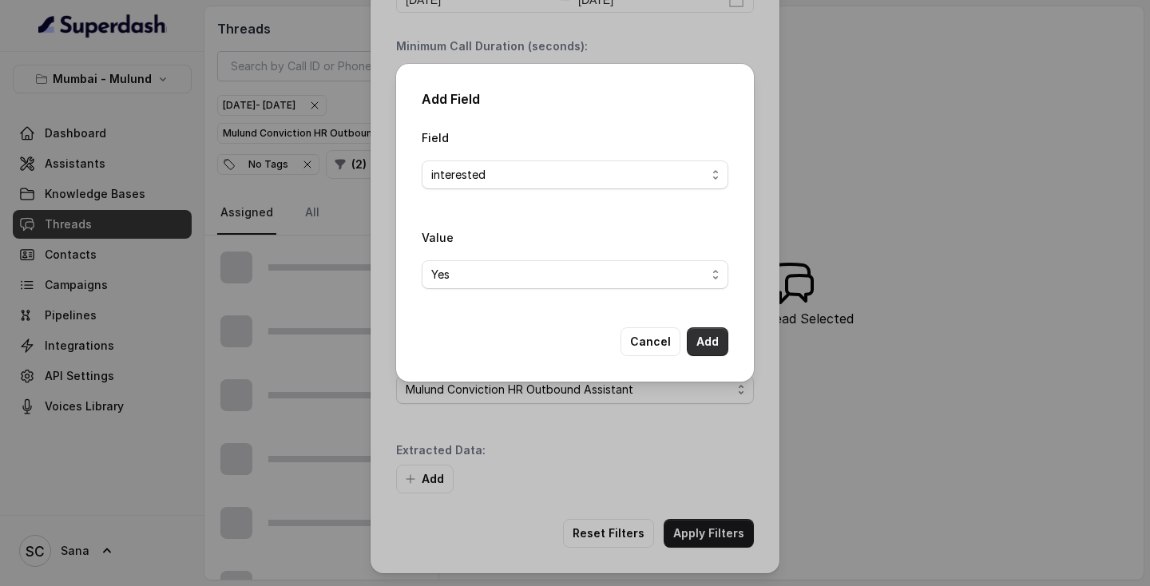
click at [698, 340] on button "Add" at bounding box center [708, 341] width 42 height 29
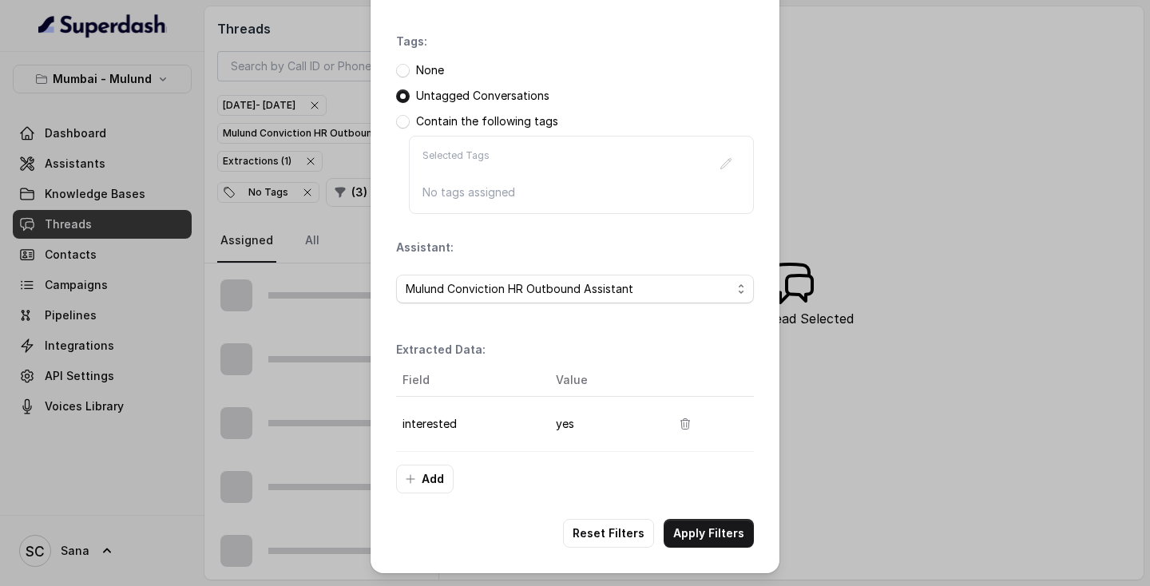
scroll to position [200, 0]
click at [706, 535] on button "Apply Filters" at bounding box center [708, 533] width 90 height 29
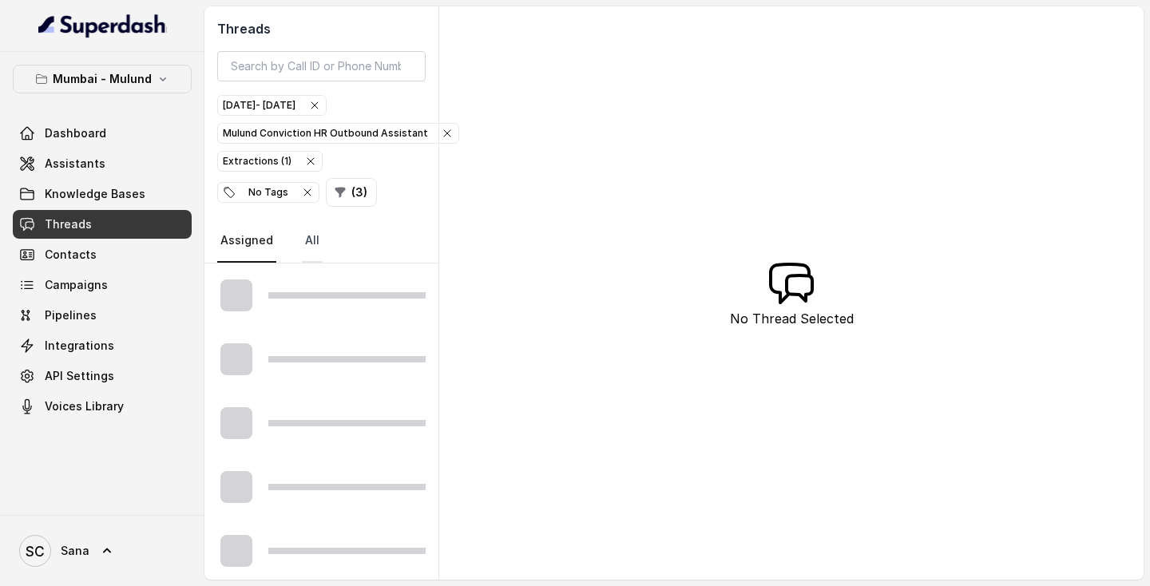
click at [302, 236] on link "All" at bounding box center [312, 241] width 21 height 43
click at [248, 240] on link "Assigned" at bounding box center [246, 241] width 59 height 43
click at [311, 239] on link "All" at bounding box center [312, 241] width 21 height 43
click at [314, 186] on icon "button" at bounding box center [307, 192] width 13 height 13
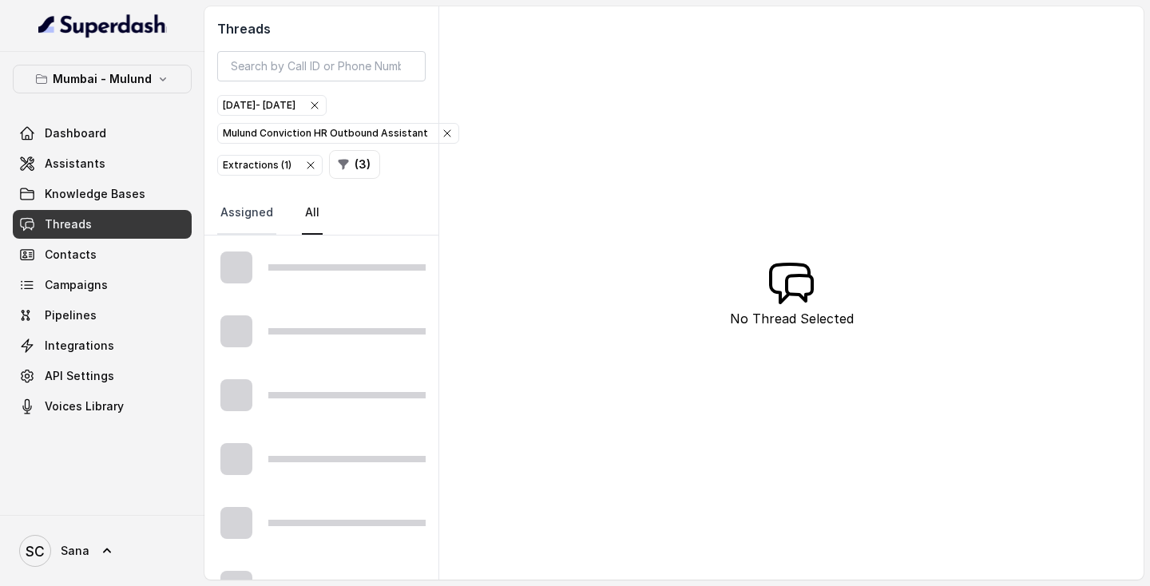
click at [250, 210] on link "Assigned" at bounding box center [246, 213] width 59 height 43
click at [307, 214] on link "All" at bounding box center [312, 213] width 21 height 43
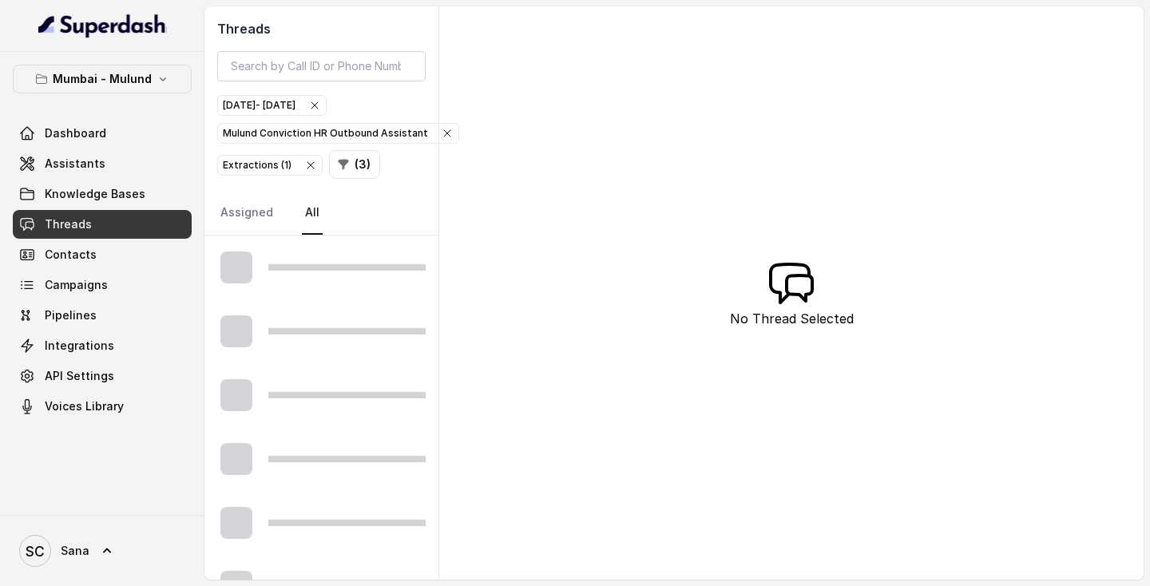
click at [307, 206] on link "All" at bounding box center [312, 213] width 21 height 43
click at [307, 188] on div "Threads Sep 23, 2025 - Sep 24, 2025 Mulund Conviction HR Outbound Assistant Ext…" at bounding box center [321, 120] width 234 height 229
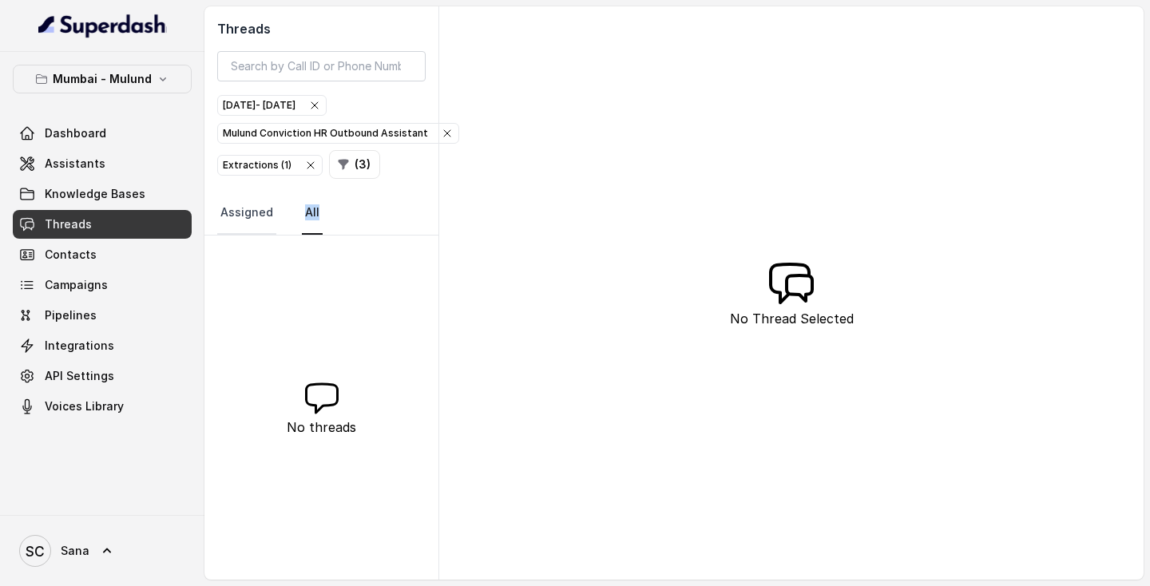
click at [234, 214] on link "Assigned" at bounding box center [246, 213] width 59 height 43
click at [309, 217] on link "All" at bounding box center [312, 213] width 21 height 43
click at [246, 217] on link "Assigned" at bounding box center [246, 213] width 59 height 43
click at [360, 164] on button "( 3 )" at bounding box center [354, 164] width 51 height 29
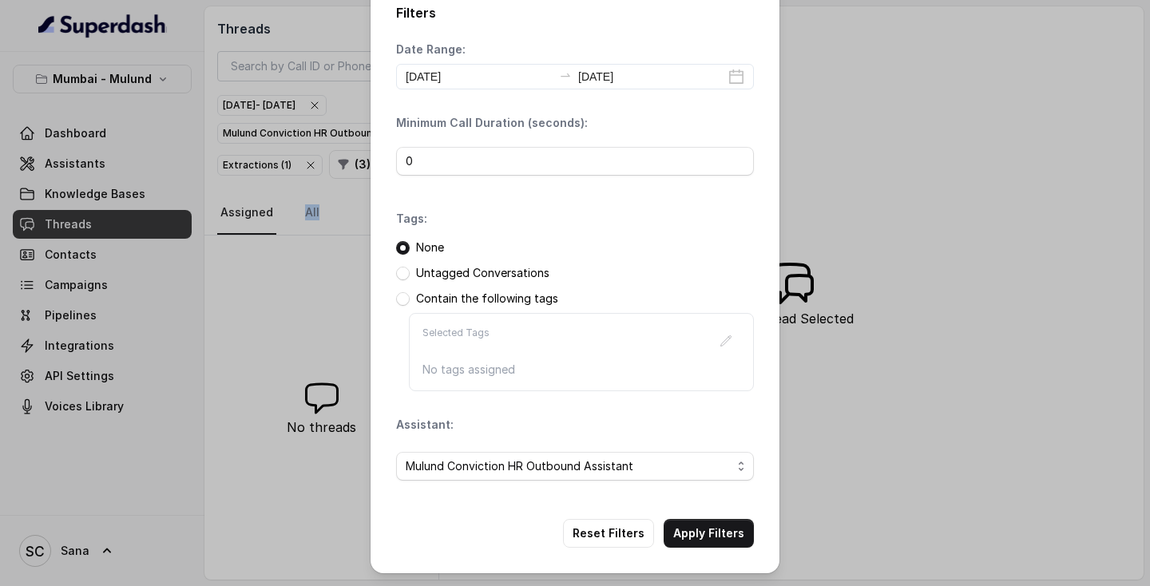
scroll to position [22, 0]
click at [410, 275] on div "Untagged Conversations" at bounding box center [575, 273] width 358 height 16
click at [402, 275] on span at bounding box center [403, 274] width 14 height 14
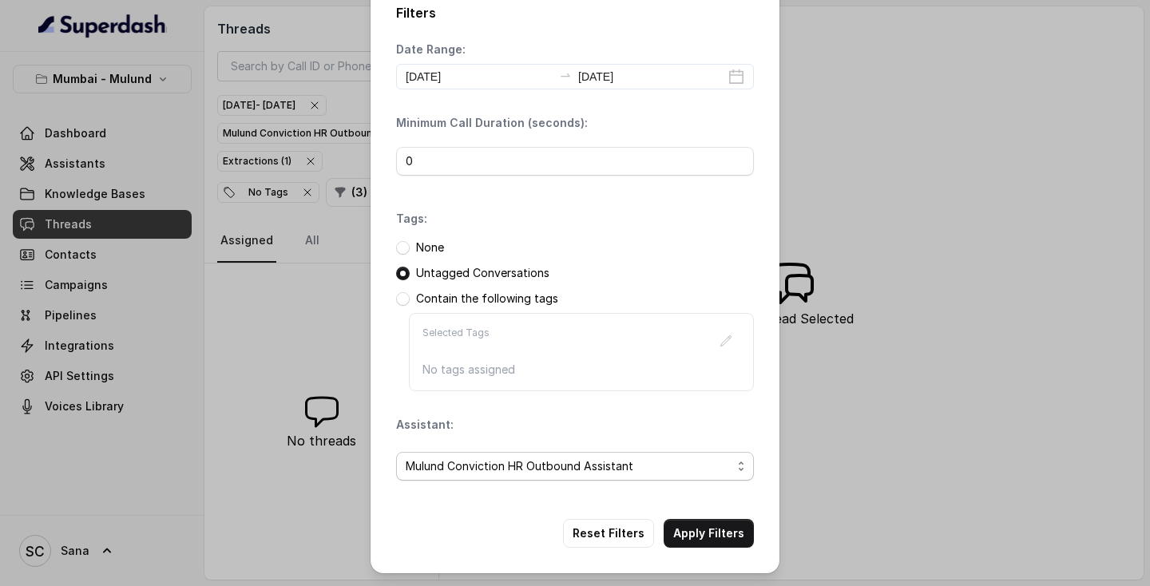
click at [631, 468] on span "Mulund Conviction HR Outbound Assistant" at bounding box center [569, 466] width 326 height 19
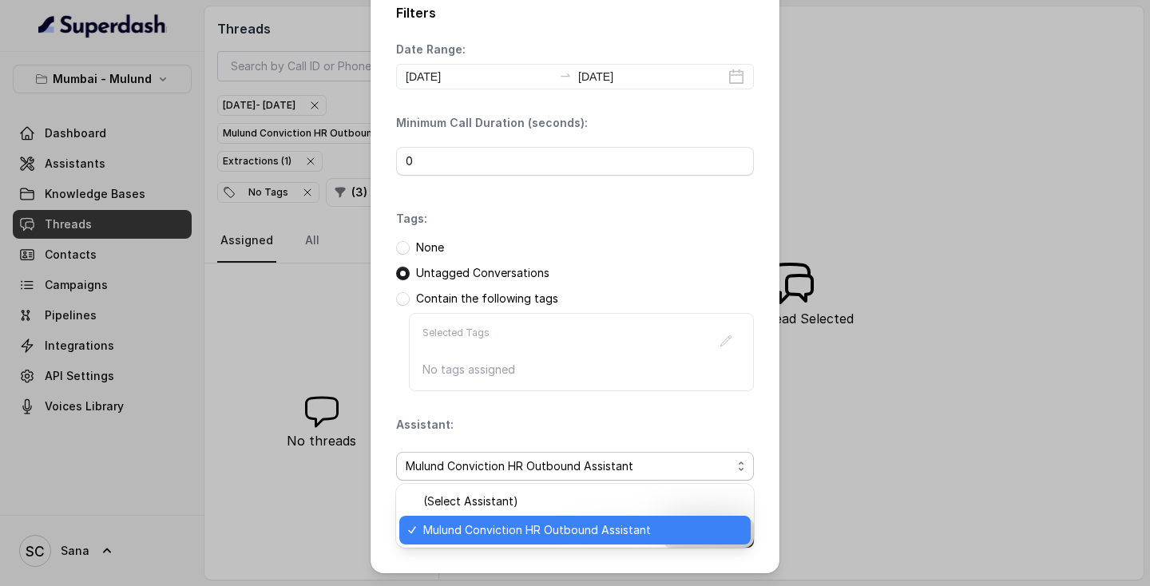
click at [568, 528] on span "Mulund Conviction HR Outbound Assistant" at bounding box center [582, 529] width 318 height 19
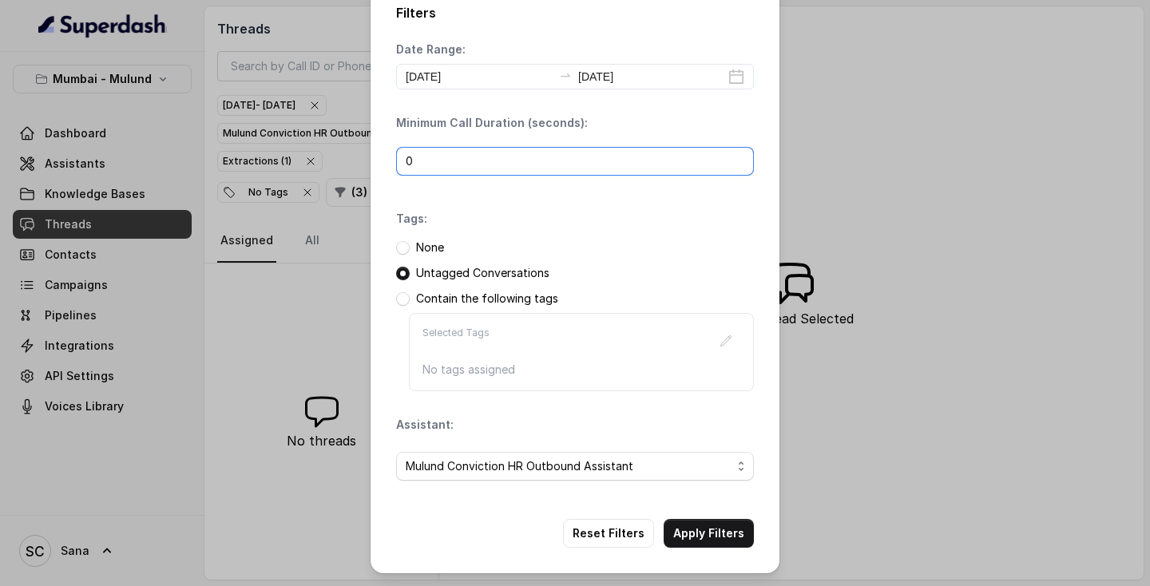
click at [609, 152] on input "0" at bounding box center [575, 161] width 358 height 29
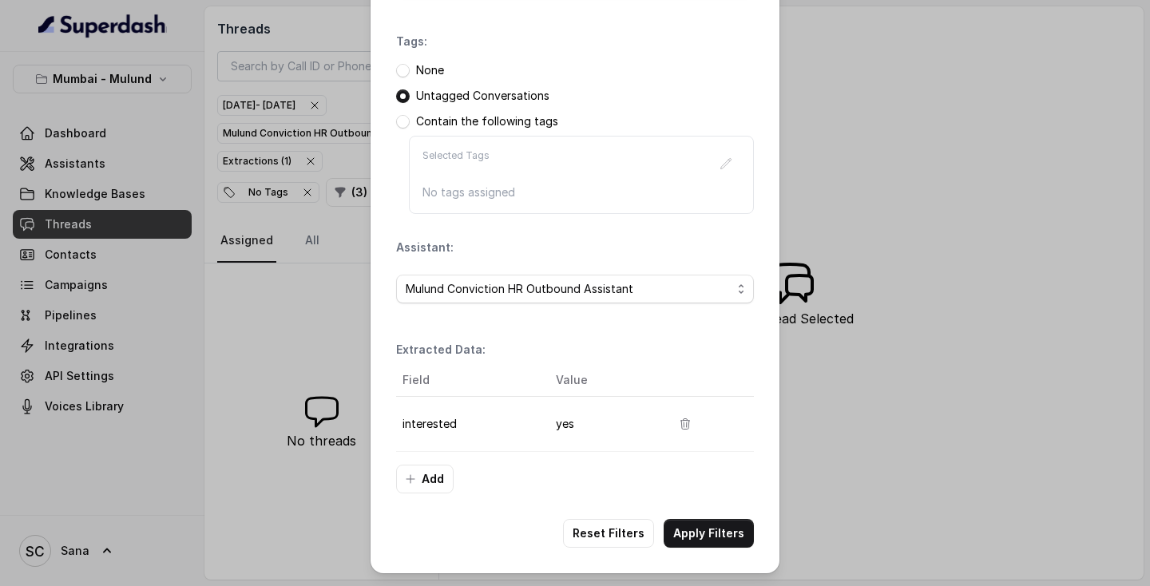
scroll to position [200, 0]
click at [683, 533] on button "Apply Filters" at bounding box center [708, 533] width 90 height 29
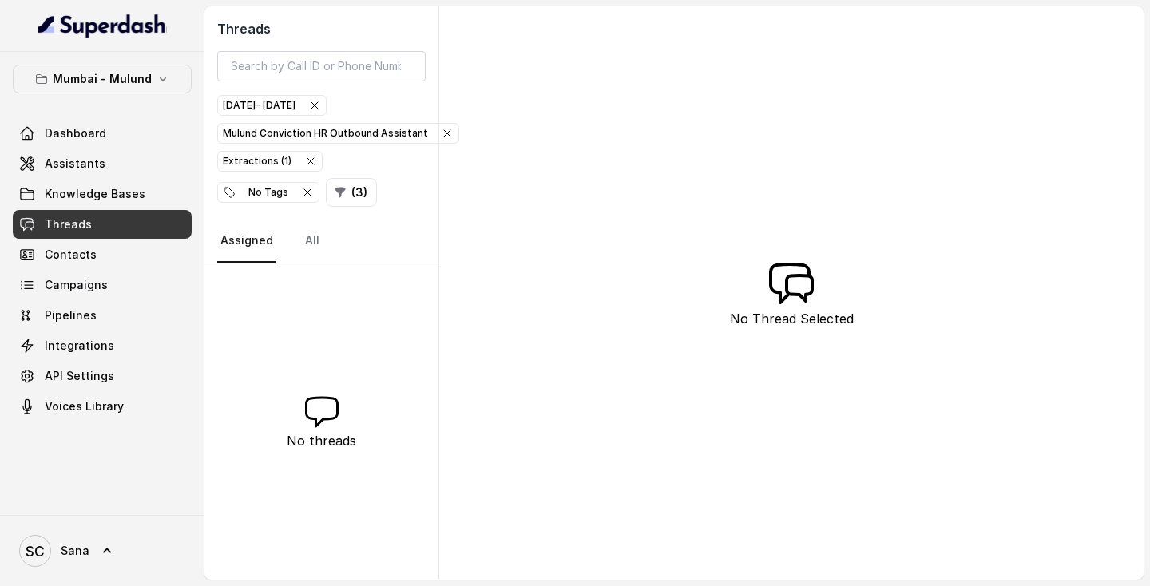
click at [321, 103] on div "Sep 23, 2025 - Sep 24, 2025" at bounding box center [272, 105] width 98 height 16
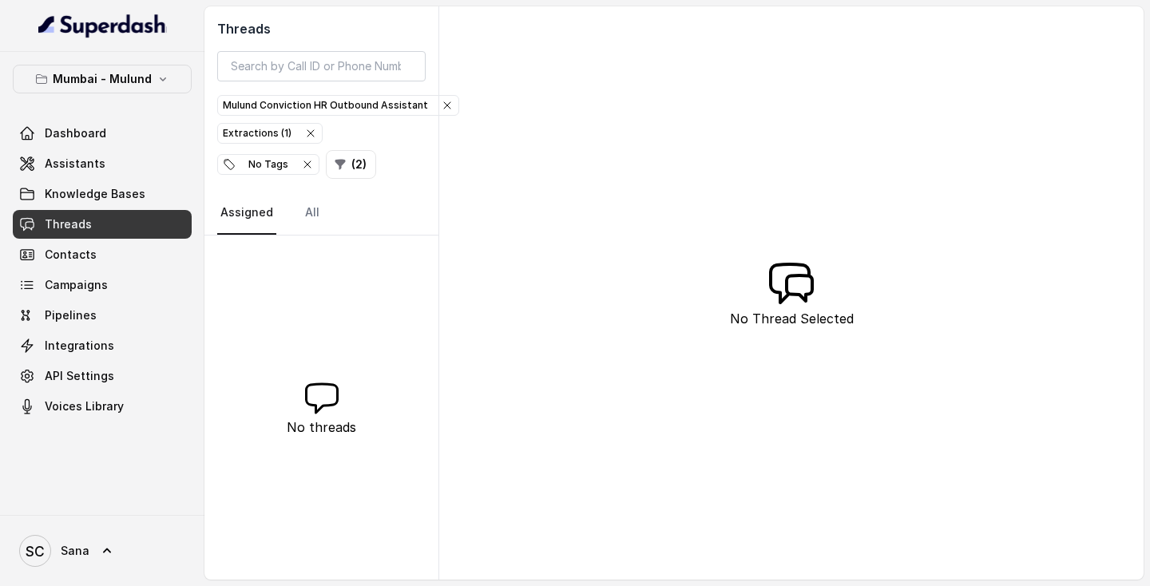
click at [338, 103] on div "Mulund Conviction HR Outbound Assistant" at bounding box center [338, 105] width 231 height 16
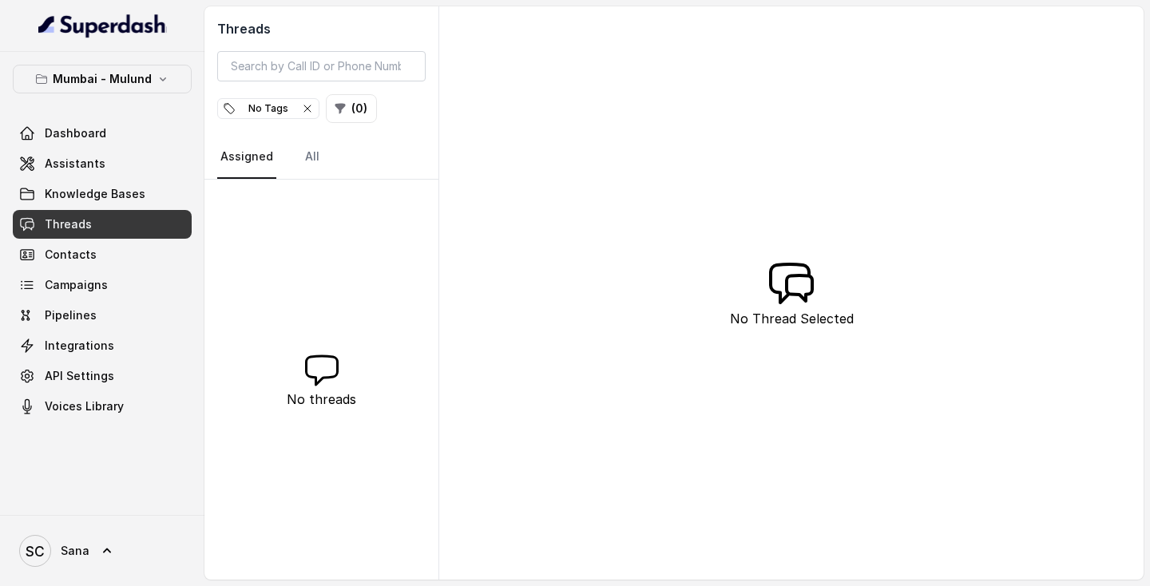
click at [338, 103] on button "( 0 )" at bounding box center [351, 108] width 51 height 29
click at [250, 107] on div "No Tags" at bounding box center [268, 109] width 91 height 16
click at [246, 113] on button "( 0 )" at bounding box center [242, 108] width 51 height 29
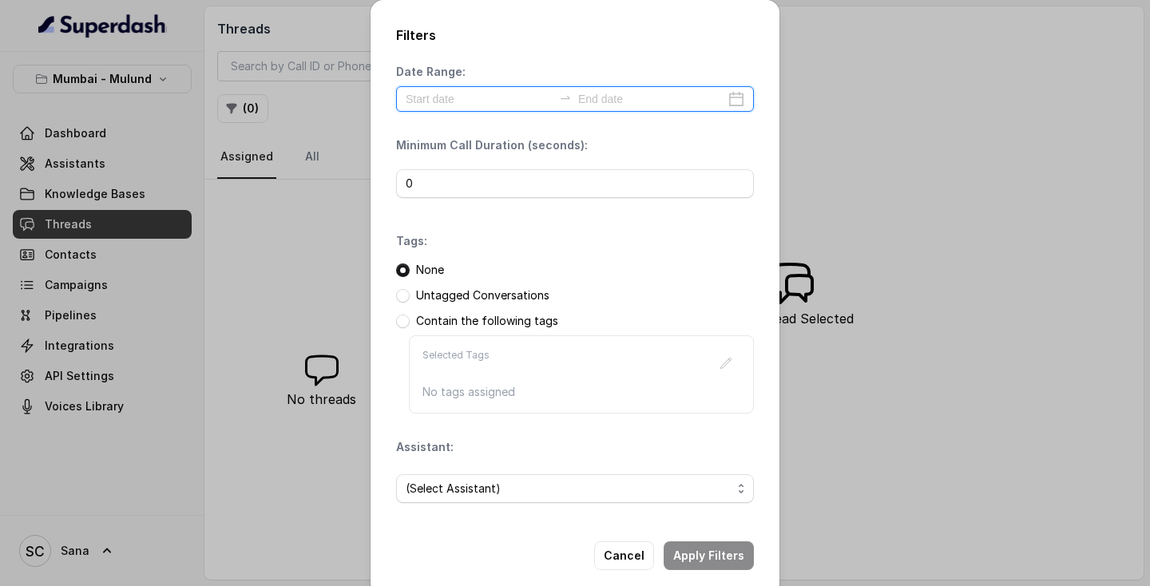
click at [480, 107] on input at bounding box center [479, 99] width 147 height 18
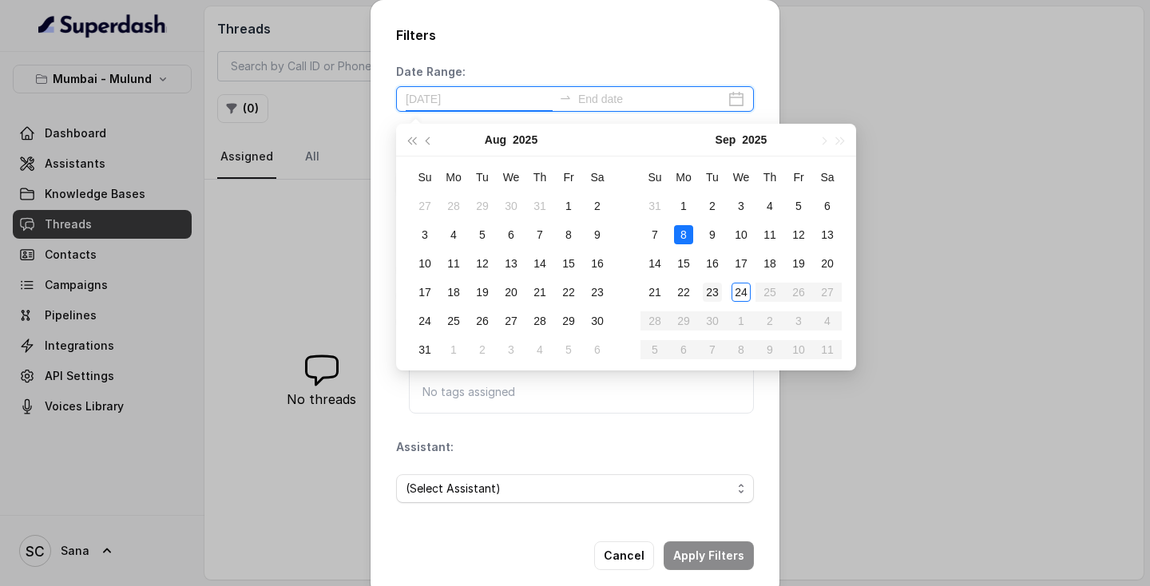
type input "2025-09-23"
click at [713, 296] on div "23" at bounding box center [711, 292] width 19 height 19
type input "2025-09-24"
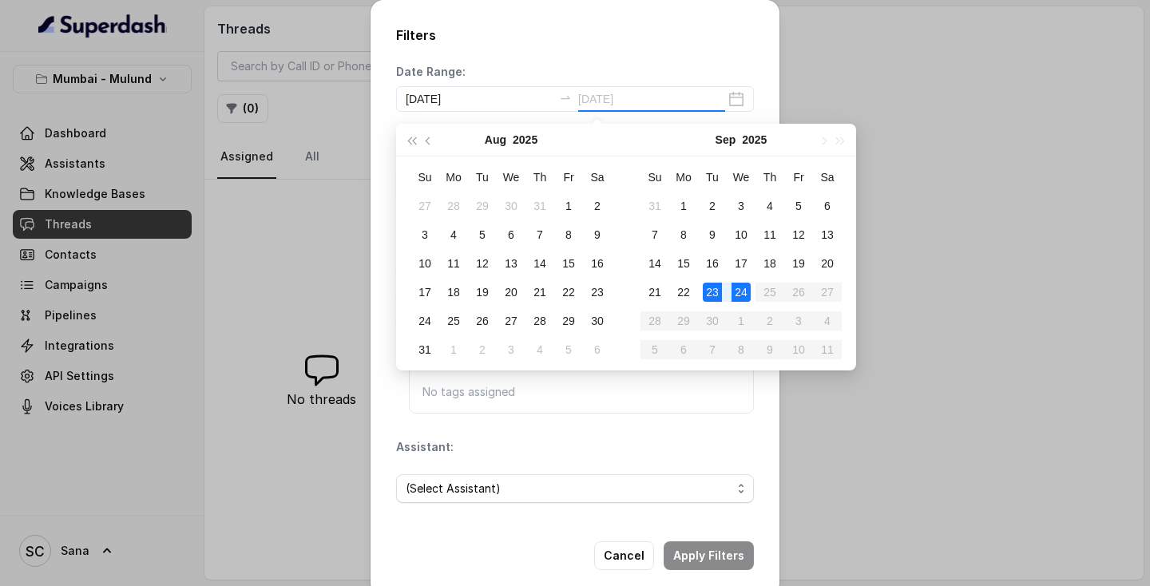
click at [733, 293] on div "24" at bounding box center [740, 292] width 19 height 19
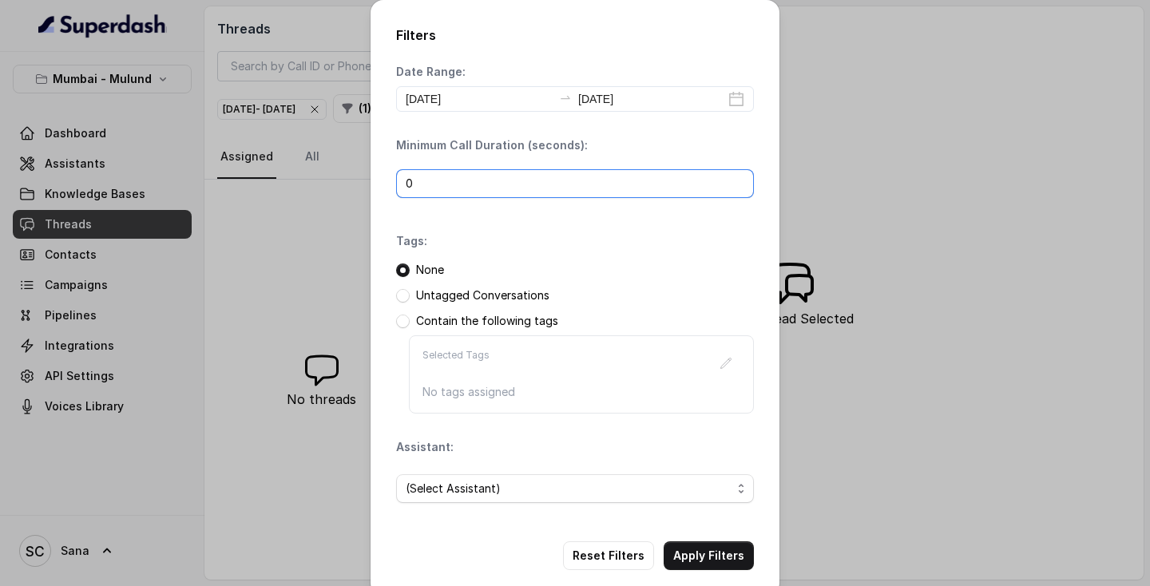
click at [535, 183] on input "0" at bounding box center [575, 183] width 358 height 29
click at [736, 181] on input "1" at bounding box center [575, 183] width 358 height 29
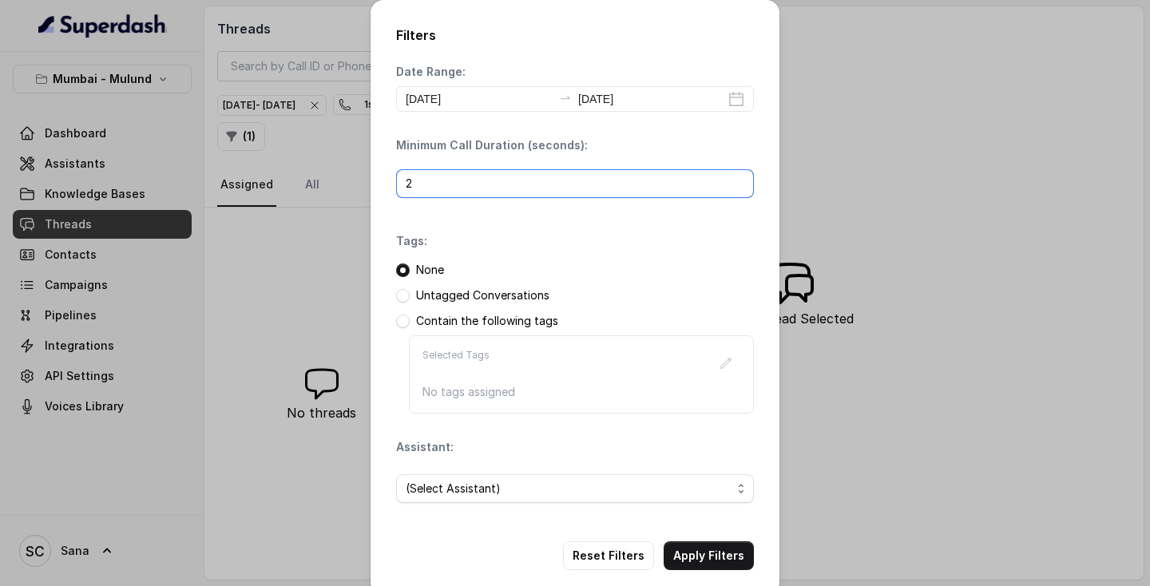
click at [736, 181] on input "2" at bounding box center [575, 183] width 358 height 29
click at [736, 181] on input "3" at bounding box center [575, 183] width 358 height 29
click at [736, 181] on input "4" at bounding box center [575, 183] width 358 height 29
click at [736, 181] on input "5" at bounding box center [575, 183] width 358 height 29
type input "6"
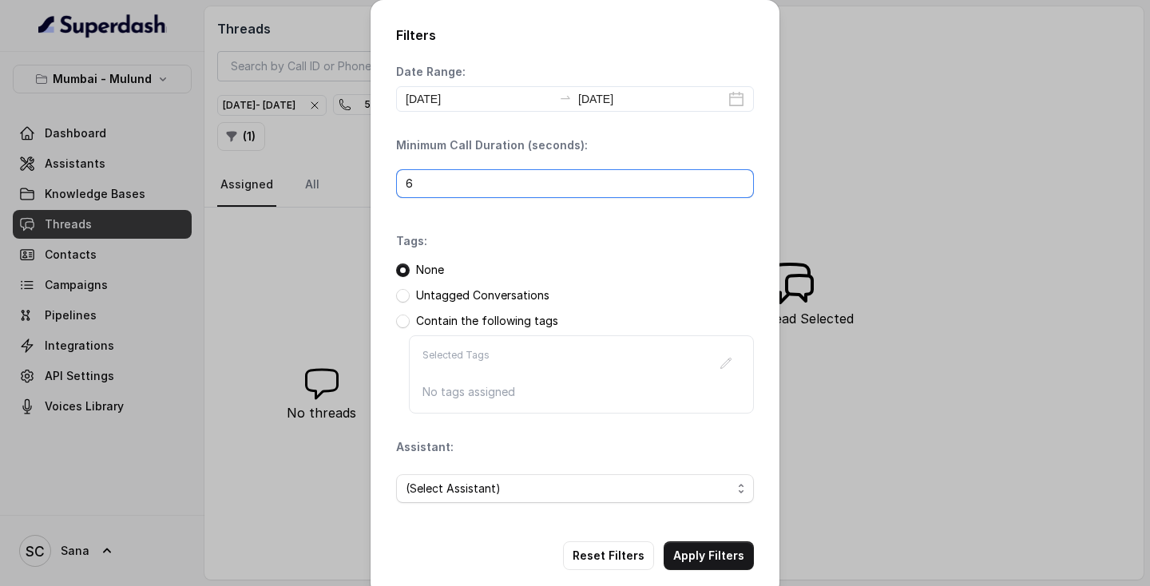
click at [736, 181] on input "6" at bounding box center [575, 183] width 358 height 29
click at [555, 179] on input "6" at bounding box center [575, 183] width 358 height 29
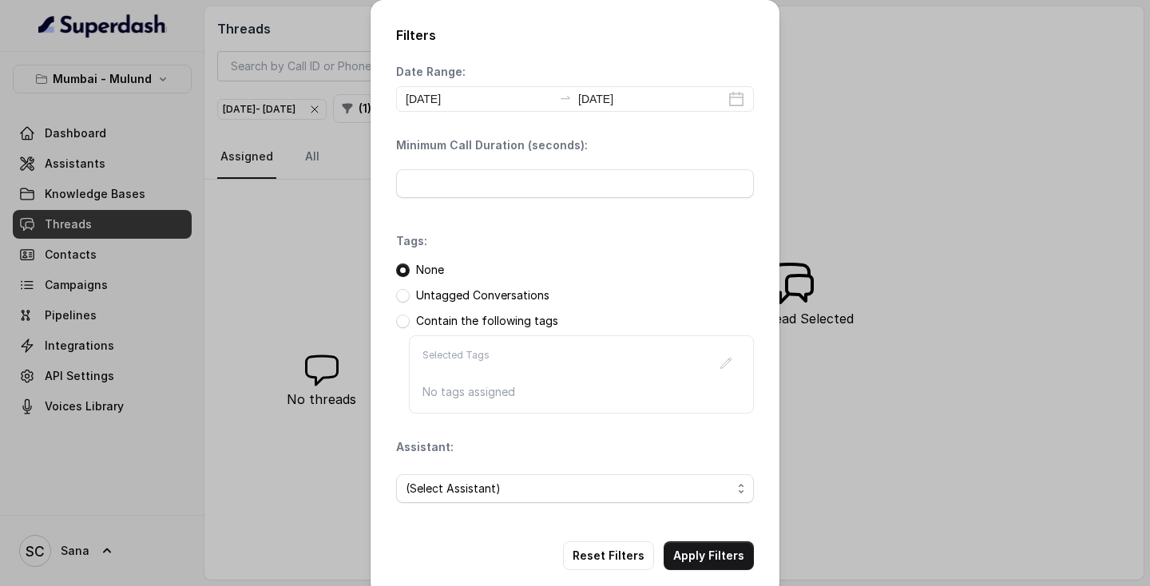
click at [491, 297] on p "Untagged Conversations" at bounding box center [482, 295] width 133 height 16
click at [411, 296] on div "Untagged Conversations" at bounding box center [575, 295] width 358 height 16
click at [406, 298] on span at bounding box center [403, 296] width 14 height 14
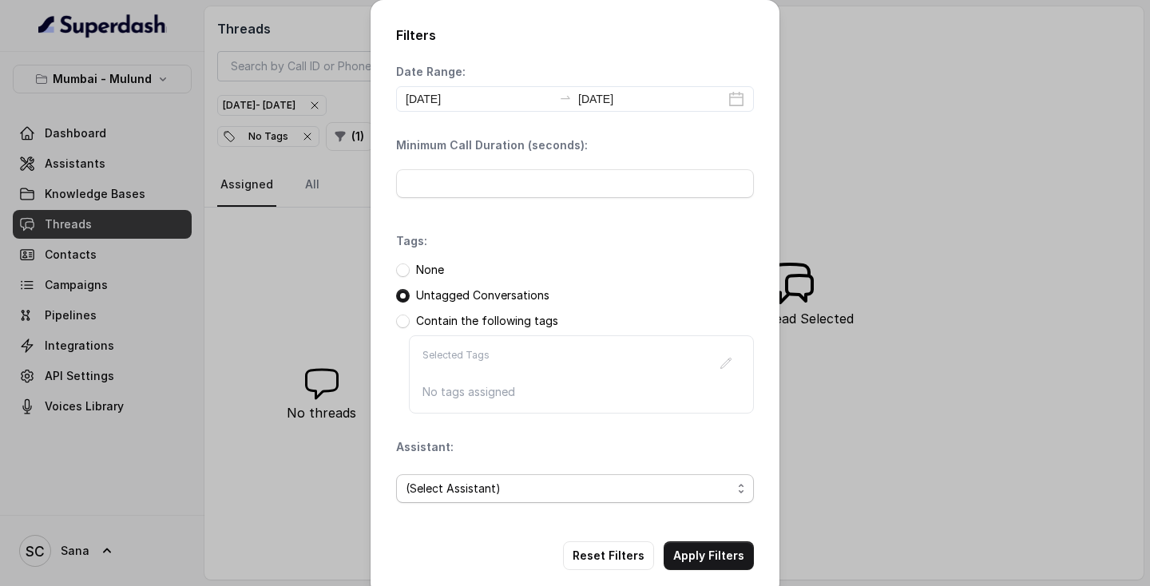
click at [490, 485] on span "(Select Assistant)" at bounding box center [569, 488] width 326 height 19
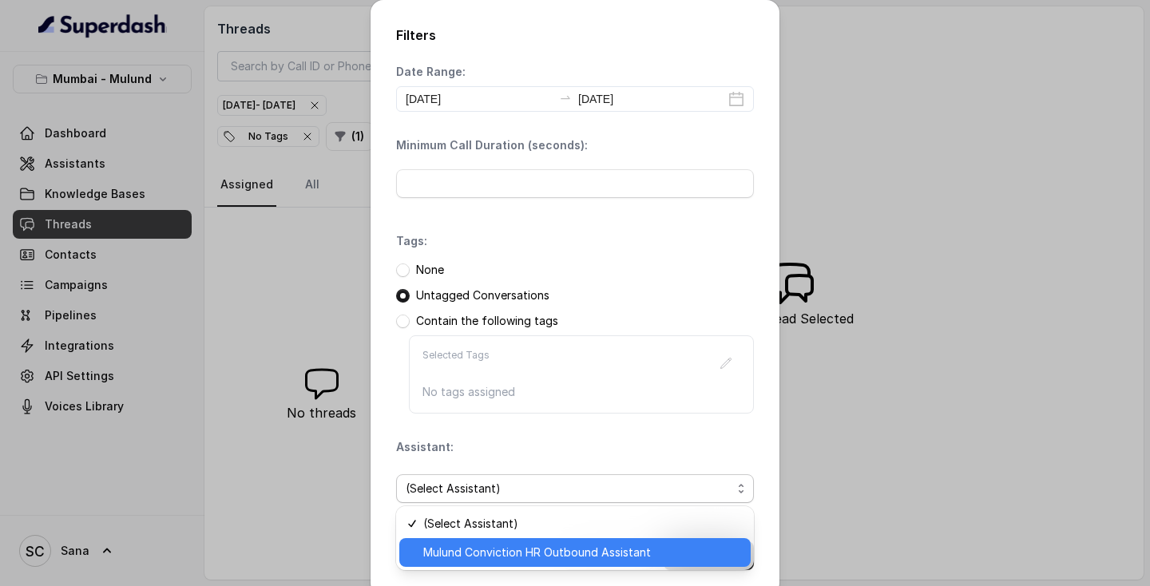
click at [474, 545] on span "Mulund Conviction HR Outbound Assistant" at bounding box center [582, 552] width 318 height 19
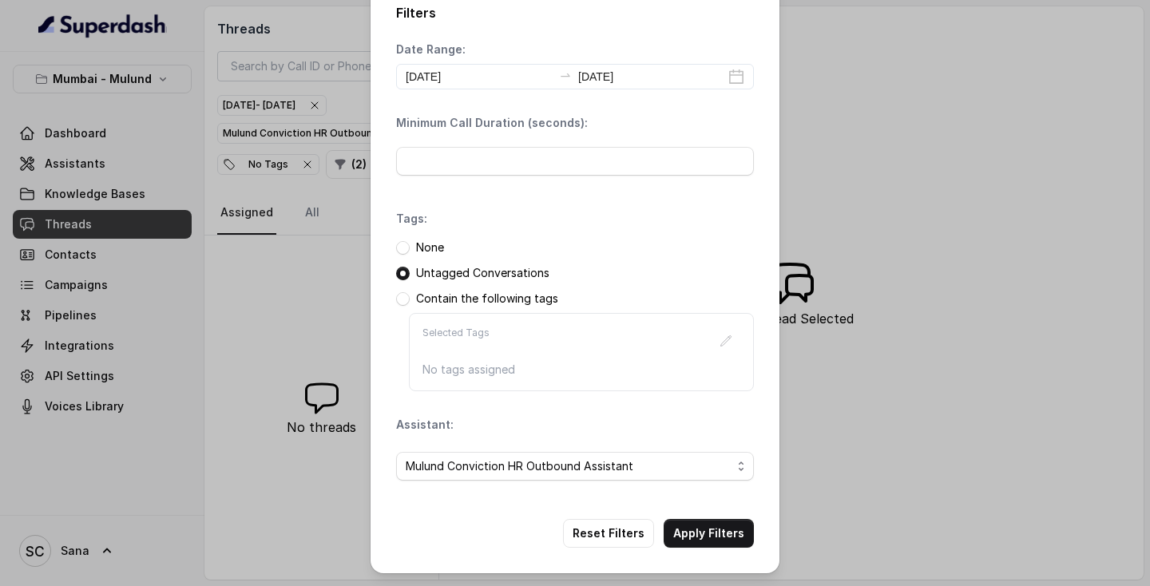
scroll to position [22, 0]
click at [695, 534] on button "Apply Filters" at bounding box center [708, 533] width 90 height 29
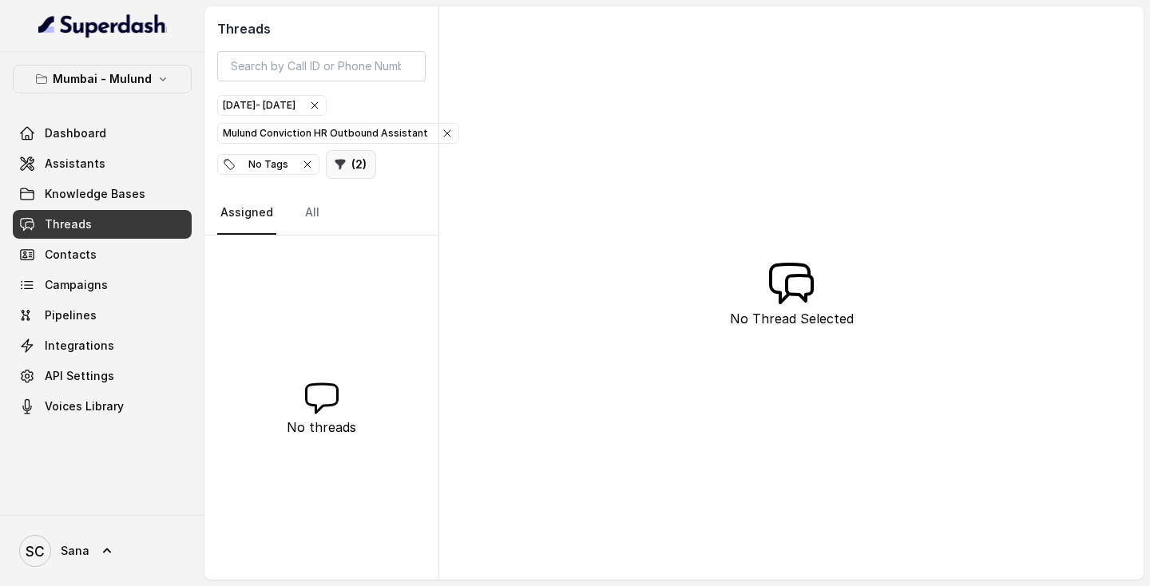
click at [329, 168] on button "( 2 )" at bounding box center [351, 164] width 50 height 29
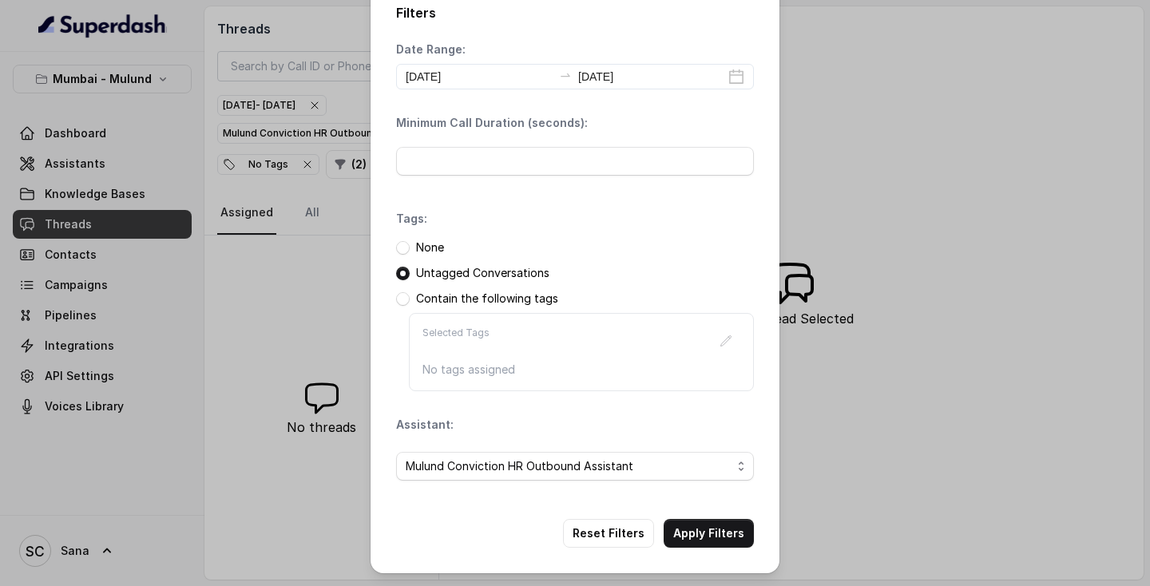
scroll to position [22, 0]
click at [696, 468] on span "Mulund Conviction HR Outbound Assistant" at bounding box center [569, 466] width 326 height 19
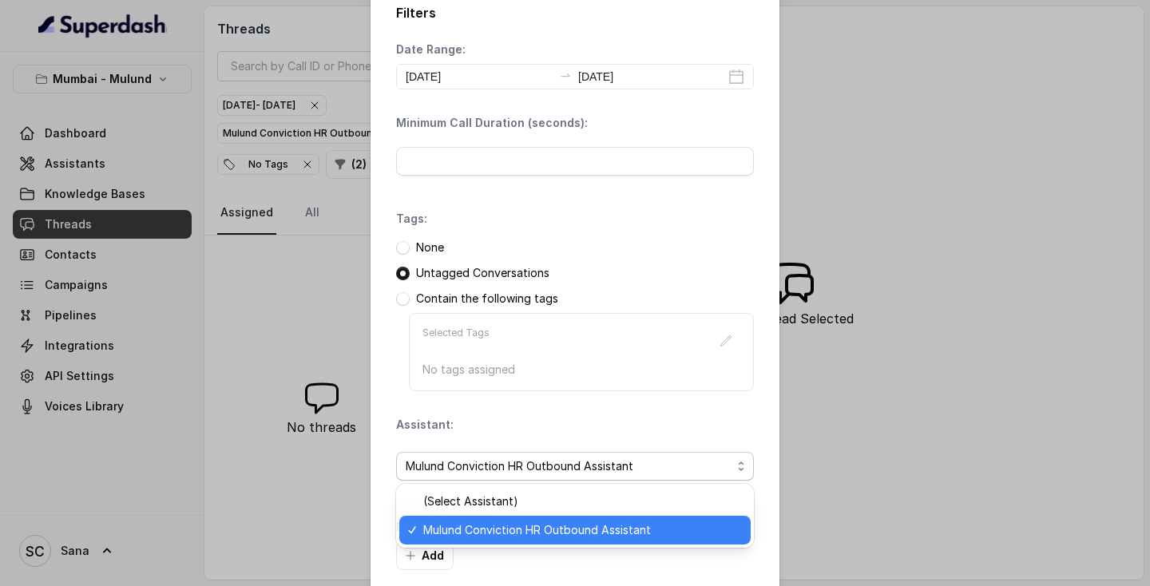
click at [523, 537] on span "Mulund Conviction HR Outbound Assistant" at bounding box center [582, 529] width 318 height 19
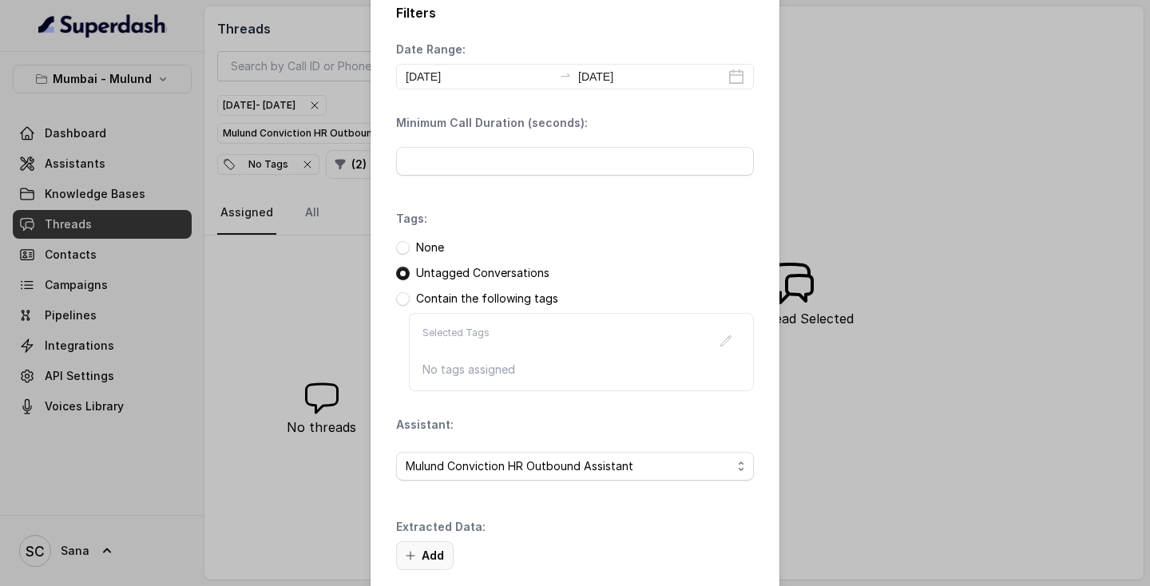
click at [440, 560] on button "Add" at bounding box center [424, 555] width 57 height 29
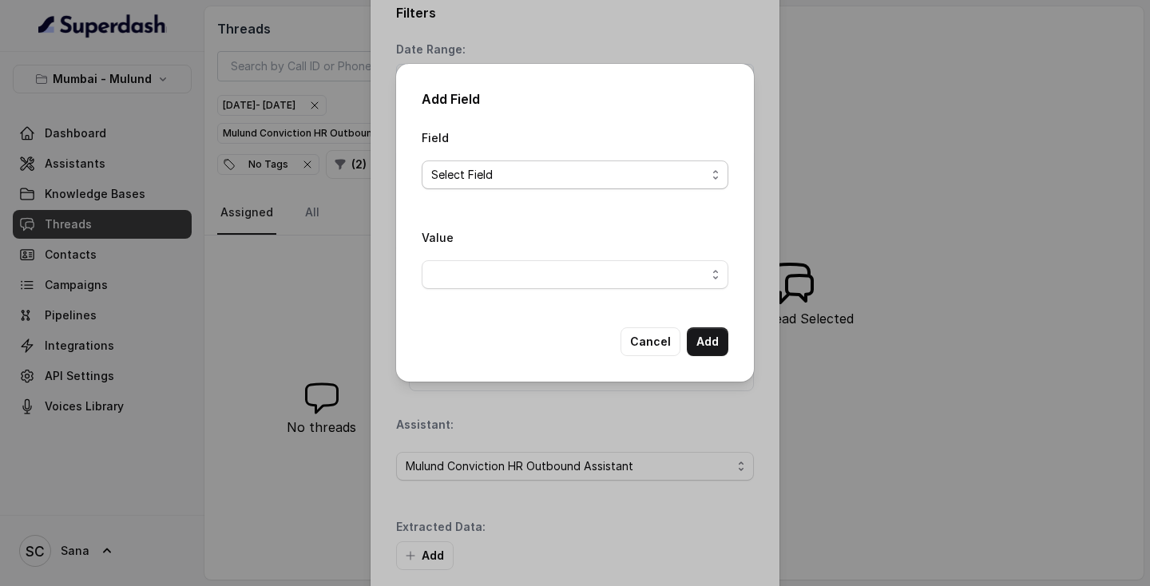
click at [572, 182] on span "Select Field" at bounding box center [568, 174] width 275 height 19
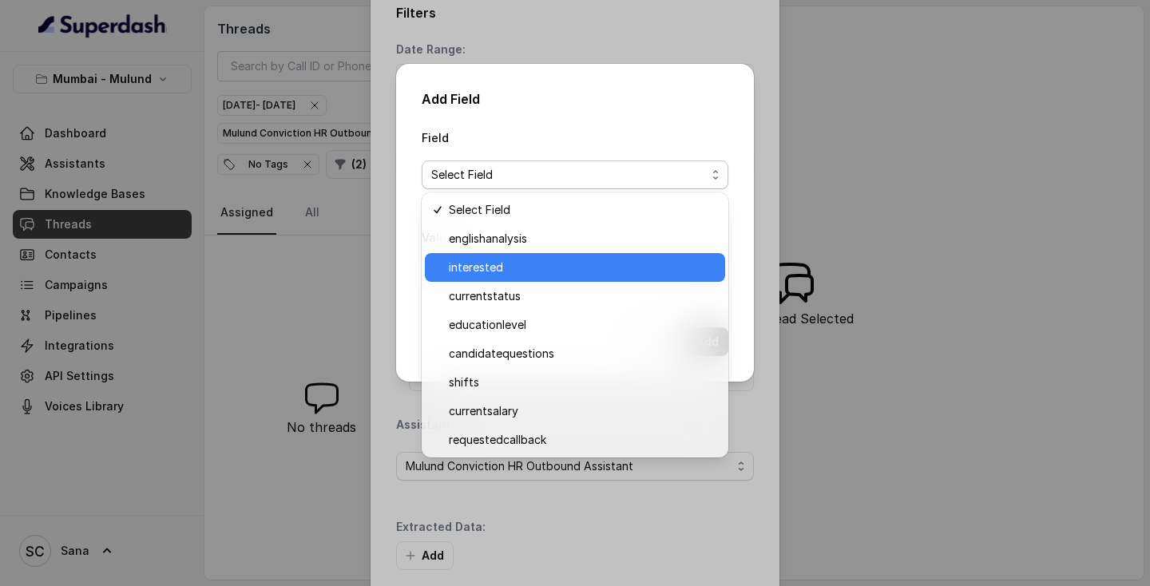
click at [513, 259] on span "interested" at bounding box center [582, 267] width 267 height 19
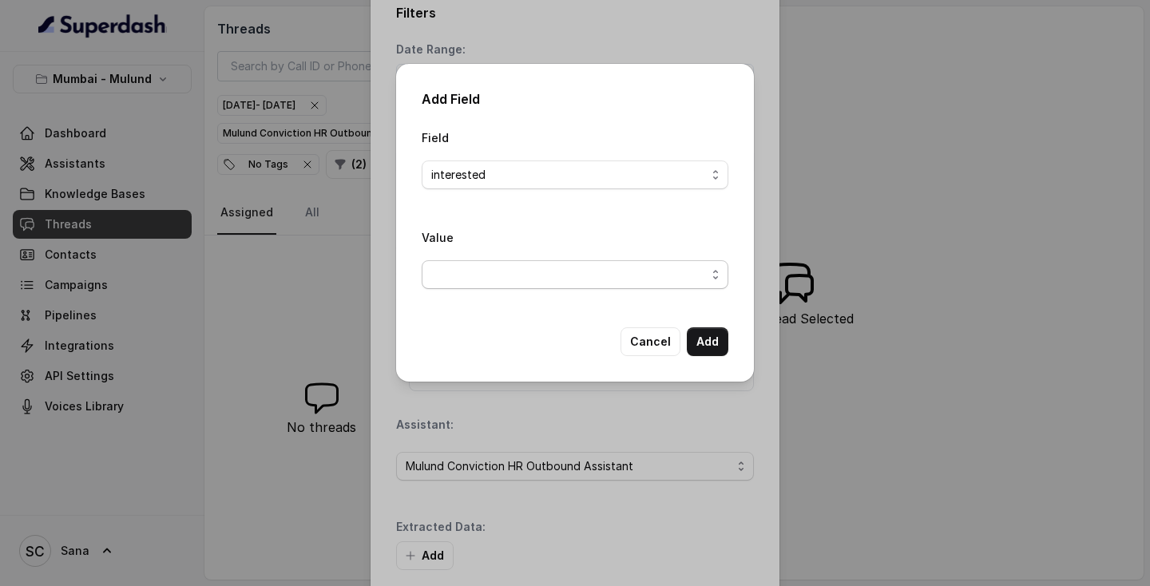
click at [489, 279] on span "button" at bounding box center [574, 274] width 307 height 29
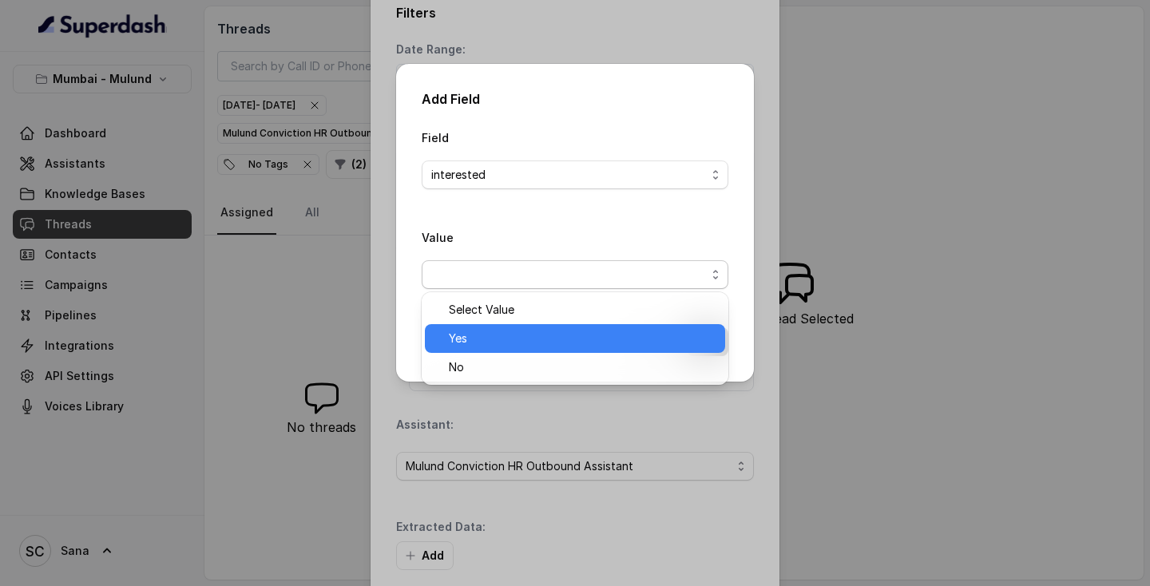
click at [477, 324] on div "Yes" at bounding box center [575, 338] width 300 height 29
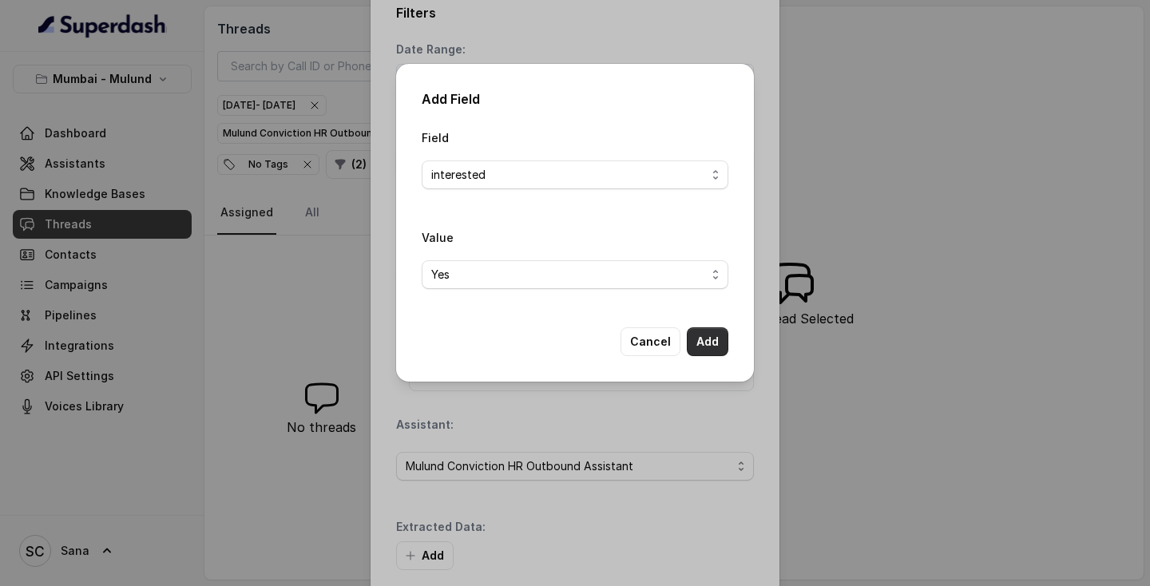
click at [707, 342] on button "Add" at bounding box center [708, 341] width 42 height 29
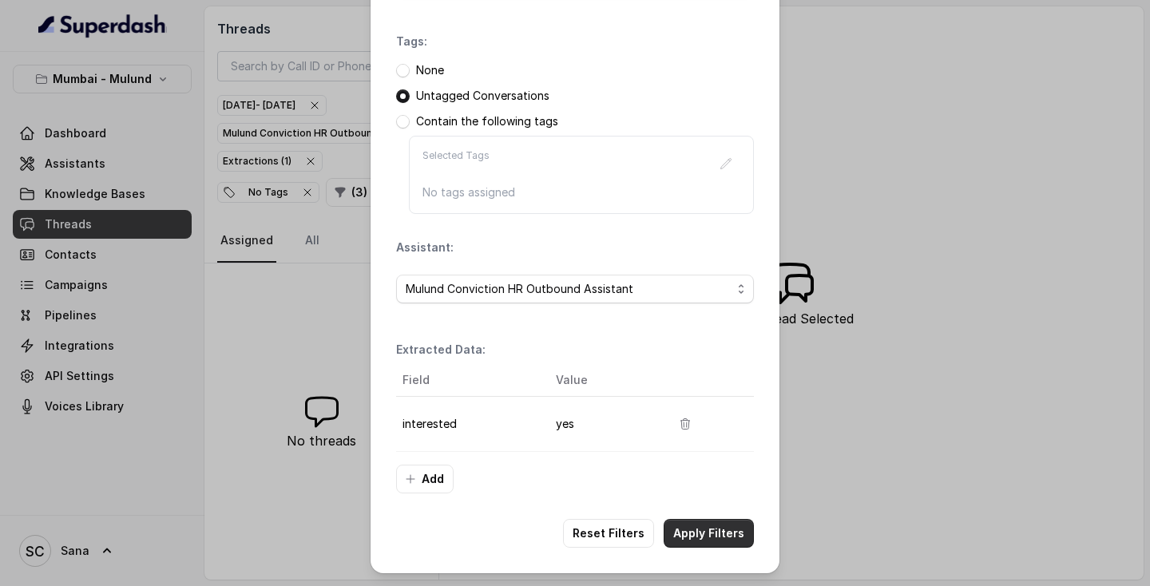
scroll to position [200, 0]
click at [726, 545] on button "Apply Filters" at bounding box center [708, 533] width 90 height 29
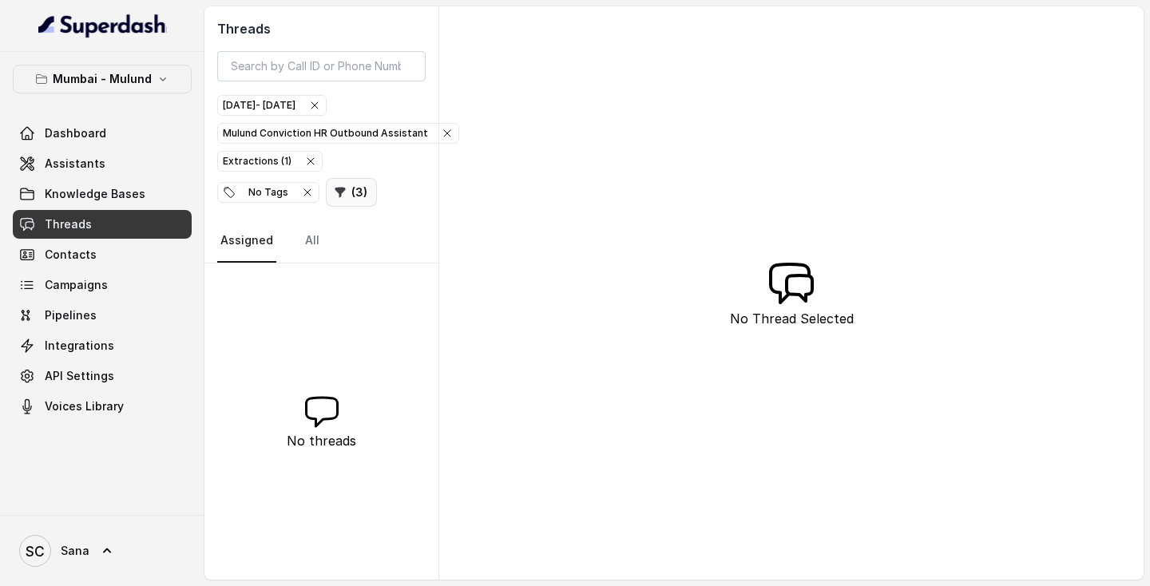
click at [326, 188] on button "( 3 )" at bounding box center [351, 192] width 51 height 29
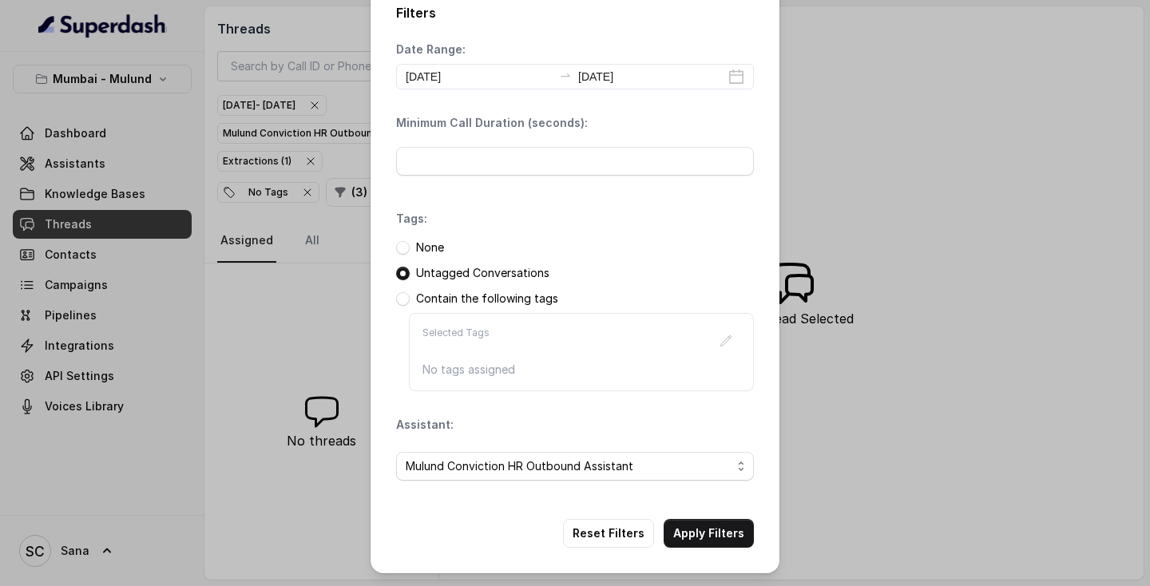
scroll to position [22, 0]
click at [604, 520] on button "Reset Filters" at bounding box center [608, 533] width 91 height 29
type input "0"
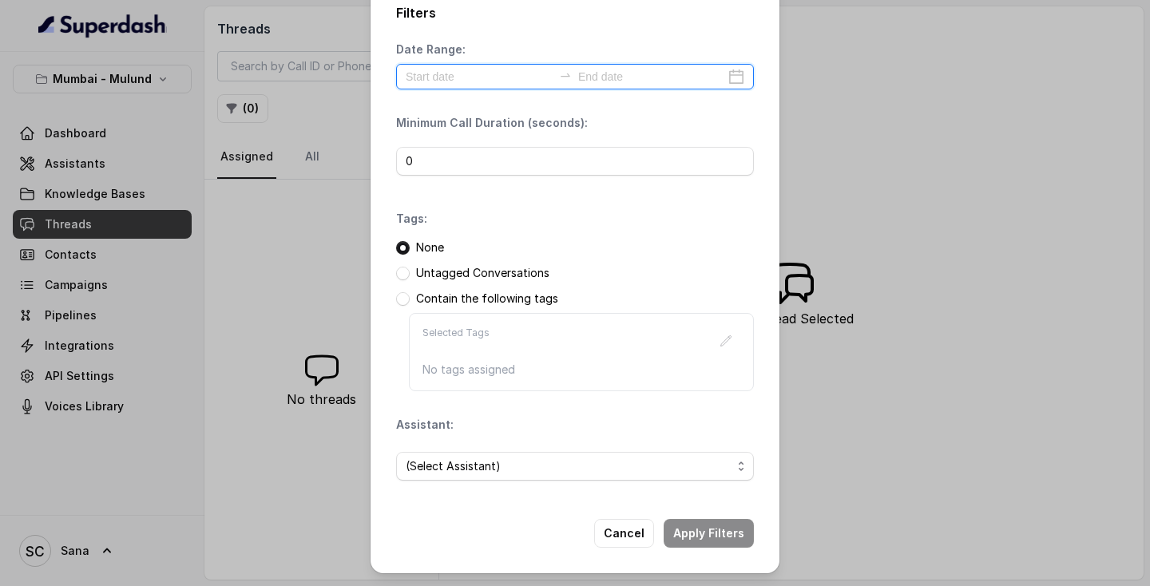
click at [489, 82] on input at bounding box center [479, 77] width 147 height 18
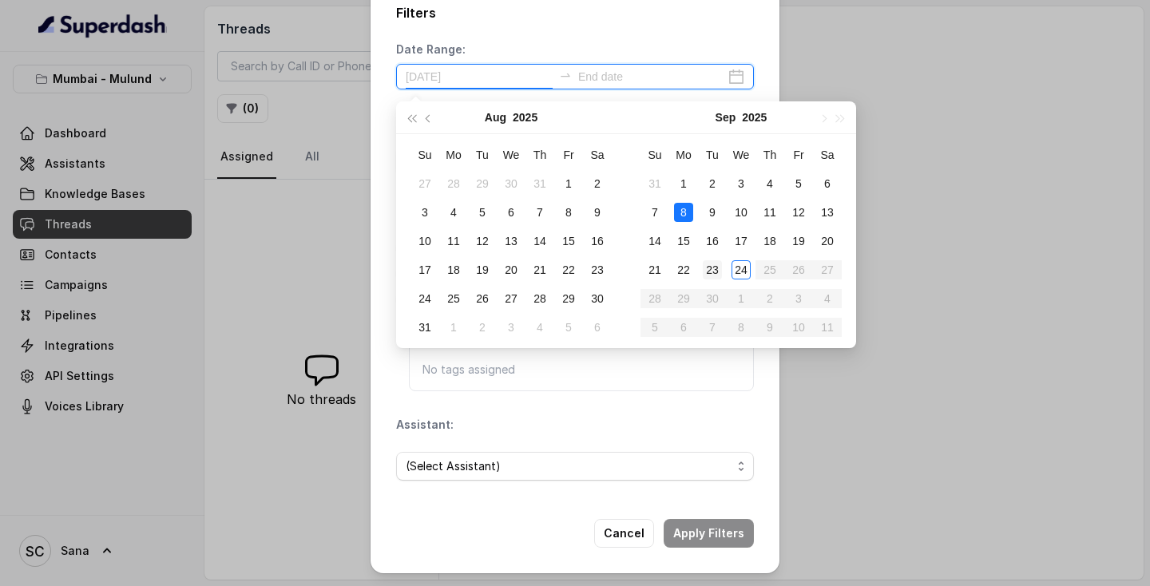
type input "2025-09-23"
click at [717, 267] on div "23" at bounding box center [711, 269] width 19 height 19
type input "2025-09-24"
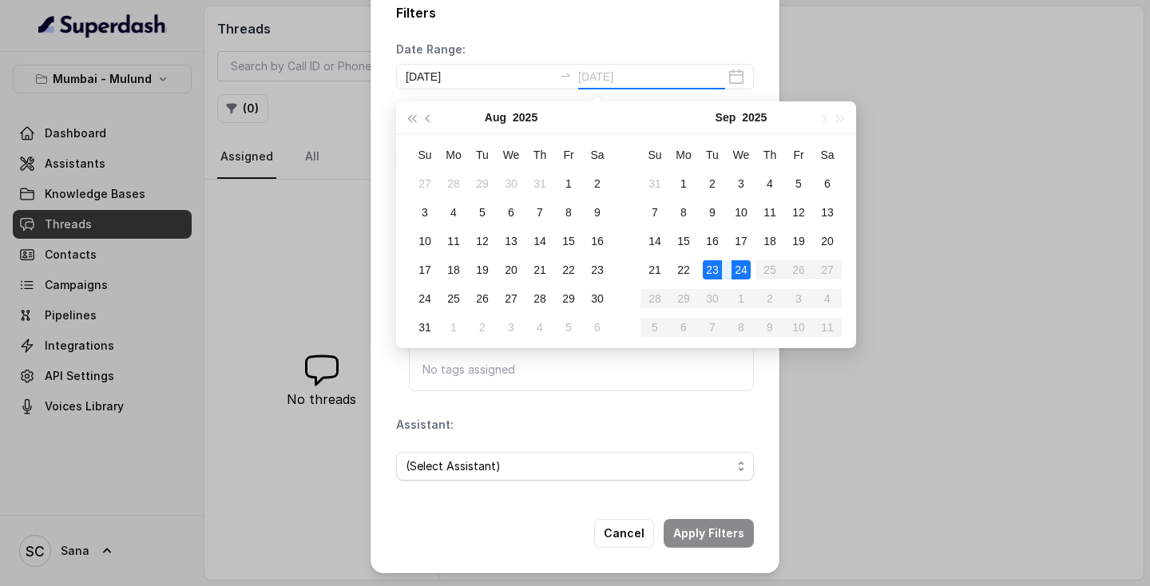
click at [747, 274] on div "24" at bounding box center [740, 269] width 19 height 19
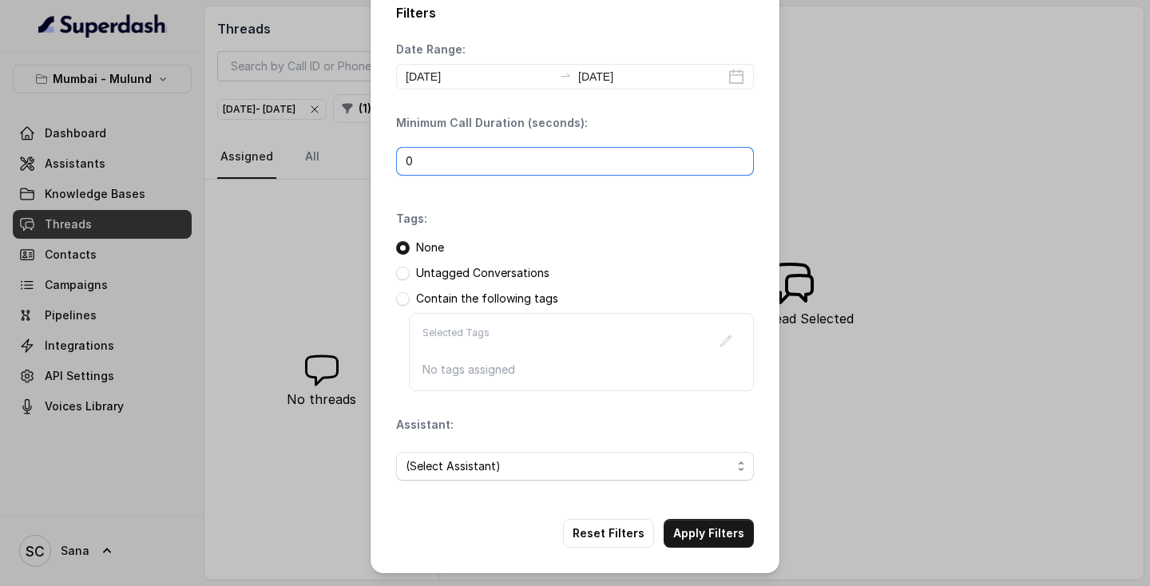
click at [585, 166] on input "0" at bounding box center [575, 161] width 358 height 29
click at [467, 271] on p "Untagged Conversations" at bounding box center [482, 273] width 133 height 16
click at [398, 277] on span at bounding box center [403, 274] width 14 height 14
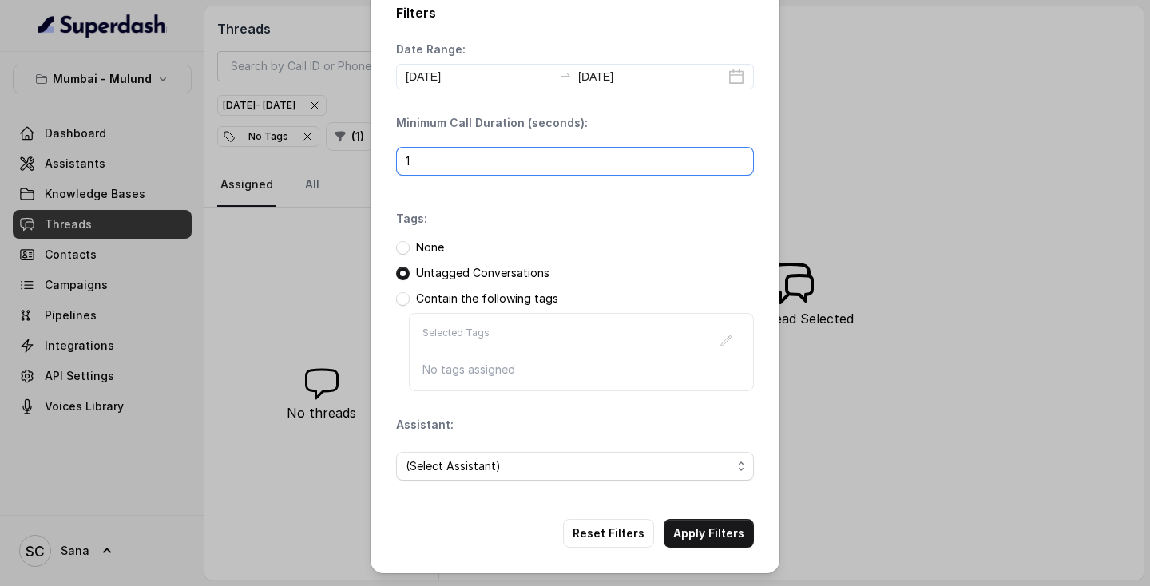
click at [739, 160] on input "1" at bounding box center [575, 161] width 358 height 29
click at [739, 160] on input "2" at bounding box center [575, 161] width 358 height 29
click at [739, 160] on input "3" at bounding box center [575, 161] width 358 height 29
click at [739, 160] on input "4" at bounding box center [575, 161] width 358 height 29
click at [739, 160] on input "5" at bounding box center [575, 161] width 358 height 29
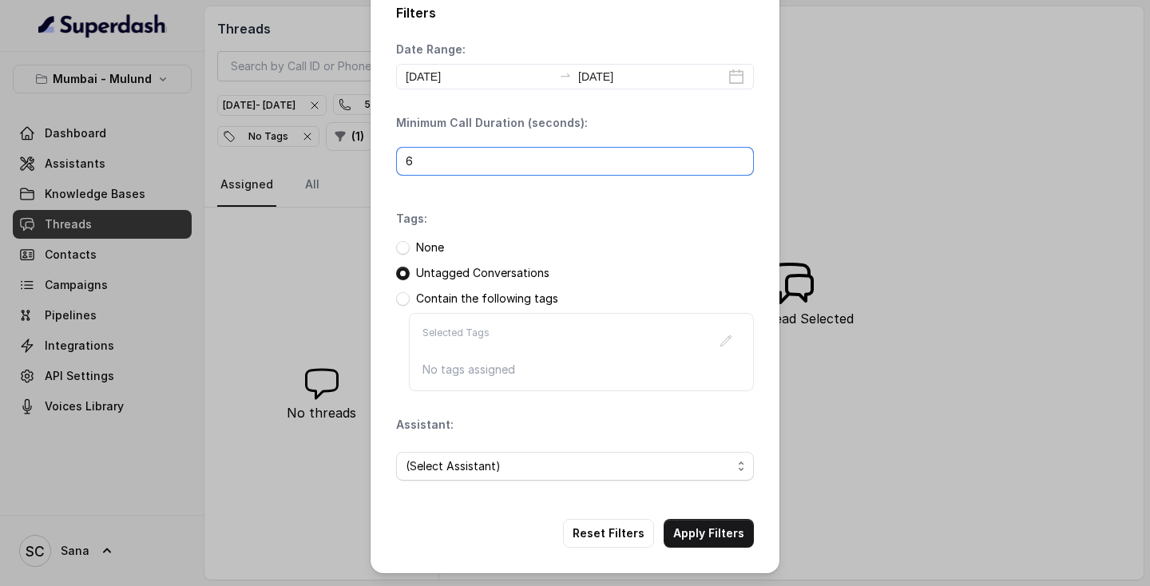
click at [739, 160] on input "6" at bounding box center [575, 161] width 358 height 29
type input "7"
click at [739, 160] on input "7" at bounding box center [575, 161] width 358 height 29
click at [698, 468] on span "(Select Assistant)" at bounding box center [569, 466] width 326 height 19
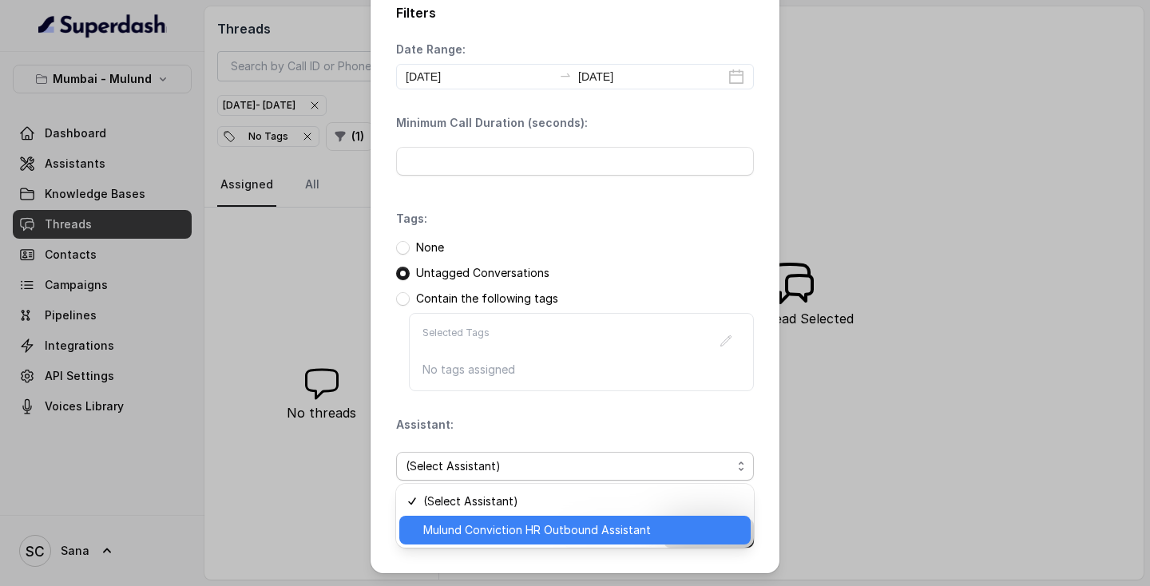
click at [580, 530] on span "Mulund Conviction HR Outbound Assistant" at bounding box center [582, 529] width 318 height 19
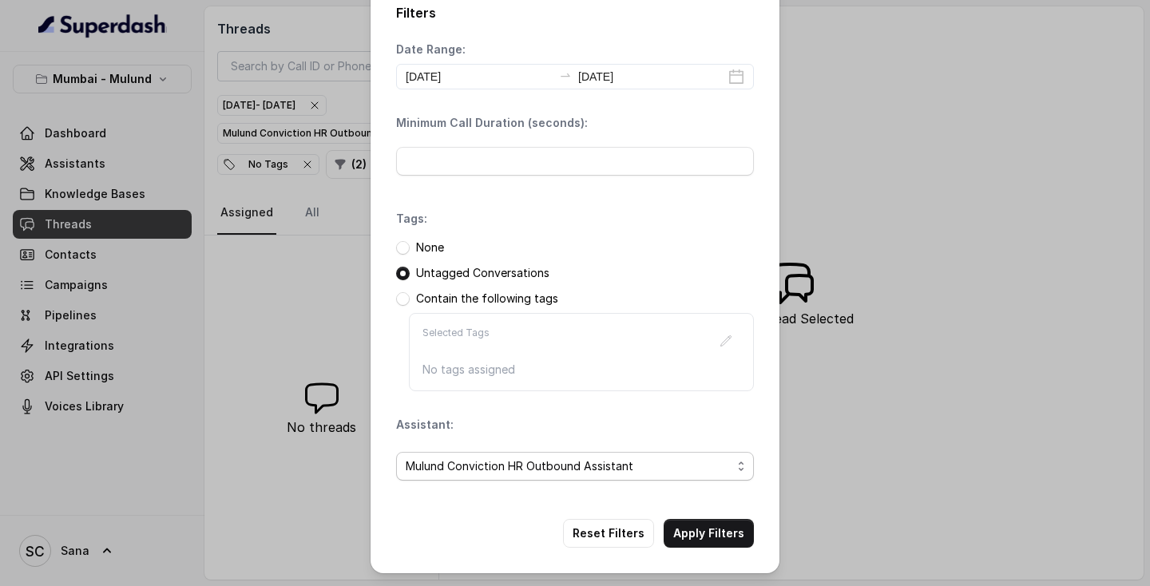
click at [700, 469] on span "Mulund Conviction HR Outbound Assistant" at bounding box center [569, 466] width 326 height 19
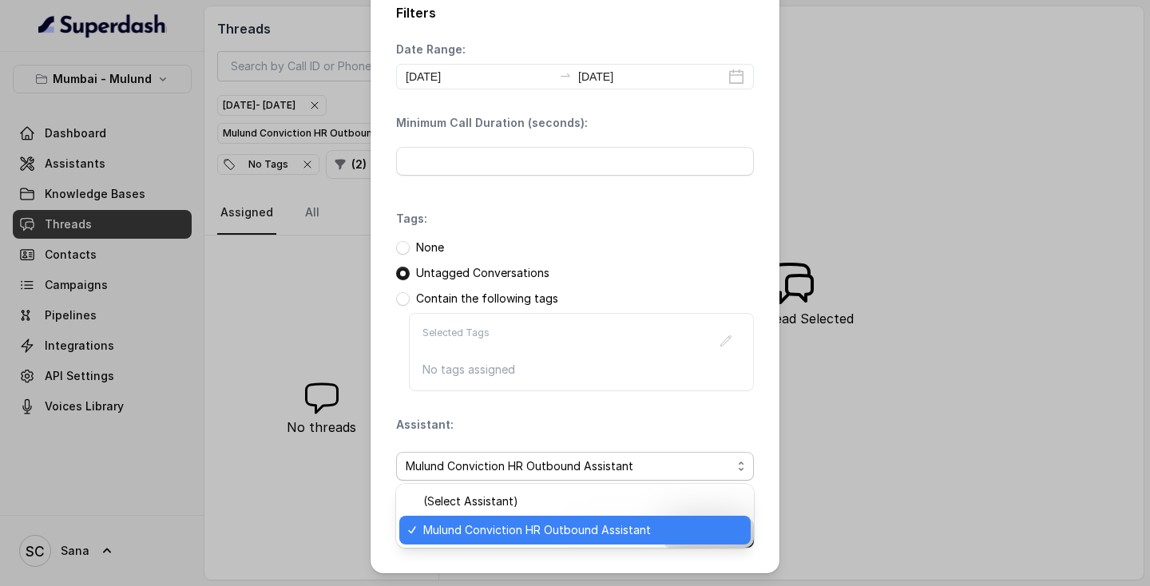
click at [552, 528] on span "Mulund Conviction HR Outbound Assistant" at bounding box center [582, 529] width 318 height 19
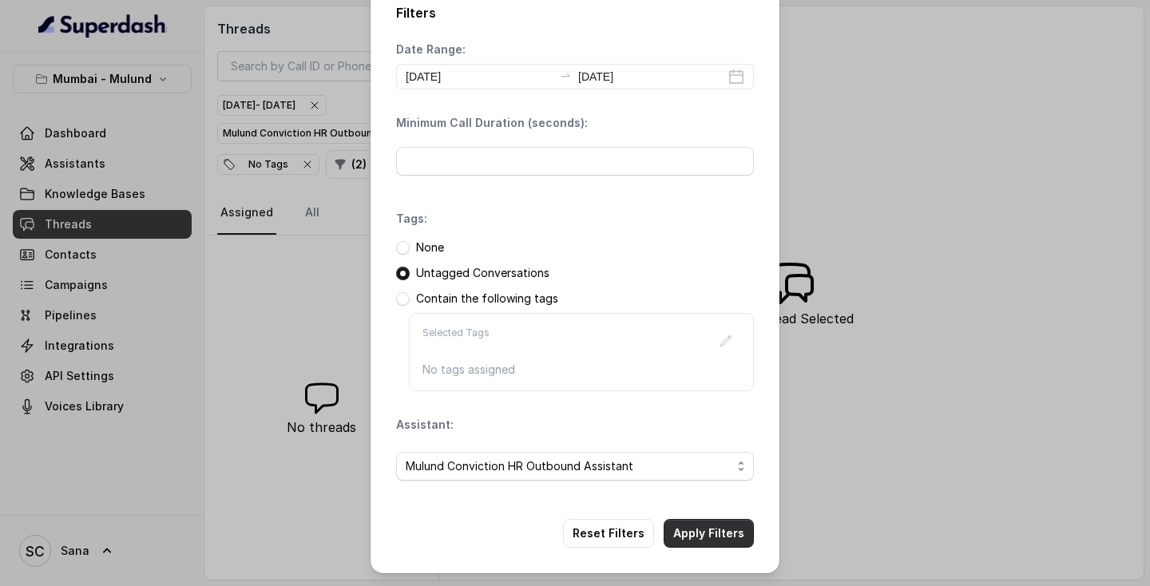
click at [683, 536] on button "Apply Filters" at bounding box center [708, 533] width 90 height 29
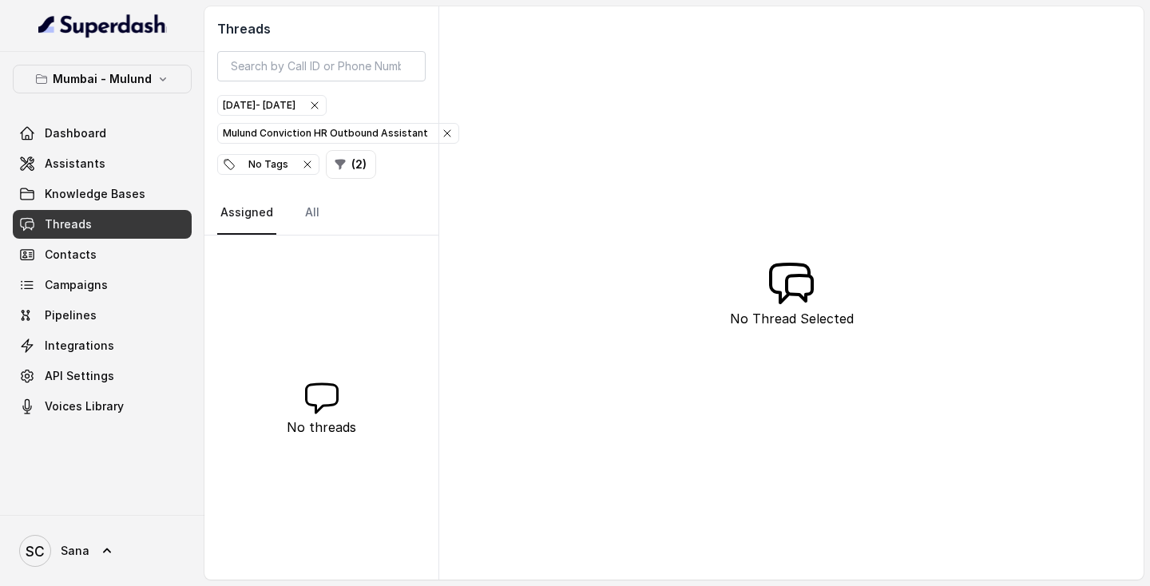
click at [323, 207] on nav "Assigned All" at bounding box center [321, 213] width 208 height 43
click at [307, 217] on link "All" at bounding box center [312, 213] width 21 height 43
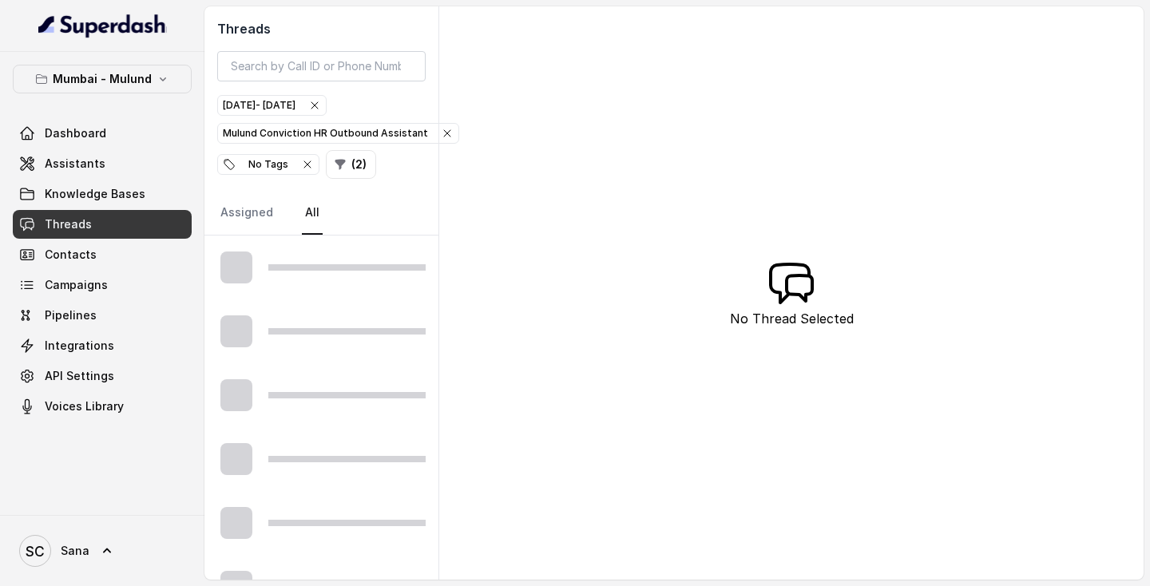
click at [369, 139] on div "Mulund Conviction HR Outbound Assistant" at bounding box center [338, 133] width 231 height 16
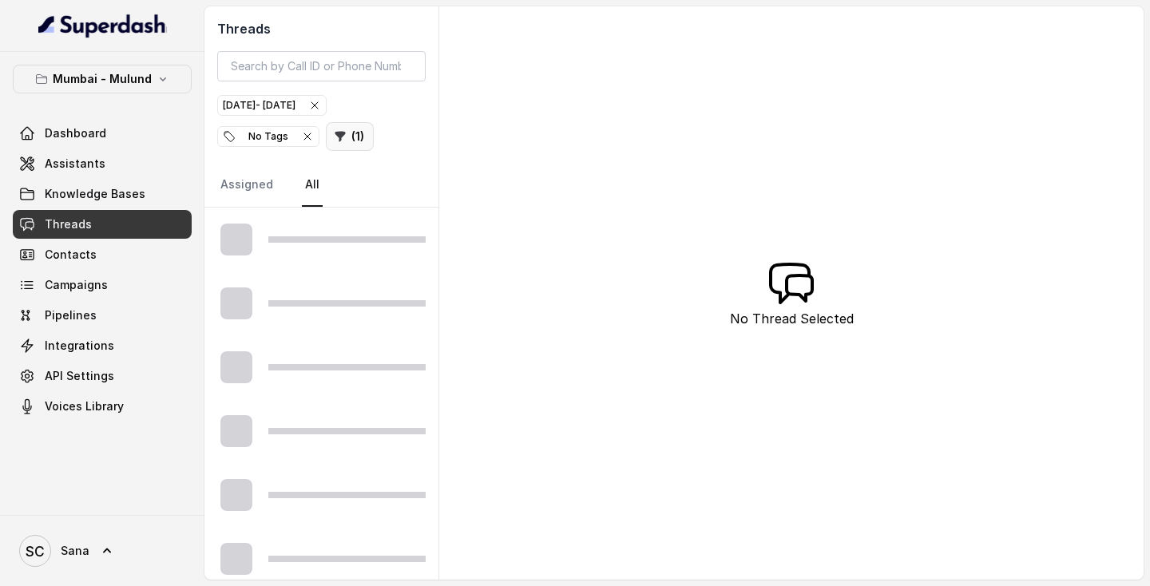
click at [338, 137] on icon "button" at bounding box center [340, 137] width 10 height 10
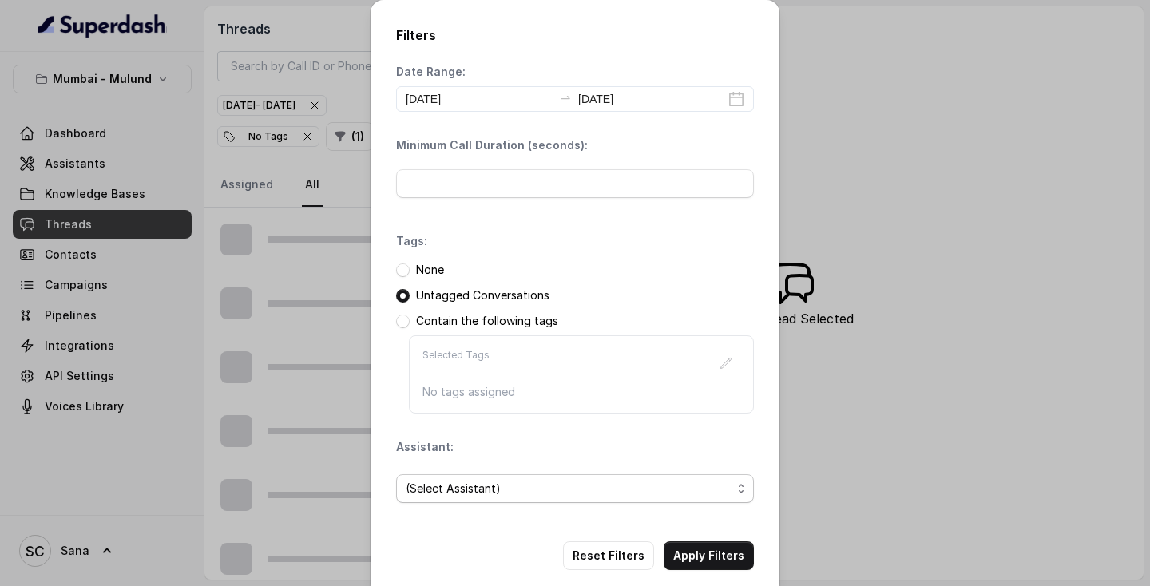
click at [628, 497] on span "(Select Assistant)" at bounding box center [569, 488] width 326 height 19
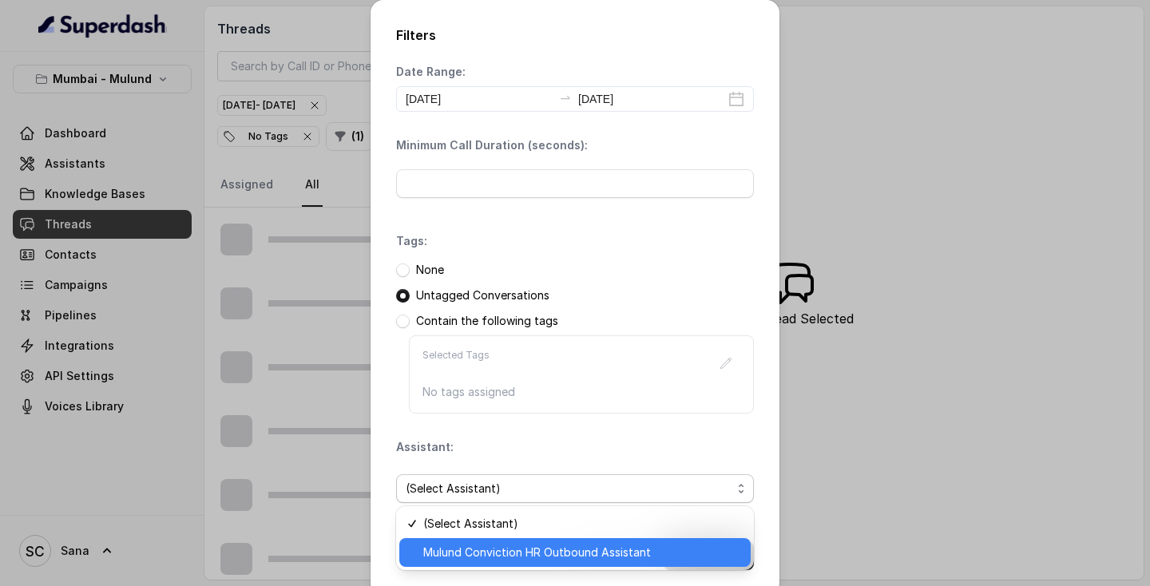
click at [550, 544] on span "Mulund Conviction HR Outbound Assistant" at bounding box center [582, 552] width 318 height 19
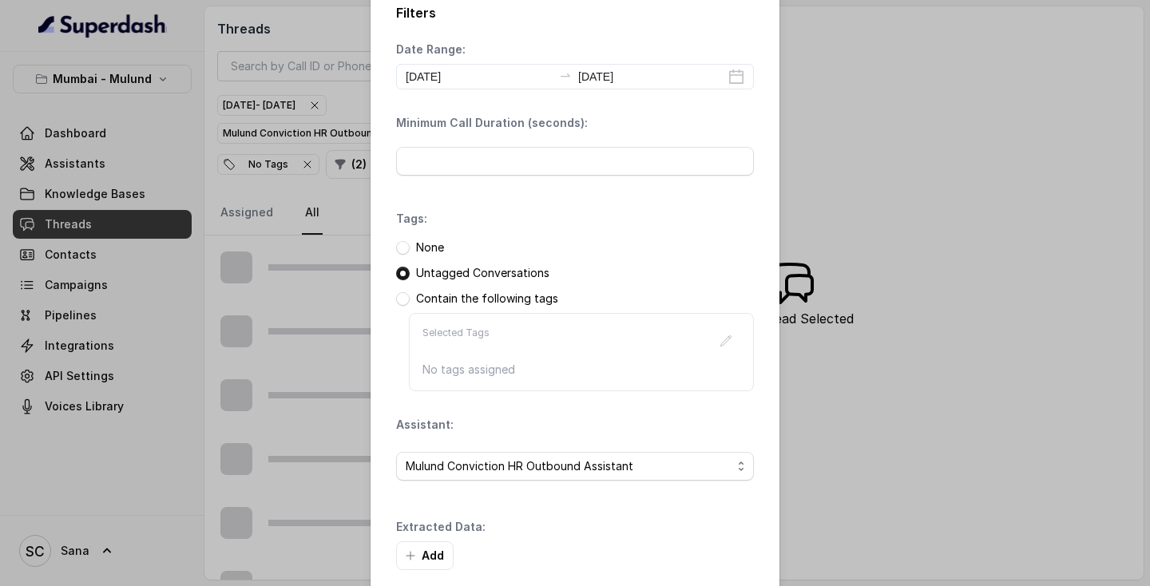
scroll to position [24, 0]
click at [427, 555] on button "Add" at bounding box center [424, 554] width 57 height 29
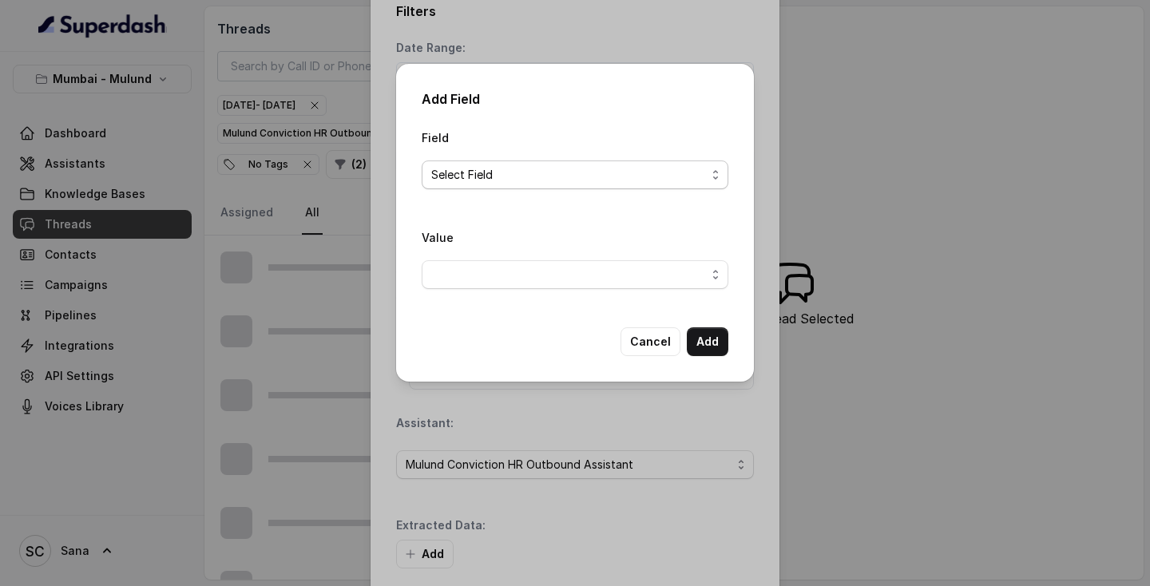
click at [614, 184] on span "Select Field" at bounding box center [568, 174] width 275 height 19
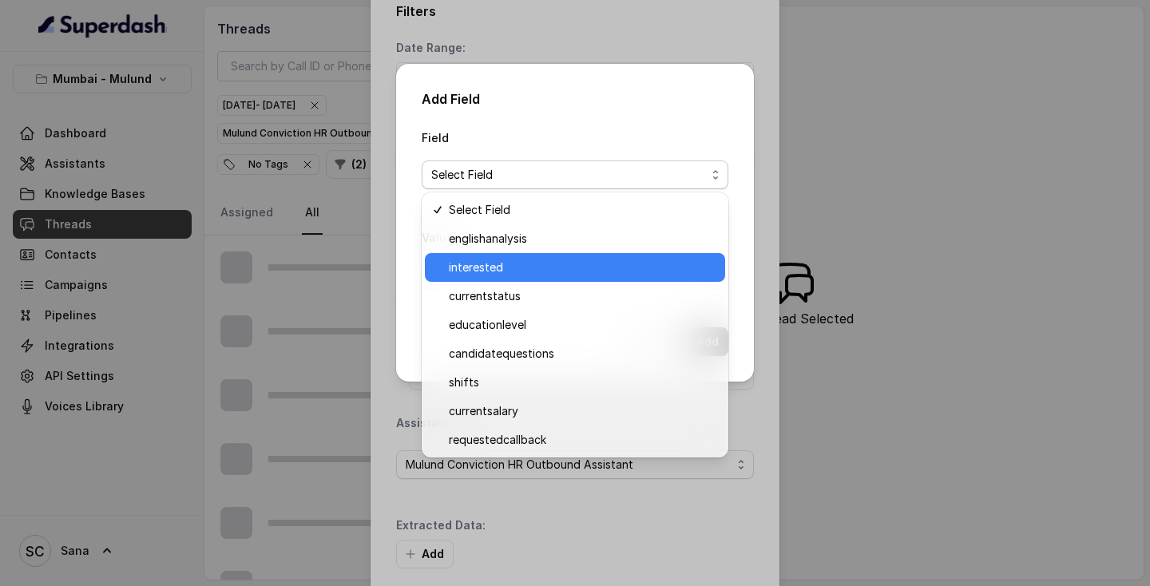
click at [519, 271] on span "interested" at bounding box center [582, 267] width 267 height 19
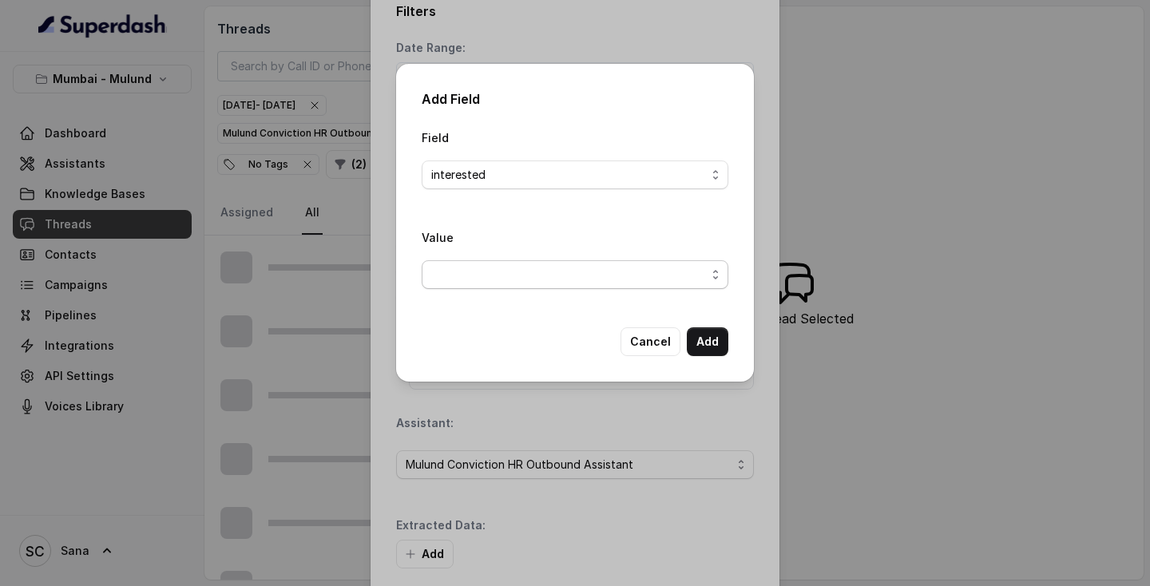
click at [493, 279] on span "button" at bounding box center [574, 274] width 307 height 29
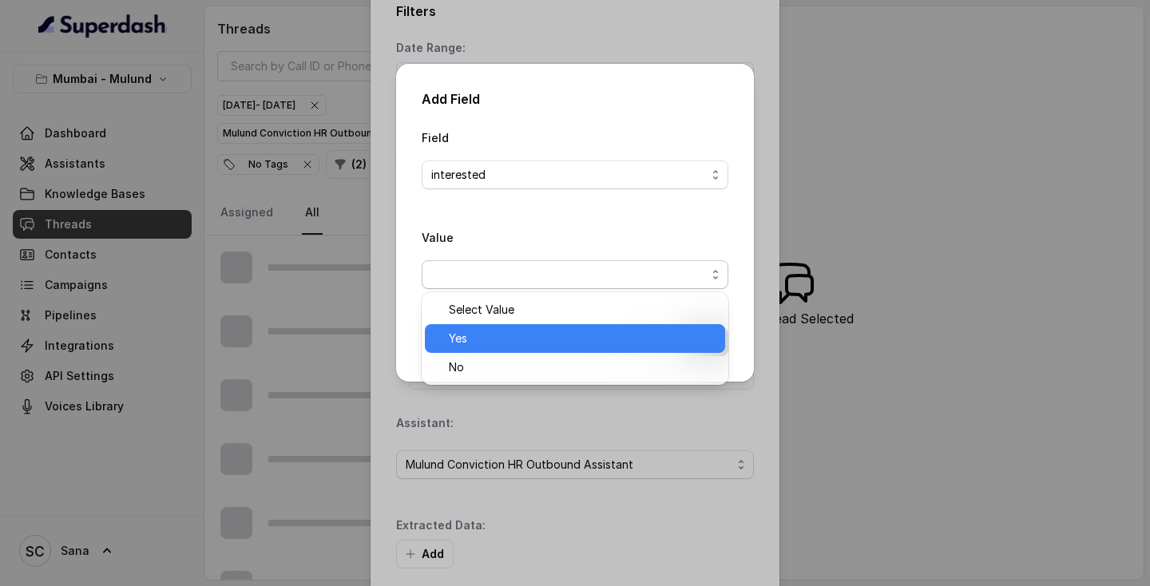
click at [471, 328] on div "Yes" at bounding box center [575, 338] width 300 height 29
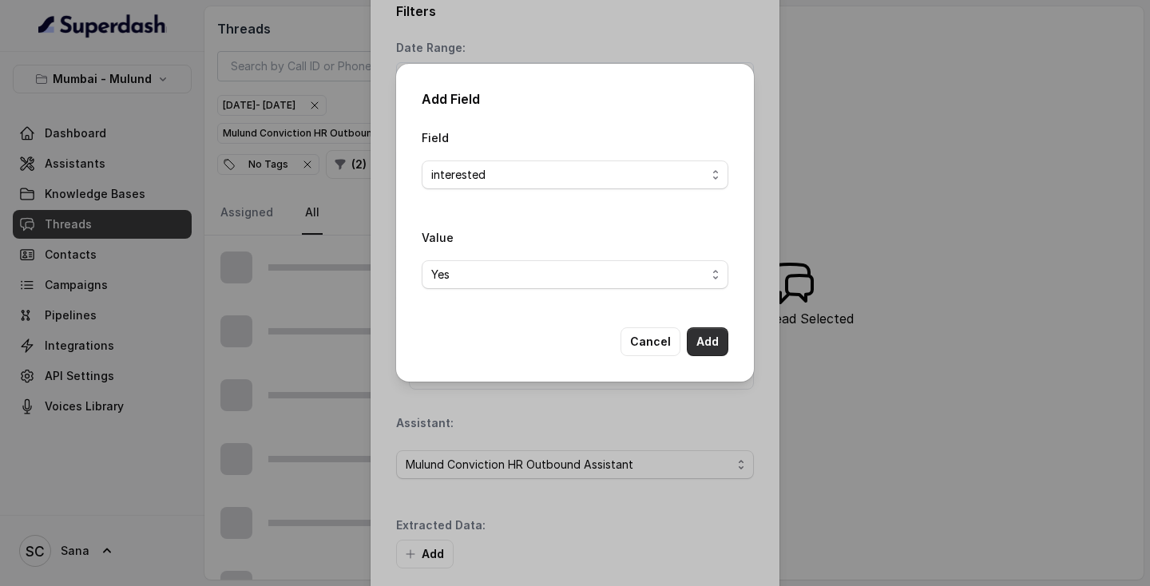
click at [710, 348] on button "Add" at bounding box center [708, 341] width 42 height 29
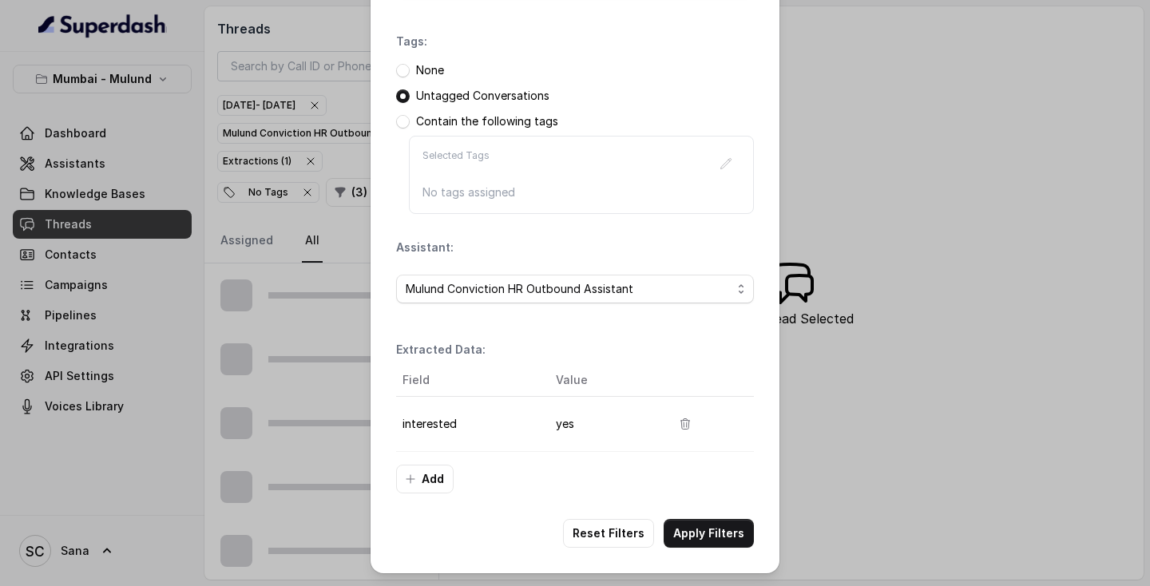
scroll to position [200, 0]
click at [689, 537] on button "Apply Filters" at bounding box center [708, 533] width 90 height 29
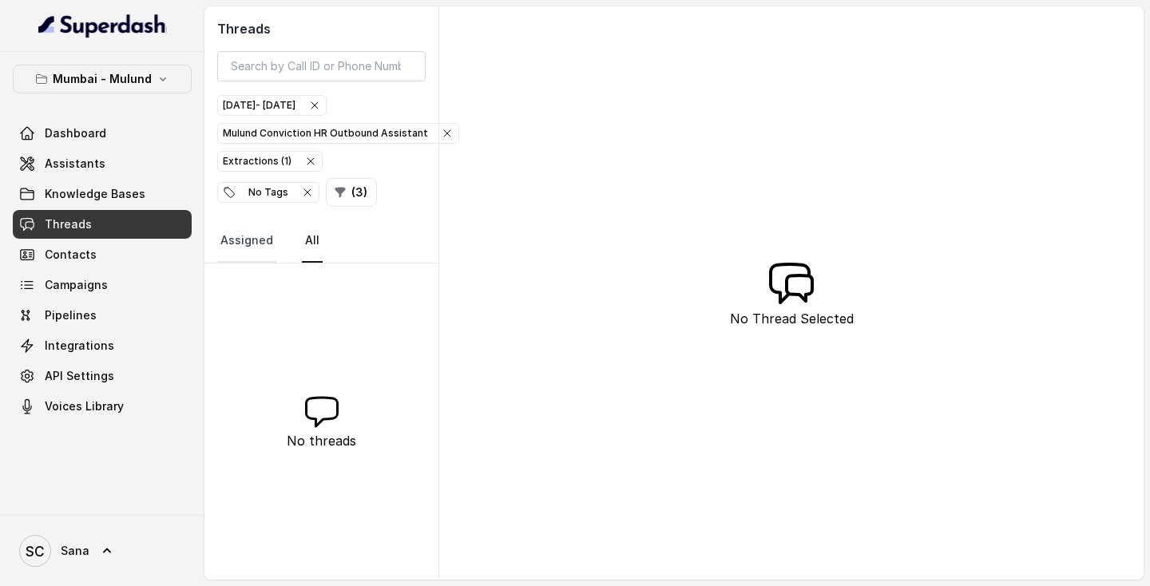
click at [234, 236] on link "Assigned" at bounding box center [246, 241] width 59 height 43
click at [303, 106] on div "Sep 23, 2025 - Sep 24, 2025" at bounding box center [272, 105] width 98 height 16
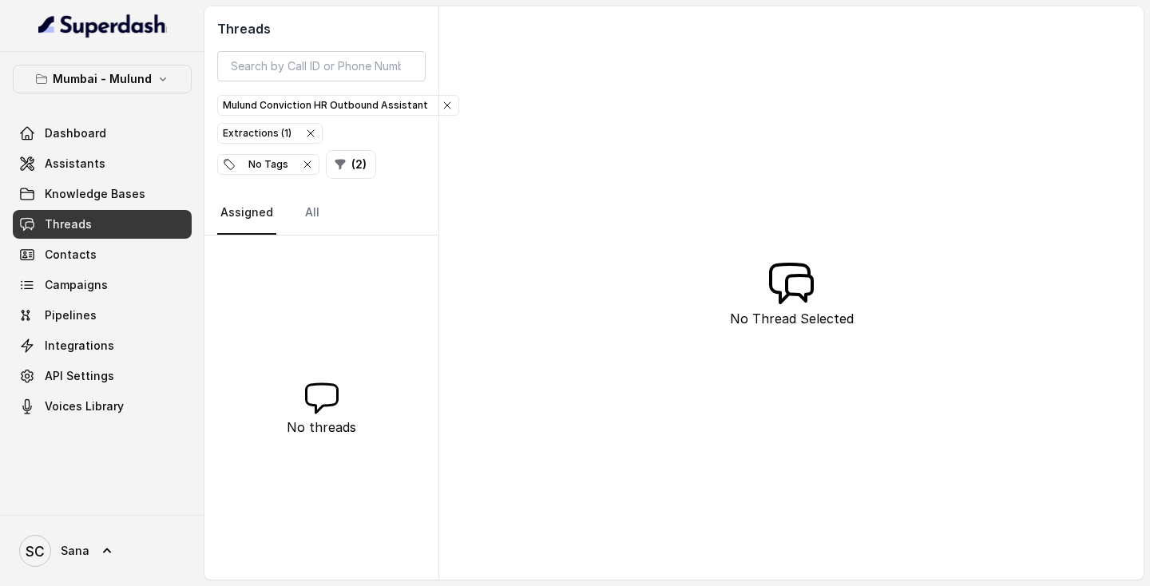
click at [303, 106] on div "Mulund Conviction HR Outbound Assistant" at bounding box center [338, 105] width 231 height 16
click at [303, 158] on icon "button" at bounding box center [307, 164] width 13 height 13
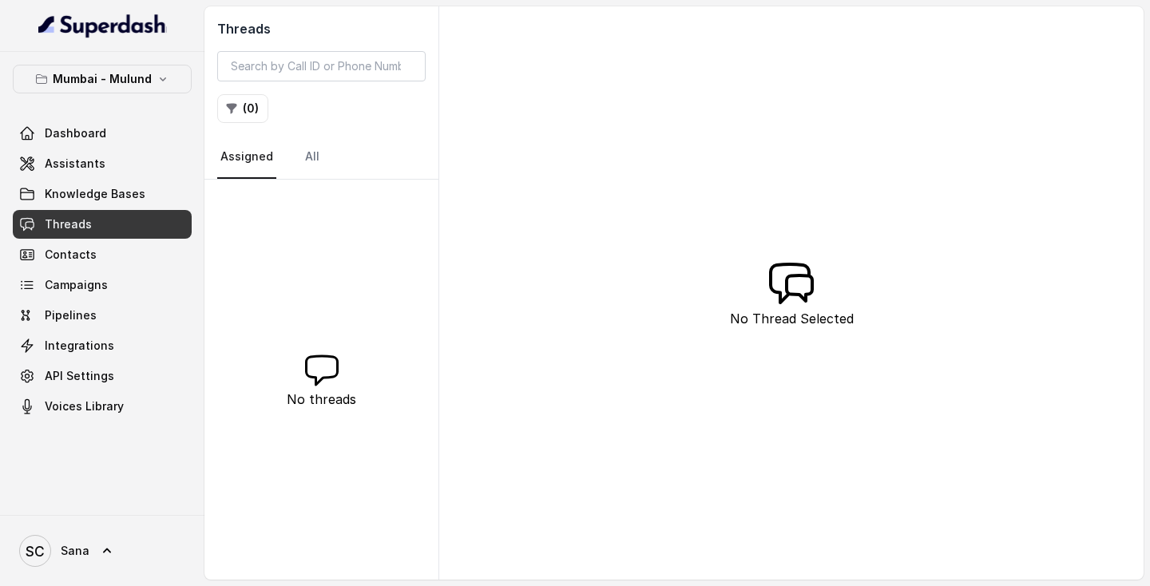
click at [303, 106] on div "( 0 )" at bounding box center [321, 108] width 208 height 29
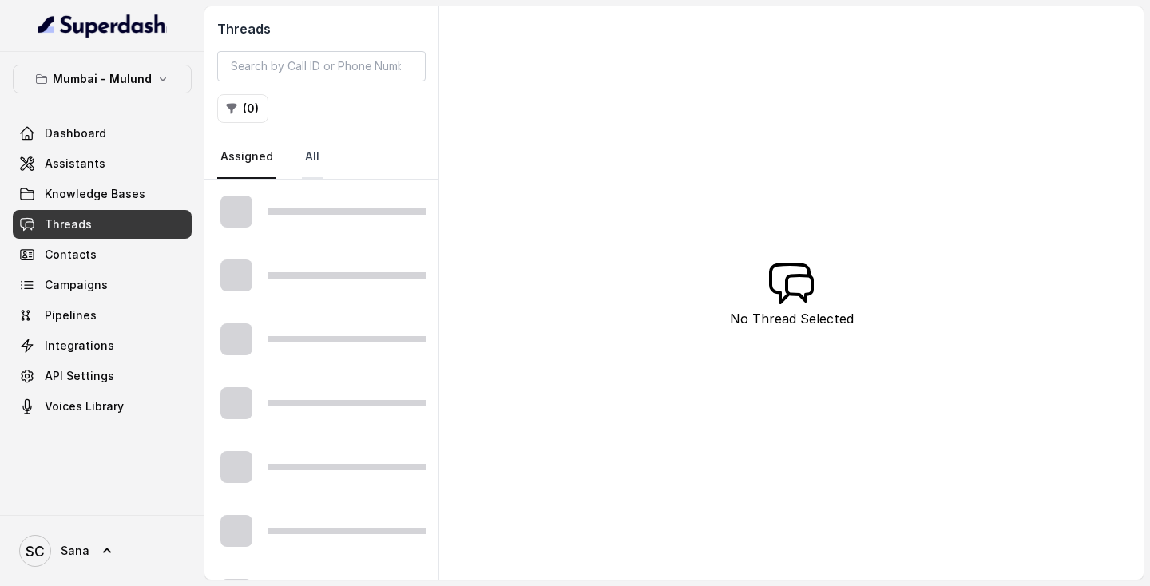
click at [302, 159] on link "All" at bounding box center [312, 157] width 21 height 43
click at [243, 108] on button "( 0 )" at bounding box center [242, 108] width 51 height 29
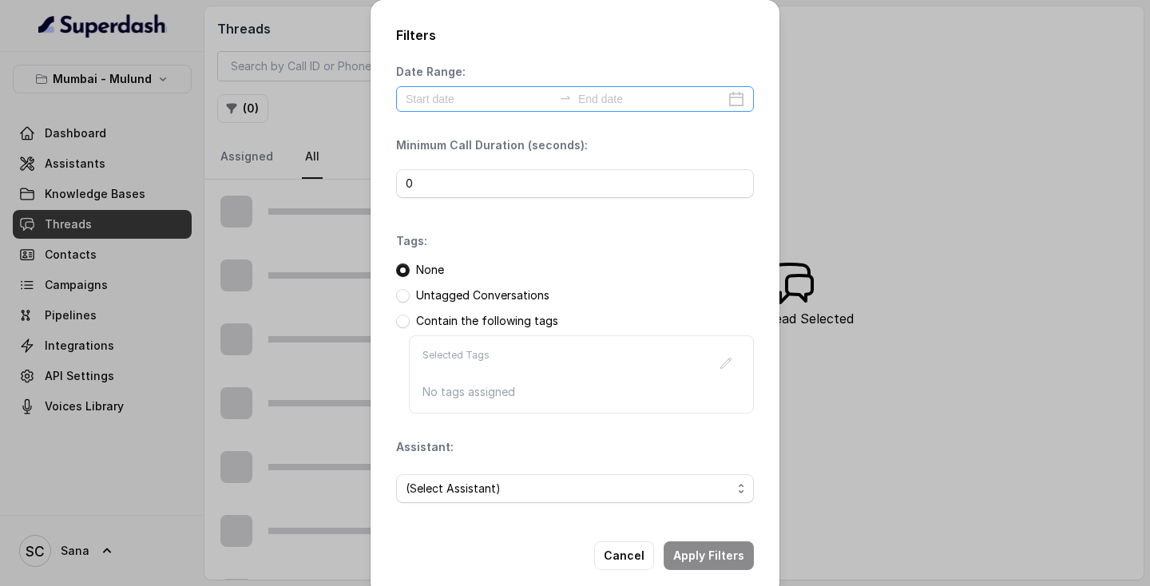
click at [523, 108] on div at bounding box center [575, 99] width 358 height 26
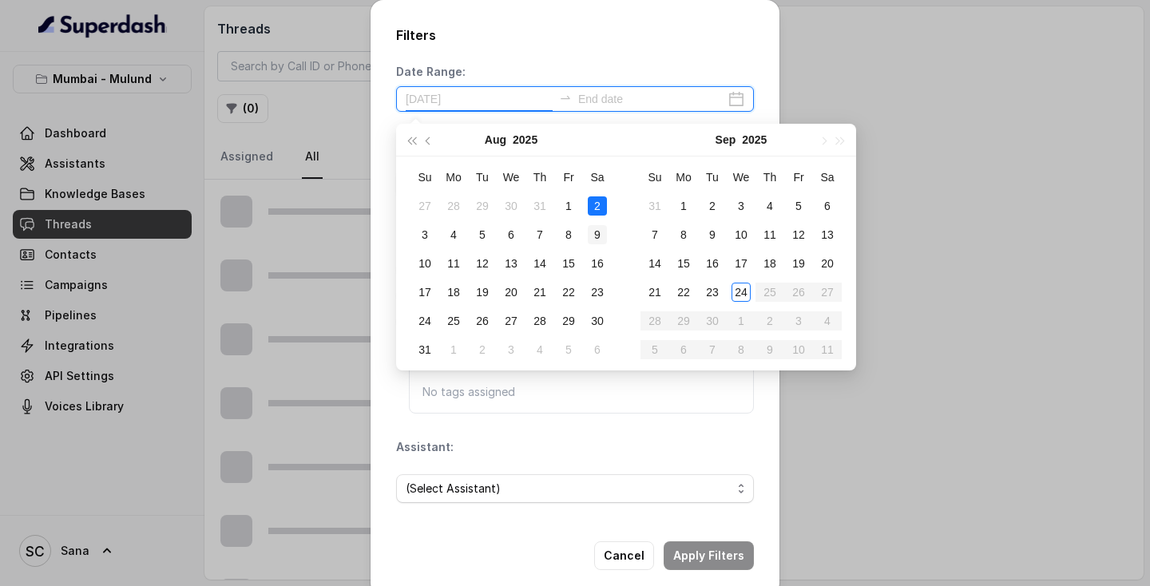
type input "2025-08-09"
type input "2025-09-23"
click at [703, 291] on div "23" at bounding box center [711, 292] width 19 height 19
type input "2025-09-24"
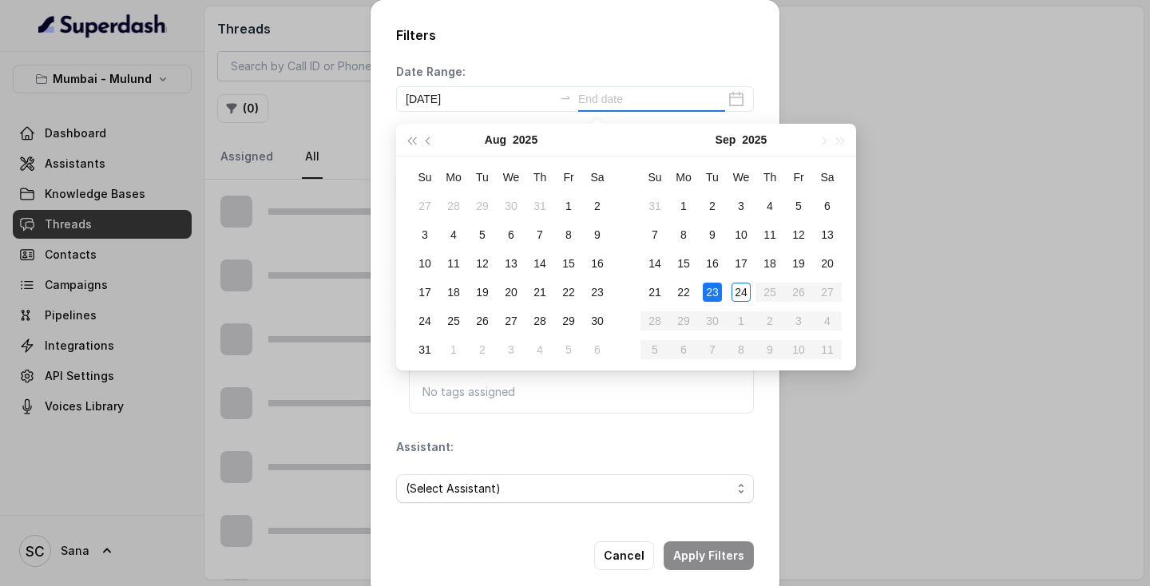
click at [758, 294] on table "Su Mo Tu We Th Fr Sa 31 1 2 3 4 5 6 7 8 9 10 11 12 13 14 15 16 17 18 19 20 21 2…" at bounding box center [740, 263] width 201 height 201
type input "2025-09-24"
click at [739, 291] on div "24" at bounding box center [740, 292] width 19 height 19
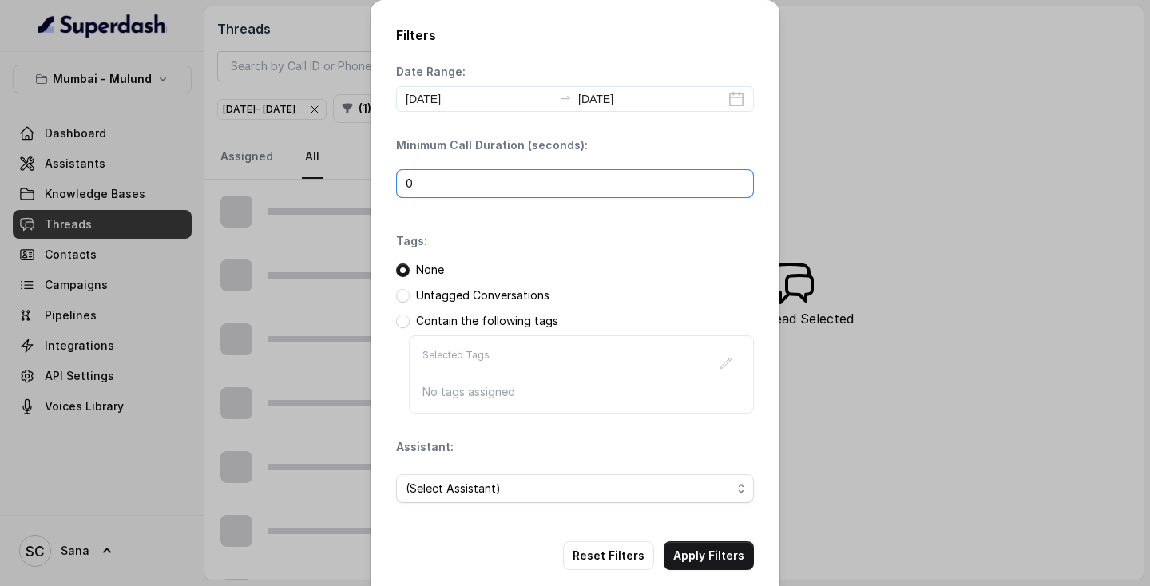
click at [593, 186] on input "0" at bounding box center [575, 183] width 358 height 29
click at [449, 297] on p "Untagged Conversations" at bounding box center [482, 295] width 133 height 16
click at [409, 299] on span at bounding box center [403, 296] width 14 height 14
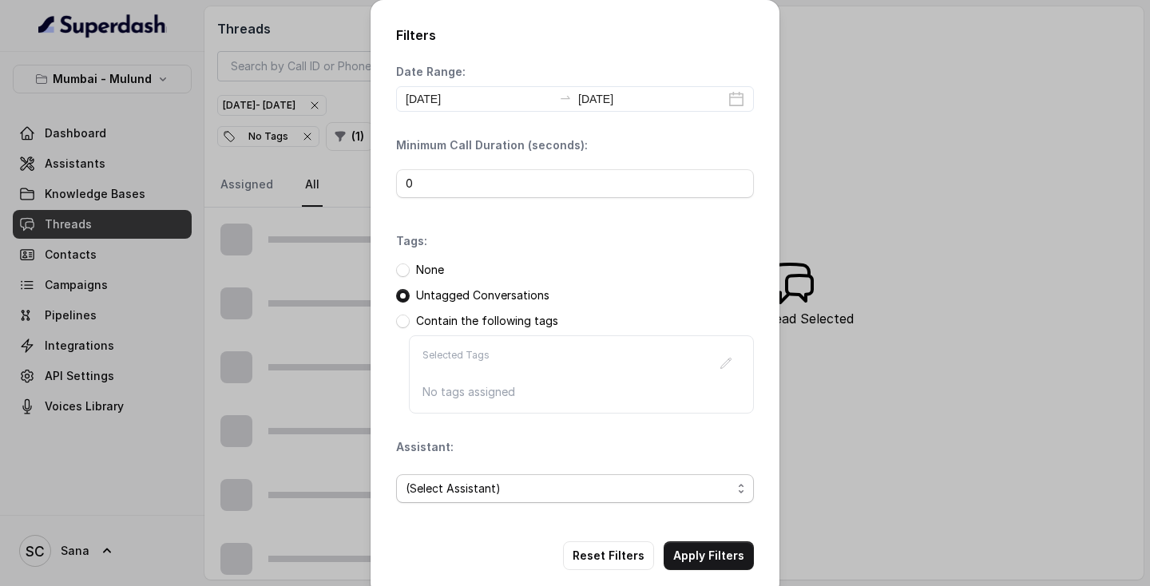
click at [443, 501] on span "(Select Assistant)" at bounding box center [575, 488] width 358 height 29
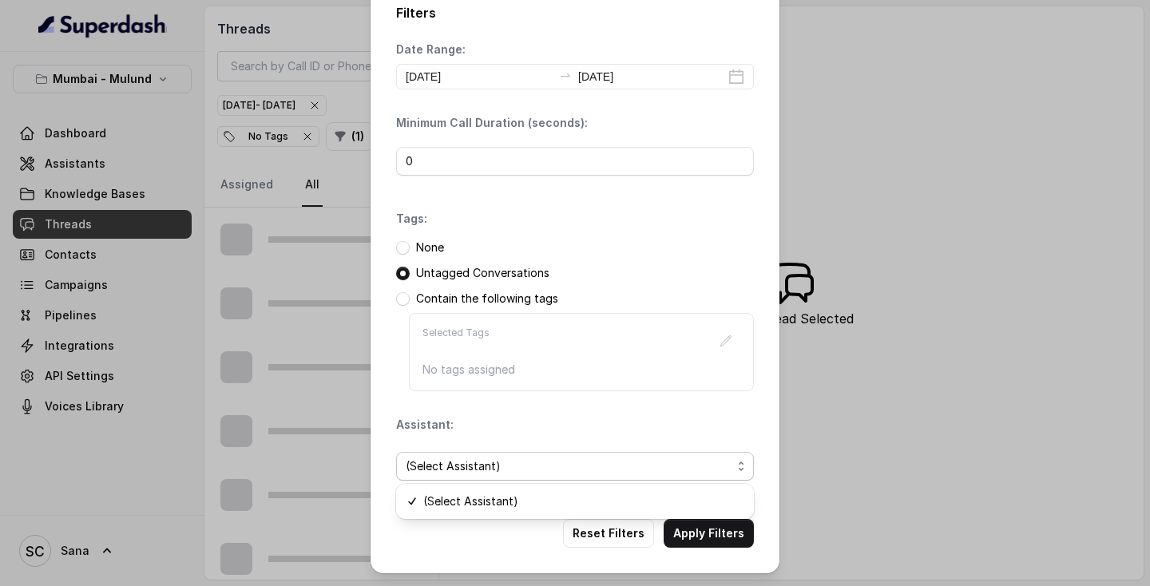
scroll to position [22, 0]
click at [630, 484] on div "(Select Assistant)" at bounding box center [575, 501] width 358 height 35
click at [633, 477] on span "(Select Assistant)" at bounding box center [575, 466] width 358 height 29
click at [596, 532] on button "Reset Filters" at bounding box center [608, 533] width 91 height 29
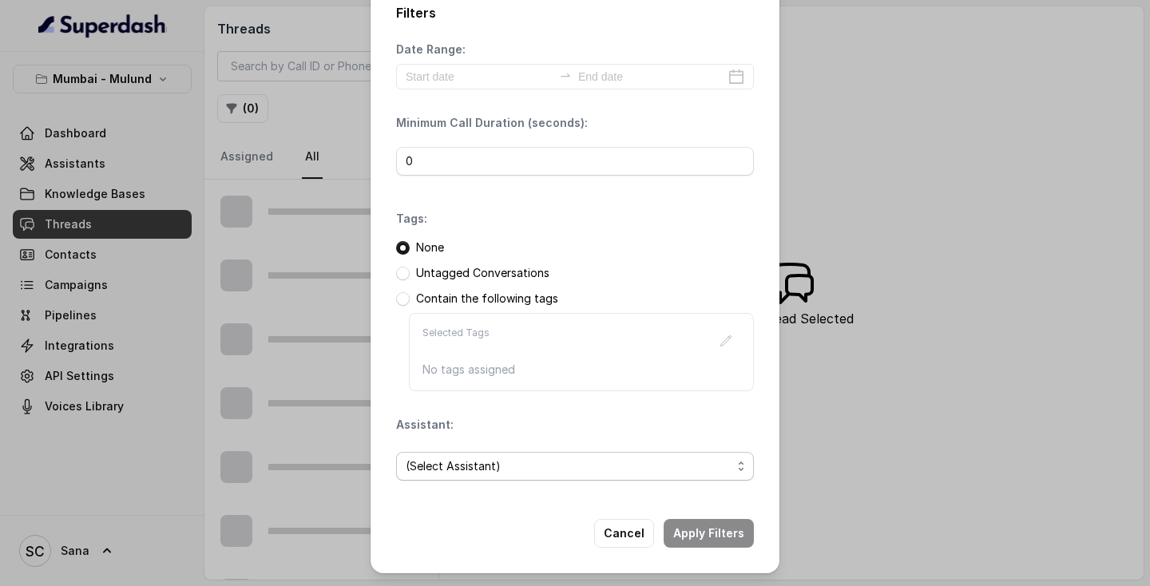
click at [600, 469] on span "(Select Assistant)" at bounding box center [569, 466] width 326 height 19
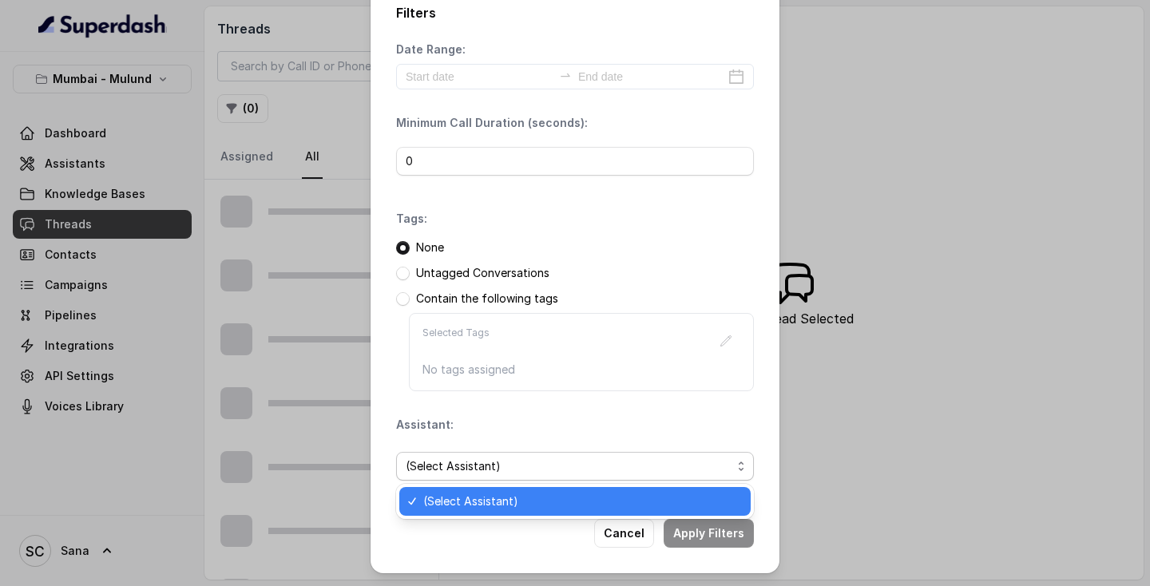
click at [564, 501] on span "(Select Assistant)" at bounding box center [582, 501] width 318 height 19
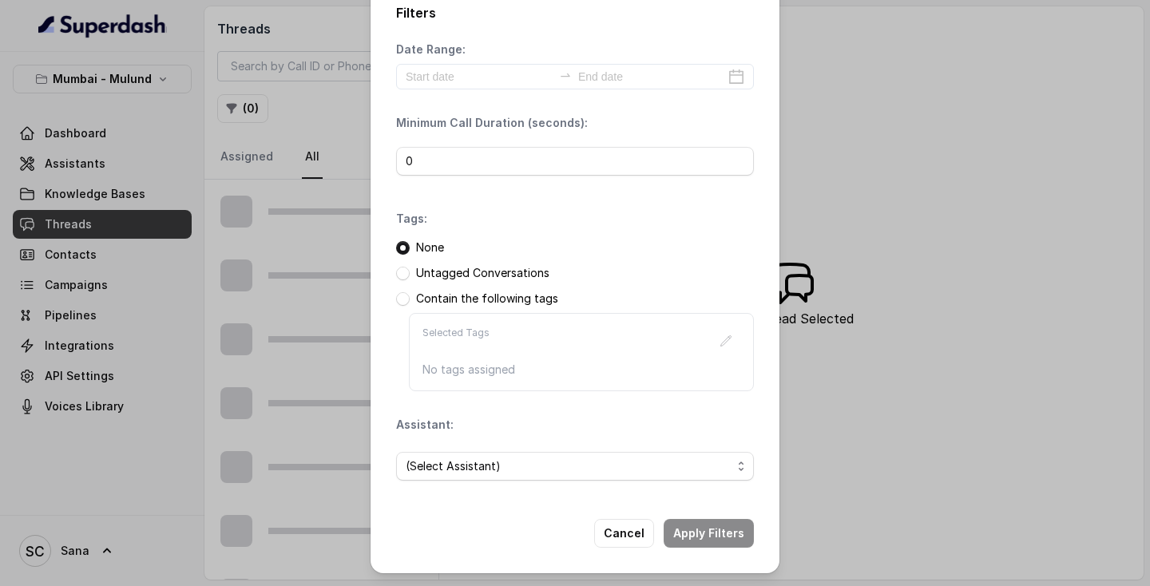
click at [513, 276] on p "Untagged Conversations" at bounding box center [482, 273] width 133 height 16
click at [398, 275] on span at bounding box center [403, 274] width 14 height 14
click at [479, 475] on span "(Select Assistant)" at bounding box center [569, 466] width 326 height 19
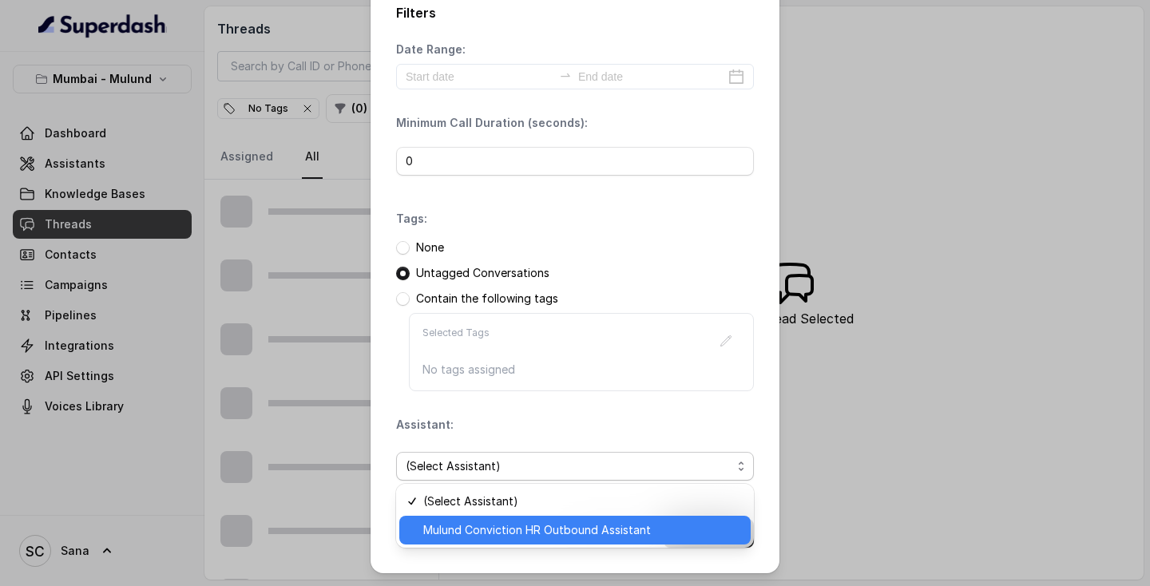
click at [487, 536] on span "Mulund Conviction HR Outbound Assistant" at bounding box center [582, 529] width 318 height 19
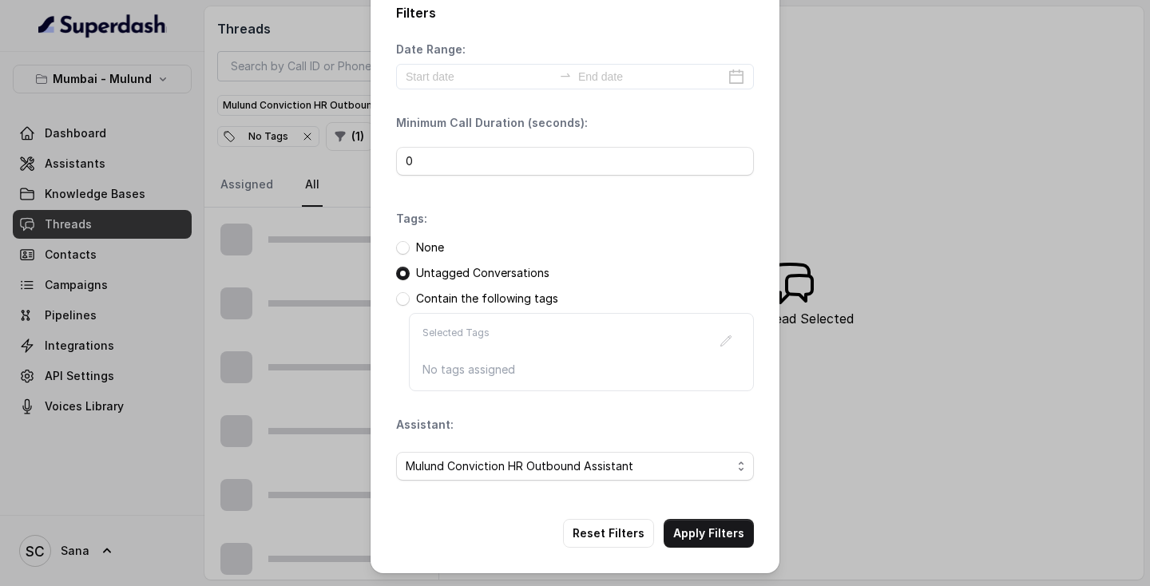
click at [487, 536] on div "Reset Filters Apply Filters" at bounding box center [575, 533] width 358 height 29
click at [722, 535] on button "Apply Filters" at bounding box center [708, 533] width 90 height 29
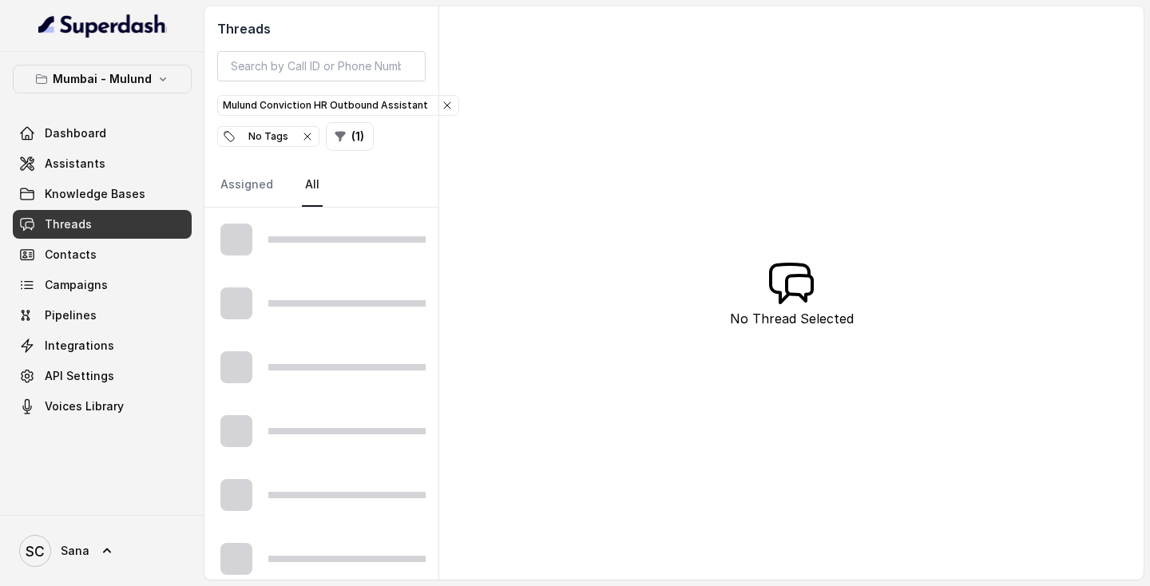
click at [95, 227] on link "Threads" at bounding box center [102, 224] width 179 height 29
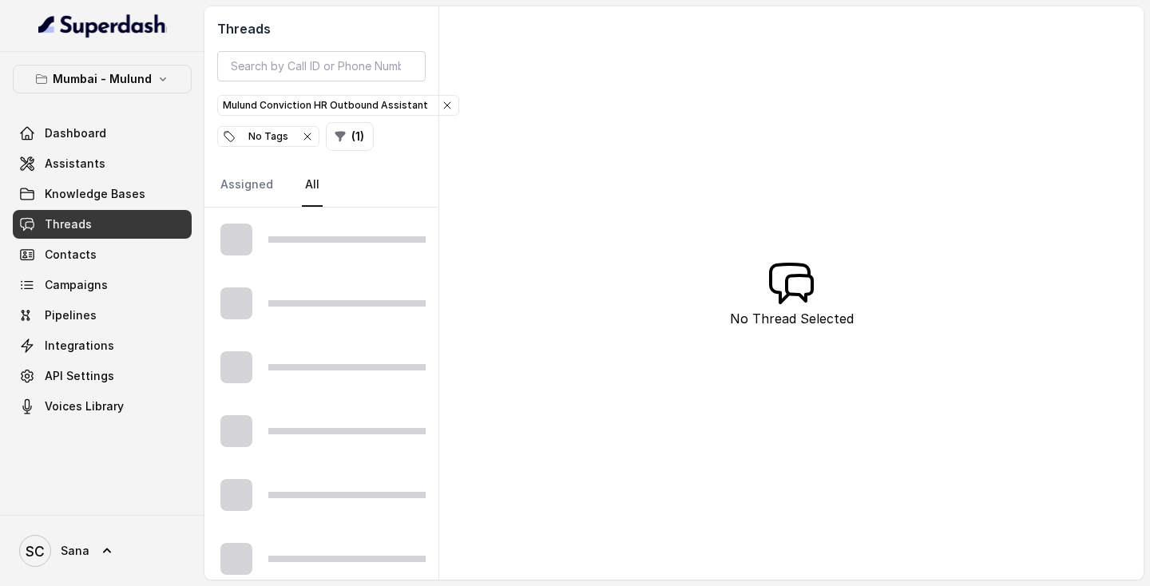
click at [95, 227] on link "Threads" at bounding box center [102, 224] width 179 height 29
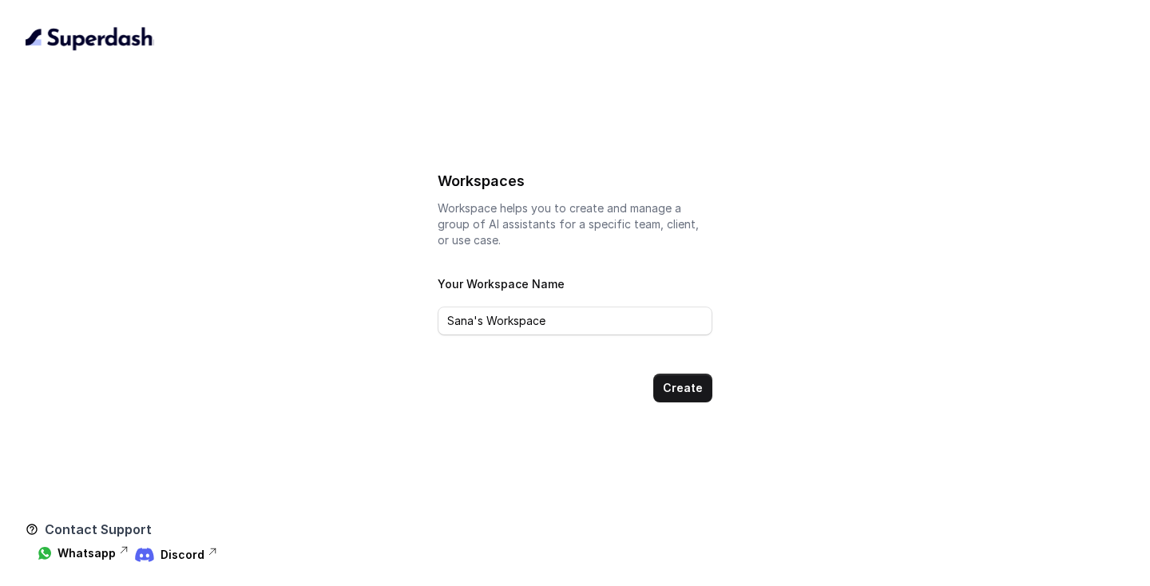
click at [484, 112] on div "Workspaces Workspace helps you to create and manage a group of AI assistants fo…" at bounding box center [575, 285] width 1098 height 469
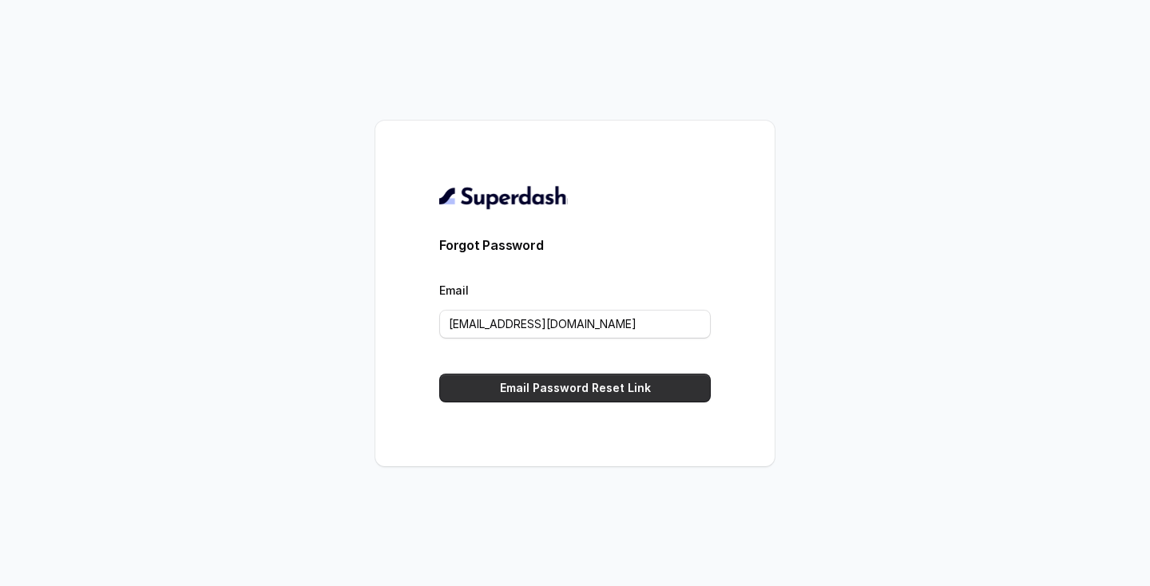
click at [597, 379] on button "Email Password Reset Link" at bounding box center [574, 388] width 271 height 29
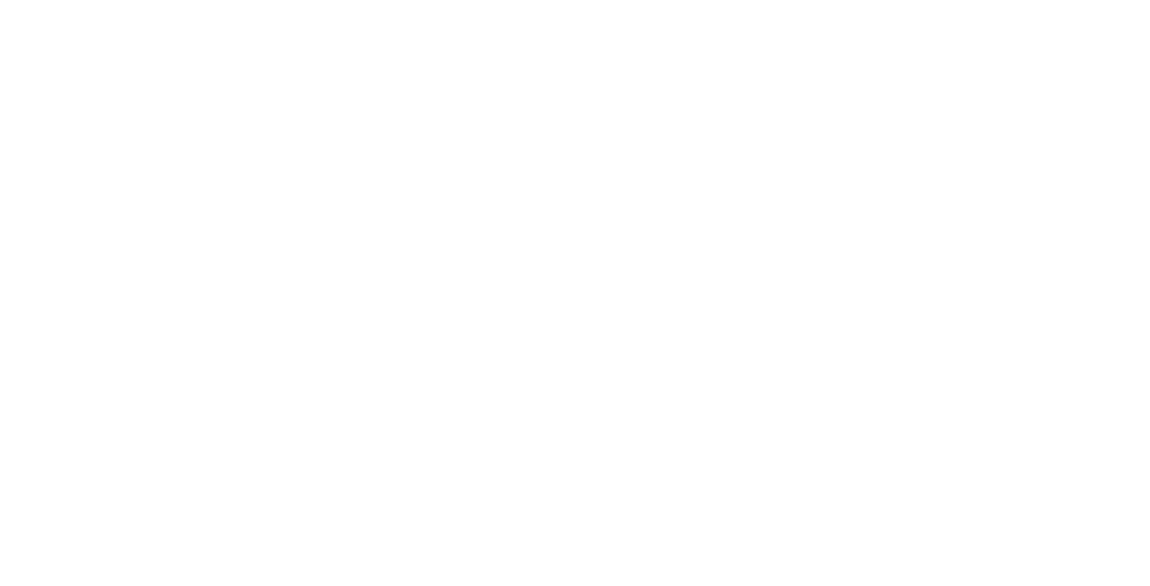
click at [553, 0] on html at bounding box center [575, 0] width 1150 height 0
click at [691, 0] on html at bounding box center [575, 0] width 1150 height 0
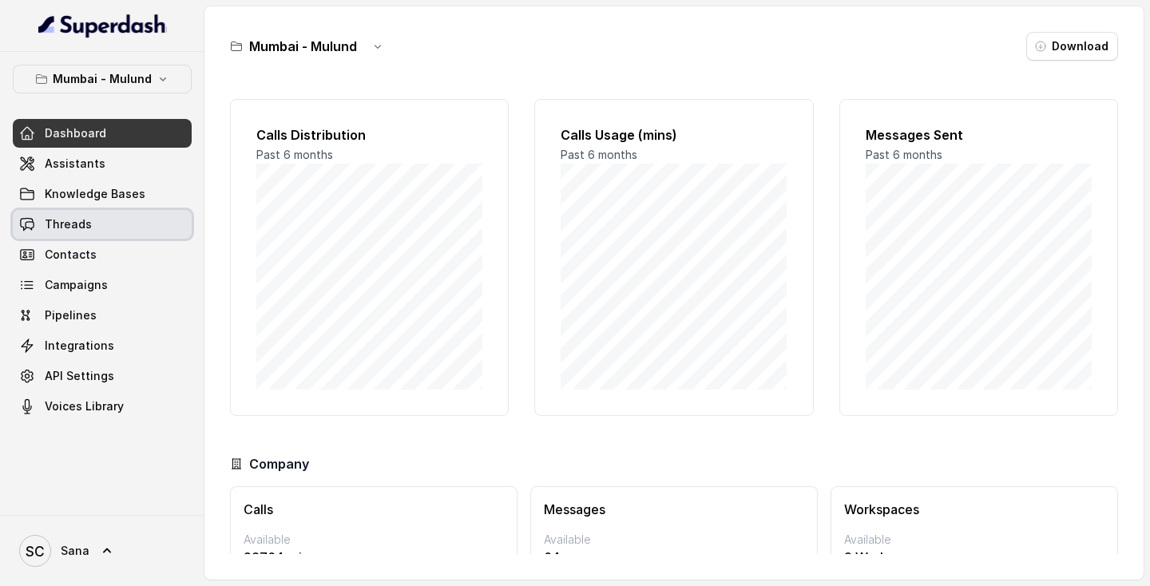
click at [124, 232] on link "Threads" at bounding box center [102, 224] width 179 height 29
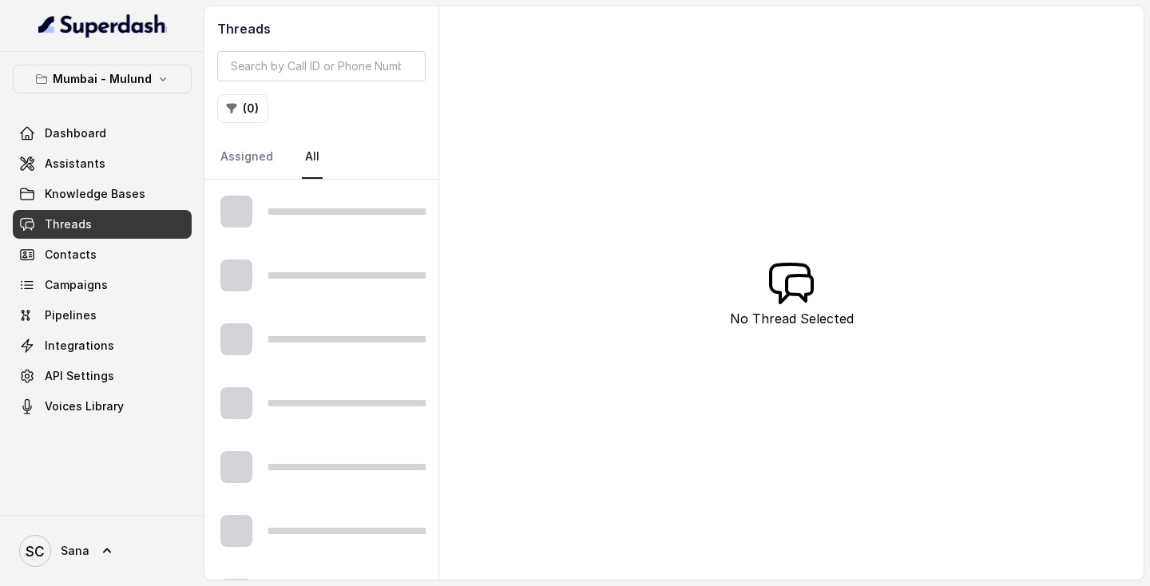
click at [318, 43] on div "Threads ( 0 ) Assigned All" at bounding box center [321, 92] width 234 height 173
click at [304, 77] on input "search" at bounding box center [321, 66] width 208 height 30
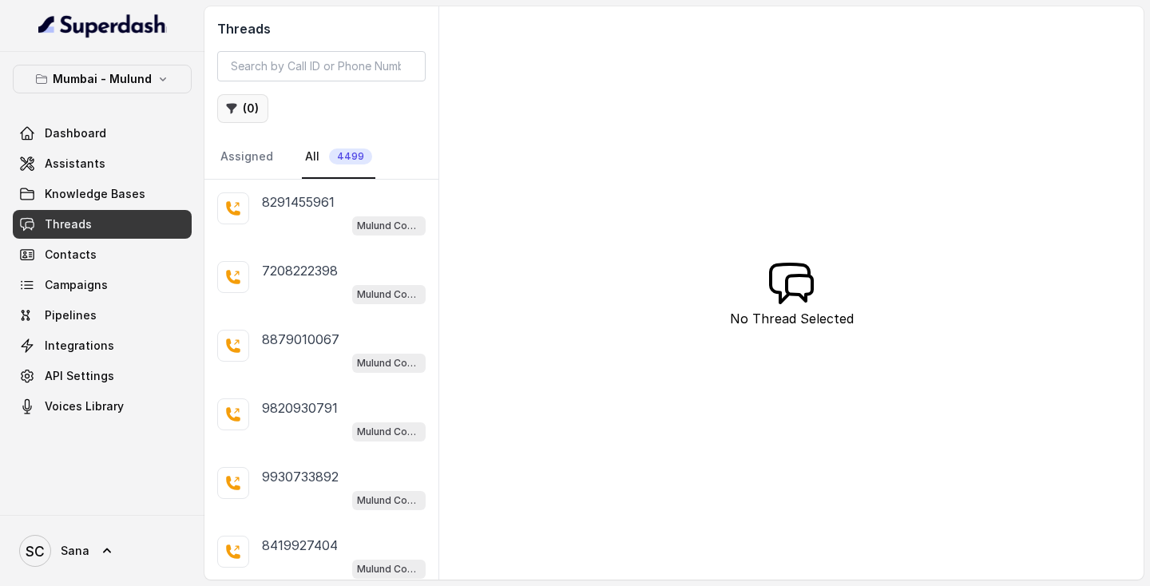
click at [263, 108] on button "( 0 )" at bounding box center [242, 108] width 51 height 29
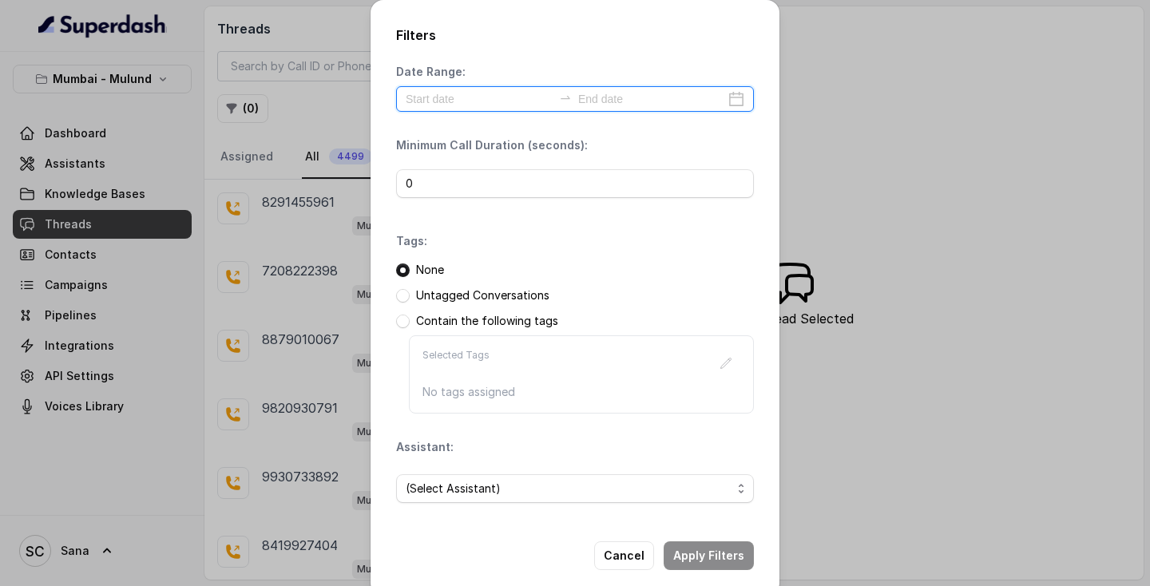
click at [478, 107] on input at bounding box center [479, 99] width 147 height 18
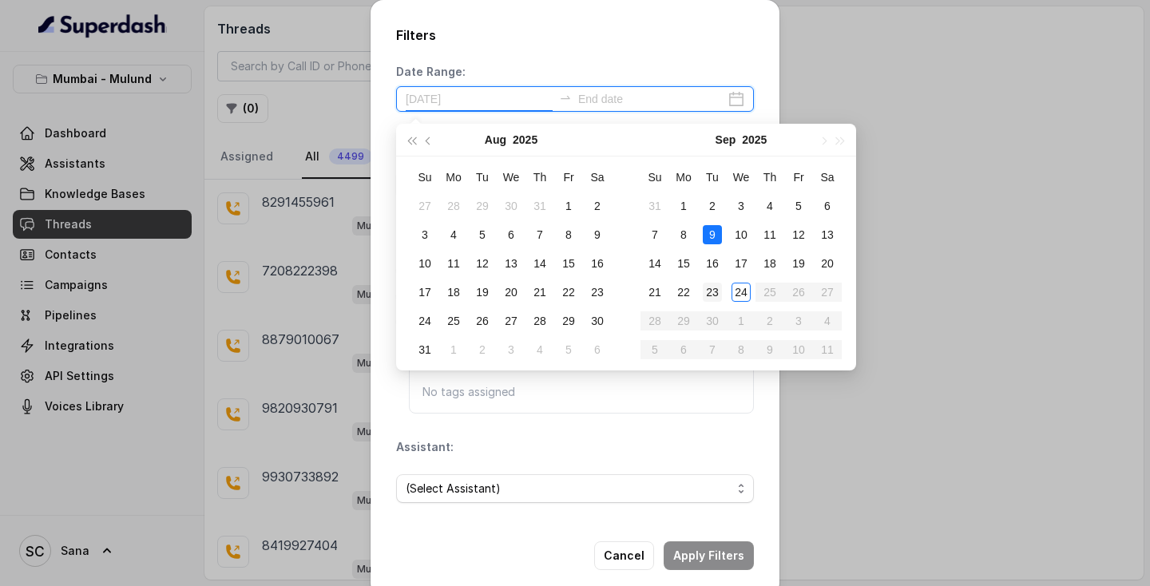
type input "[DATE]"
click at [719, 287] on div "23" at bounding box center [711, 292] width 19 height 19
type input "[DATE]"
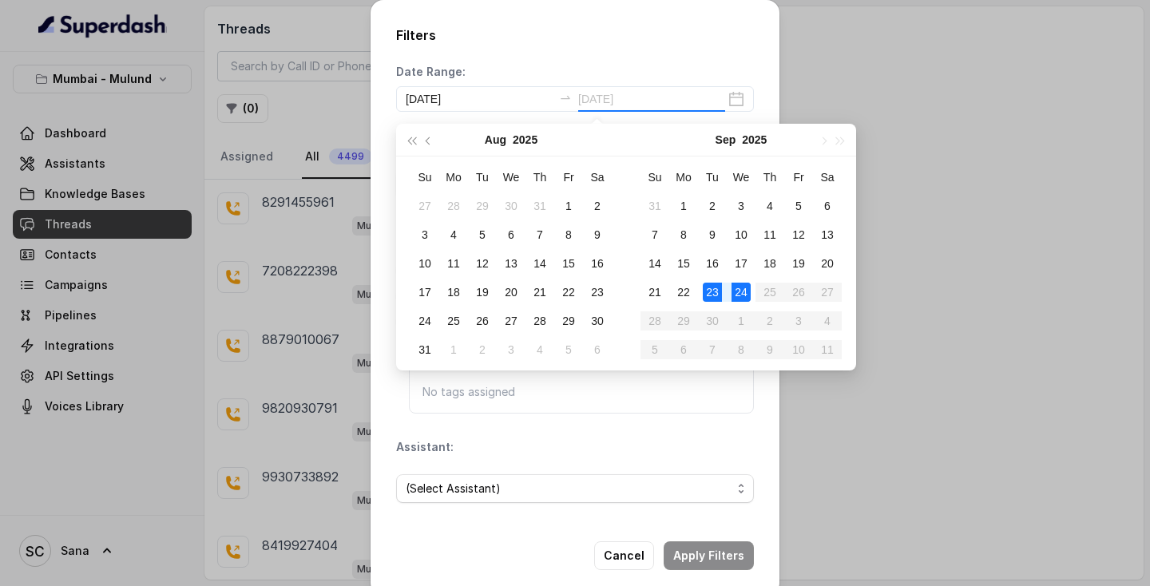
click at [743, 287] on div "24" at bounding box center [740, 292] width 19 height 19
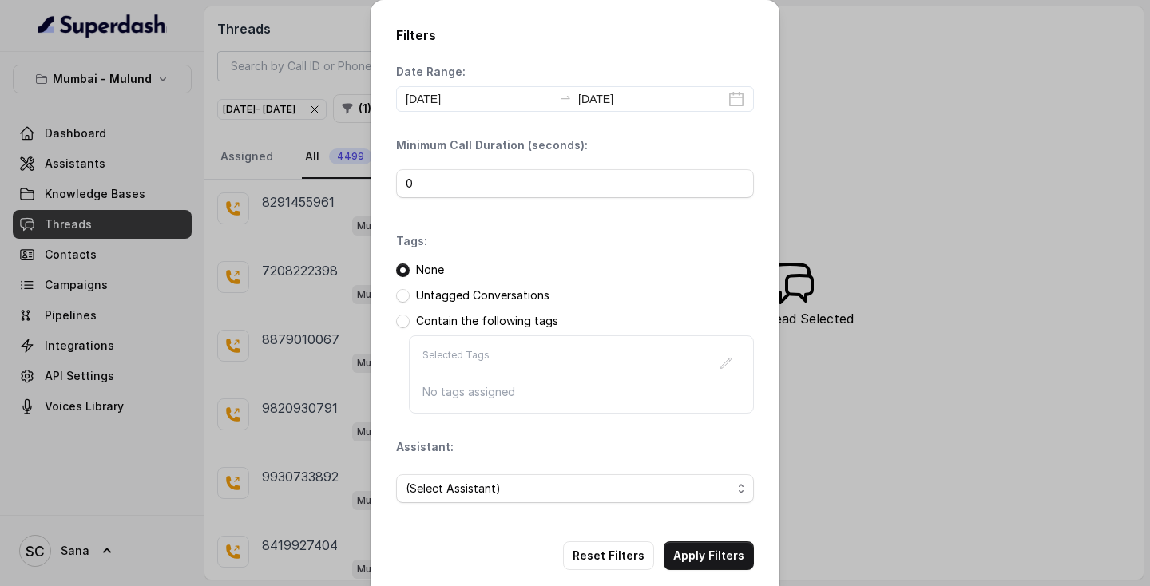
click at [515, 301] on p "Untagged Conversations" at bounding box center [482, 295] width 133 height 16
click at [398, 299] on span at bounding box center [403, 296] width 14 height 14
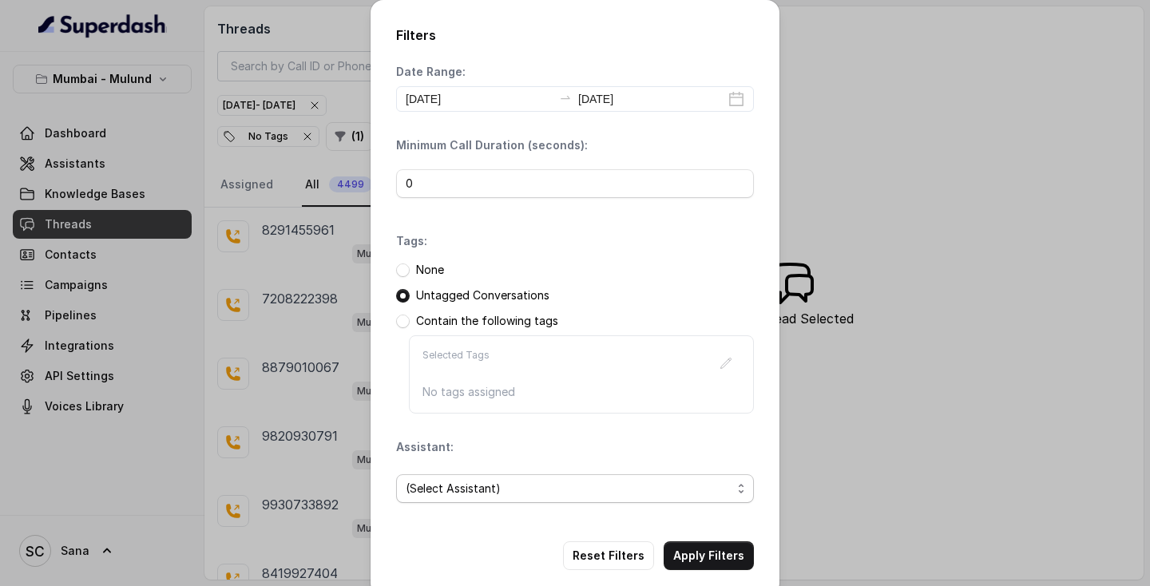
click at [451, 484] on span "(Select Assistant)" at bounding box center [569, 488] width 326 height 19
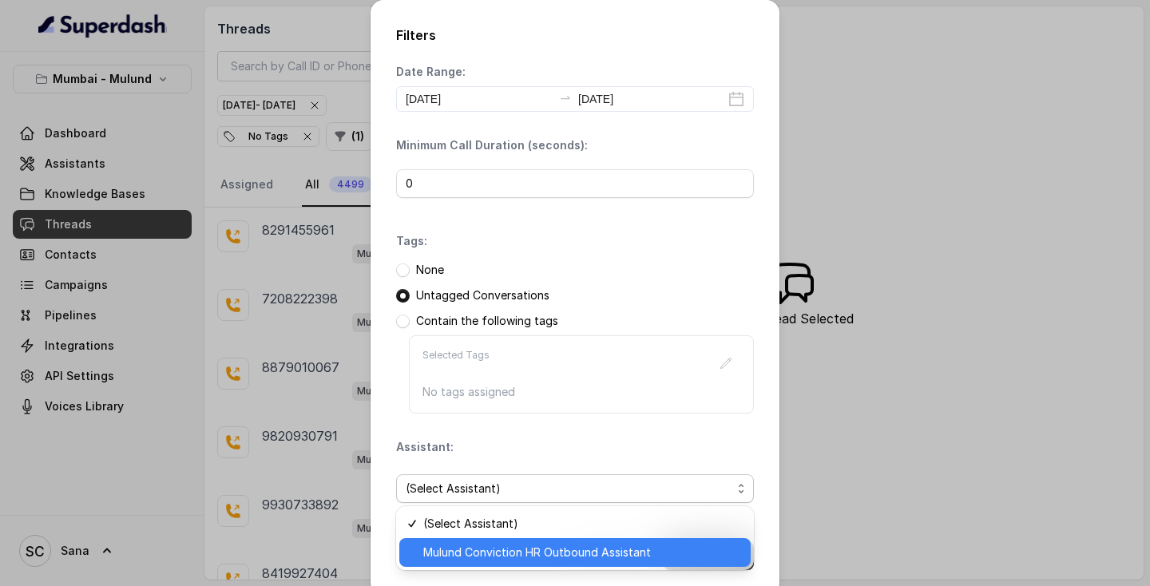
click at [445, 564] on div "Mulund Conviction HR Outbound Assistant" at bounding box center [574, 552] width 351 height 29
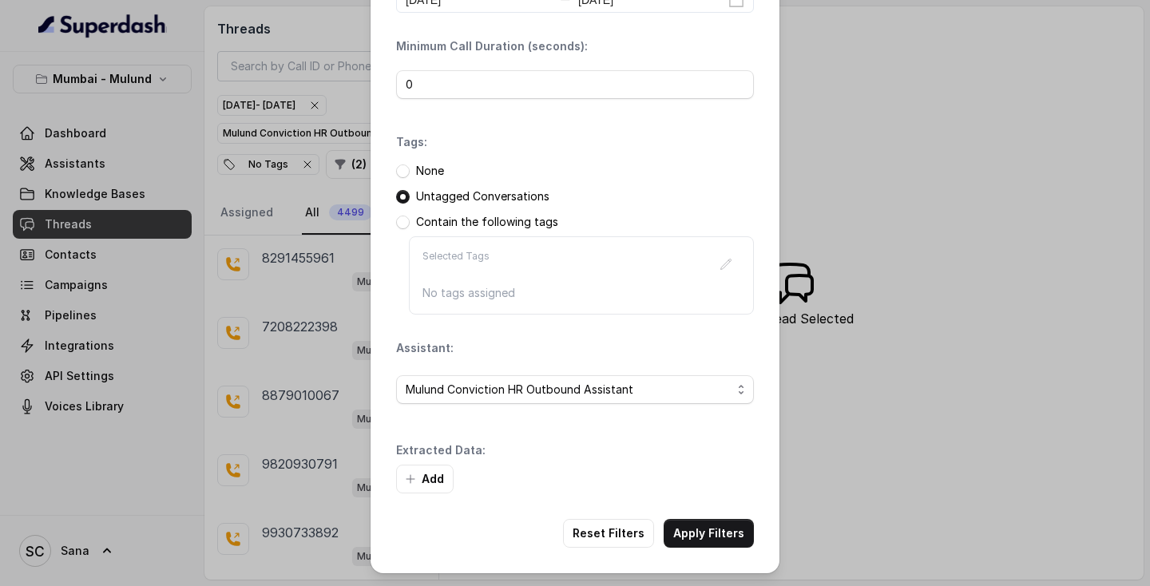
scroll to position [99, 0]
click at [426, 470] on button "Add" at bounding box center [424, 479] width 57 height 29
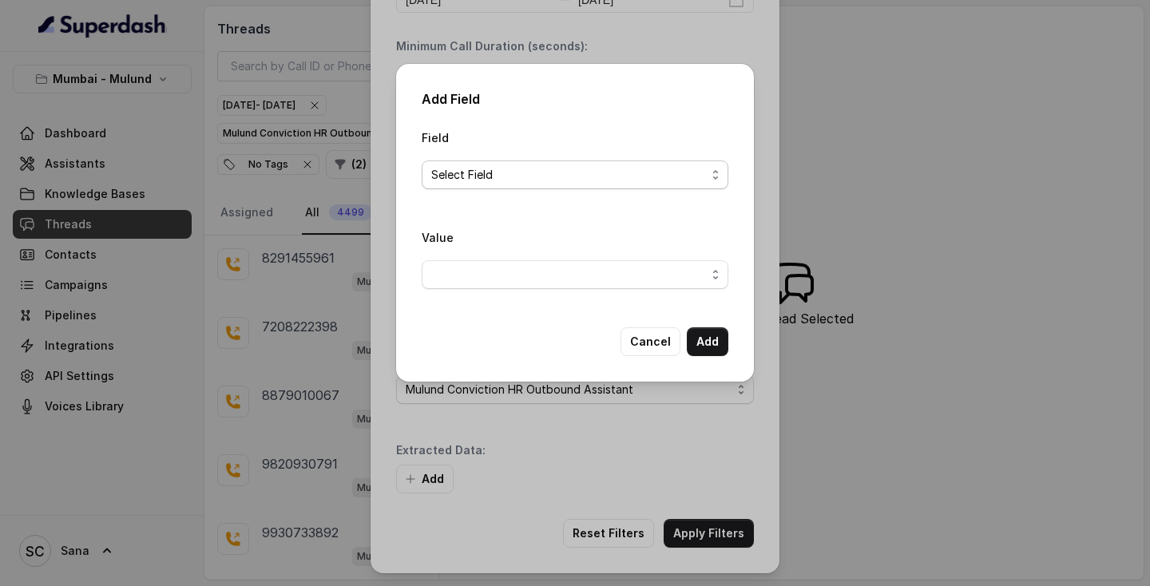
click at [623, 182] on span "Select Field" at bounding box center [568, 174] width 275 height 19
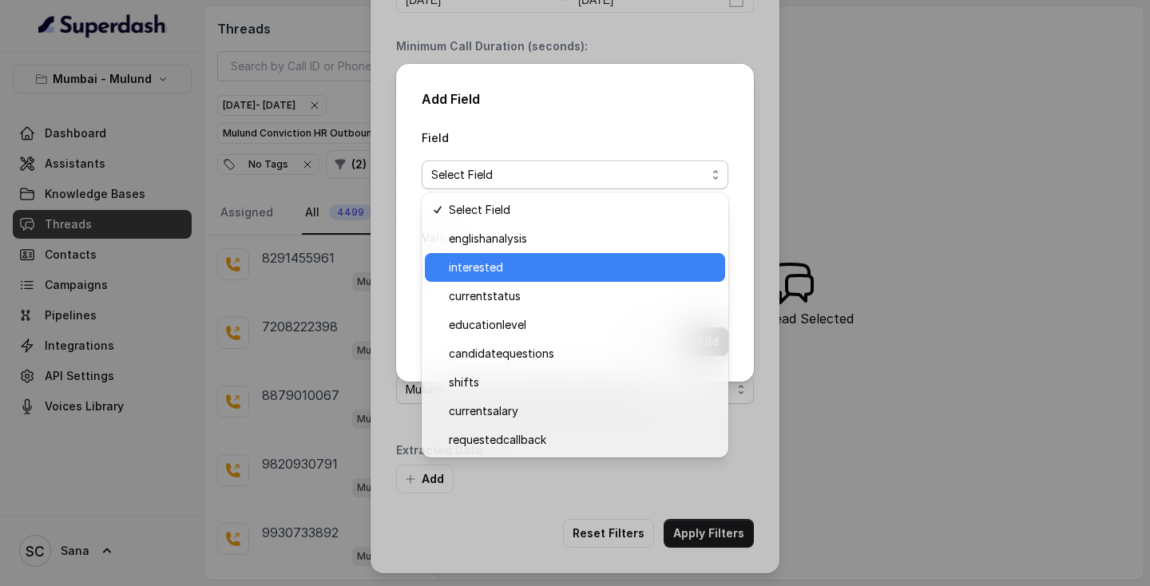
click at [544, 276] on span "interested" at bounding box center [582, 267] width 267 height 19
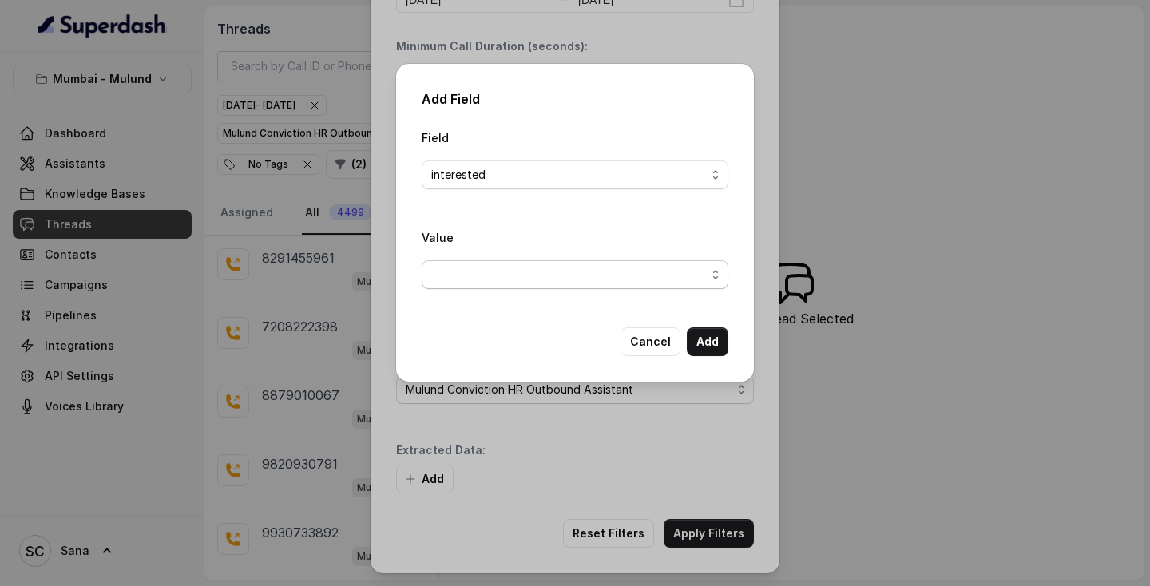
click at [533, 279] on span "button" at bounding box center [574, 274] width 307 height 29
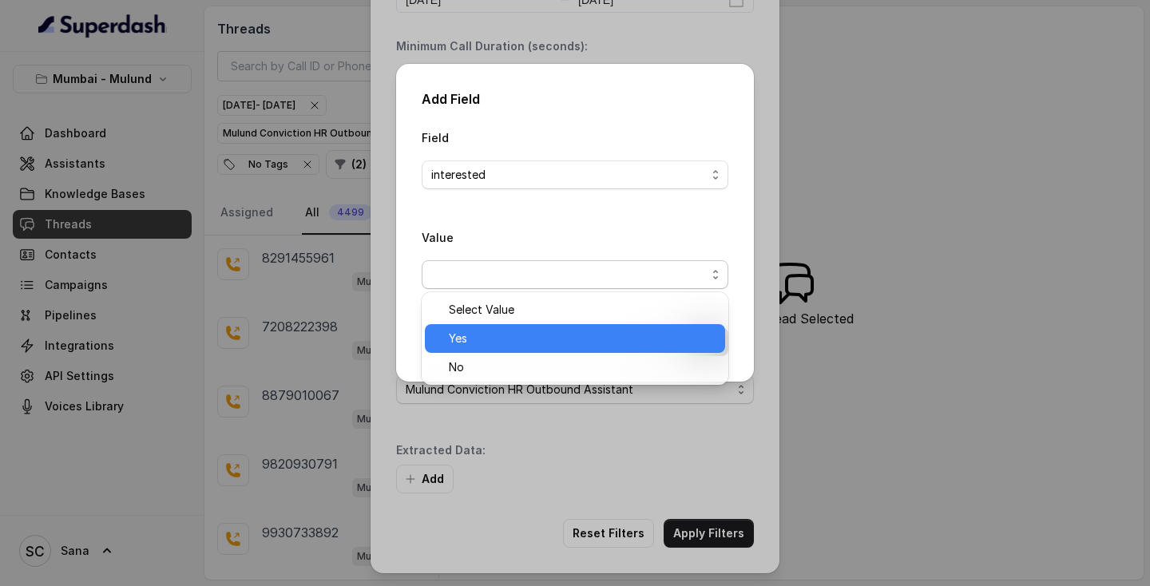
click at [493, 344] on span "Yes" at bounding box center [582, 338] width 267 height 19
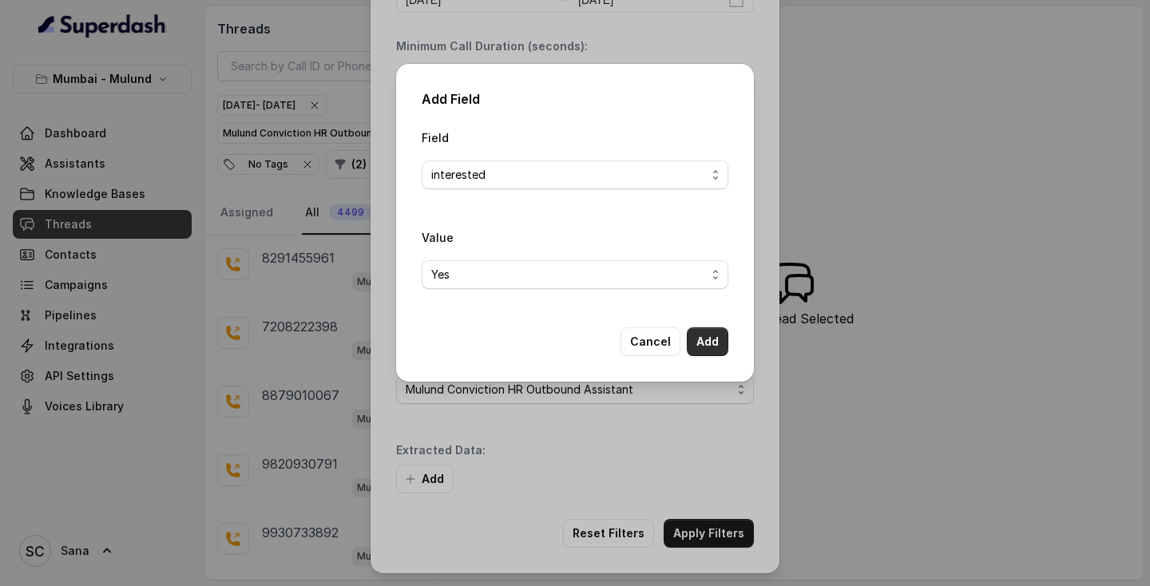
click at [707, 353] on button "Add" at bounding box center [708, 341] width 42 height 29
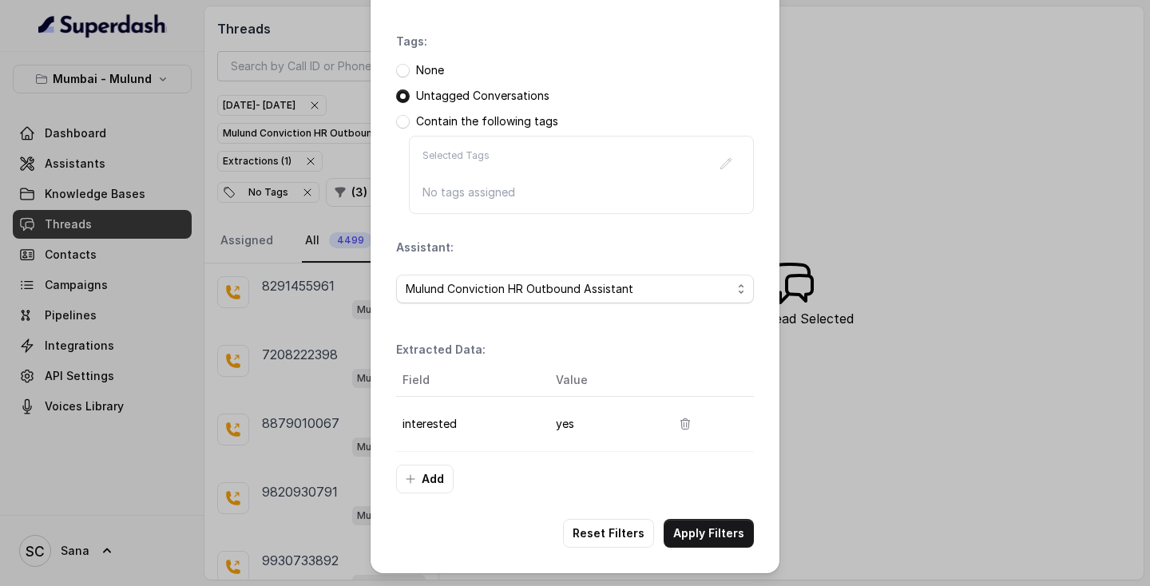
scroll to position [200, 0]
click at [699, 526] on button "Apply Filters" at bounding box center [708, 533] width 90 height 29
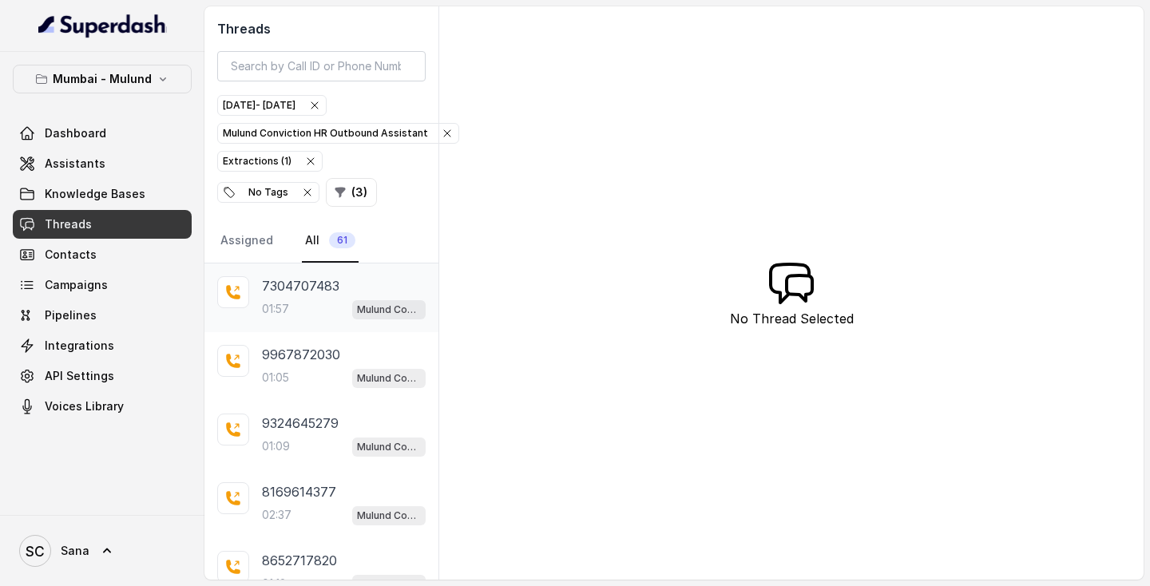
click at [317, 303] on div "01:57 Mulund Conviction HR Outbound Assistant" at bounding box center [344, 309] width 164 height 21
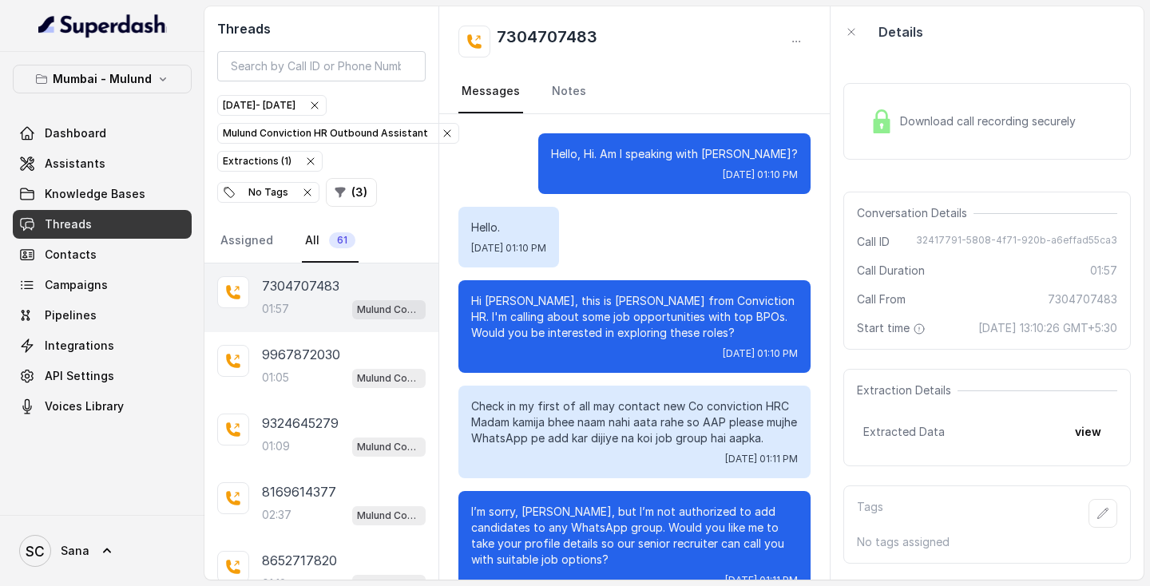
scroll to position [1147, 0]
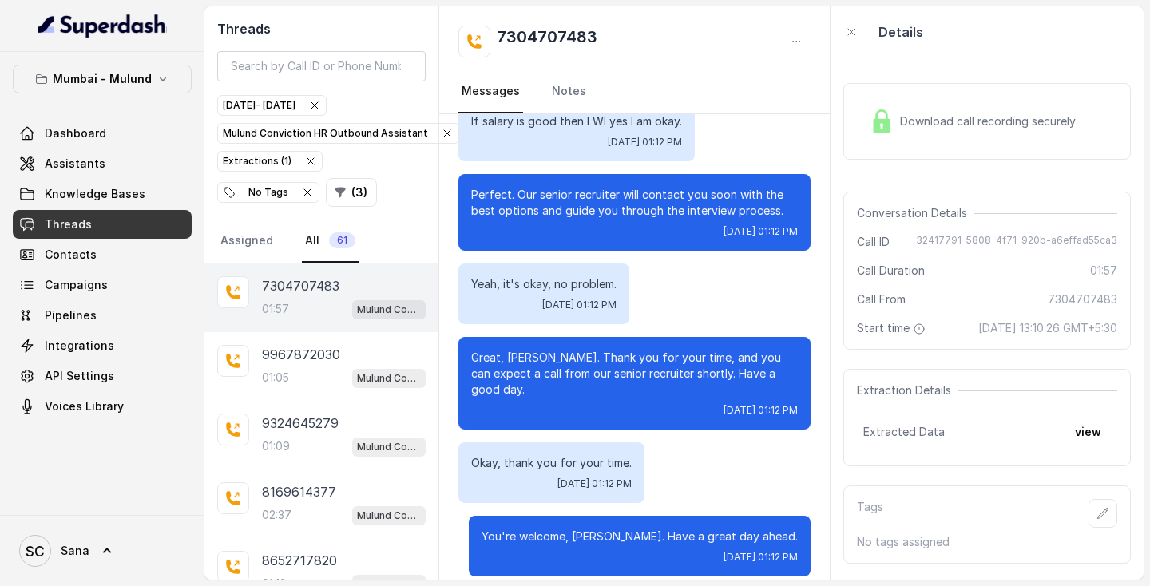
click at [999, 116] on span "Download call recording securely" at bounding box center [991, 121] width 182 height 16
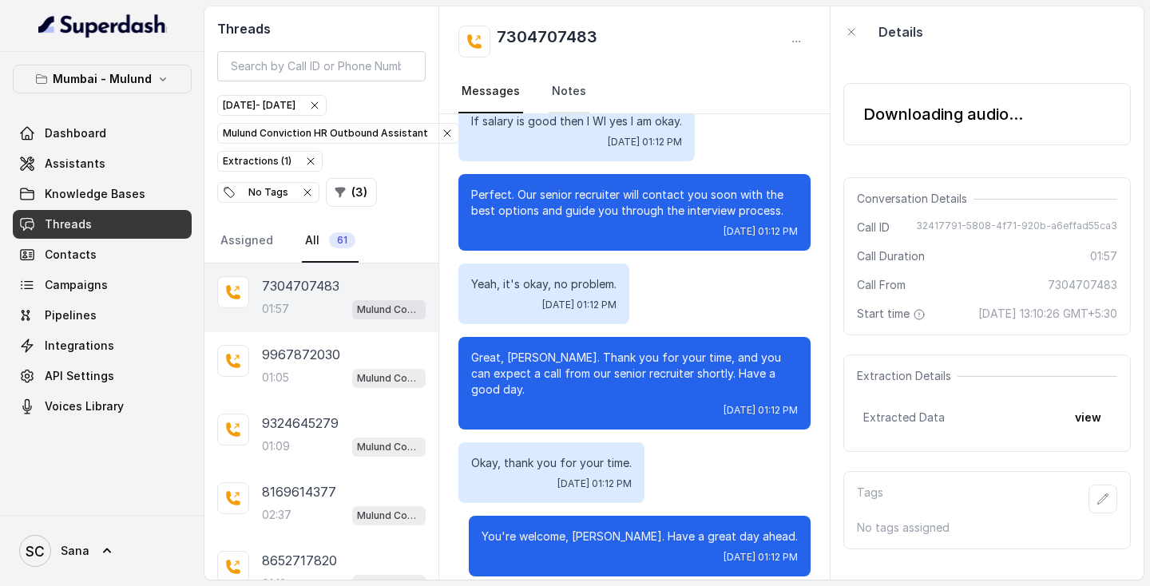
click at [582, 92] on link "Notes" at bounding box center [568, 91] width 41 height 43
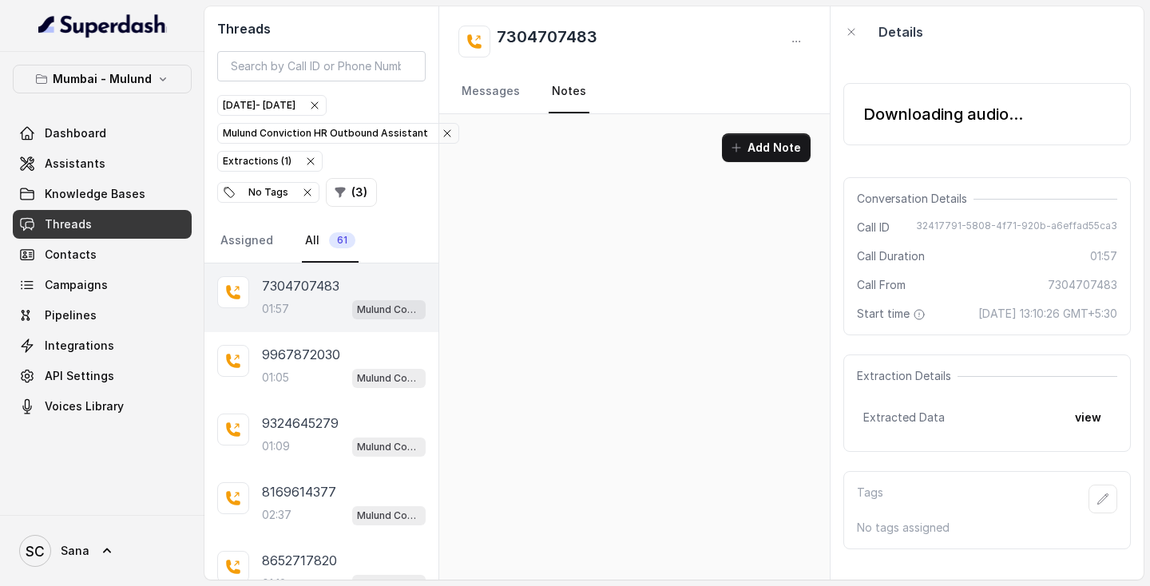
scroll to position [0, 0]
click at [475, 97] on link "Messages" at bounding box center [490, 91] width 65 height 43
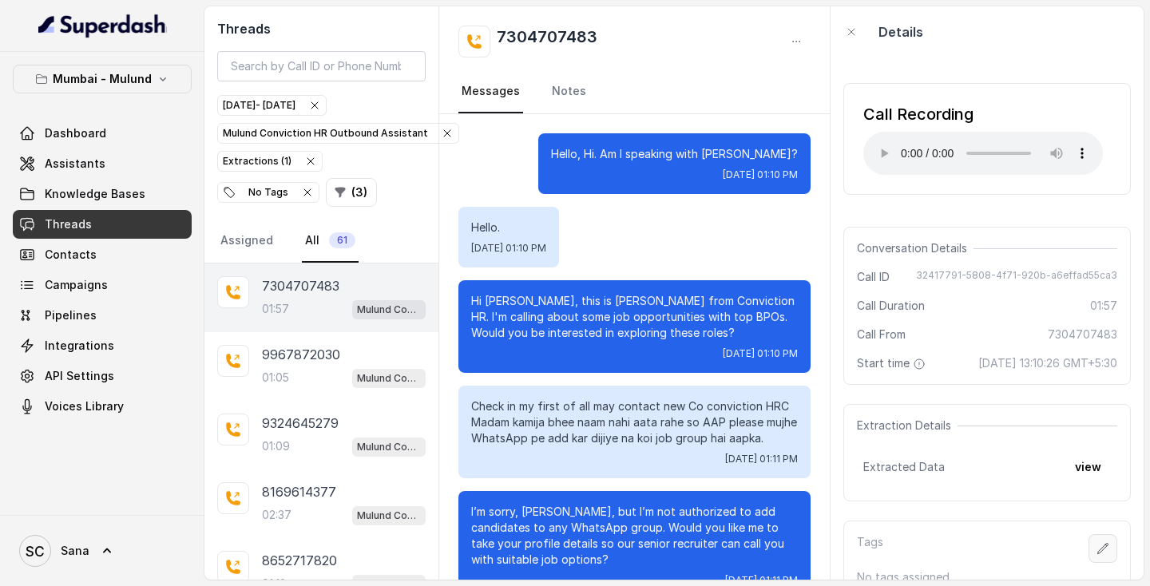
click at [1096, 542] on icon "button" at bounding box center [1102, 548] width 13 height 13
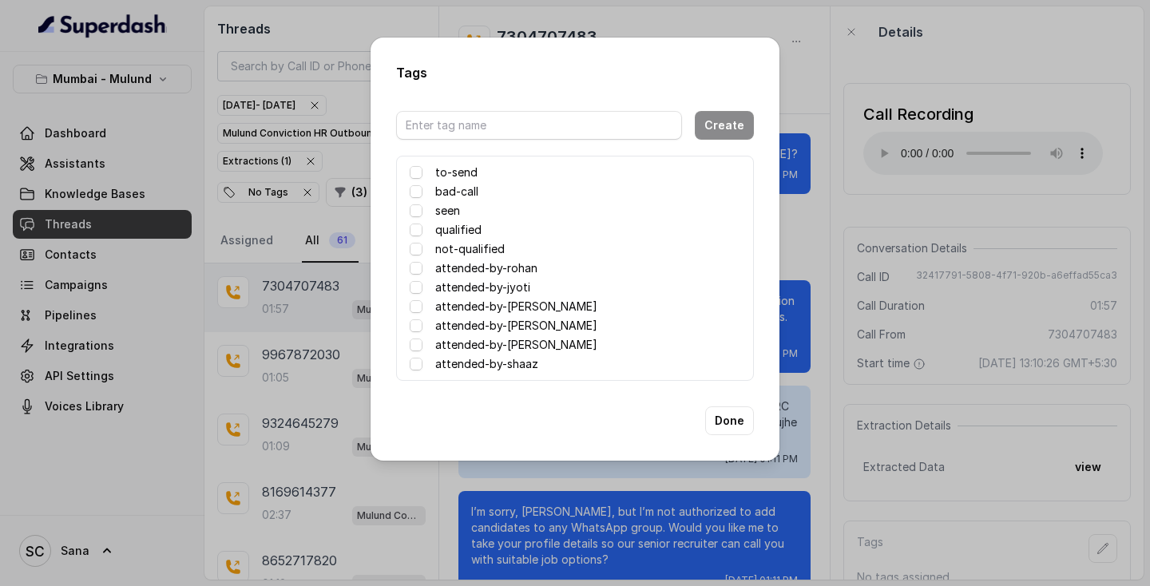
click at [491, 264] on label "attended-by-rohan" at bounding box center [486, 268] width 102 height 19
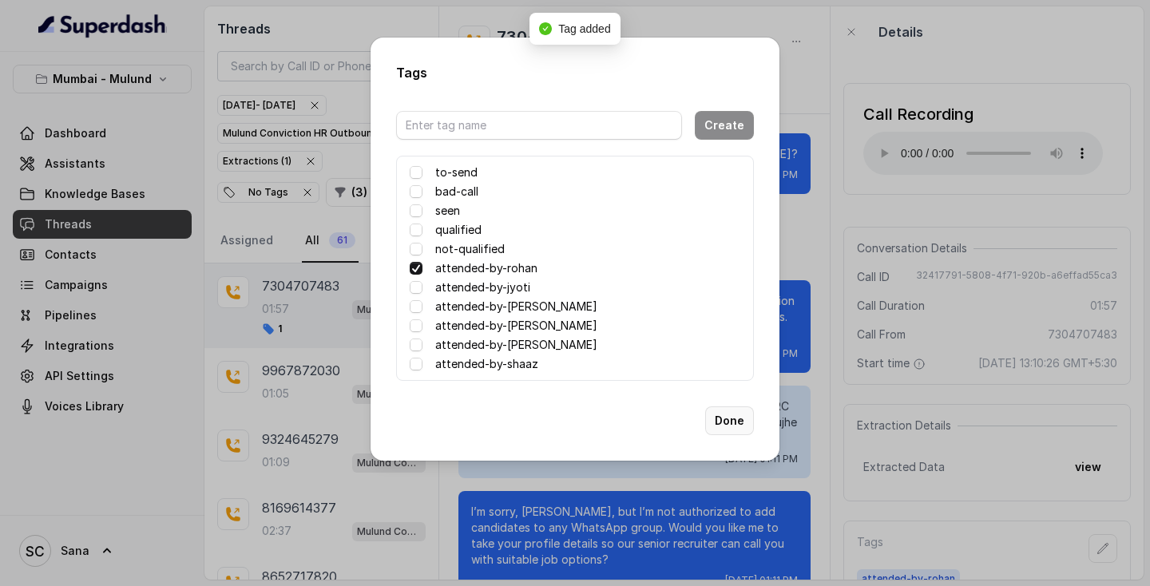
click at [732, 418] on button "Done" at bounding box center [729, 420] width 49 height 29
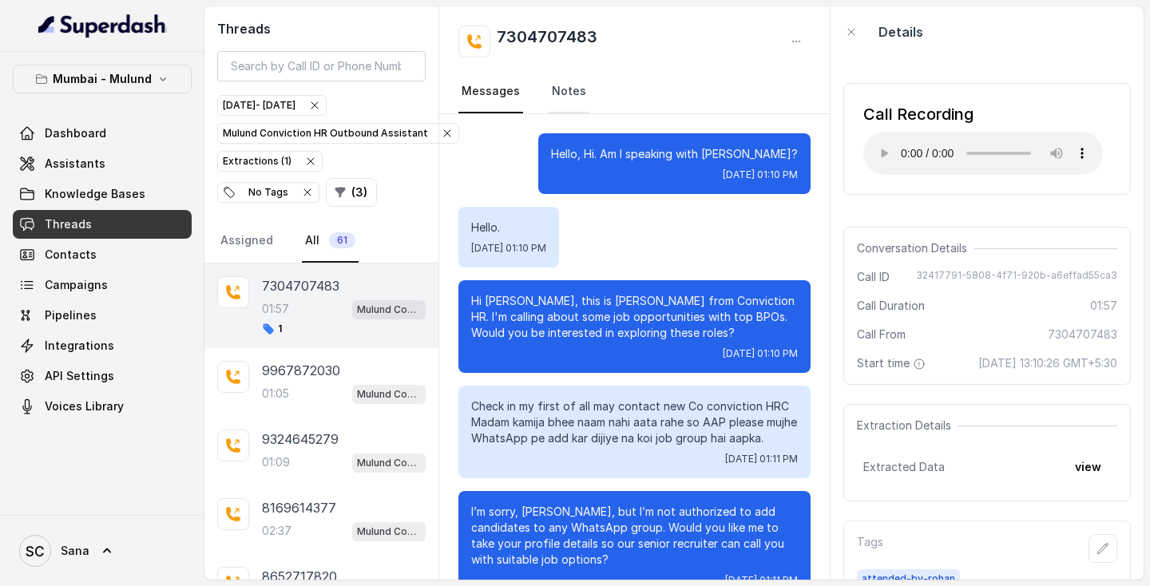
click at [568, 101] on link "Notes" at bounding box center [568, 91] width 41 height 43
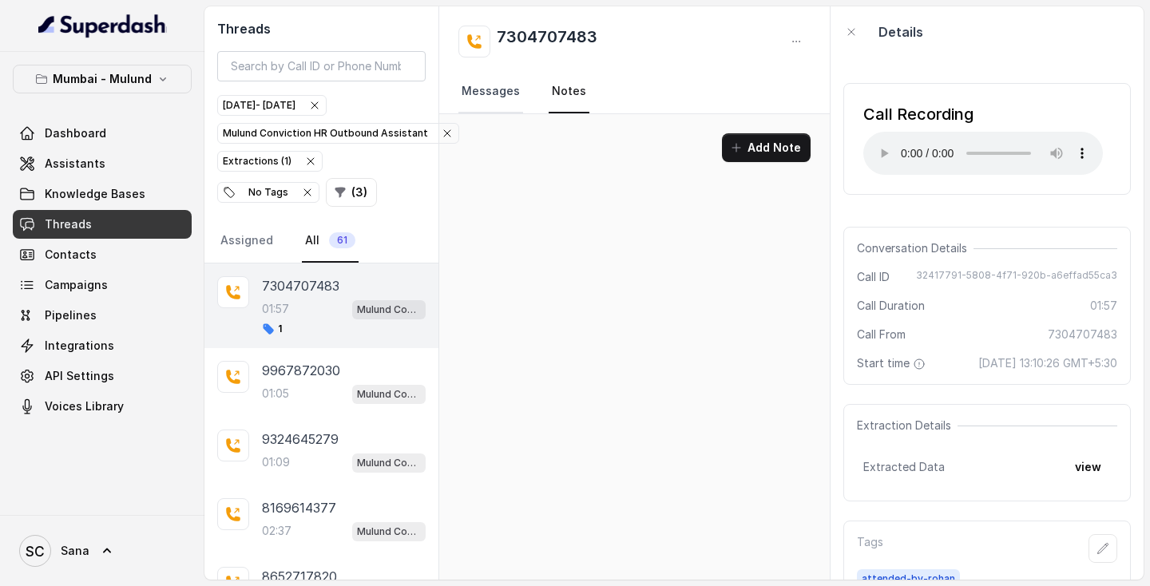
click at [505, 94] on link "Messages" at bounding box center [490, 91] width 65 height 43
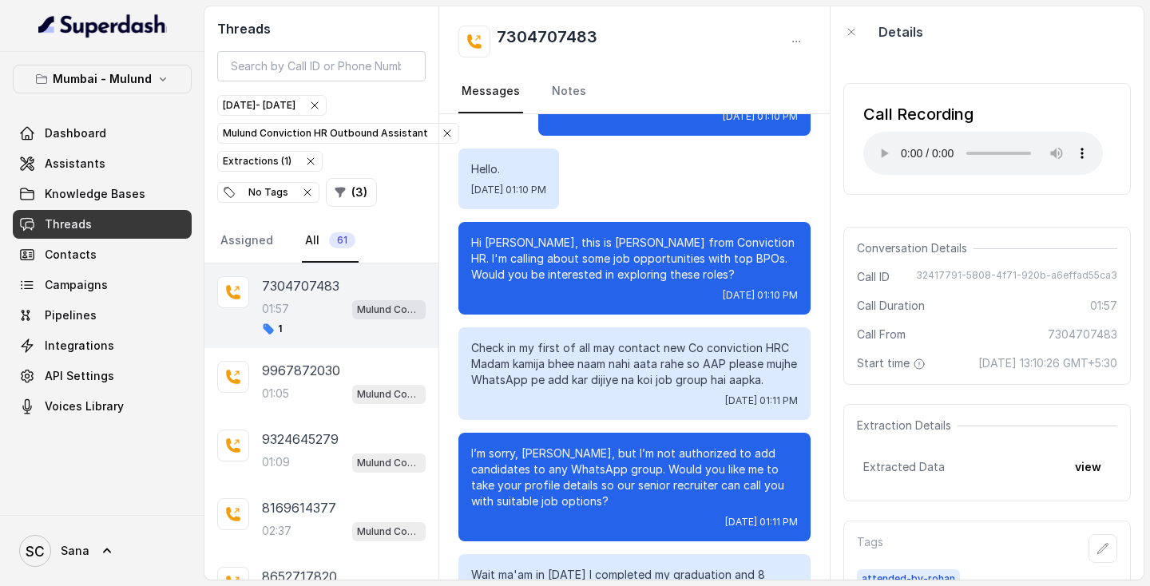
scroll to position [121, 0]
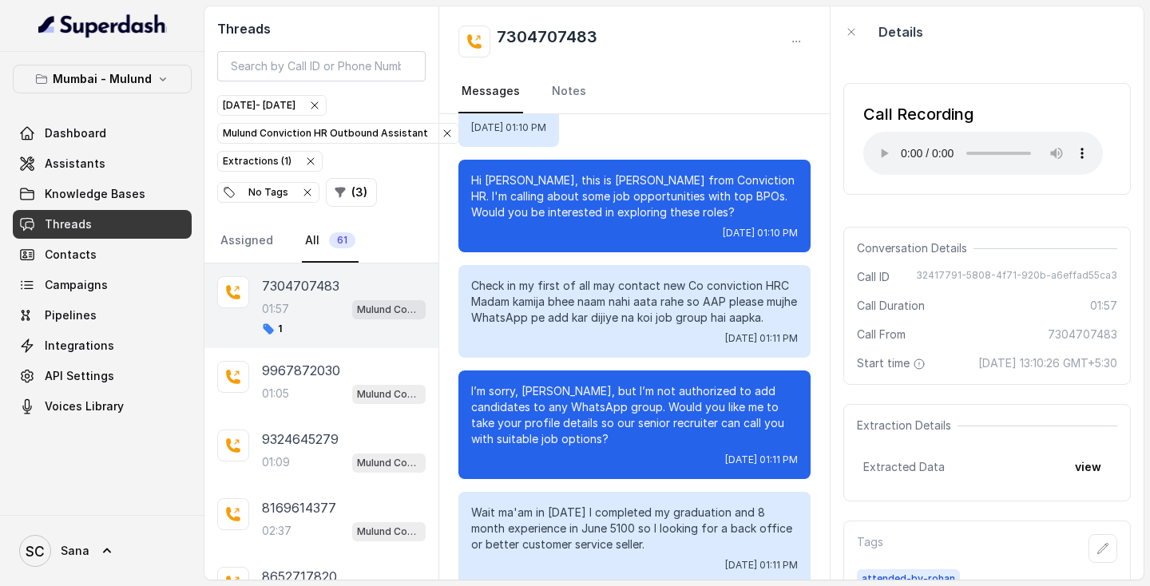
click at [584, 100] on nav "Messages Notes" at bounding box center [634, 91] width 352 height 43
click at [559, 94] on link "Notes" at bounding box center [568, 91] width 41 height 43
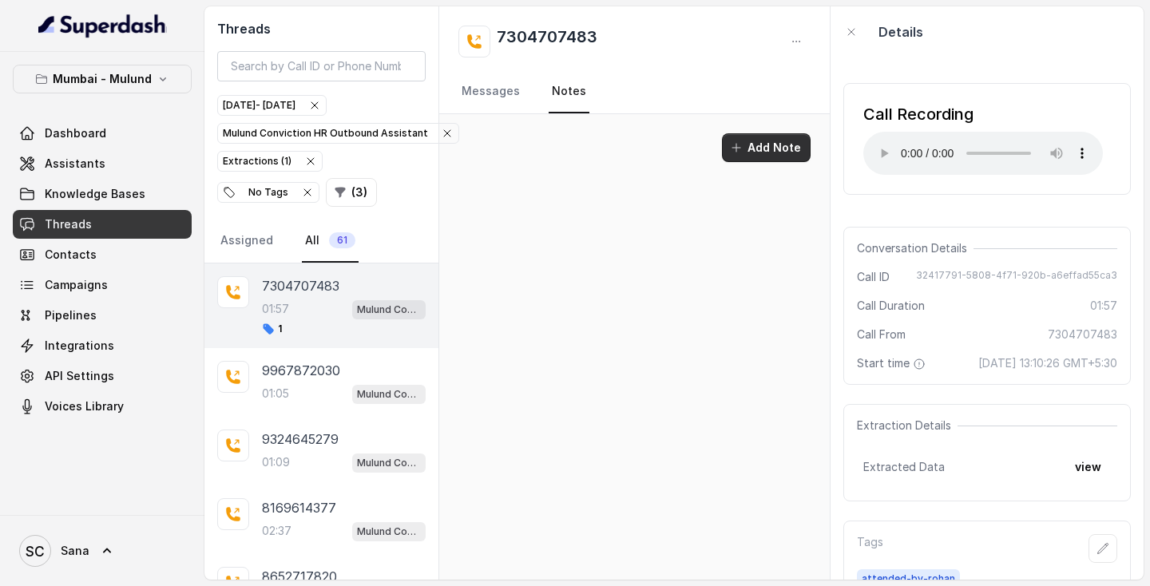
click at [740, 144] on icon "button" at bounding box center [736, 147] width 13 height 13
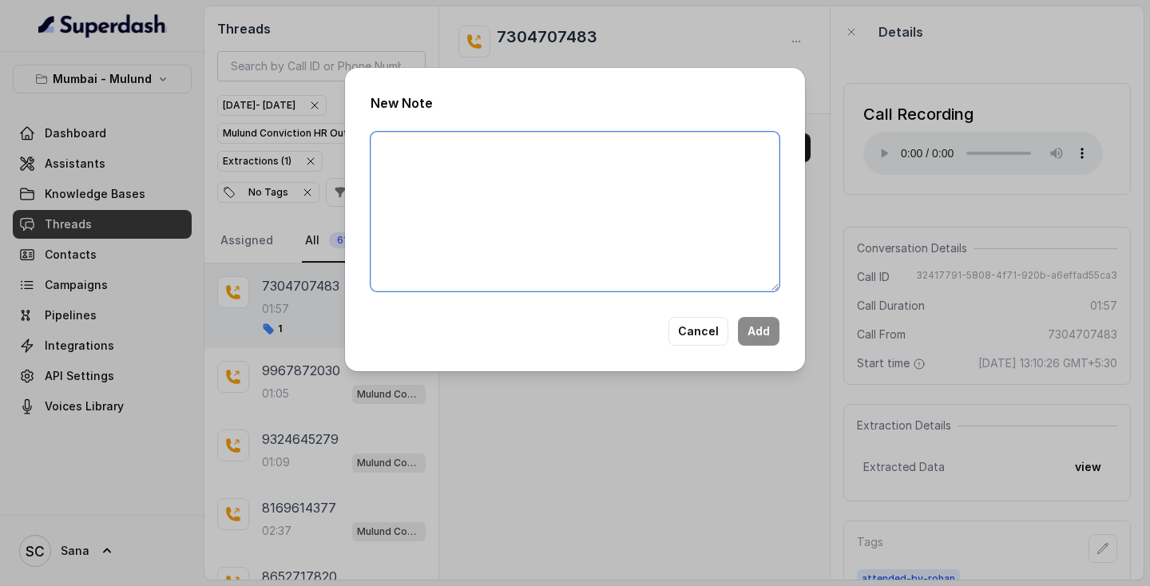
click at [545, 158] on textarea at bounding box center [574, 212] width 409 height 160
click at [406, 171] on textarea "interested currently working 15 to 30 days notice period salary expectations 20…" at bounding box center [574, 212] width 409 height 160
click at [419, 167] on textarea "interested currently working 15 to 30 days notice period salary expectations 20…" at bounding box center [574, 212] width 409 height 160
click at [382, 148] on textarea "interested currently working 15 to 30 days notice period salary expectations 20…" at bounding box center [574, 212] width 409 height 160
click at [417, 174] on textarea "interested currently working 15 to 30 days notice period salary expectations 20…" at bounding box center [574, 212] width 409 height 160
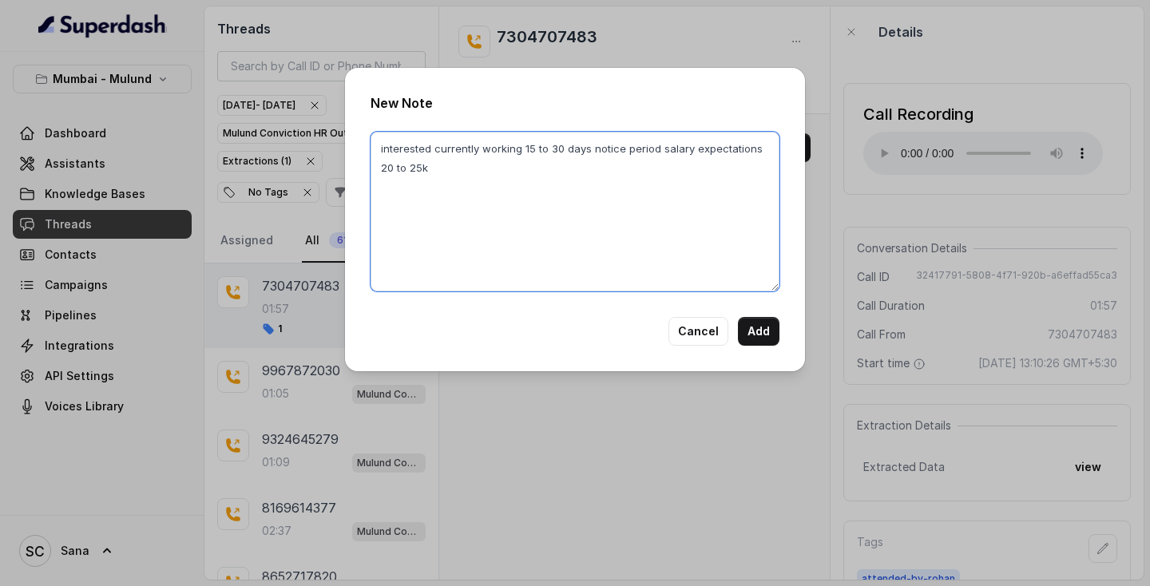
click at [381, 153] on textarea "interested currently working 15 to 30 days notice period salary expectations 20…" at bounding box center [574, 212] width 409 height 160
click at [422, 171] on textarea "interested currently working 15 to 30 days notice period salary expectations 20…" at bounding box center [574, 212] width 409 height 160
click at [412, 166] on textarea "interested currently working 15 to 30 days notice period salary expectations 20…" at bounding box center [574, 212] width 409 height 160
click at [384, 151] on textarea "interested currently working 15 to 30 days notice period salary expectations 20…" at bounding box center [574, 212] width 409 height 160
click at [418, 168] on textarea "interested currently working 15 to 30 days notice period salary expectations 20…" at bounding box center [574, 212] width 409 height 160
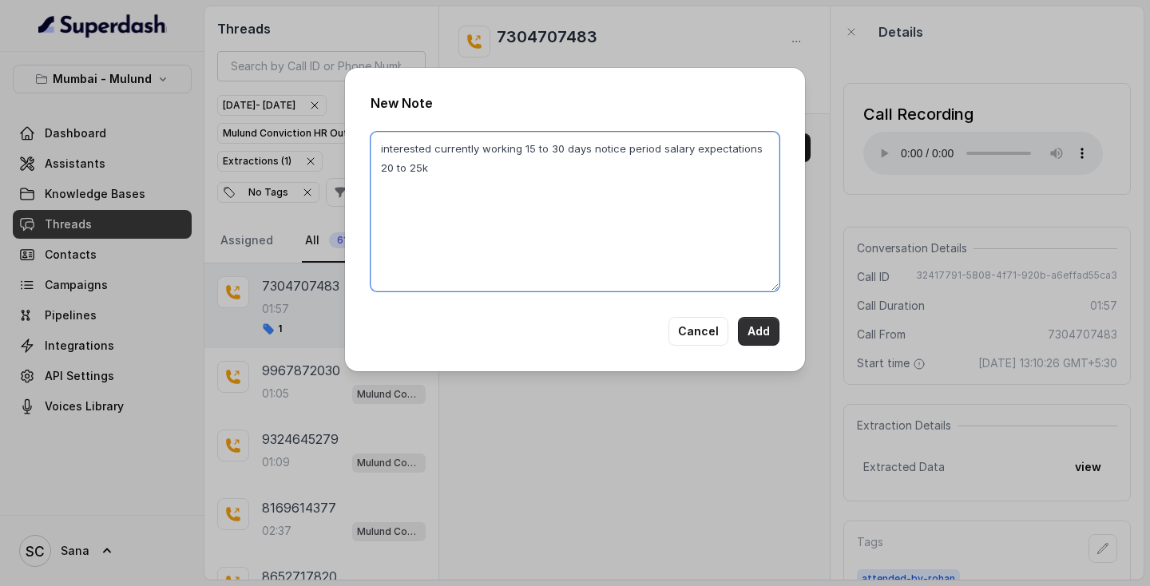
type textarea "interested currently working 15 to 30 days notice period salary expectations 20…"
click at [766, 325] on button "Add" at bounding box center [759, 331] width 42 height 29
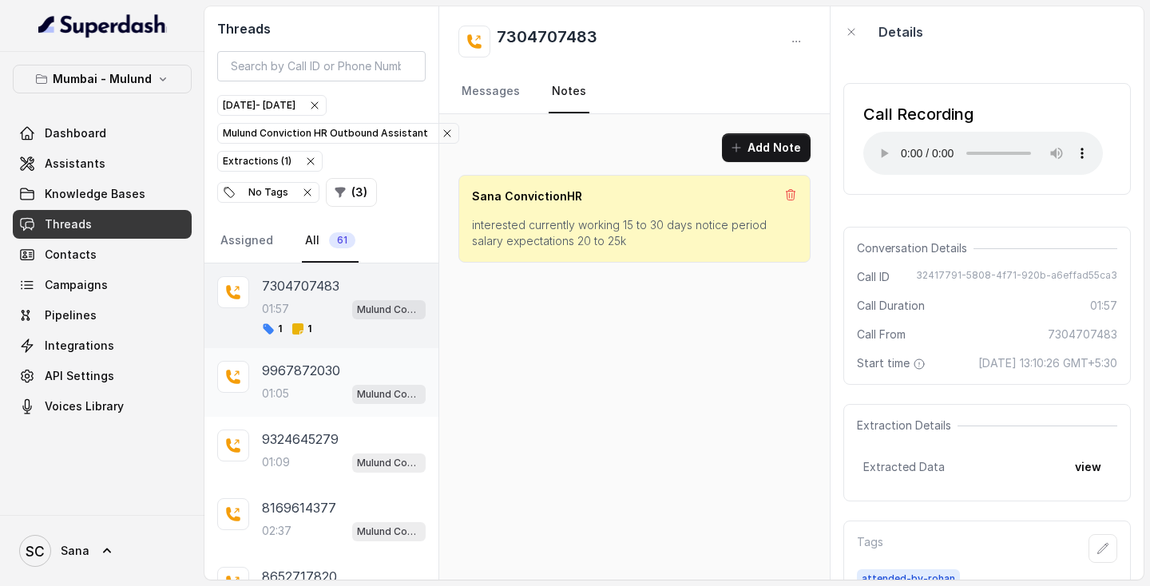
click at [309, 386] on div "01:05 Mulund Conviction HR Outbound Assistant" at bounding box center [344, 393] width 164 height 21
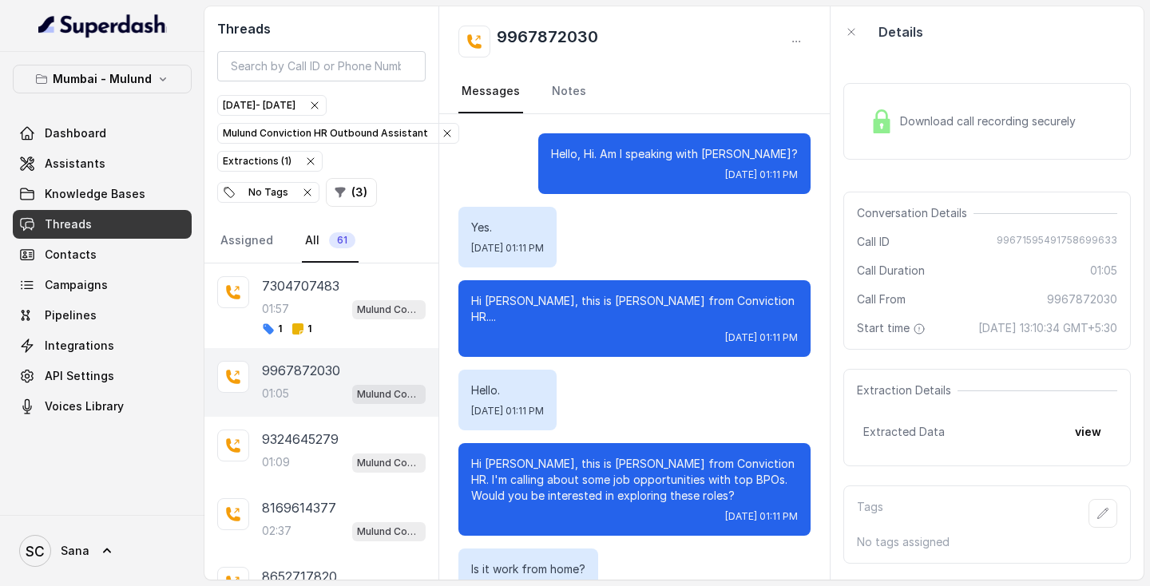
scroll to position [512, 0]
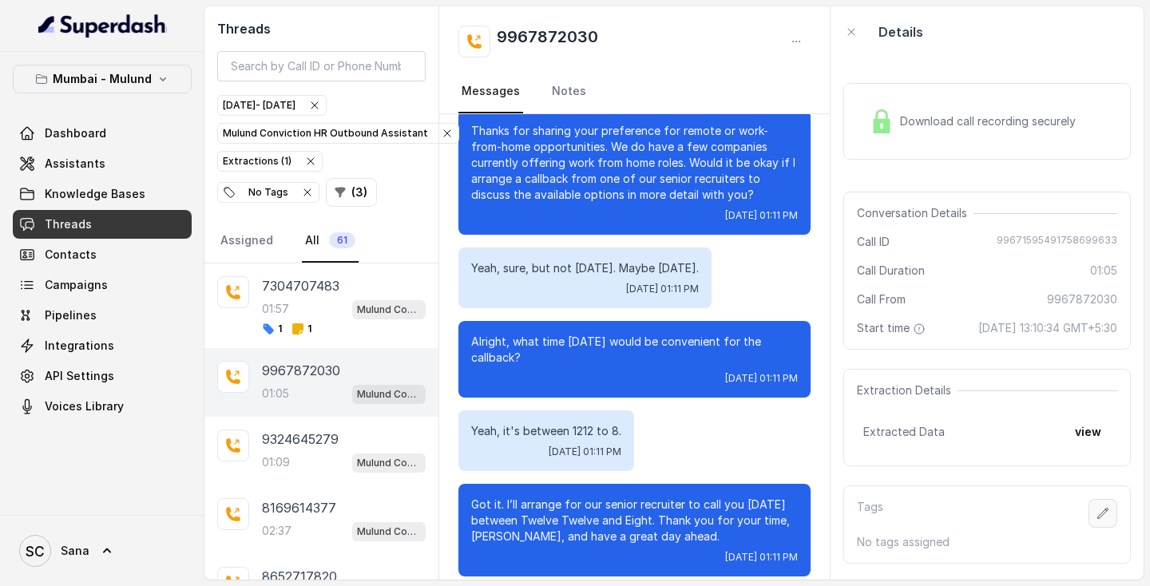
click at [1090, 513] on button "button" at bounding box center [1102, 513] width 29 height 29
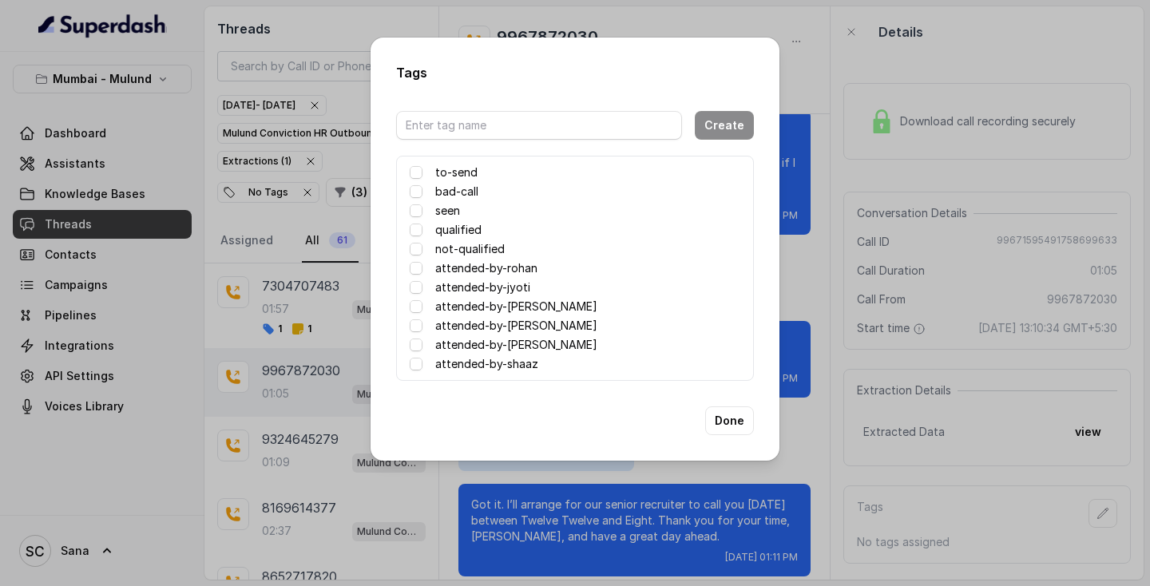
click at [465, 266] on label "attended-by-rohan" at bounding box center [486, 268] width 102 height 19
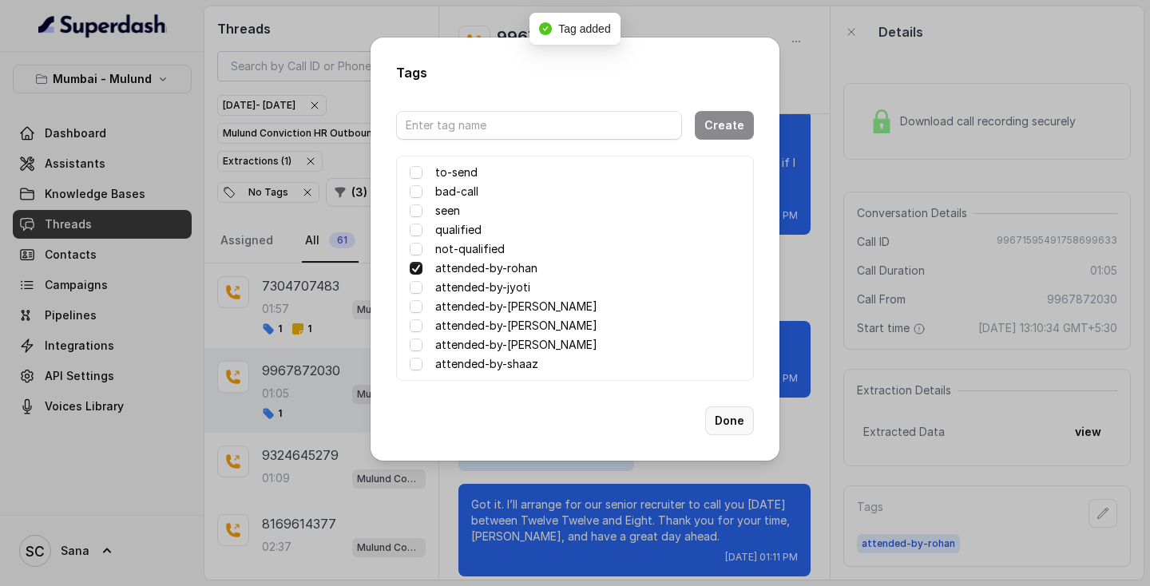
click at [742, 428] on button "Done" at bounding box center [729, 420] width 49 height 29
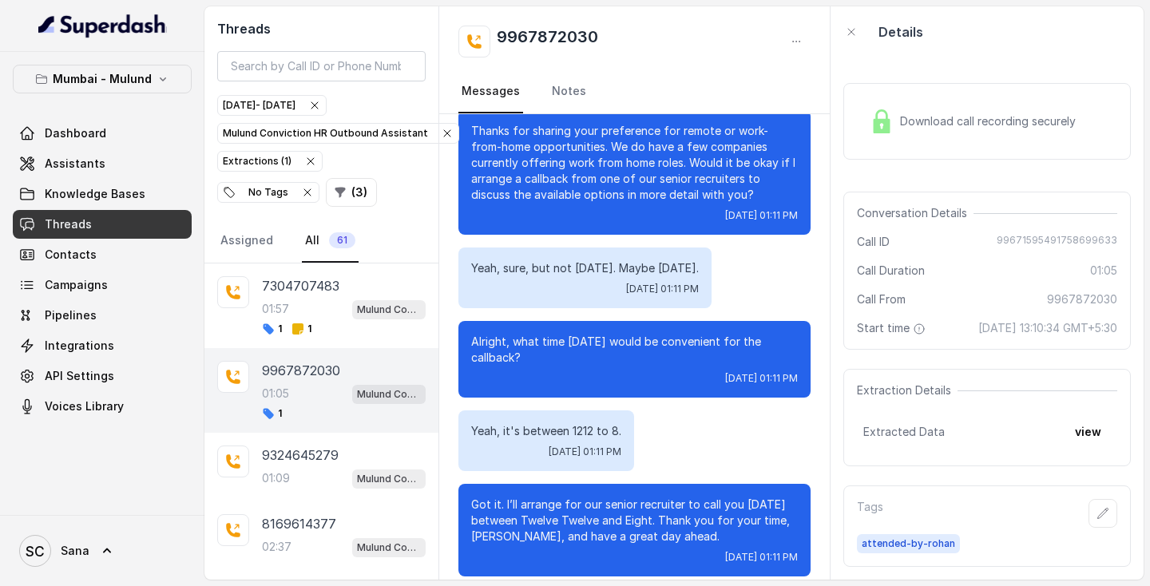
click at [658, 286] on div "Yeah, sure, but not today. Maybe tomorrow. Wed, Sep 24, 2025, 01:11 PM" at bounding box center [584, 277] width 253 height 61
click at [1098, 511] on icon "button" at bounding box center [1102, 513] width 13 height 13
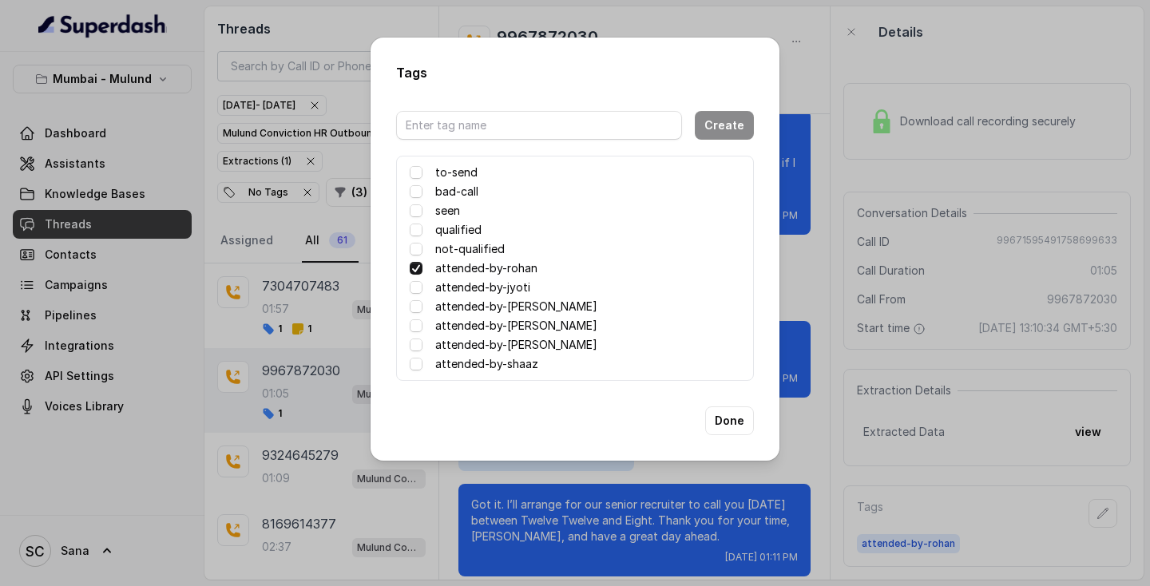
click at [795, 61] on div "Tags Create to-send bad-call seen qualified not-qualified attended-by-rohan att…" at bounding box center [575, 293] width 1150 height 586
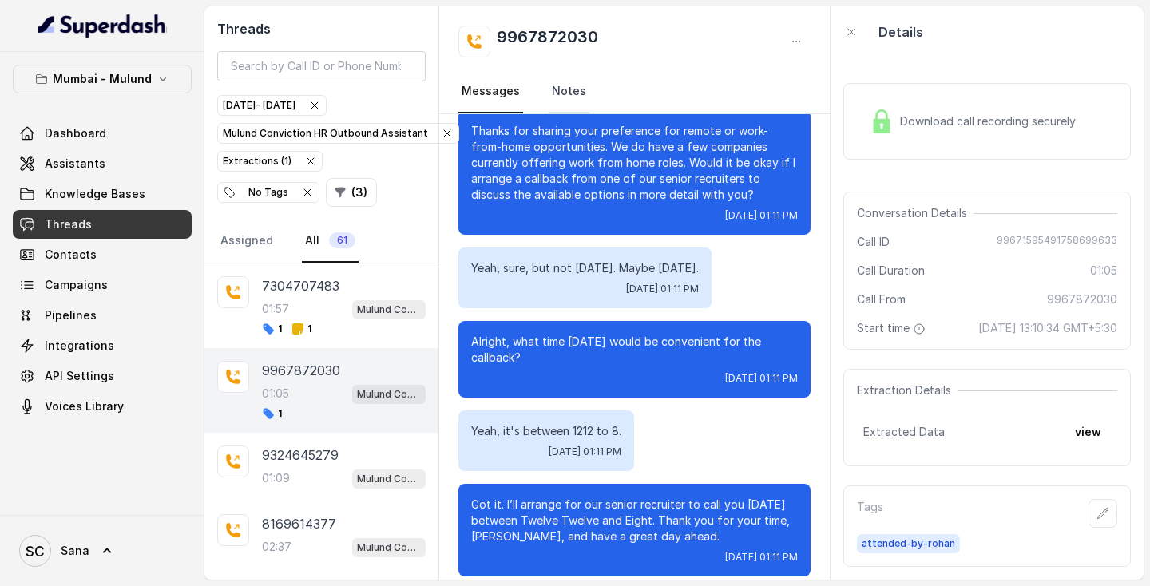
click at [564, 85] on link "Notes" at bounding box center [568, 91] width 41 height 43
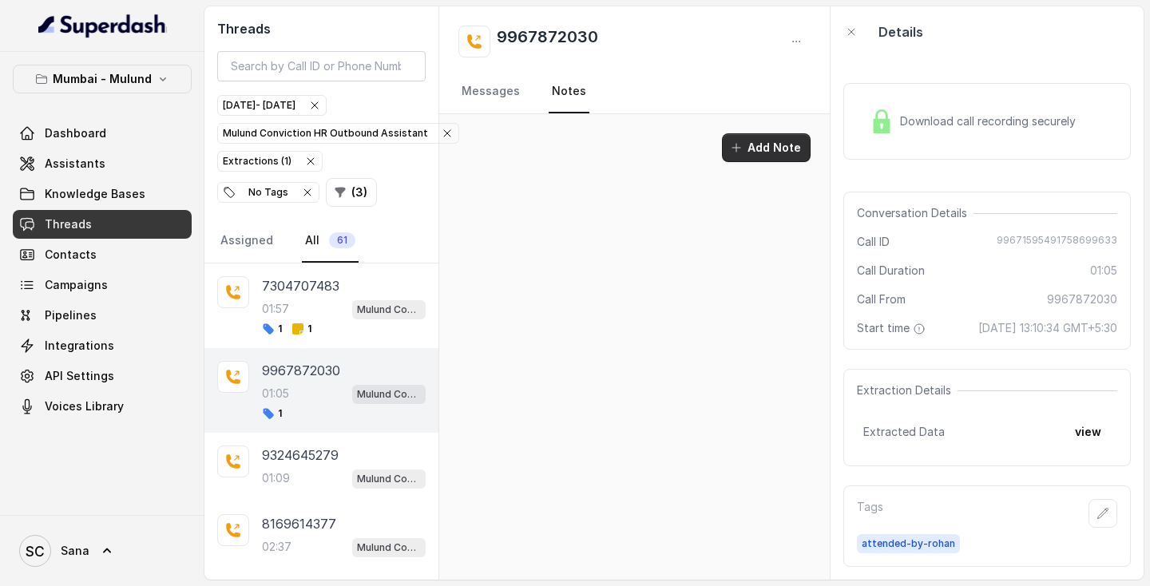
click at [749, 152] on button "Add Note" at bounding box center [766, 147] width 89 height 29
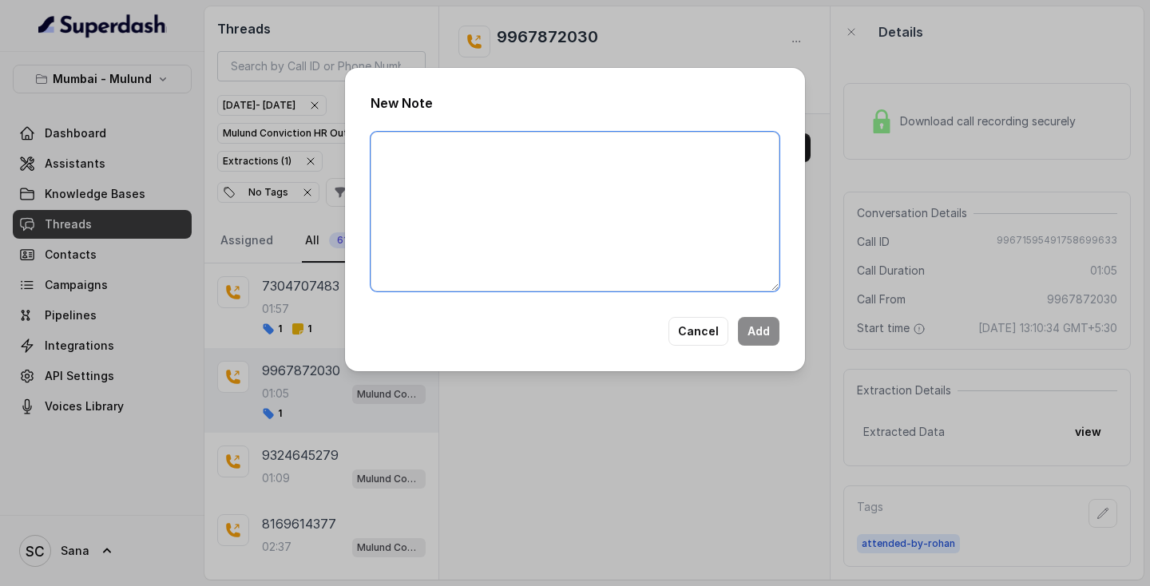
click at [549, 155] on textarea at bounding box center [574, 212] width 409 height 160
type textarea "call back tom by 12pm looking for wfh"
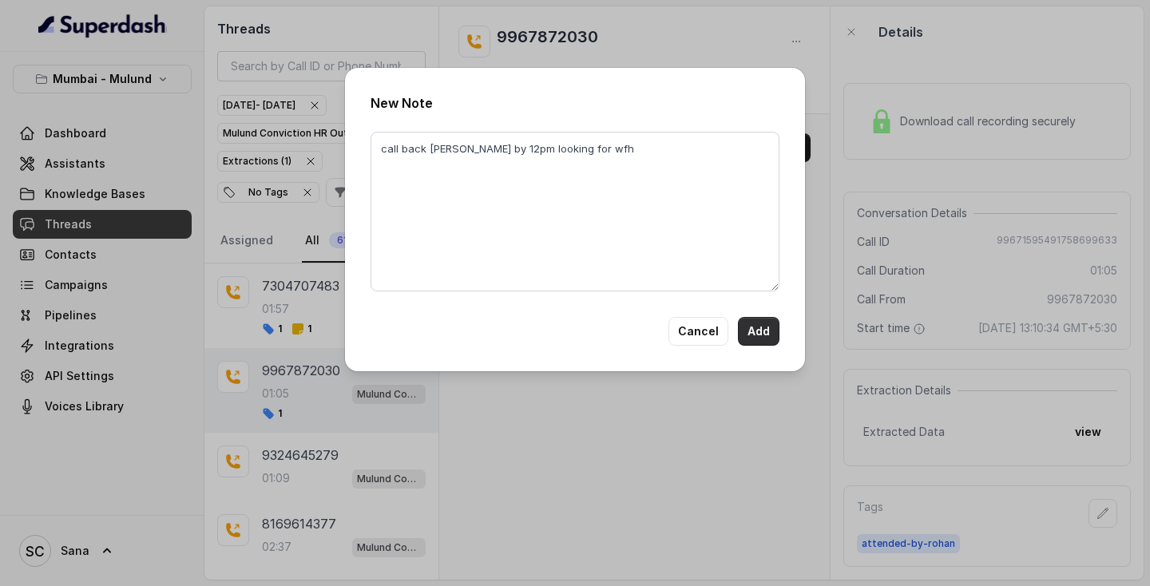
click at [770, 327] on button "Add" at bounding box center [759, 331] width 42 height 29
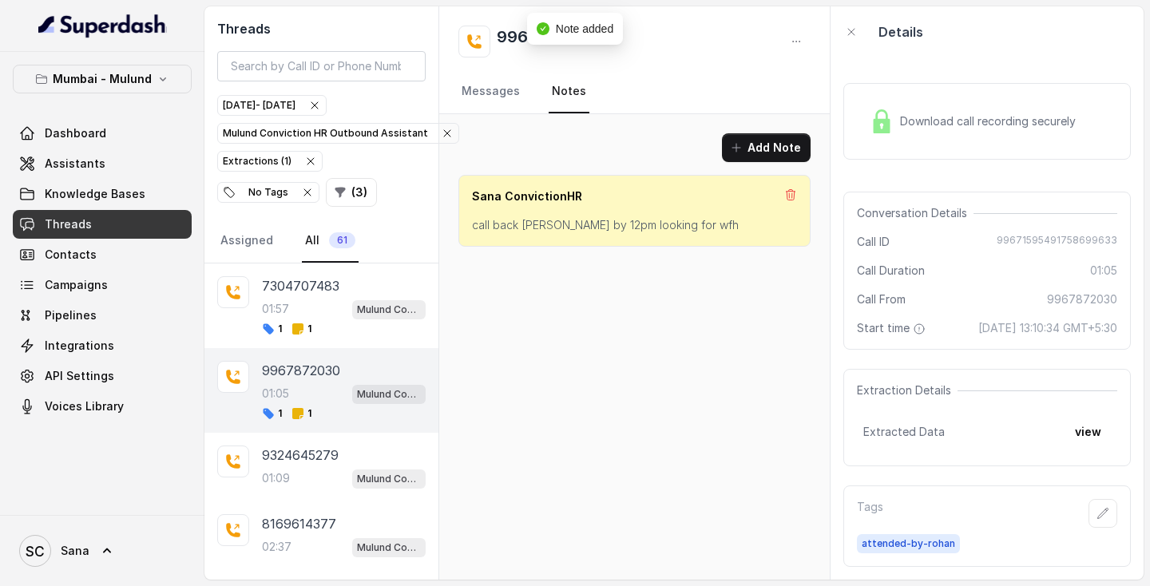
click at [309, 382] on div "9967872030 01:05 Mulund Conviction HR Outbound Assistant 1 1" at bounding box center [344, 390] width 164 height 59
click at [289, 468] on div "9324645279 01:09 Mulund Conviction HR Outbound Assistant" at bounding box center [344, 466] width 164 height 43
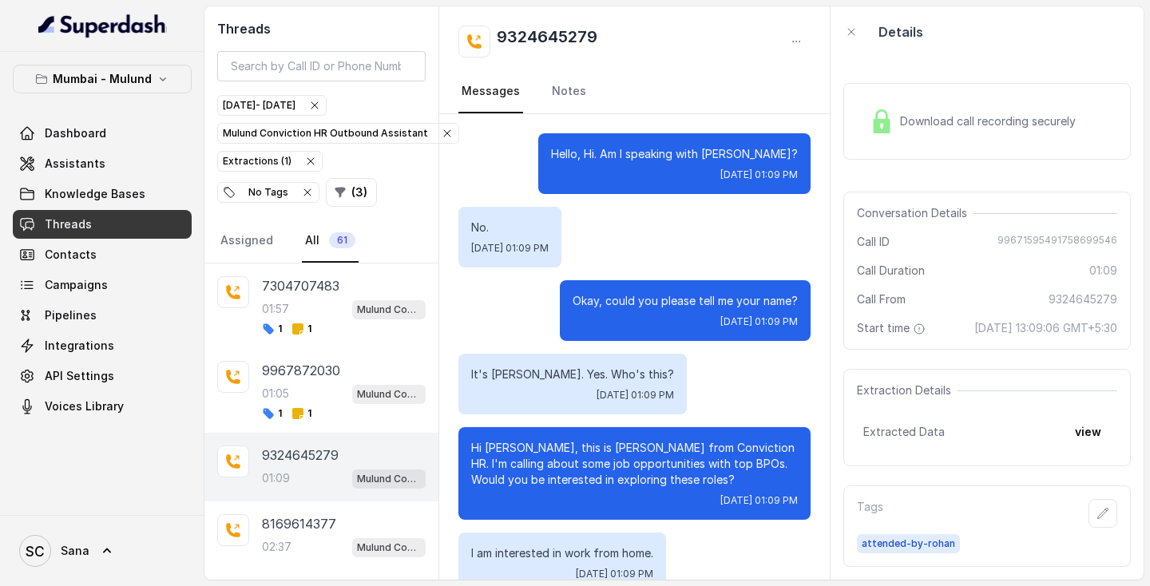
scroll to position [627, 0]
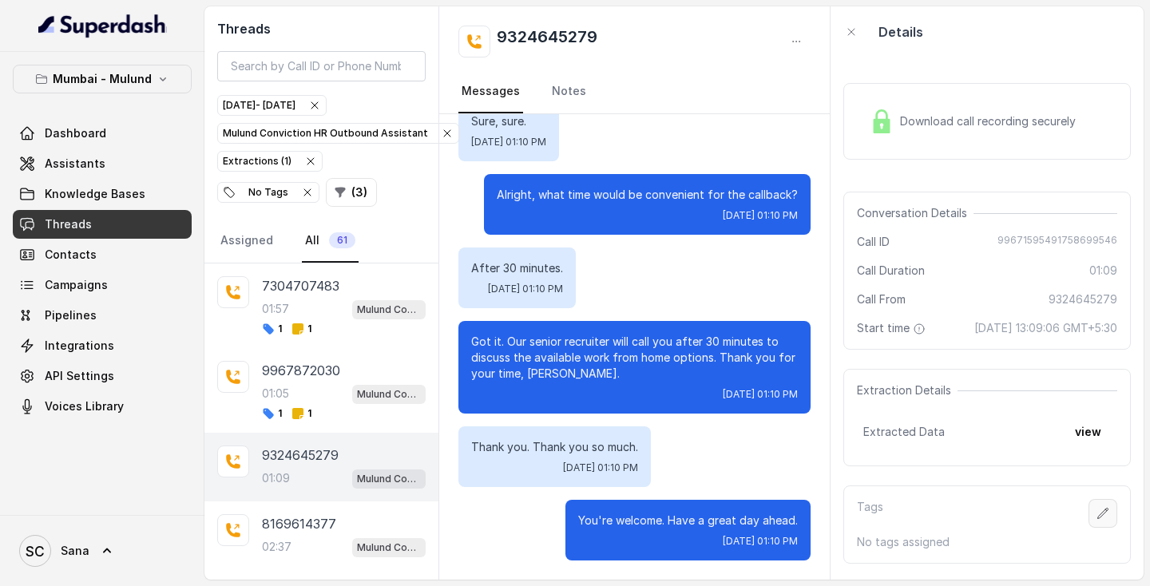
click at [1104, 518] on icon "button" at bounding box center [1103, 513] width 10 height 10
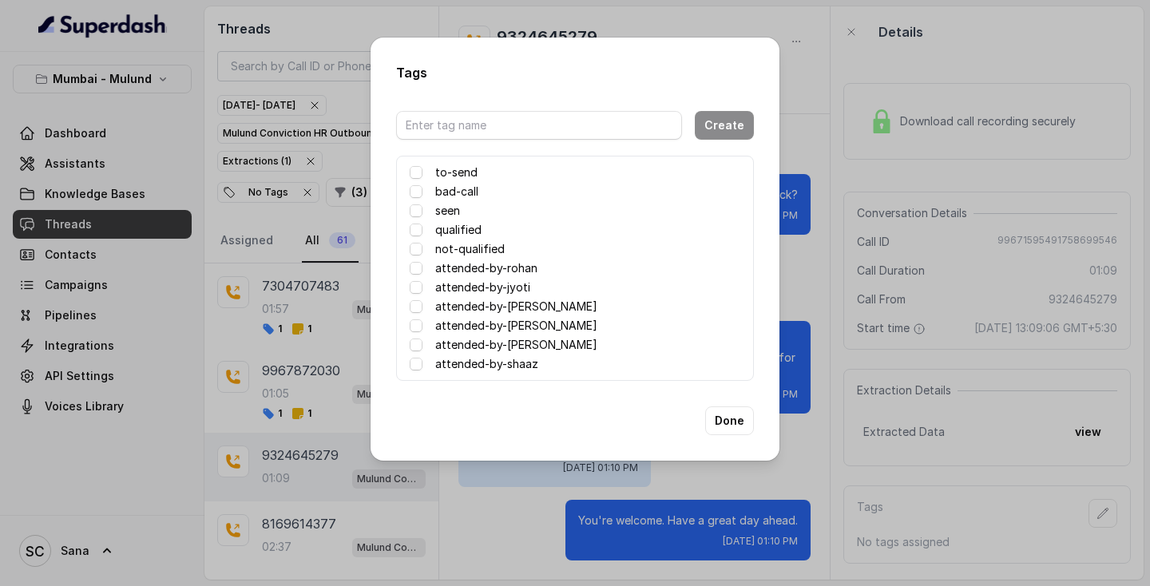
click at [494, 267] on label "attended-by-rohan" at bounding box center [486, 268] width 102 height 19
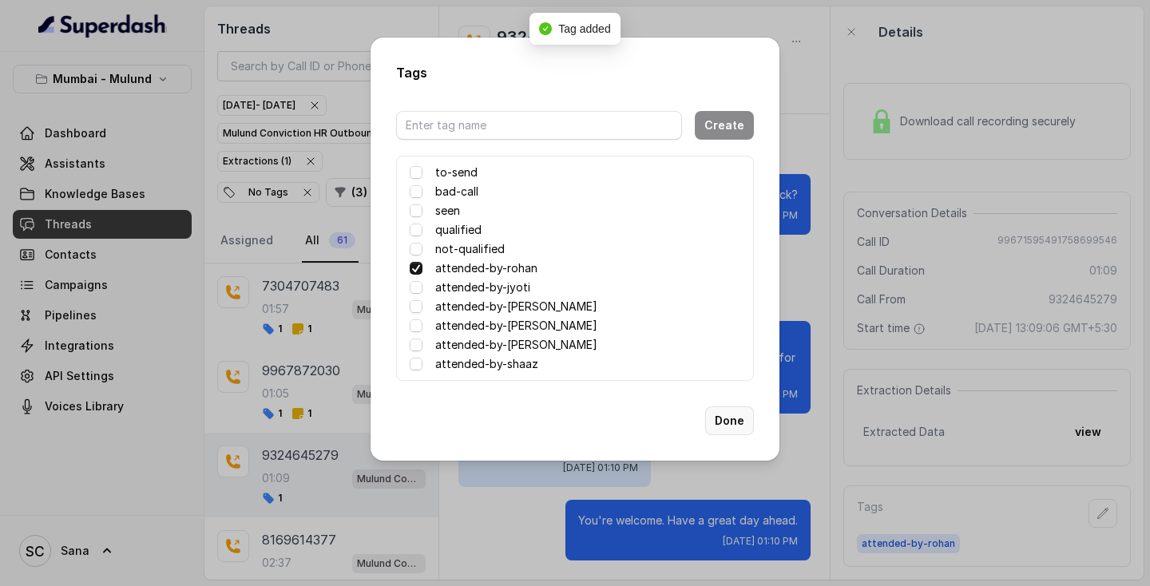
click at [729, 419] on button "Done" at bounding box center [729, 420] width 49 height 29
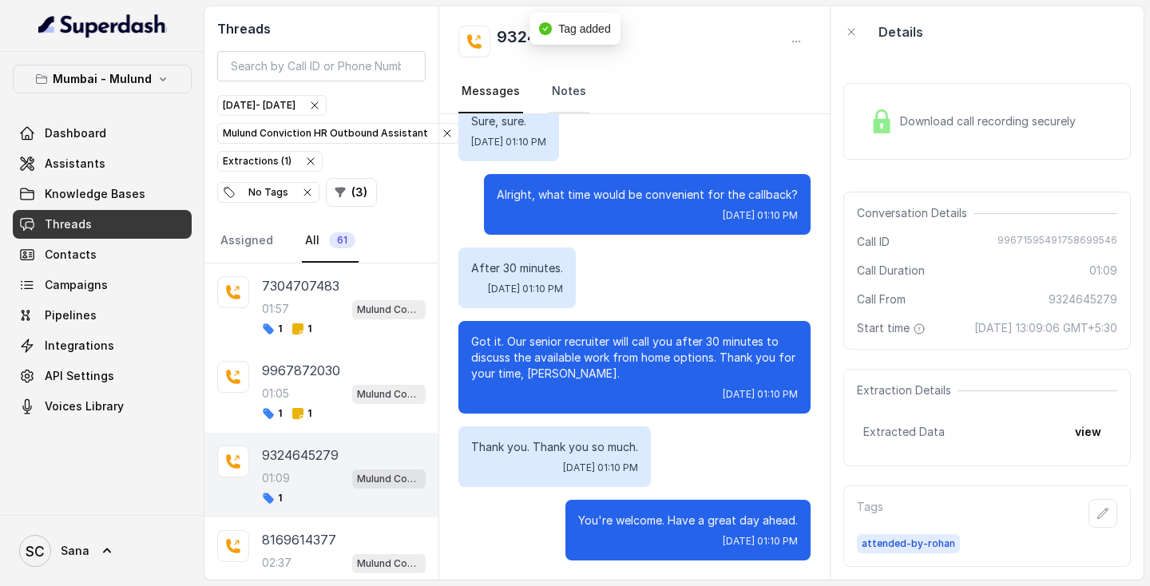
click at [559, 91] on link "Notes" at bounding box center [568, 91] width 41 height 43
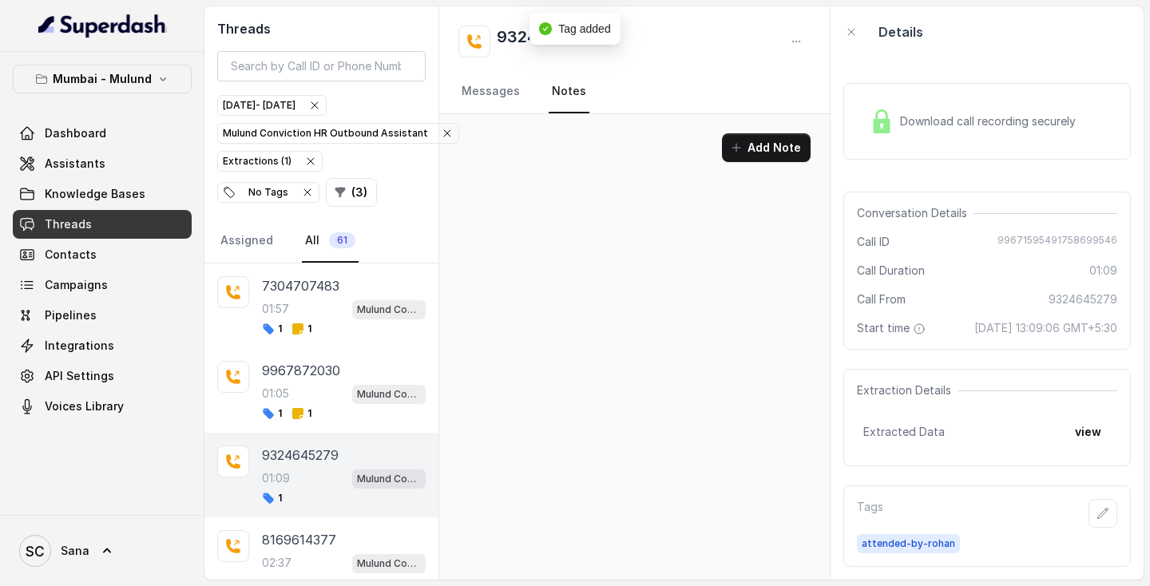
scroll to position [0, 0]
click at [494, 99] on link "Messages" at bounding box center [490, 91] width 65 height 43
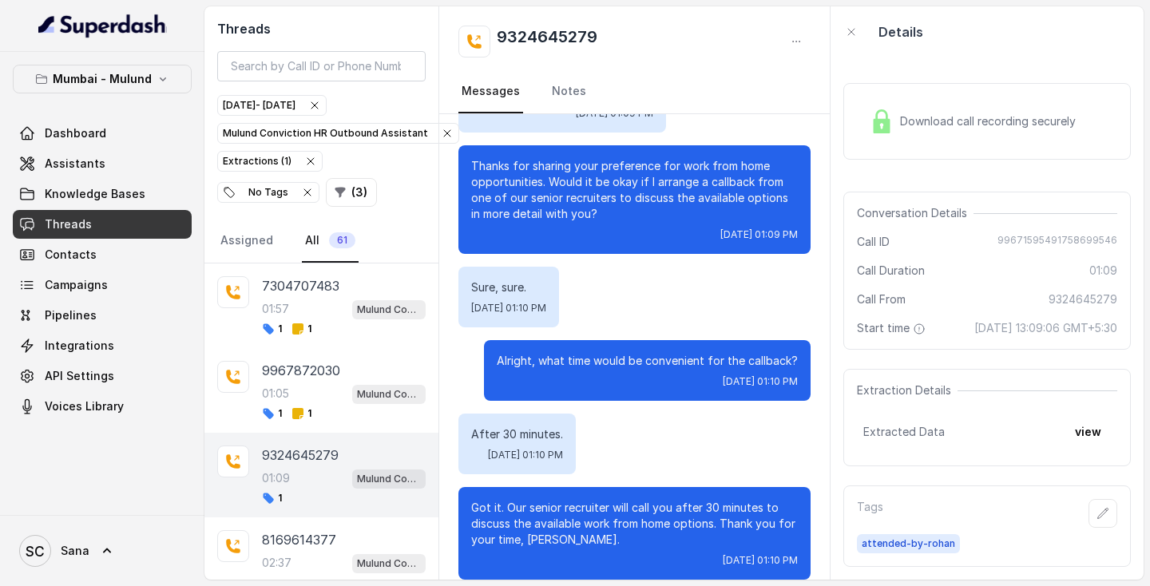
scroll to position [470, 0]
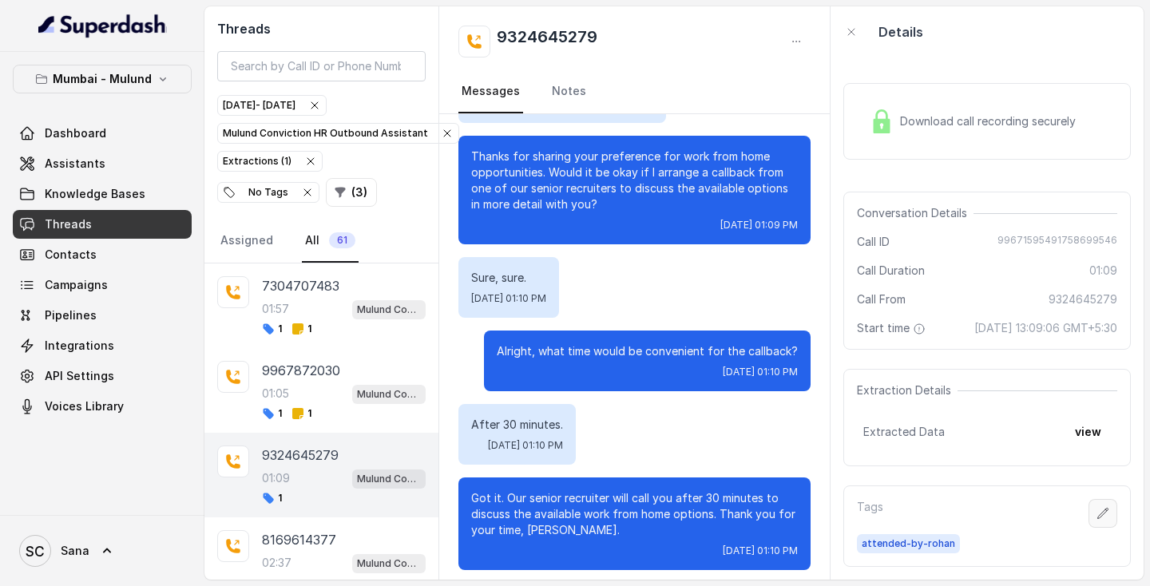
click at [1106, 520] on icon "button" at bounding box center [1102, 513] width 13 height 13
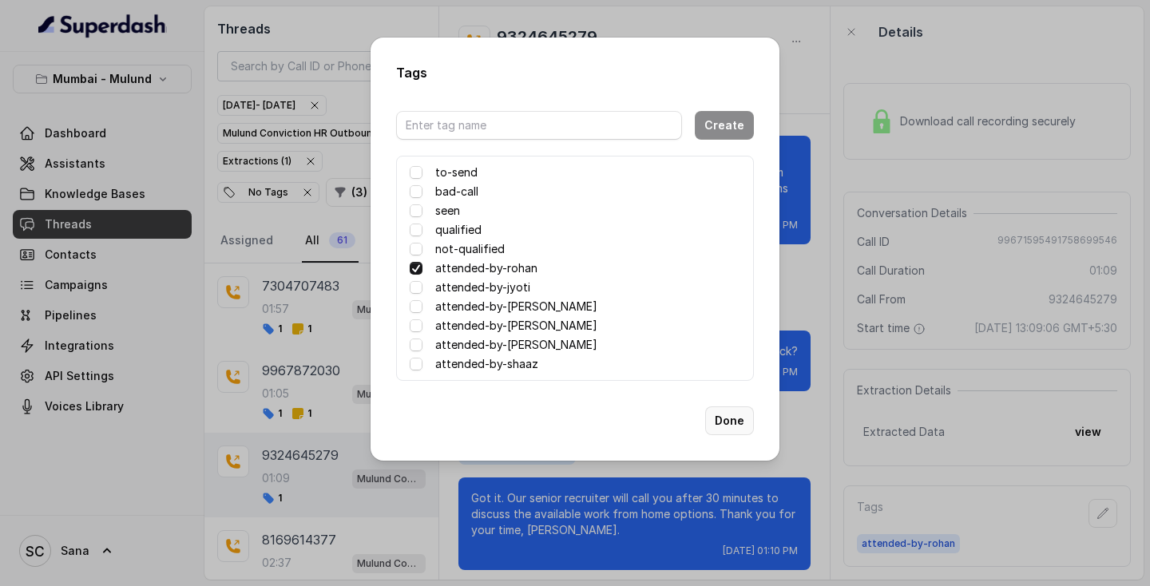
click at [738, 412] on button "Done" at bounding box center [729, 420] width 49 height 29
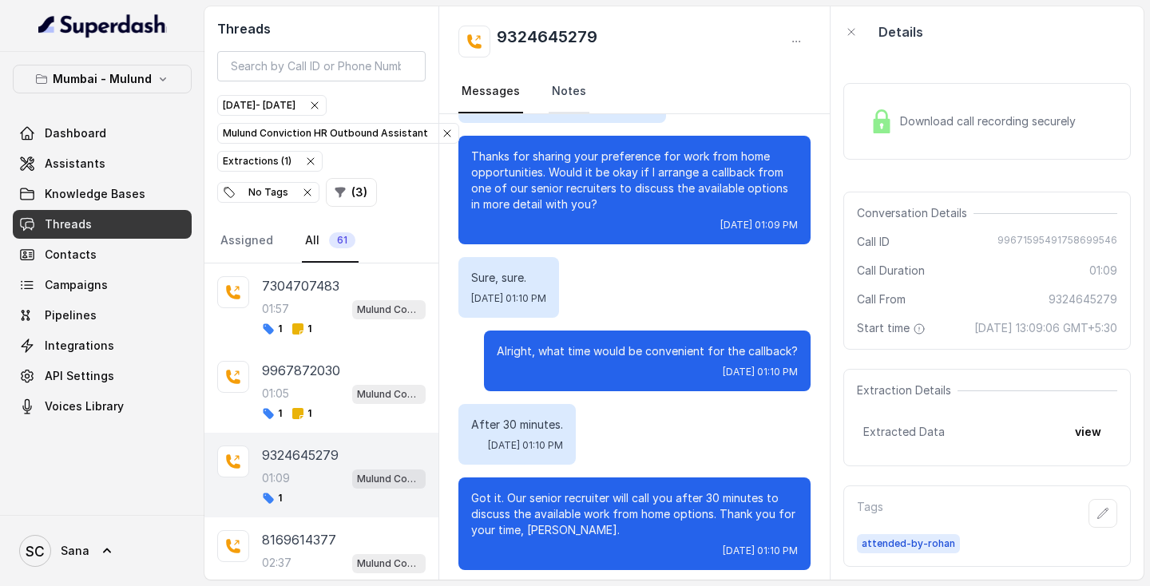
click at [571, 99] on link "Notes" at bounding box center [568, 91] width 41 height 43
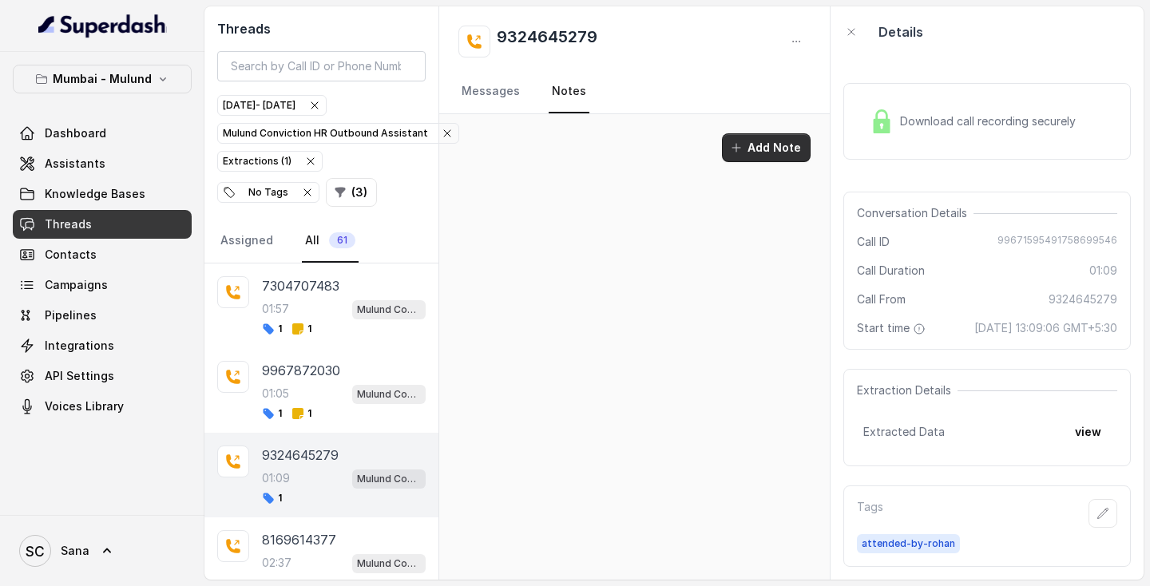
click at [768, 139] on button "Add Note" at bounding box center [766, 147] width 89 height 29
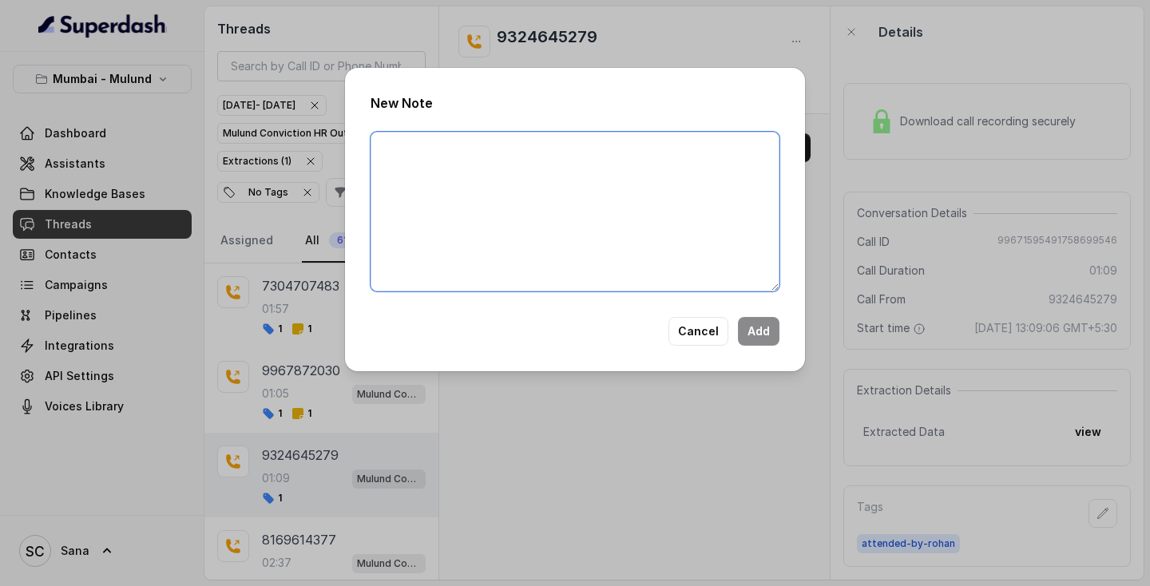
click at [515, 185] on textarea at bounding box center [574, 212] width 409 height 160
click at [454, 146] on textarea "looking for wfh C3 quality" at bounding box center [574, 212] width 409 height 160
click at [562, 148] on textarea "looking for wfh day shift C3 quality" at bounding box center [574, 212] width 409 height 160
drag, startPoint x: 562, startPoint y: 148, endPoint x: 442, endPoint y: 195, distance: 128.7
click at [442, 195] on textarea "looking for wfh day shift C3 quality not comfortabl" at bounding box center [574, 212] width 409 height 160
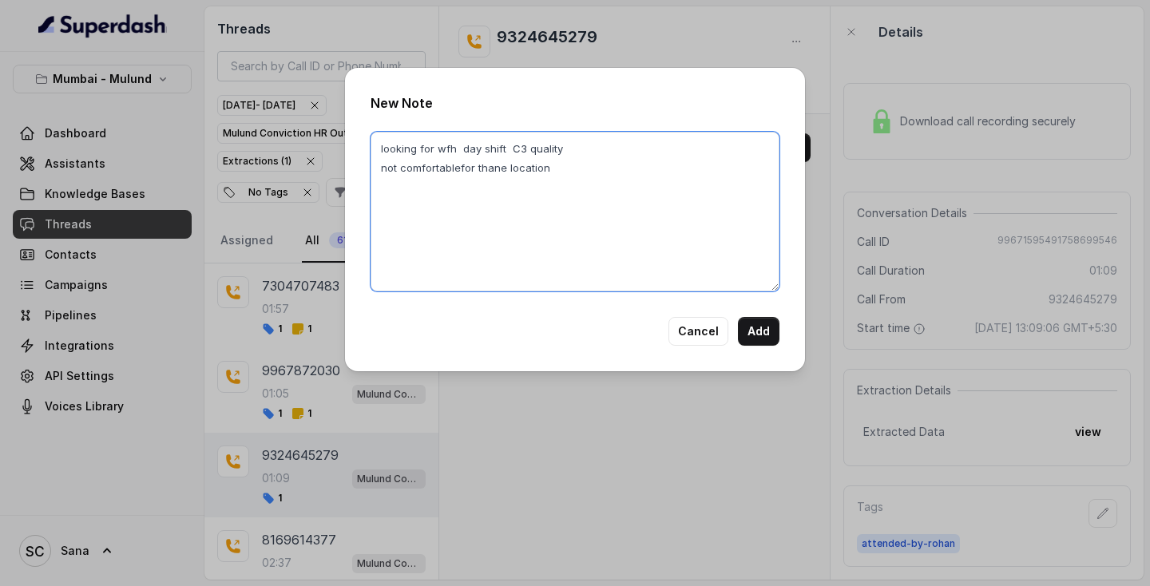
click at [562, 145] on textarea "looking for wfh day shift C3 quality not comfortablefor thane location" at bounding box center [574, 212] width 409 height 160
click at [459, 168] on textarea "looking for wfh day shift C3 quality not comfortablefor thane location" at bounding box center [574, 212] width 409 height 160
click at [551, 166] on textarea "looking for wfh day shift C3 quality not comfortable for thane location" at bounding box center [574, 212] width 409 height 160
click at [572, 152] on textarea "looking for wfh day shift C3 quality not comfortable for thane location" at bounding box center [574, 212] width 409 height 160
type textarea "looking for wfh day shift C3 quality not comfortable for thane location"
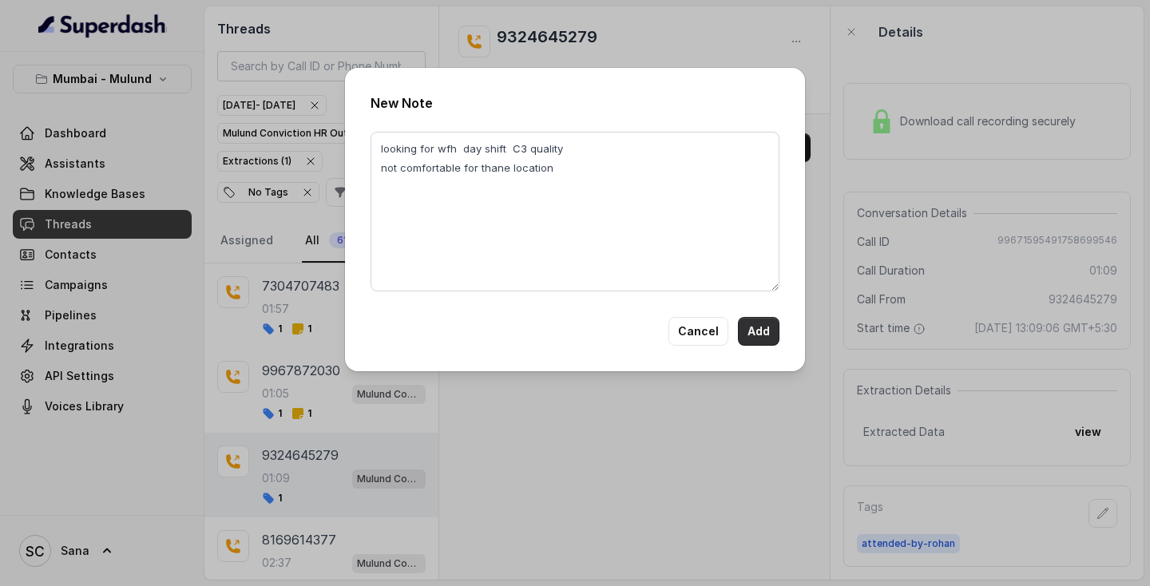
click at [756, 325] on button "Add" at bounding box center [759, 331] width 42 height 29
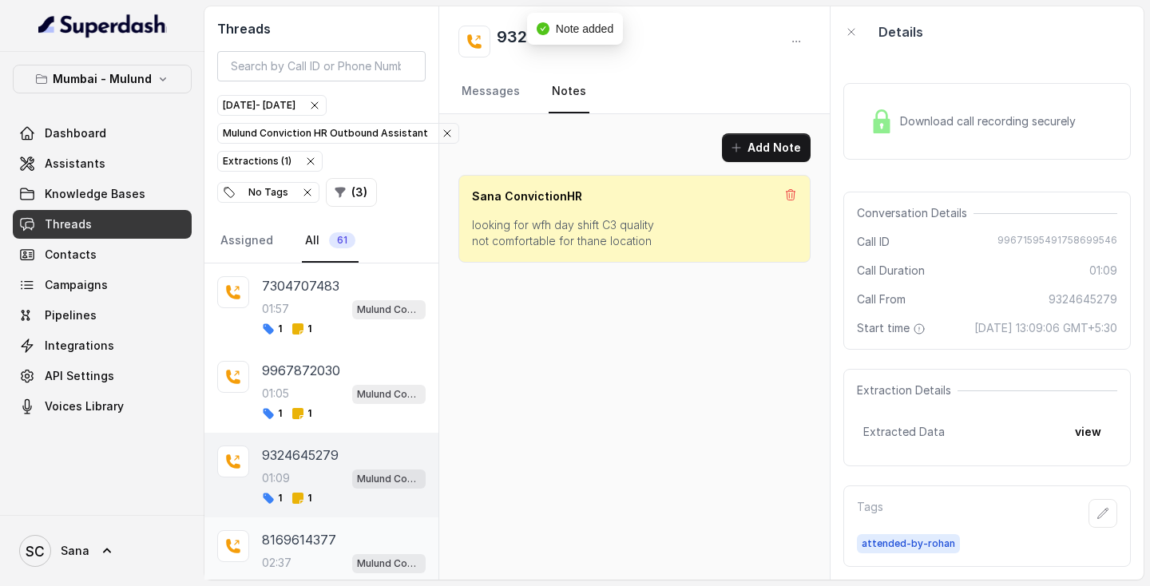
click at [315, 558] on div "02:37 Mulund Conviction HR Outbound Assistant" at bounding box center [344, 562] width 164 height 21
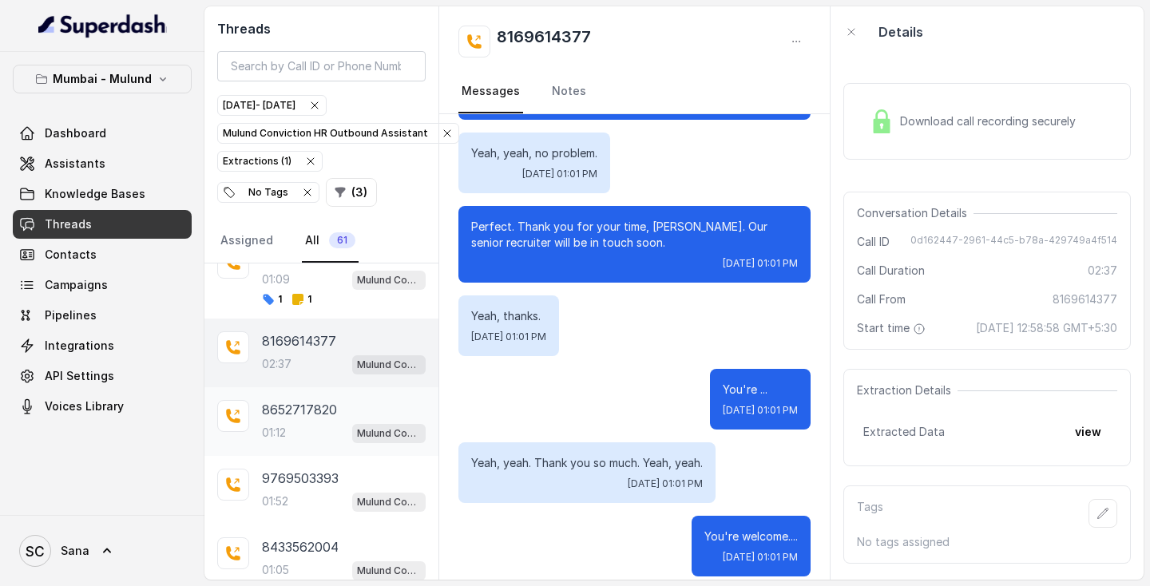
scroll to position [200, 0]
click at [305, 402] on p "8652717820" at bounding box center [299, 407] width 75 height 19
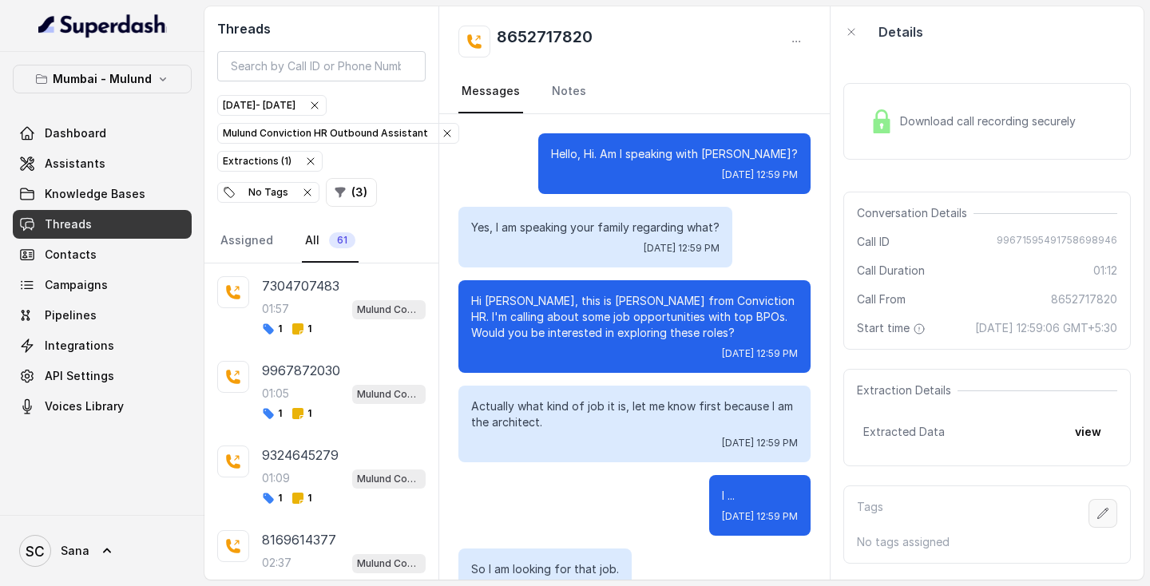
click at [1107, 520] on icon "button" at bounding box center [1102, 513] width 13 height 13
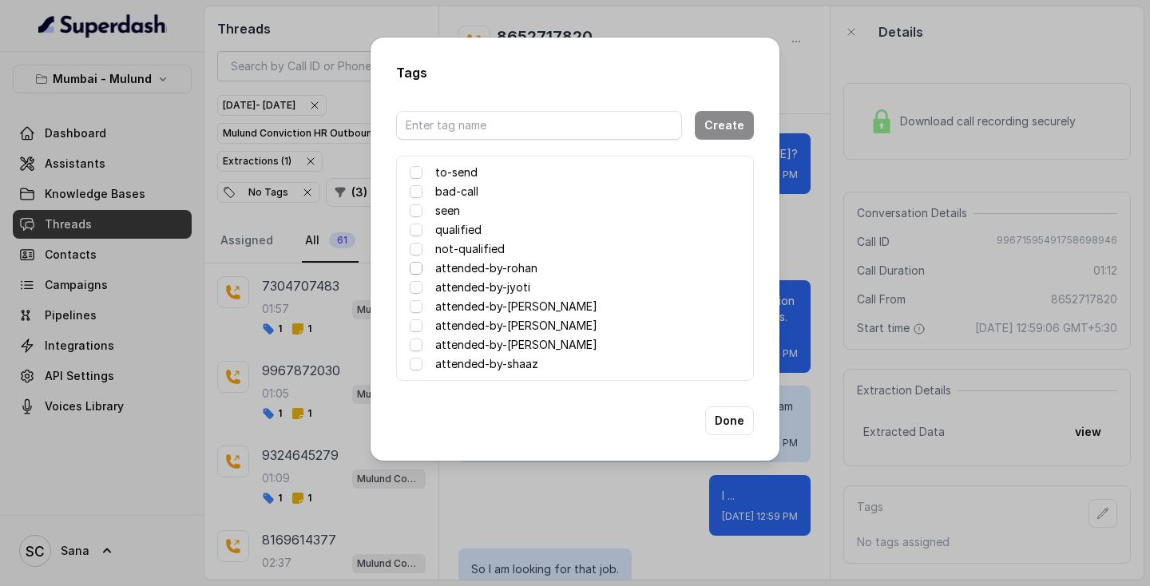
click at [419, 267] on span at bounding box center [416, 268] width 13 height 13
click at [728, 433] on button "Done" at bounding box center [729, 420] width 49 height 29
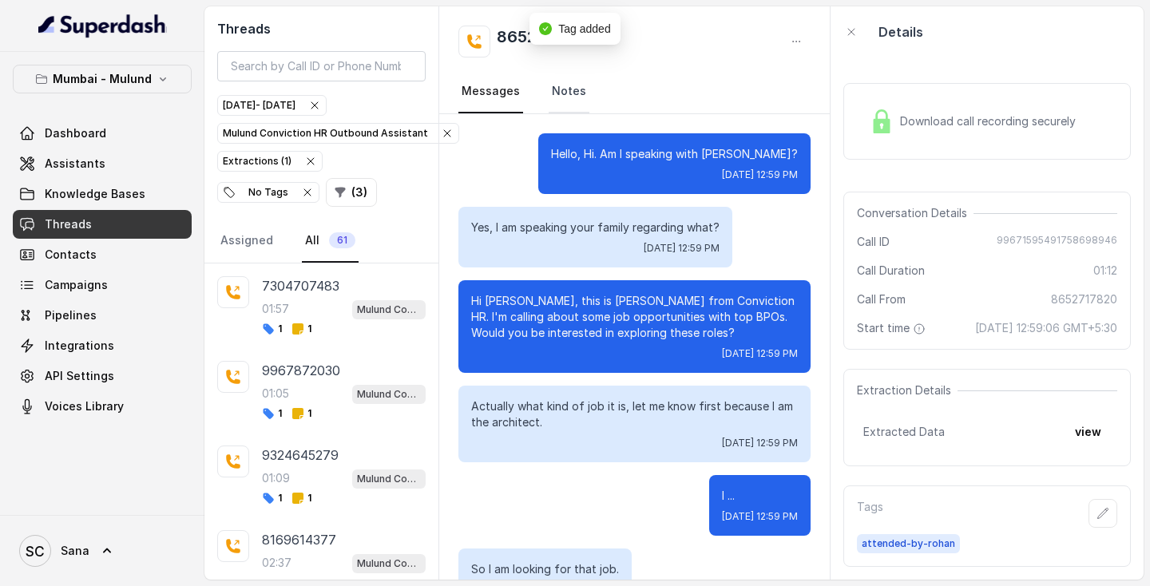
click at [560, 81] on link "Notes" at bounding box center [568, 91] width 41 height 43
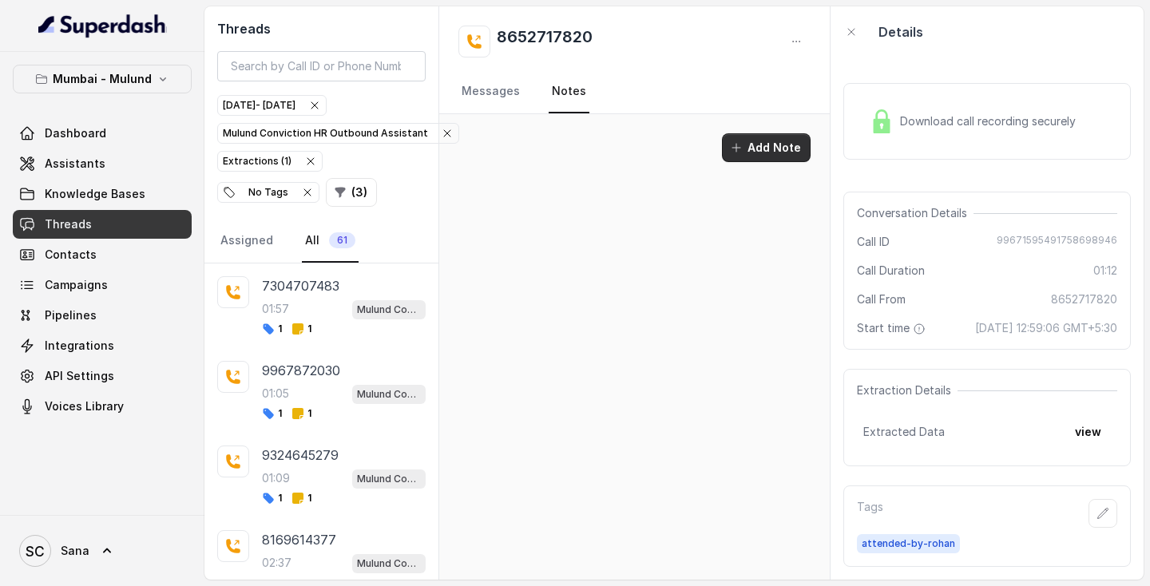
click at [767, 141] on button "Add Note" at bounding box center [766, 147] width 89 height 29
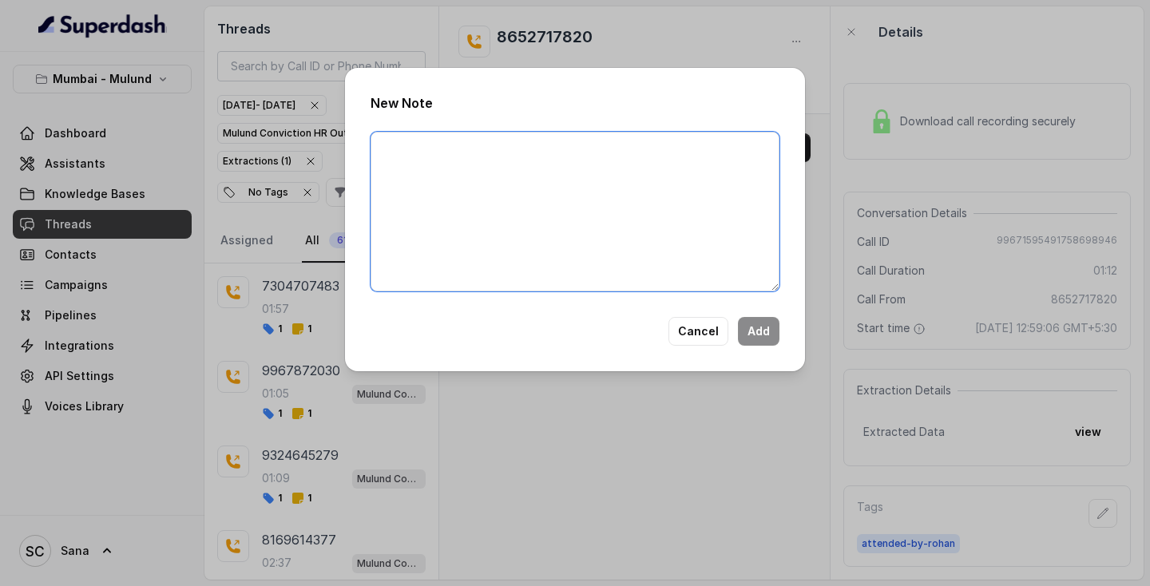
click at [701, 164] on textarea at bounding box center [574, 212] width 409 height 160
type textarea "Candidate is looking something to gt in Architect field"
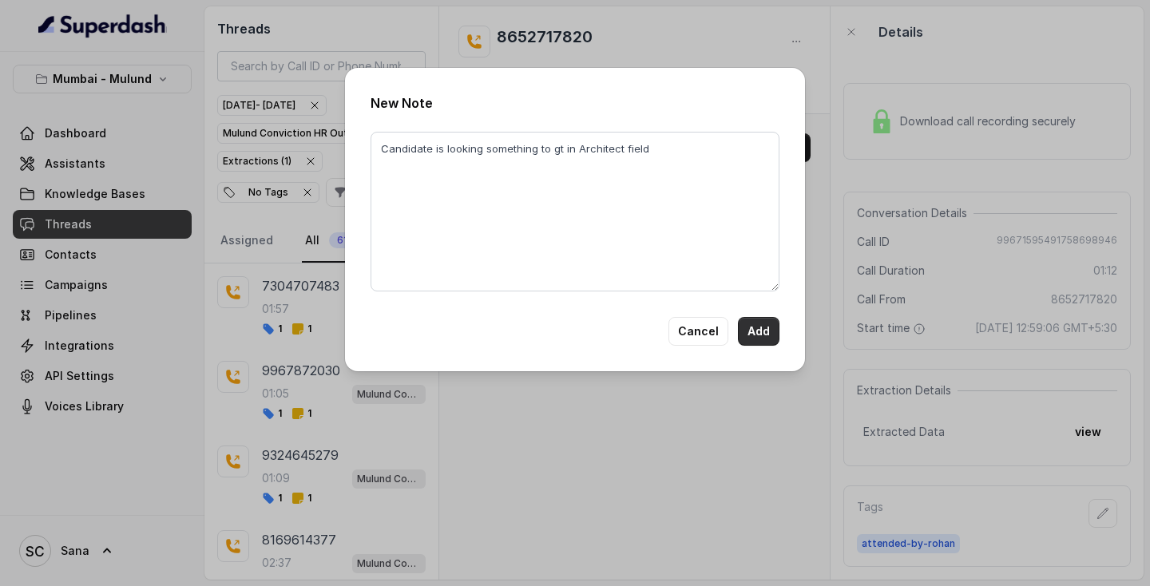
click at [777, 334] on button "Add" at bounding box center [759, 331] width 42 height 29
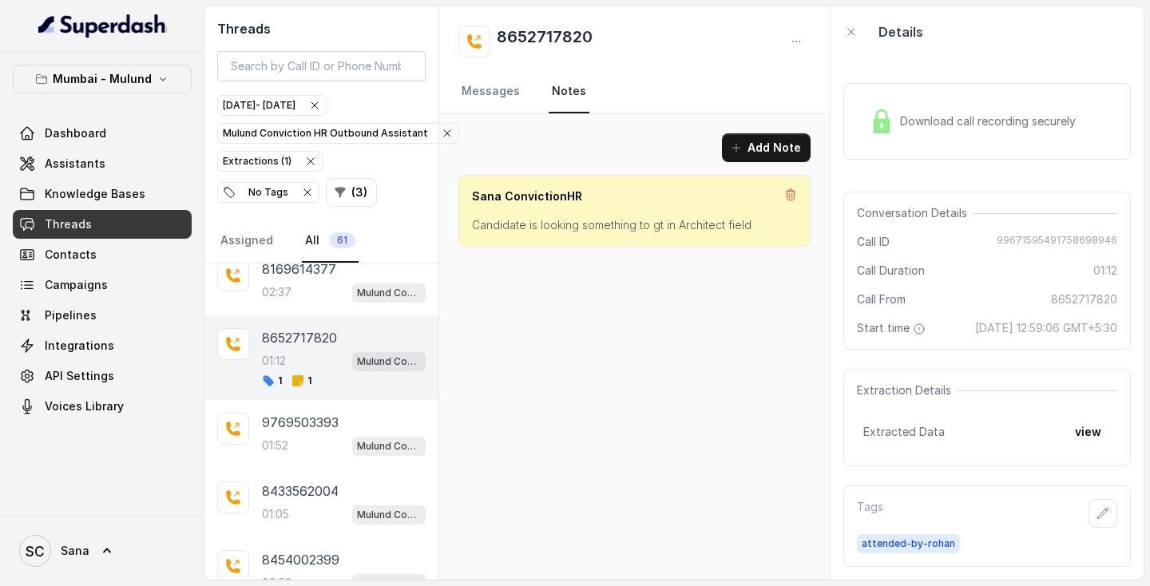
scroll to position [271, 0]
click at [316, 438] on div "01:52 Mulund Conviction HR Outbound Assistant" at bounding box center [344, 444] width 164 height 21
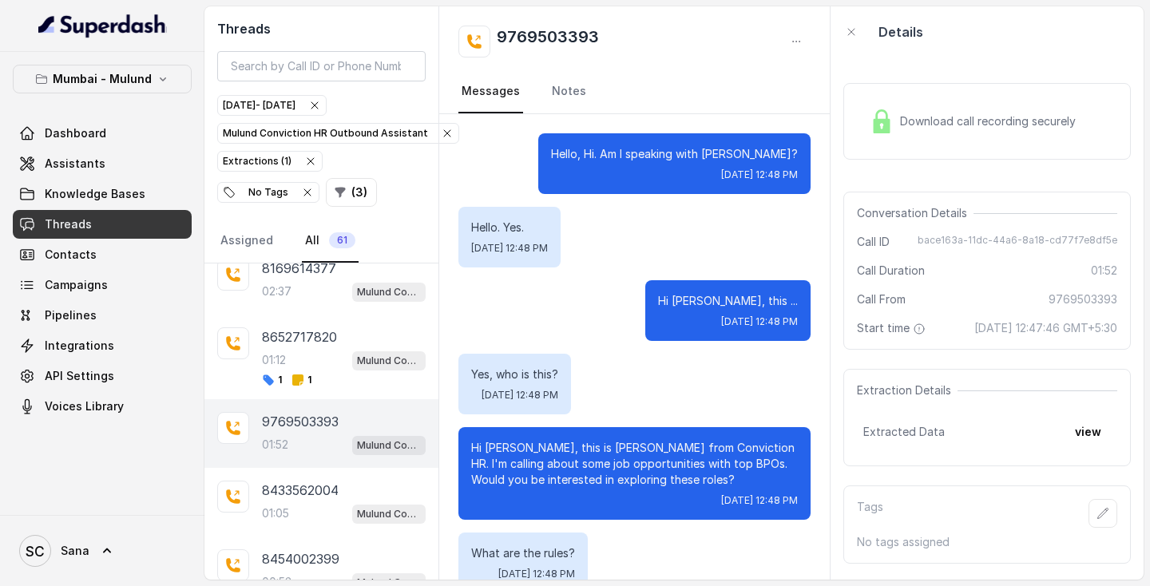
scroll to position [2044, 0]
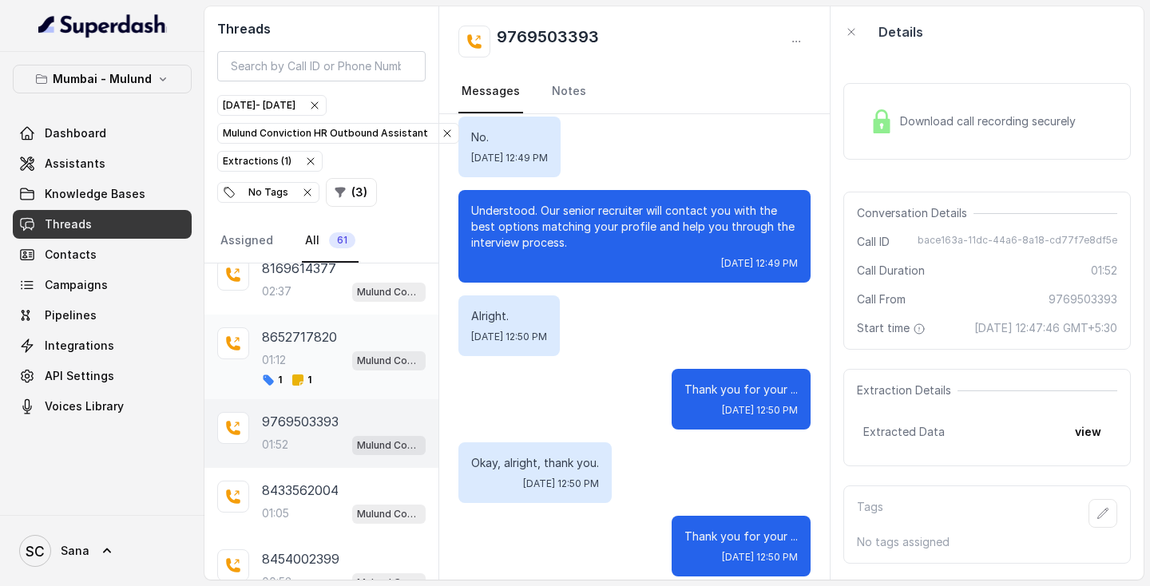
click at [314, 378] on div "1 1" at bounding box center [344, 380] width 164 height 13
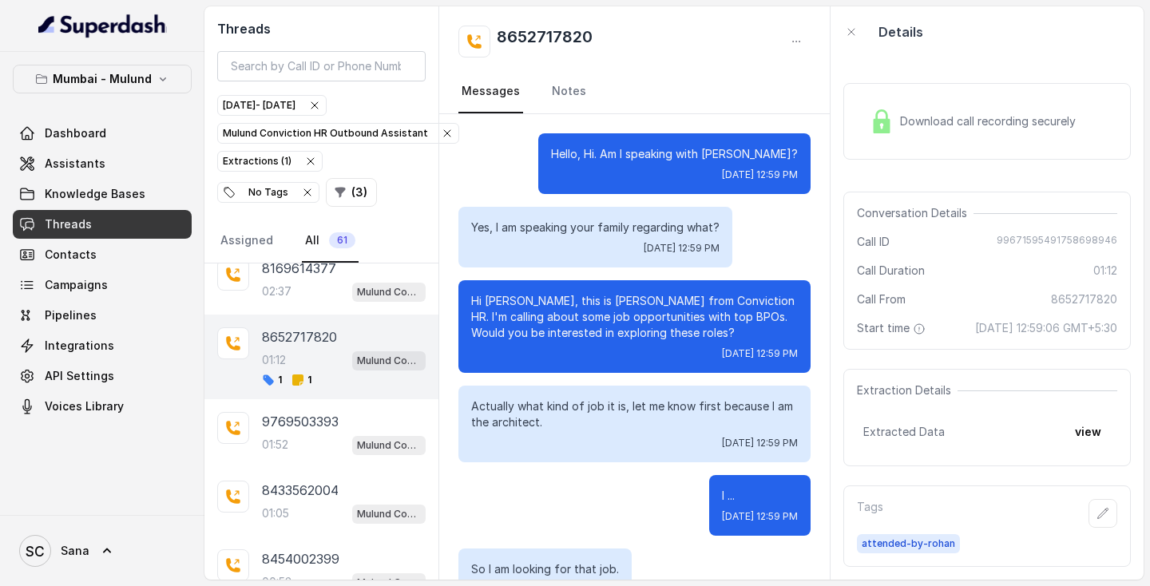
scroll to position [748, 0]
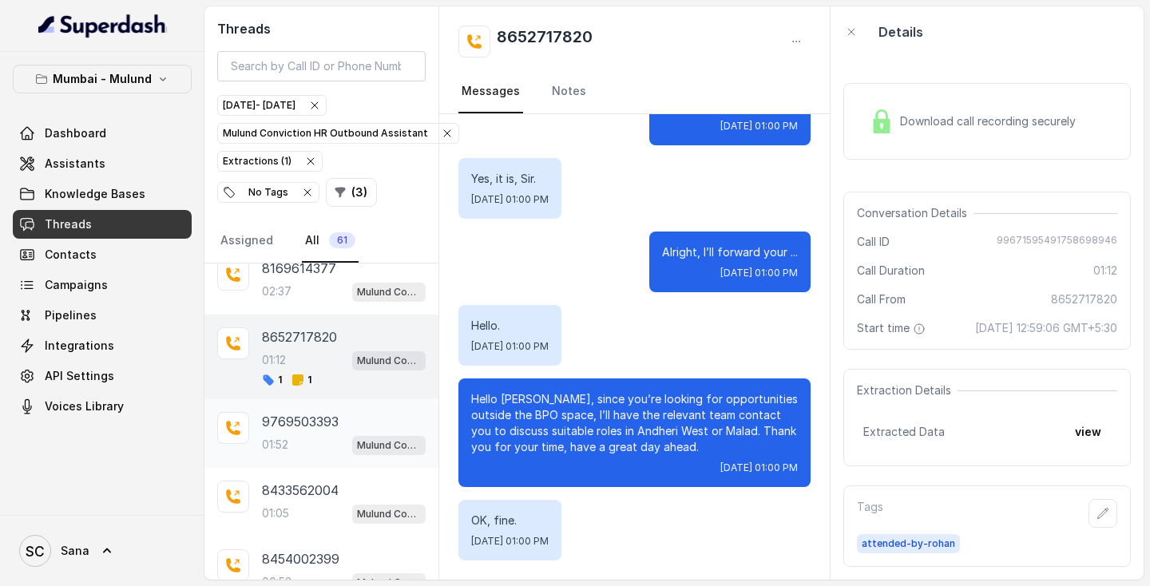
click at [327, 435] on div "9769503393 01:52 Mulund Conviction HR Outbound Assistant" at bounding box center [344, 433] width 164 height 43
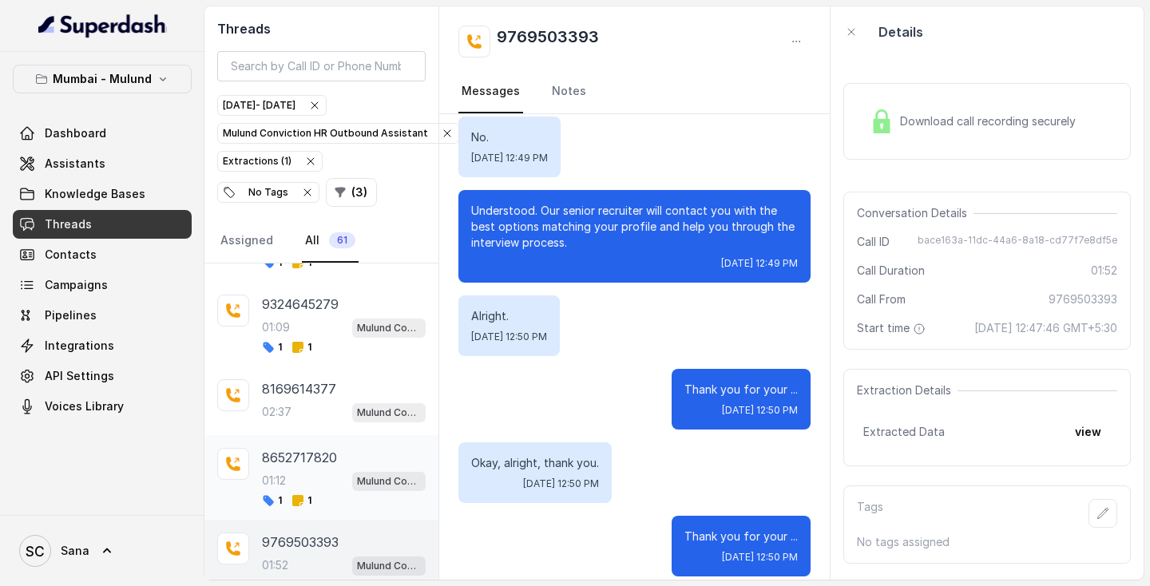
scroll to position [164, 0]
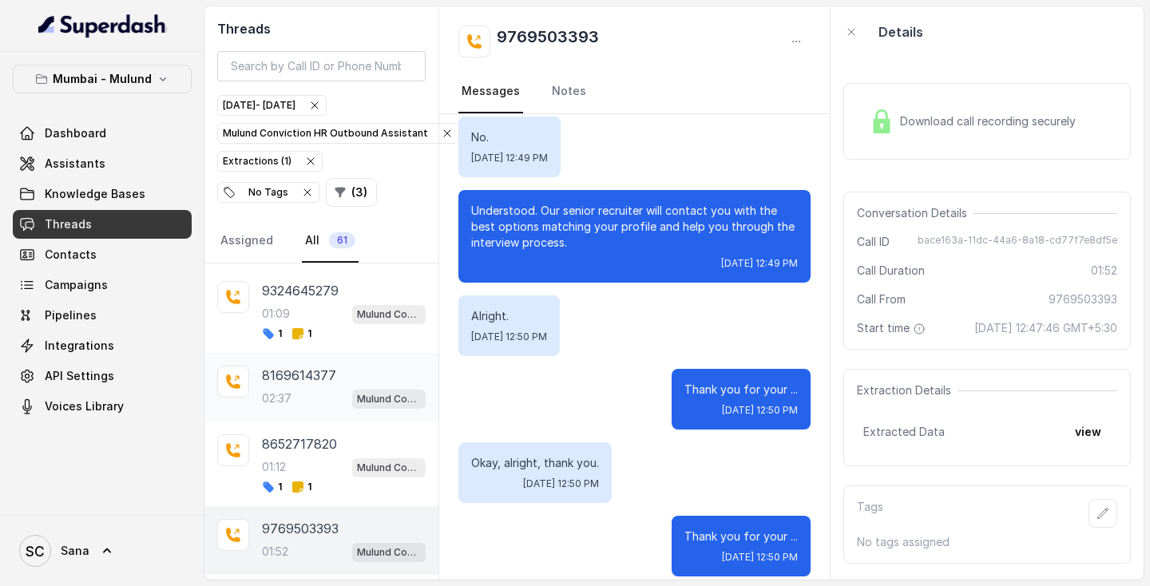
click at [334, 403] on div "02:37 Mulund Conviction HR Outbound Assistant" at bounding box center [344, 398] width 164 height 21
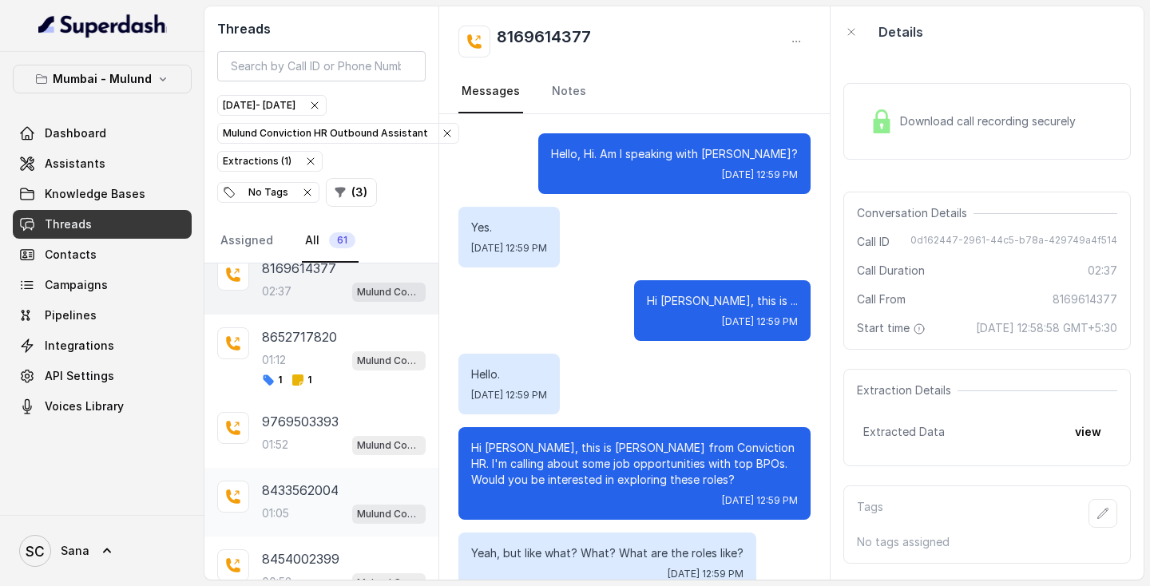
scroll to position [275, 0]
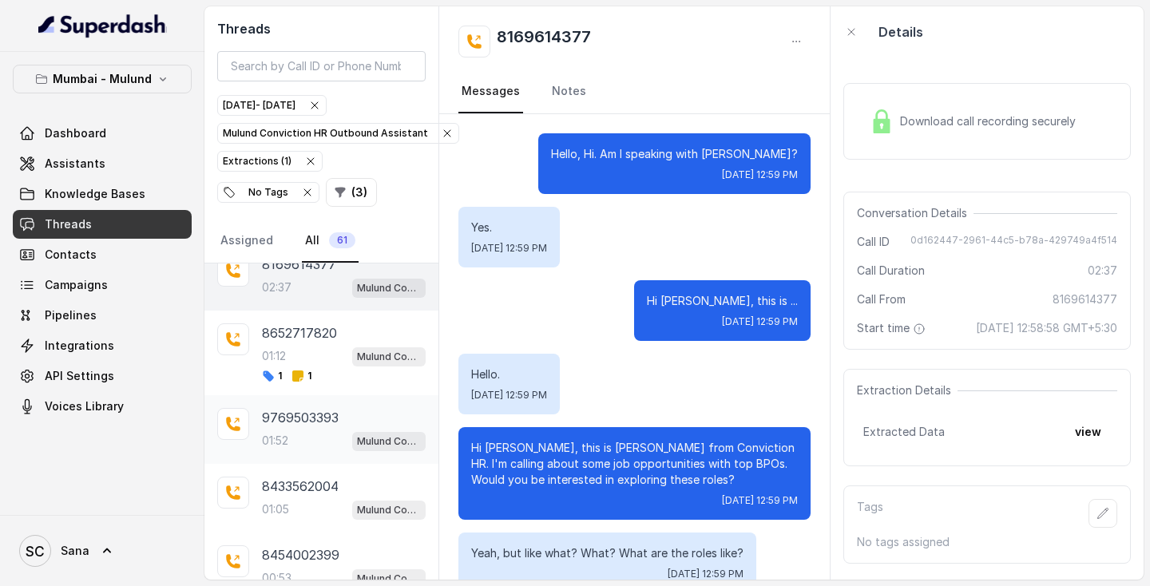
click at [308, 458] on div "9769503393 01:52 Mulund Conviction HR Outbound Assistant" at bounding box center [321, 429] width 234 height 69
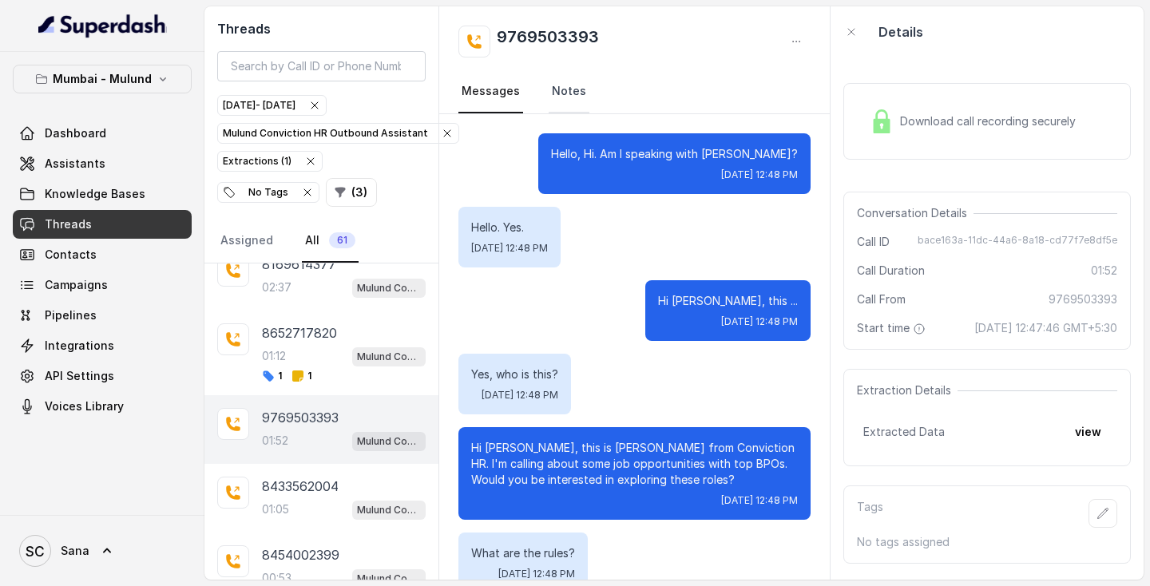
click at [570, 93] on link "Notes" at bounding box center [568, 91] width 41 height 43
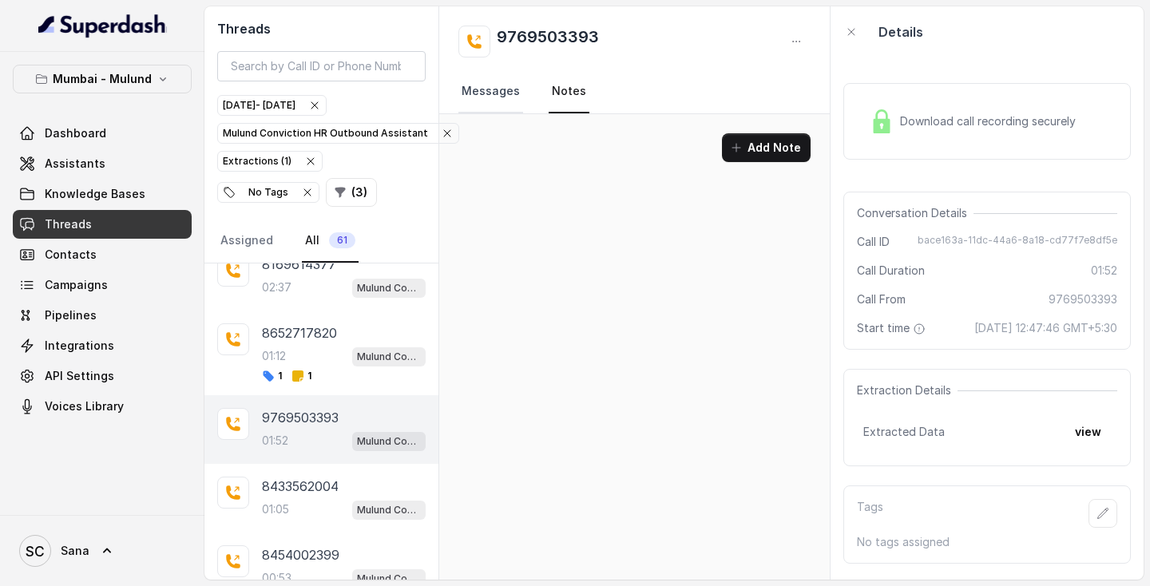
click at [500, 97] on link "Messages" at bounding box center [490, 91] width 65 height 43
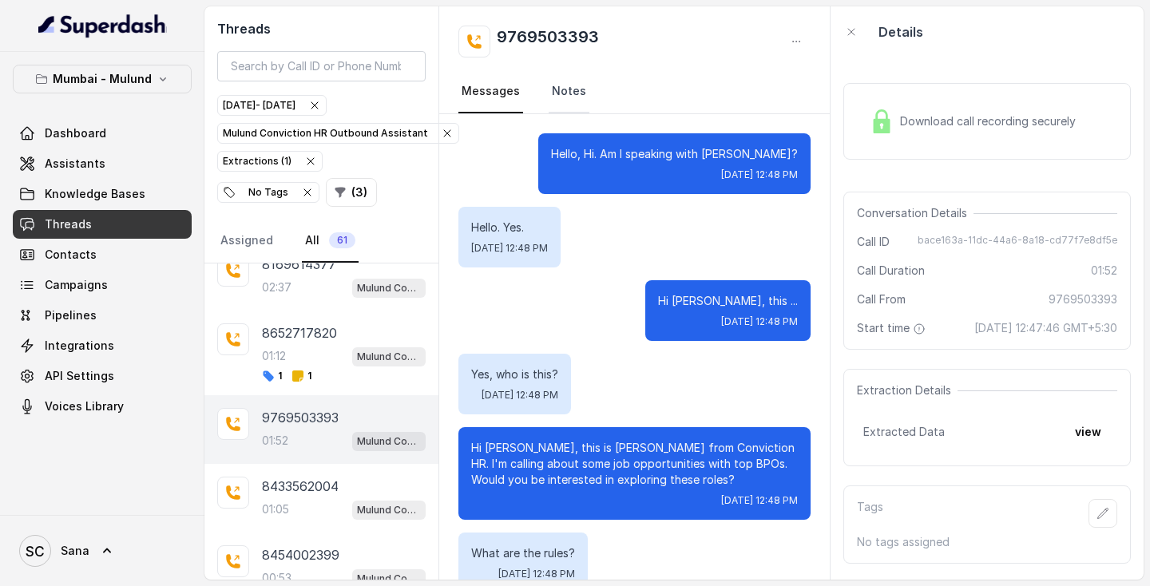
click at [572, 95] on link "Notes" at bounding box center [568, 91] width 41 height 43
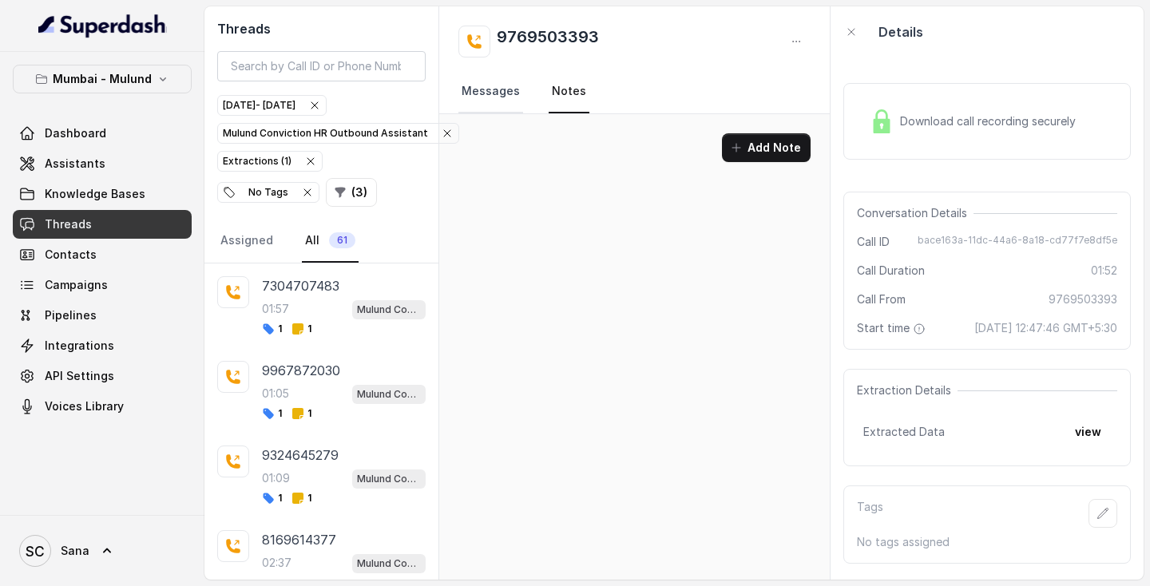
click at [489, 91] on link "Messages" at bounding box center [490, 91] width 65 height 43
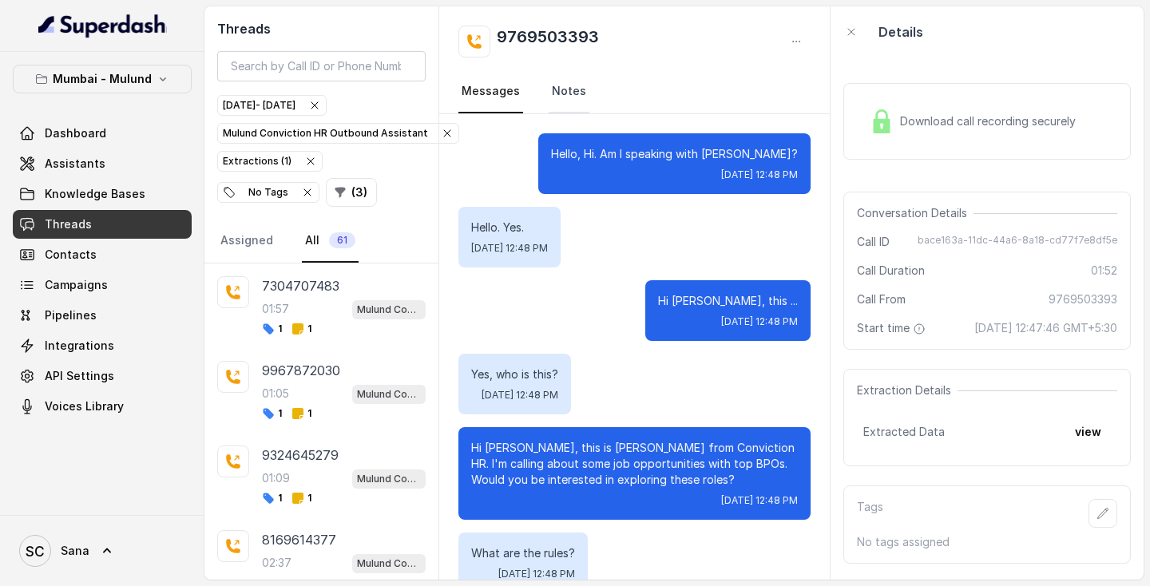
click at [568, 94] on link "Notes" at bounding box center [568, 91] width 41 height 43
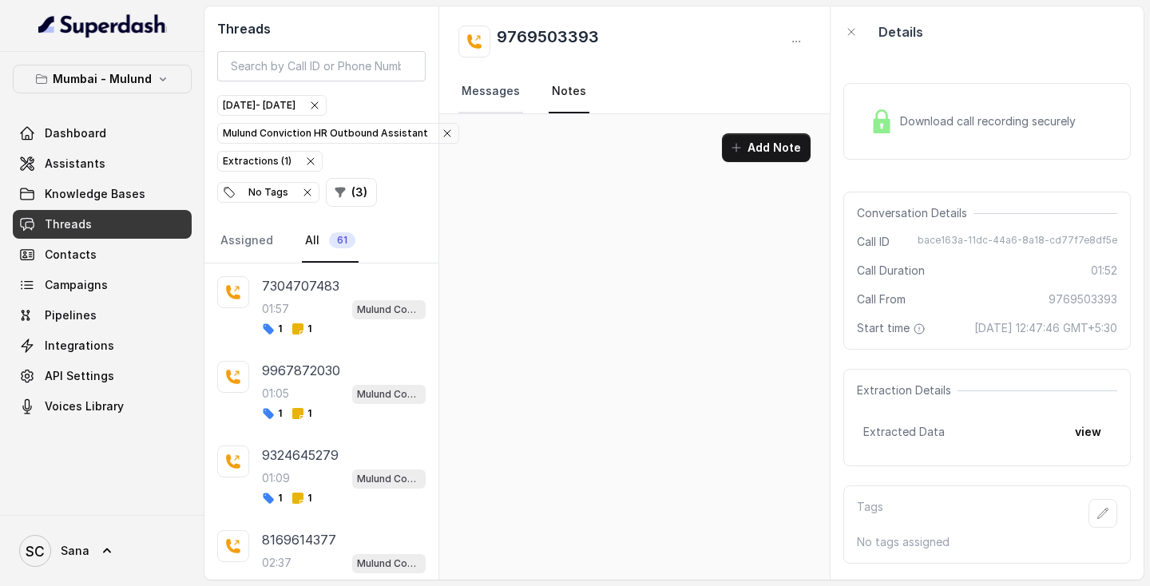
click at [502, 105] on link "Messages" at bounding box center [490, 91] width 65 height 43
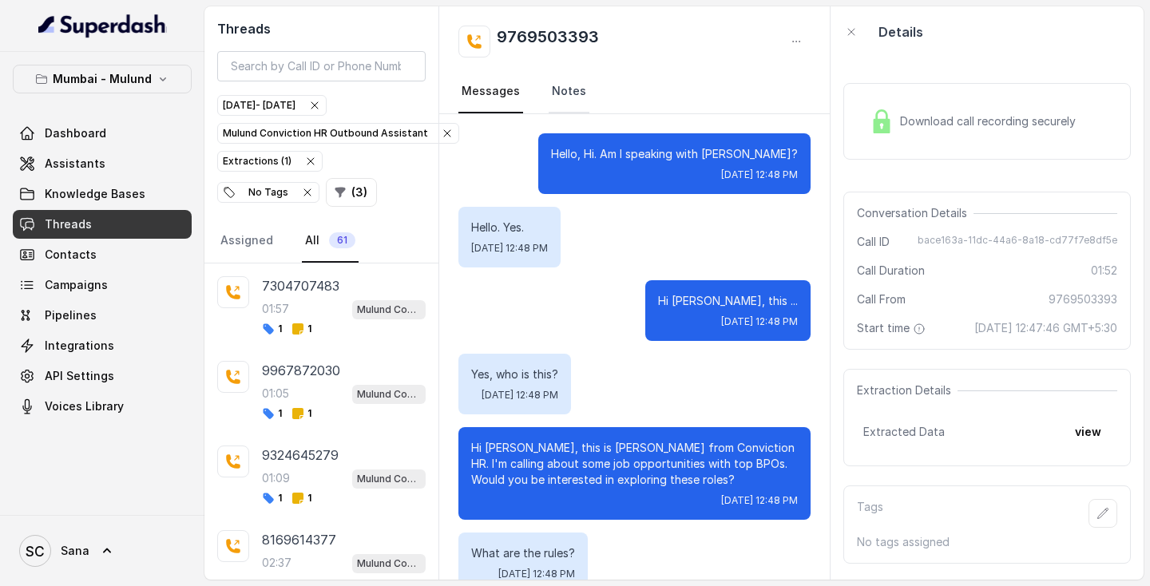
click at [556, 98] on link "Notes" at bounding box center [568, 91] width 41 height 43
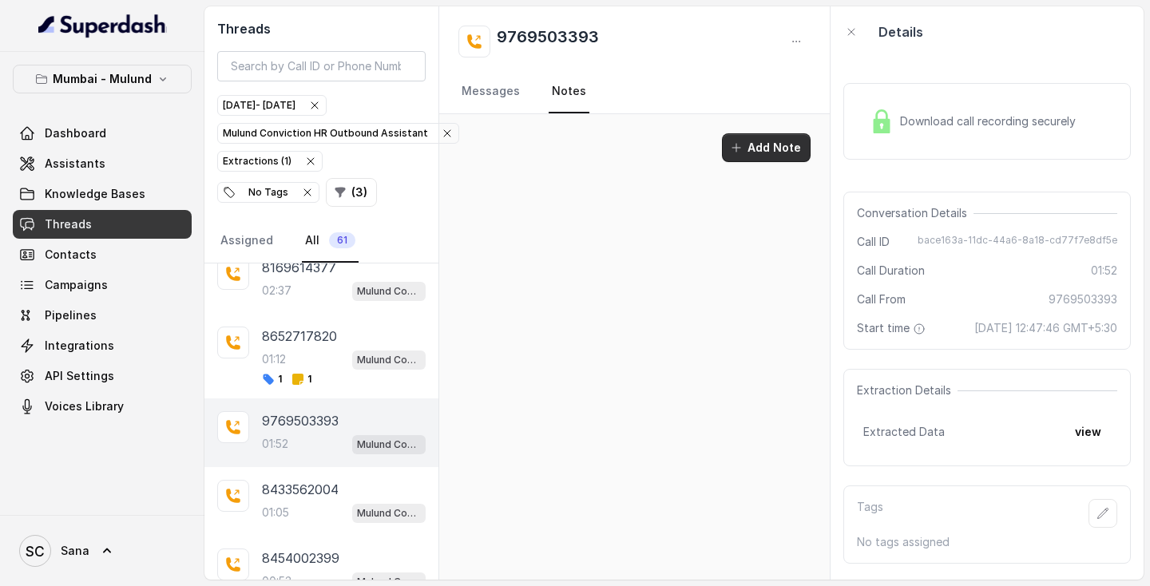
click at [746, 144] on button "Add Note" at bounding box center [766, 147] width 89 height 29
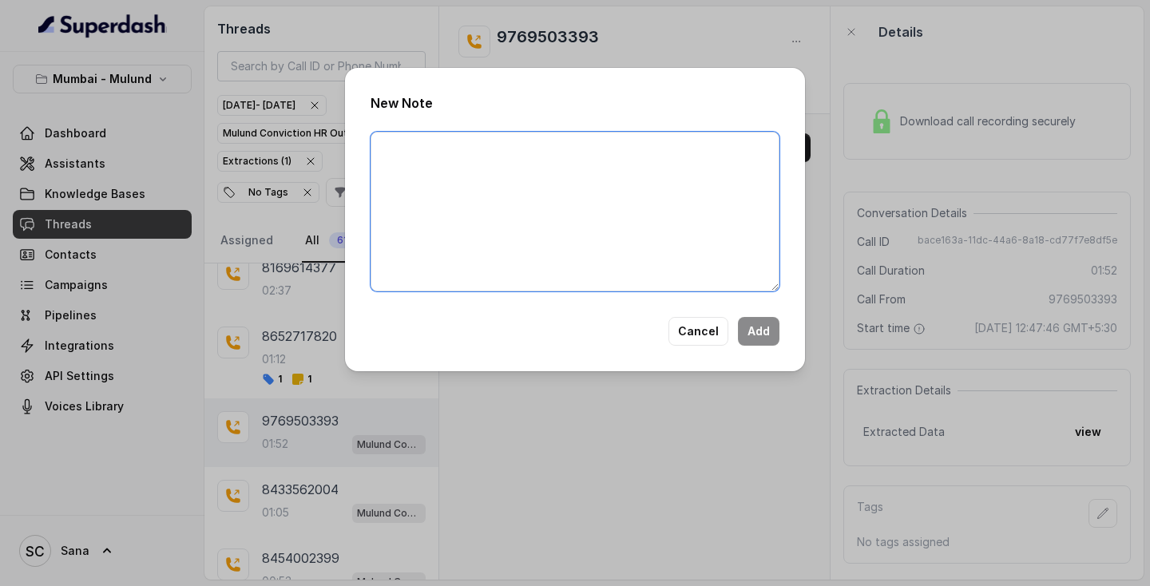
click at [577, 184] on textarea at bounding box center [574, 212] width 409 height 160
type textarea "a"
type textarea "Candidate is out, lot of disturbance informed to call later."
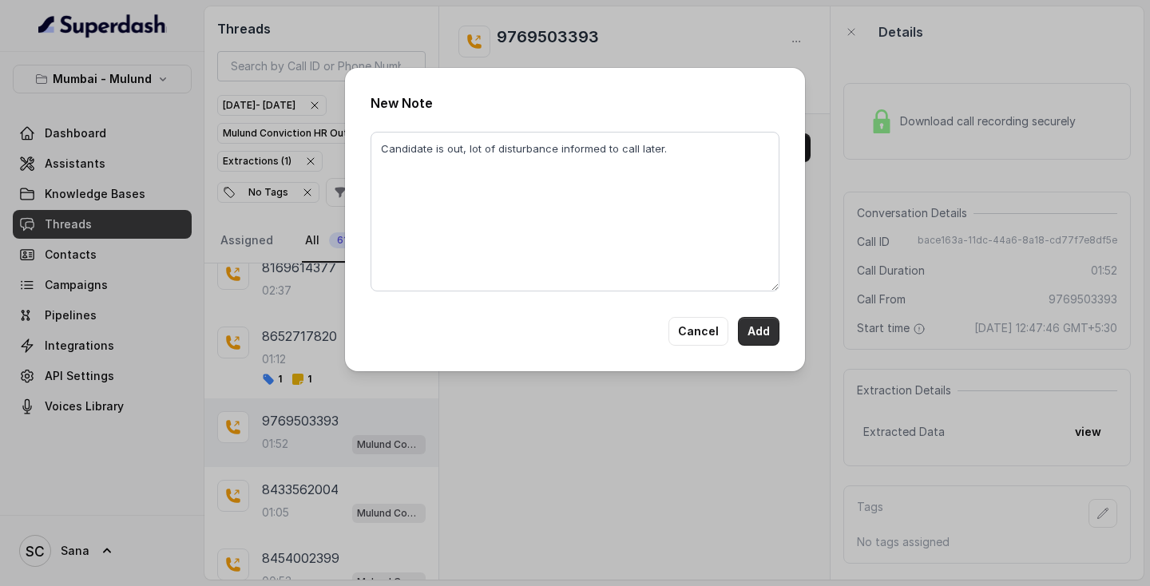
click at [746, 342] on button "Add" at bounding box center [759, 331] width 42 height 29
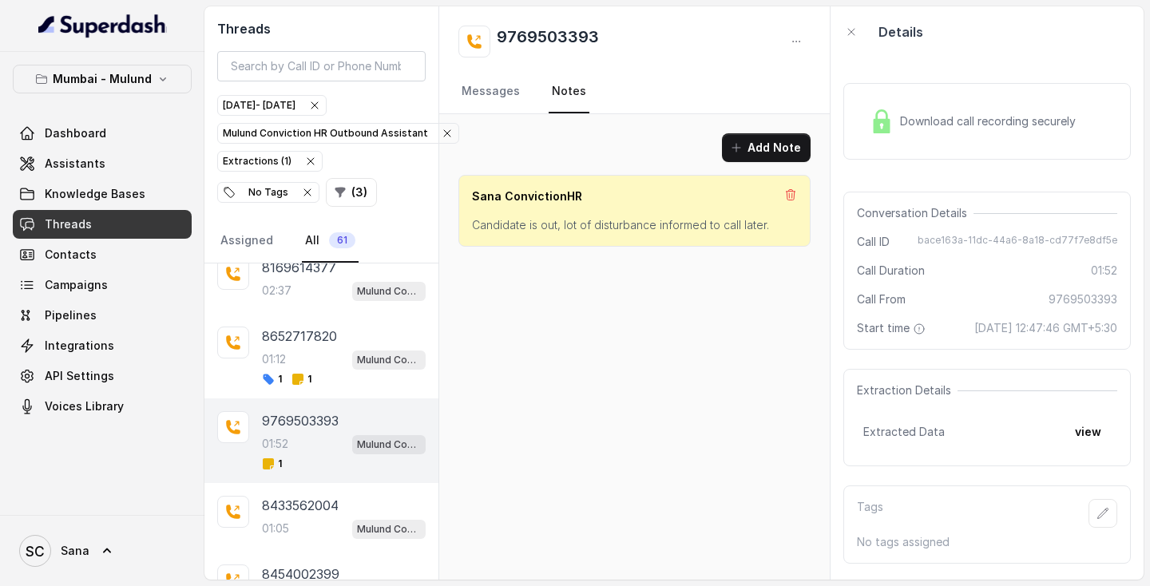
click at [1106, 520] on icon "button" at bounding box center [1102, 513] width 13 height 13
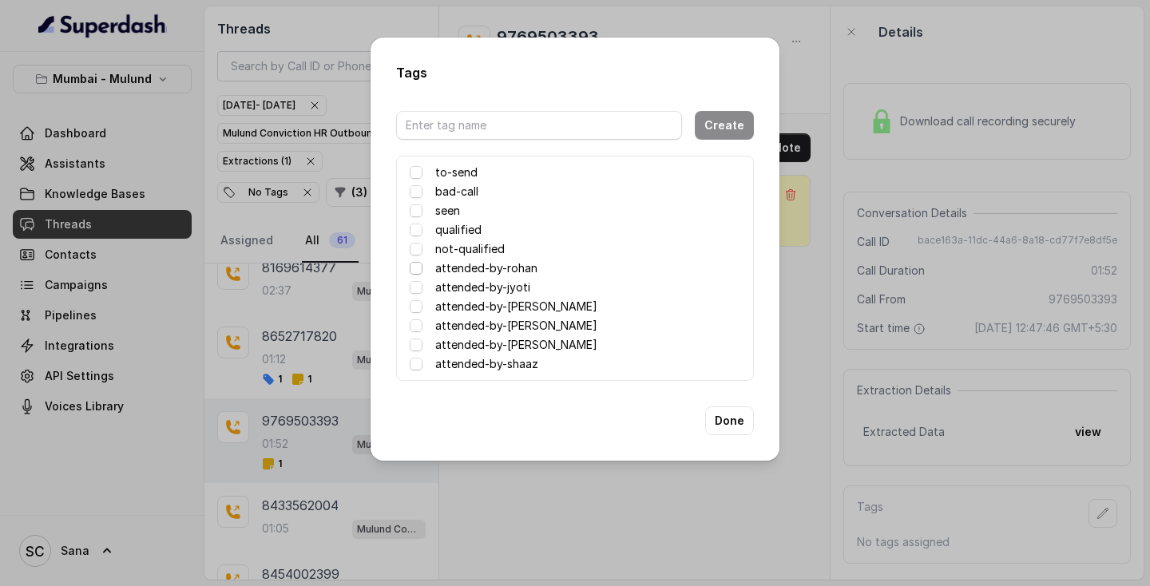
click at [415, 271] on span at bounding box center [416, 268] width 13 height 13
click at [734, 428] on button "Done" at bounding box center [729, 420] width 49 height 29
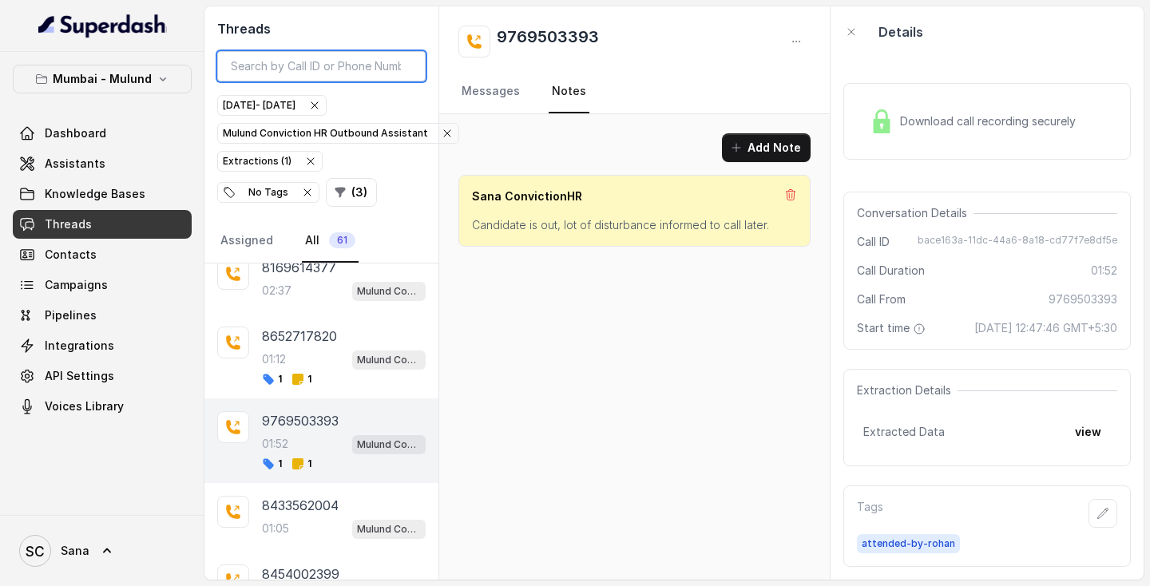
click at [278, 65] on input "search" at bounding box center [321, 66] width 208 height 30
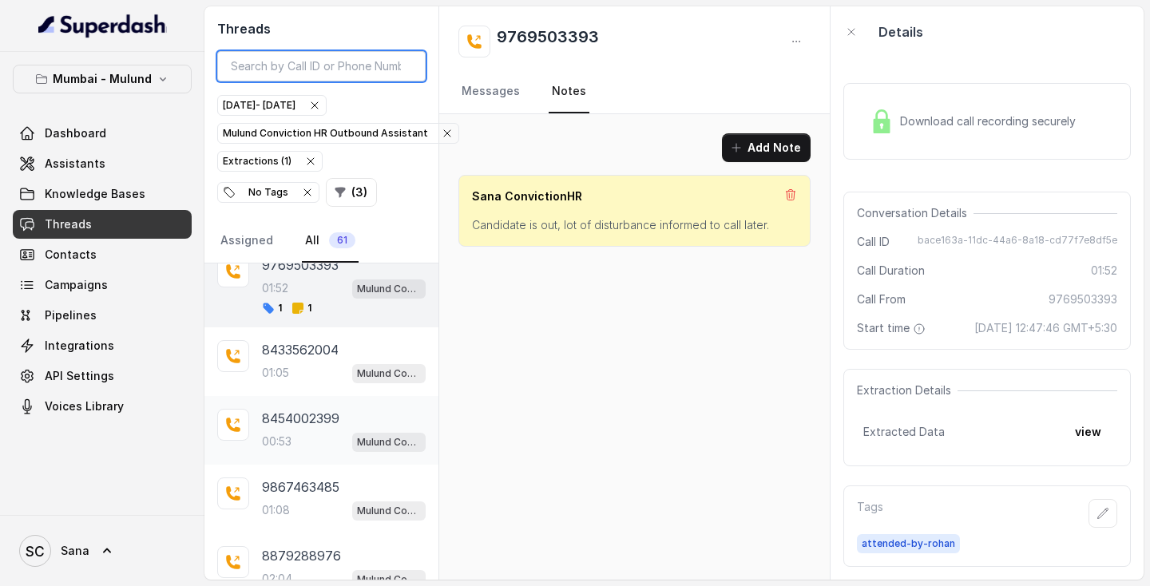
scroll to position [429, 0]
click at [312, 386] on div "8433562004 01:05 Mulund Conviction HR Outbound Assistant" at bounding box center [321, 361] width 234 height 69
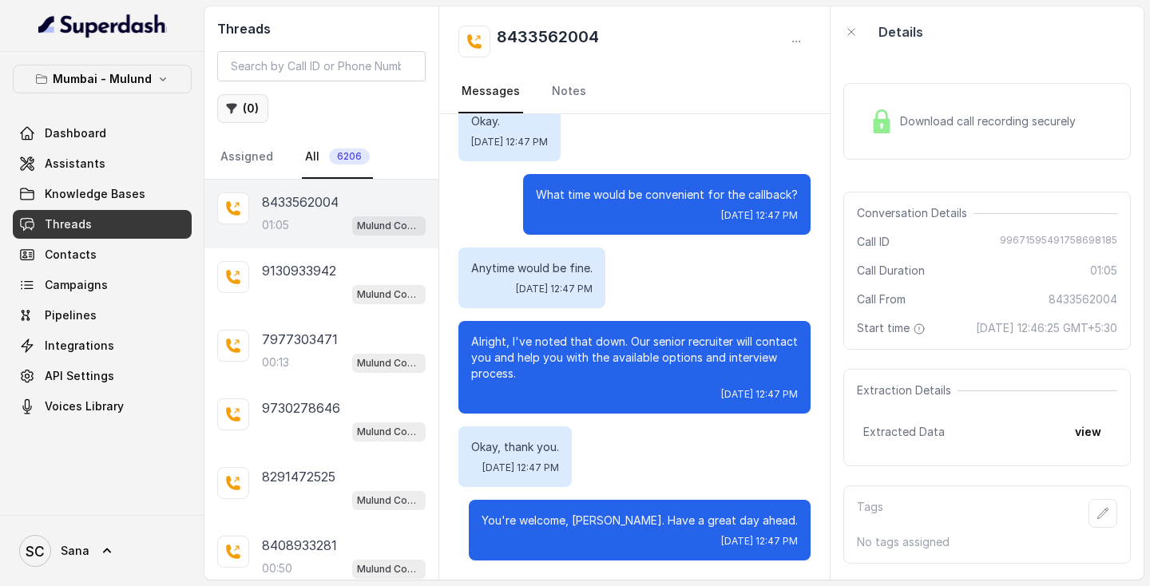
click at [241, 112] on button "( 0 )" at bounding box center [242, 108] width 51 height 29
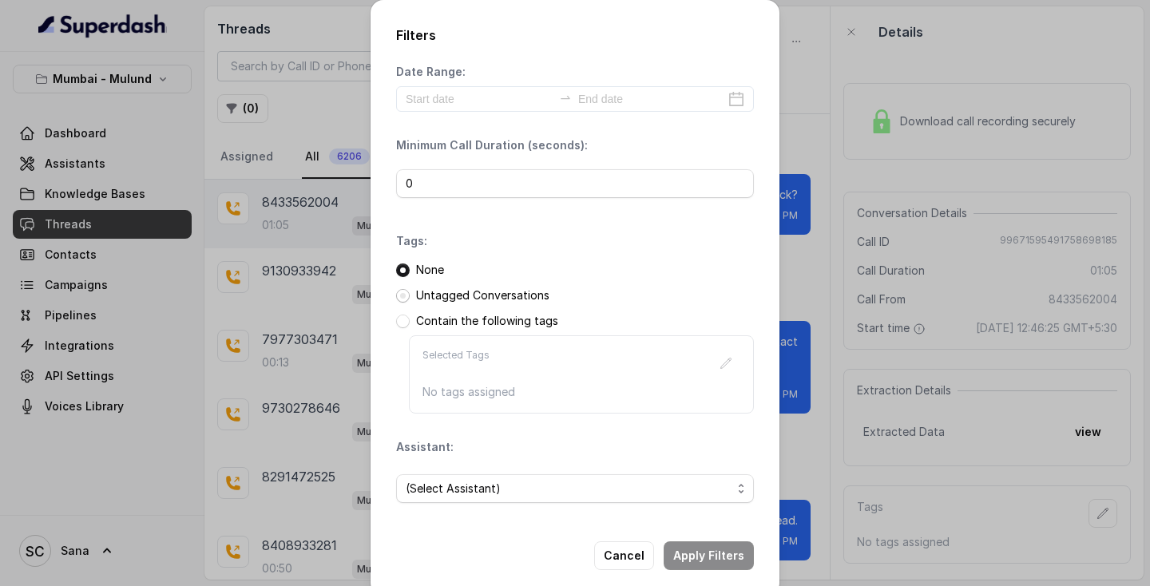
click at [408, 295] on span at bounding box center [403, 296] width 14 height 14
click at [462, 485] on span "(Select Assistant)" at bounding box center [569, 488] width 326 height 19
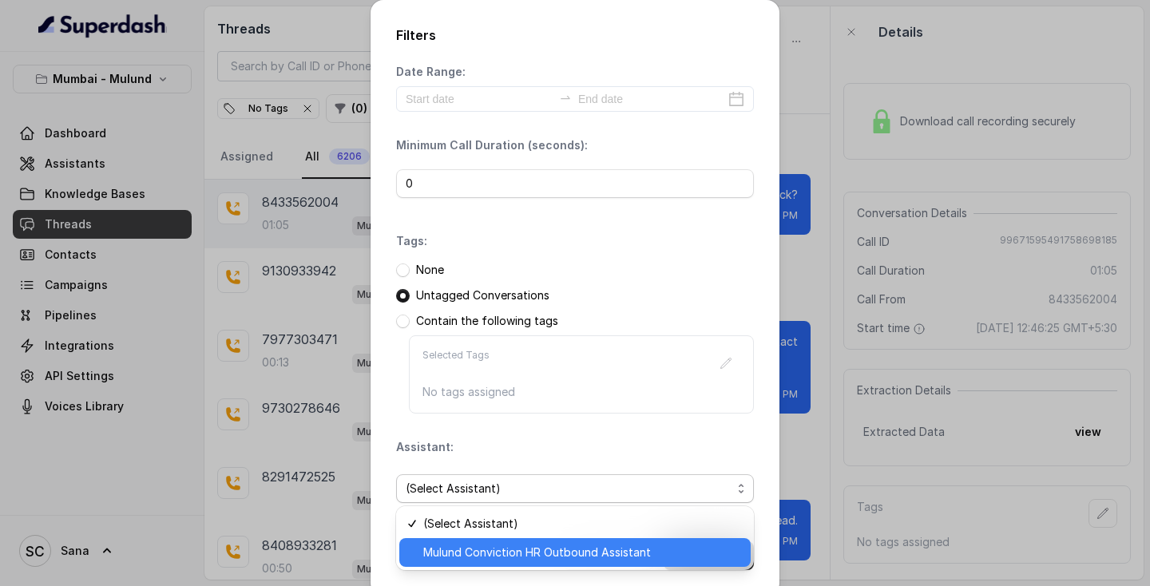
click at [461, 558] on span "Mulund Conviction HR Outbound Assistant" at bounding box center [582, 552] width 318 height 19
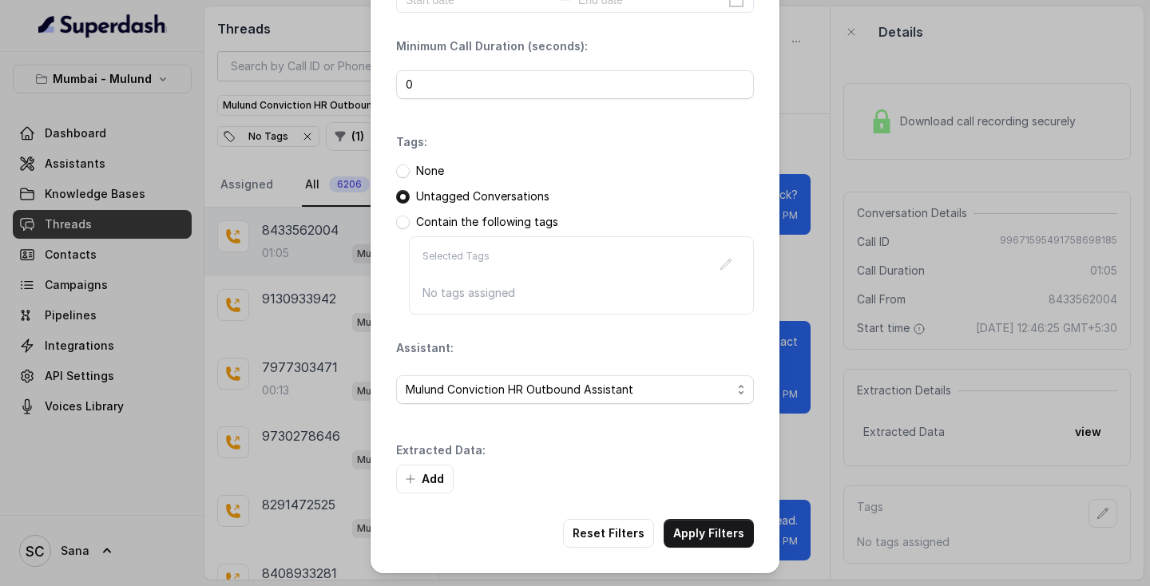
scroll to position [99, 0]
click at [436, 473] on button "Add" at bounding box center [424, 479] width 57 height 29
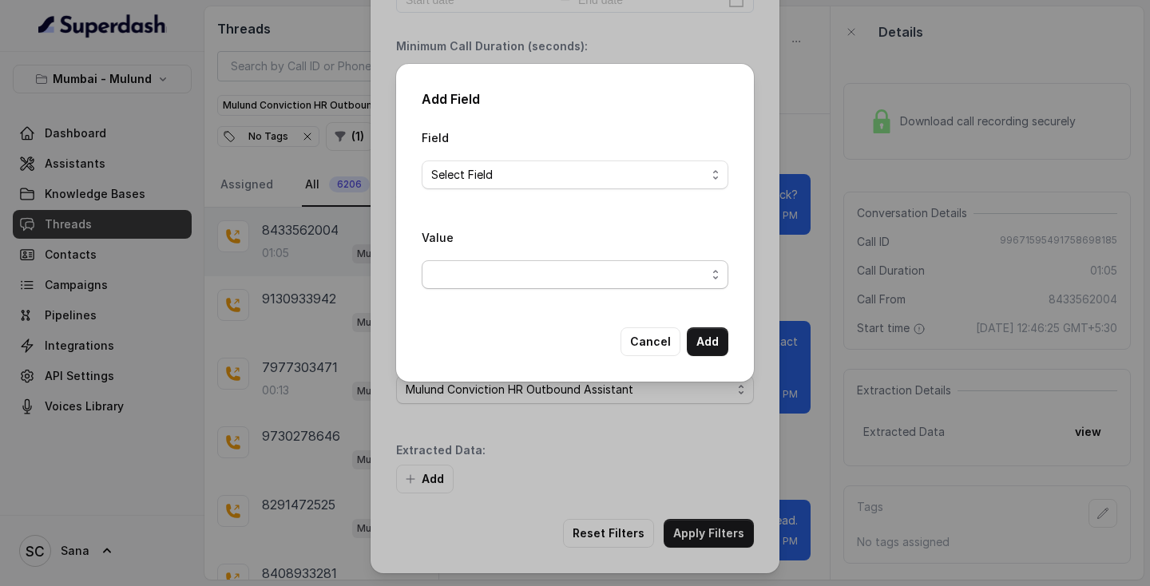
click at [485, 266] on span "button" at bounding box center [574, 274] width 307 height 29
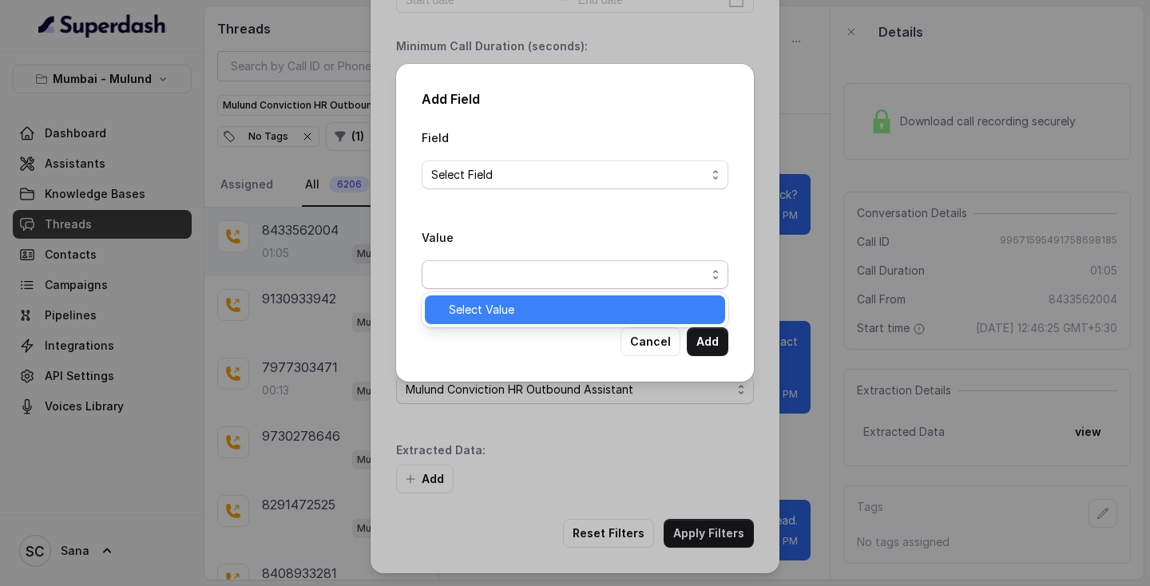
click at [478, 311] on span "Select Value" at bounding box center [582, 309] width 267 height 19
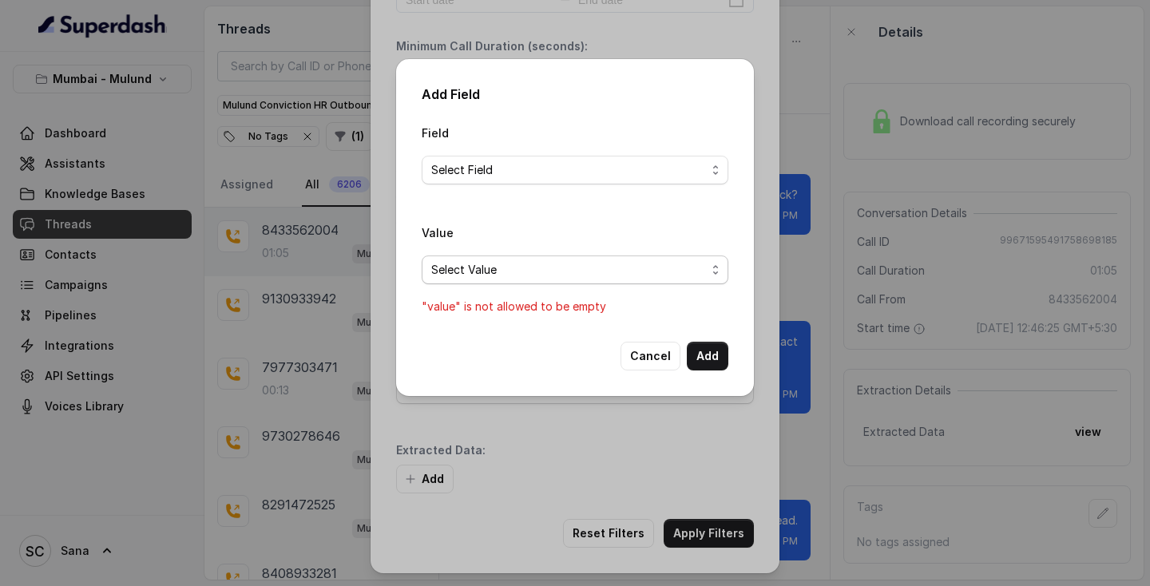
click at [588, 273] on span "Select Value" at bounding box center [568, 269] width 275 height 19
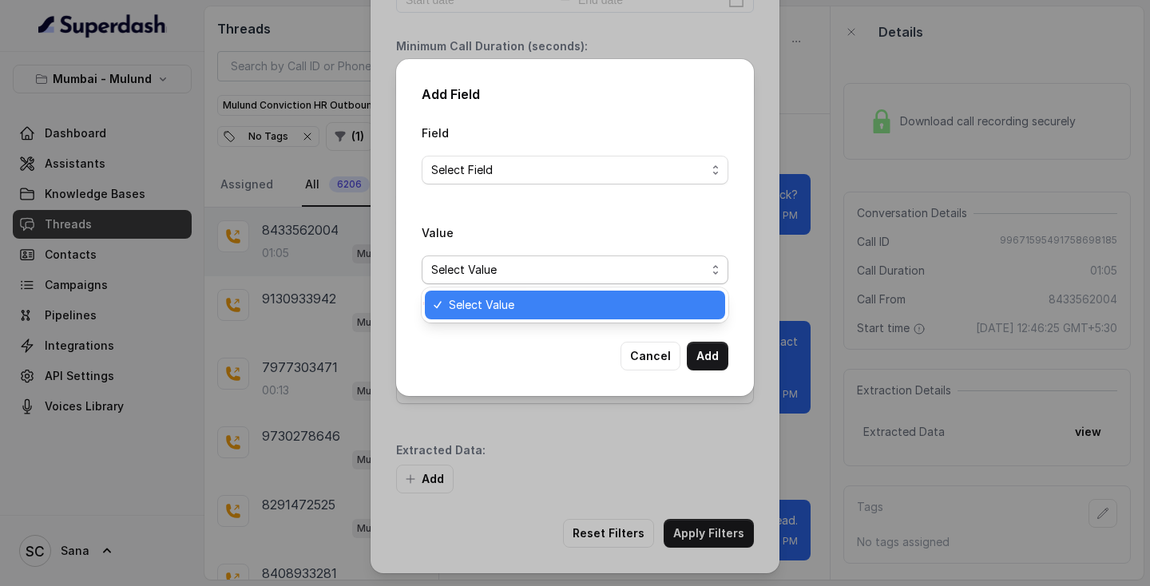
click at [504, 275] on span "Select Value" at bounding box center [568, 269] width 275 height 19
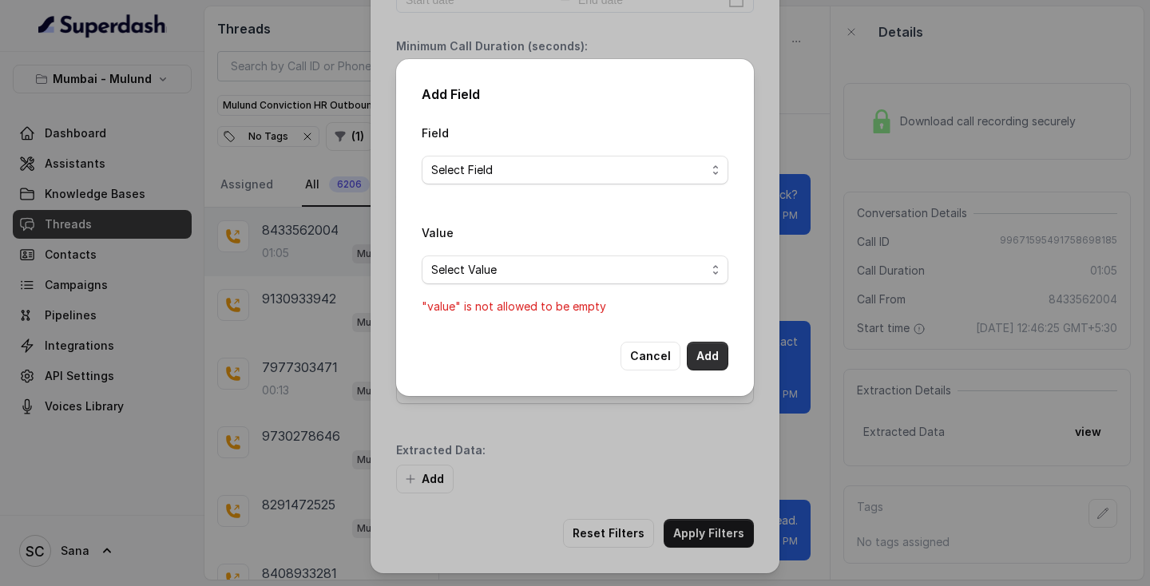
click at [706, 357] on button "Add" at bounding box center [708, 356] width 42 height 29
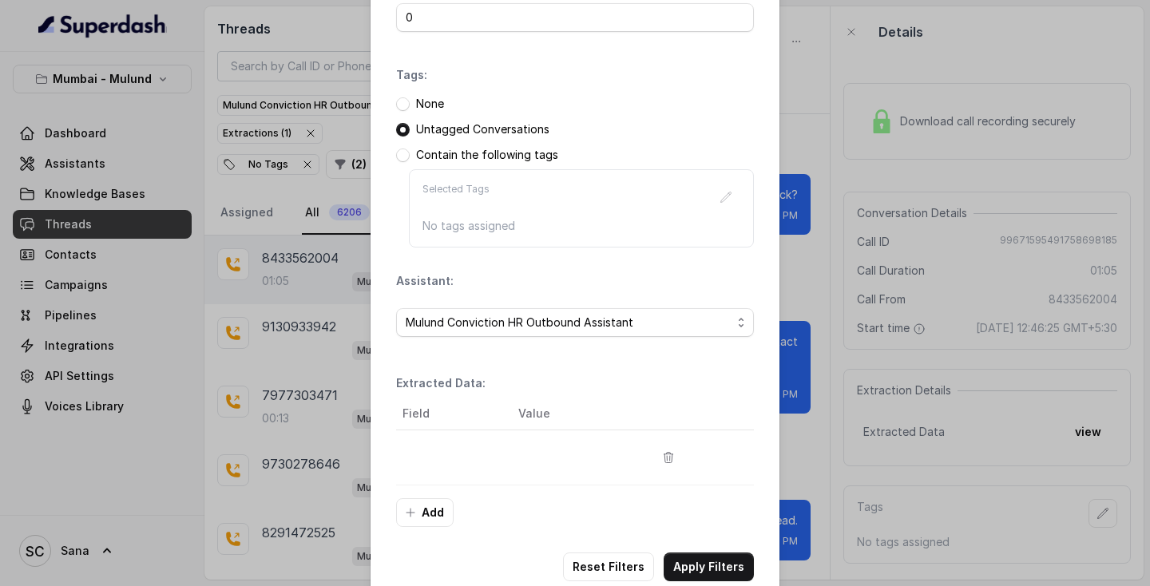
scroll to position [167, 0]
click at [428, 518] on button "Add" at bounding box center [424, 511] width 57 height 29
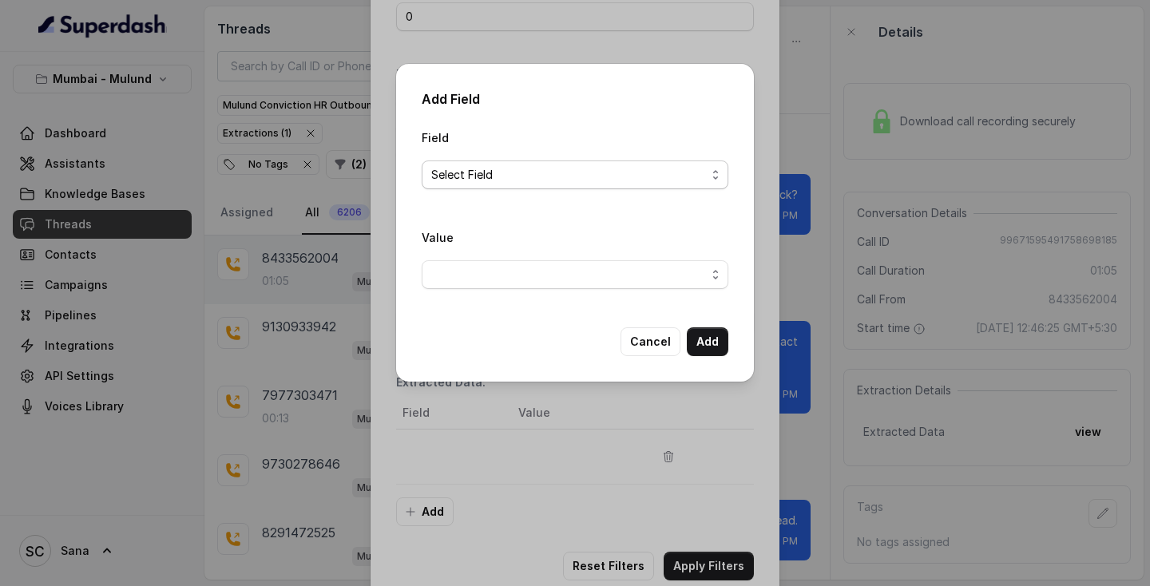
click at [518, 169] on span "Select Field" at bounding box center [568, 174] width 275 height 19
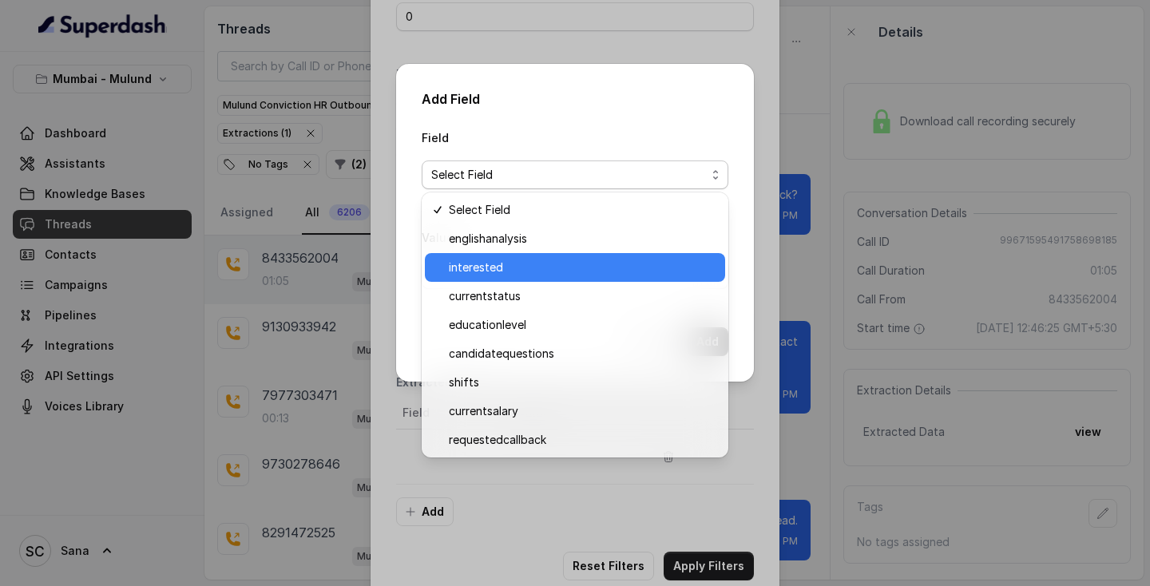
click at [478, 263] on span "interested" at bounding box center [582, 267] width 267 height 19
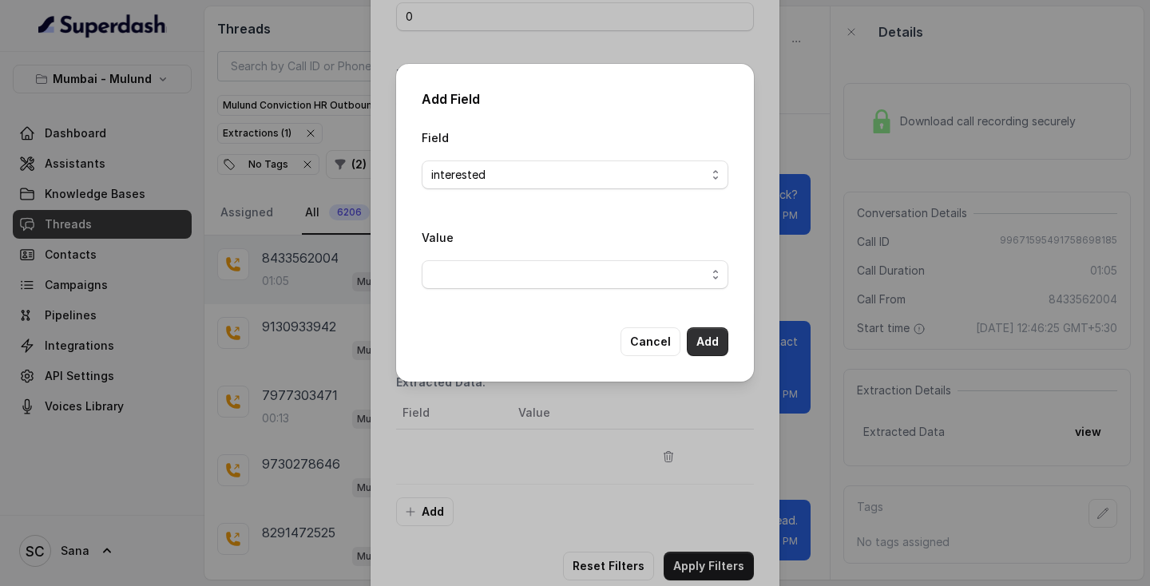
click at [722, 354] on button "Add" at bounding box center [708, 341] width 42 height 29
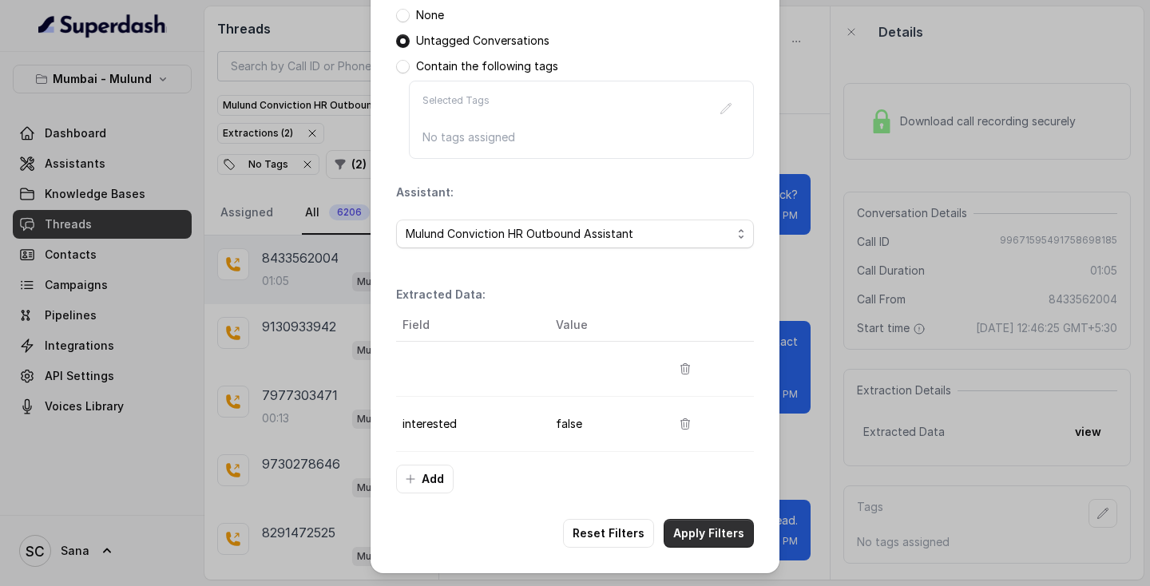
scroll to position [255, 0]
click at [679, 425] on icon "button" at bounding box center [685, 424] width 13 height 13
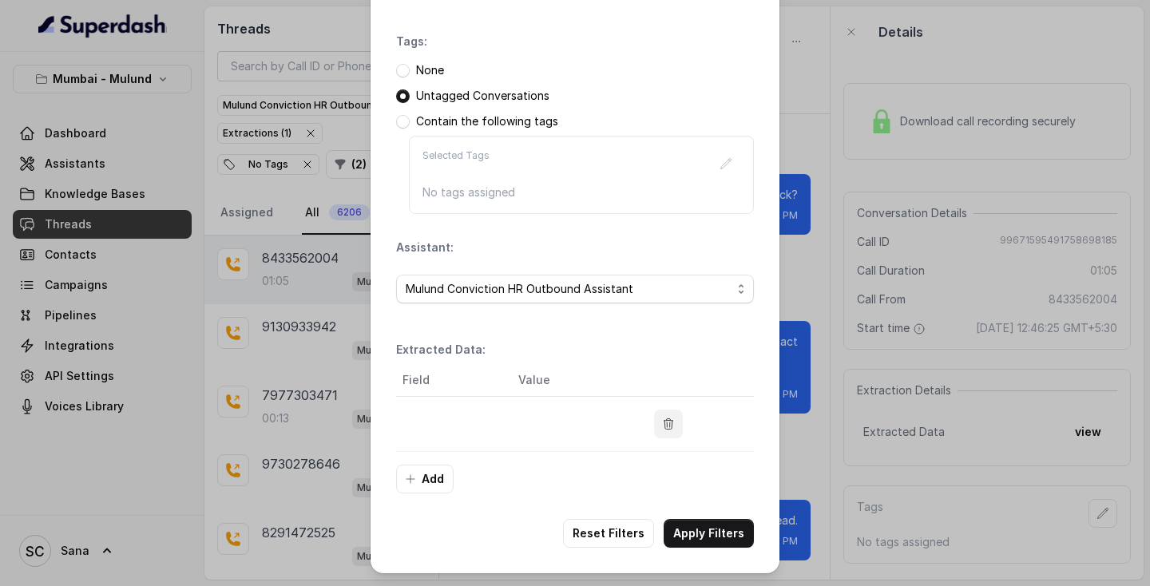
click at [666, 424] on icon "button" at bounding box center [668, 424] width 13 height 13
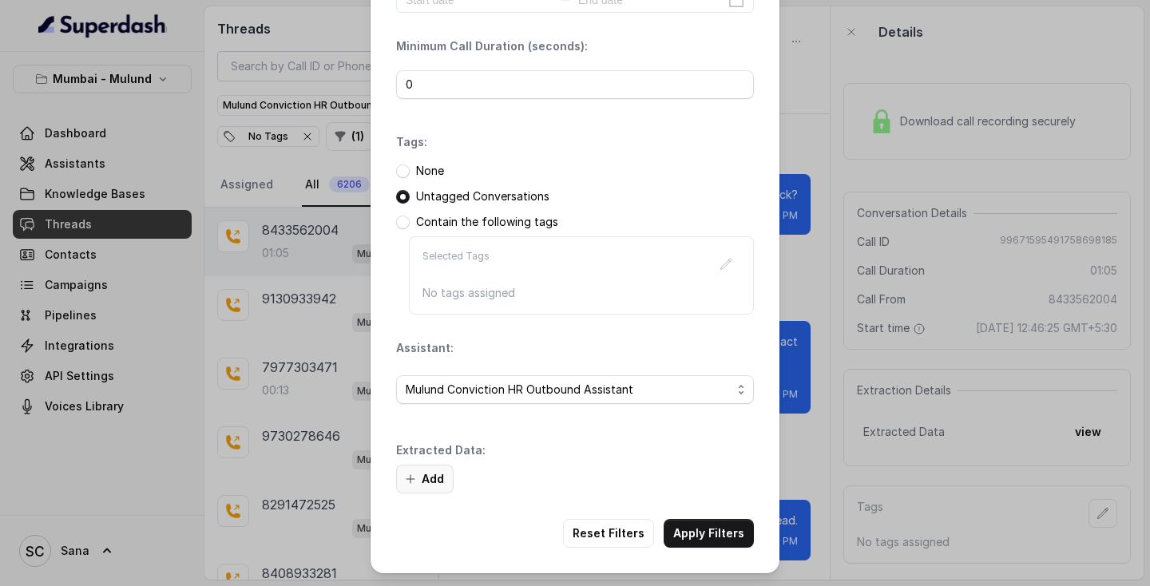
click at [437, 478] on button "Add" at bounding box center [424, 479] width 57 height 29
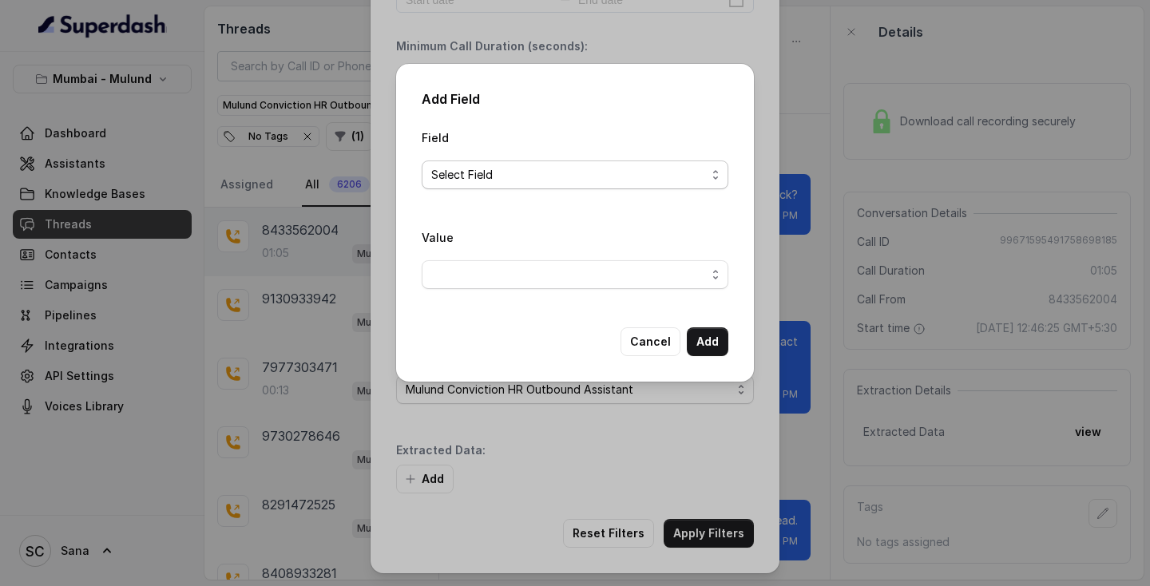
click at [508, 171] on span "Select Field" at bounding box center [568, 174] width 275 height 19
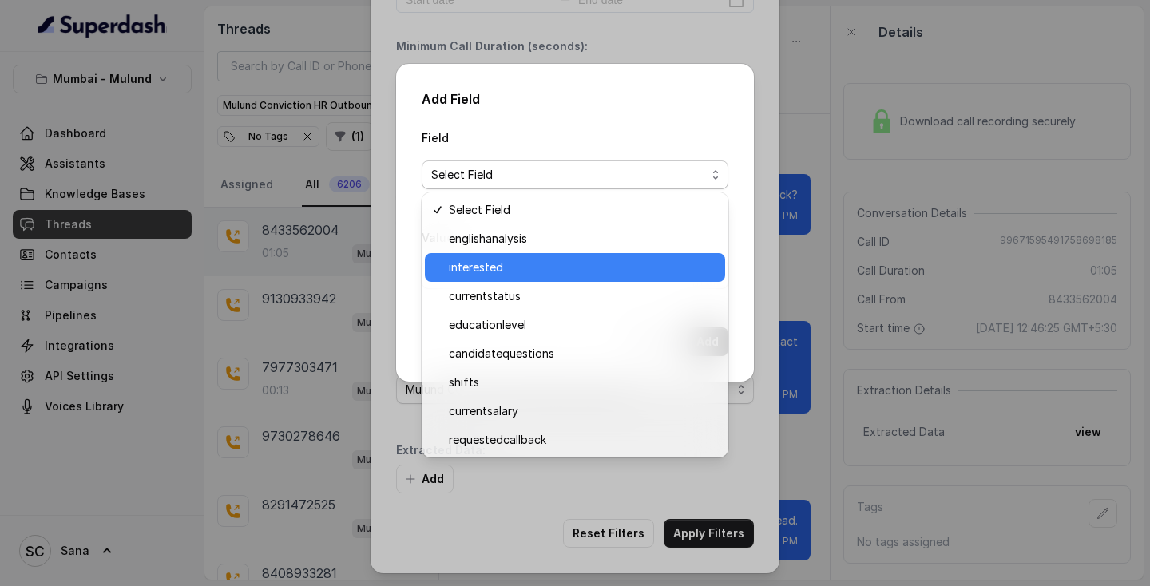
click at [473, 253] on div "interested" at bounding box center [575, 267] width 300 height 29
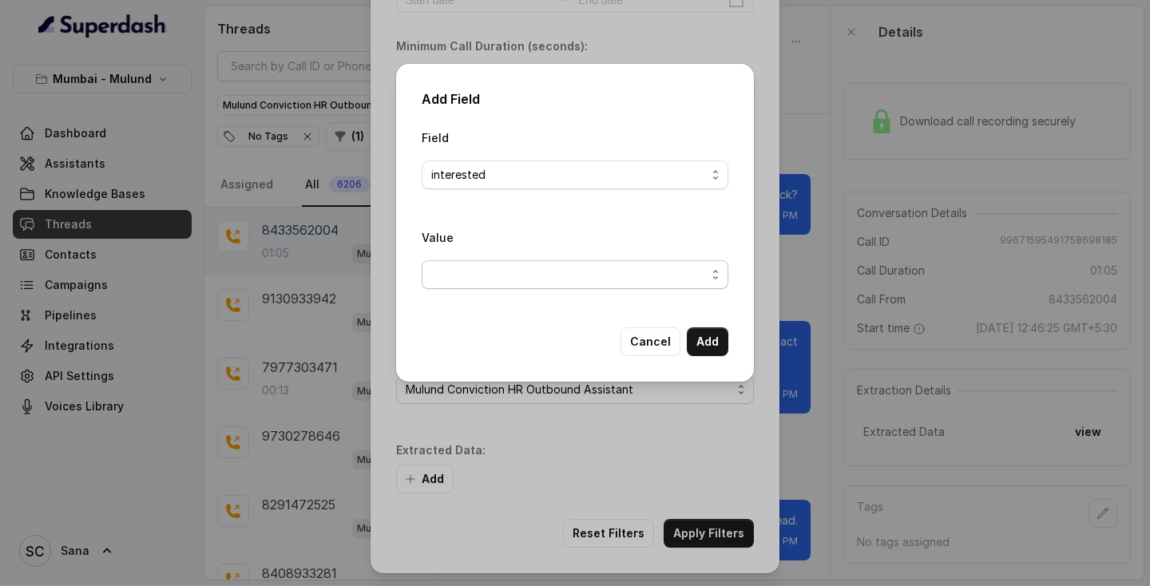
click at [473, 273] on span "button" at bounding box center [574, 274] width 307 height 29
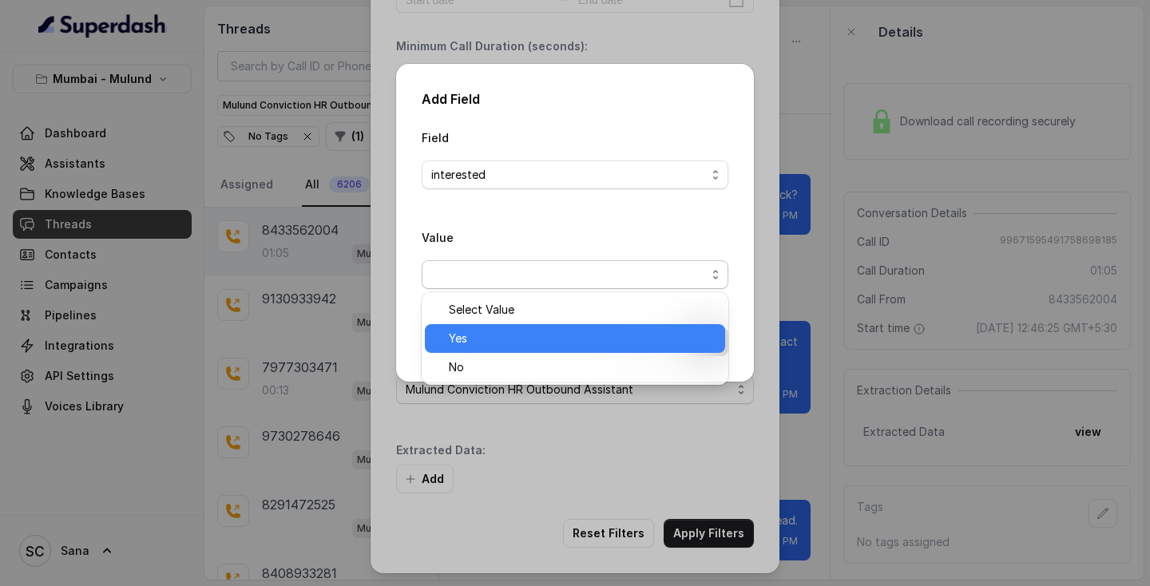
click at [463, 330] on span "Yes" at bounding box center [582, 338] width 267 height 19
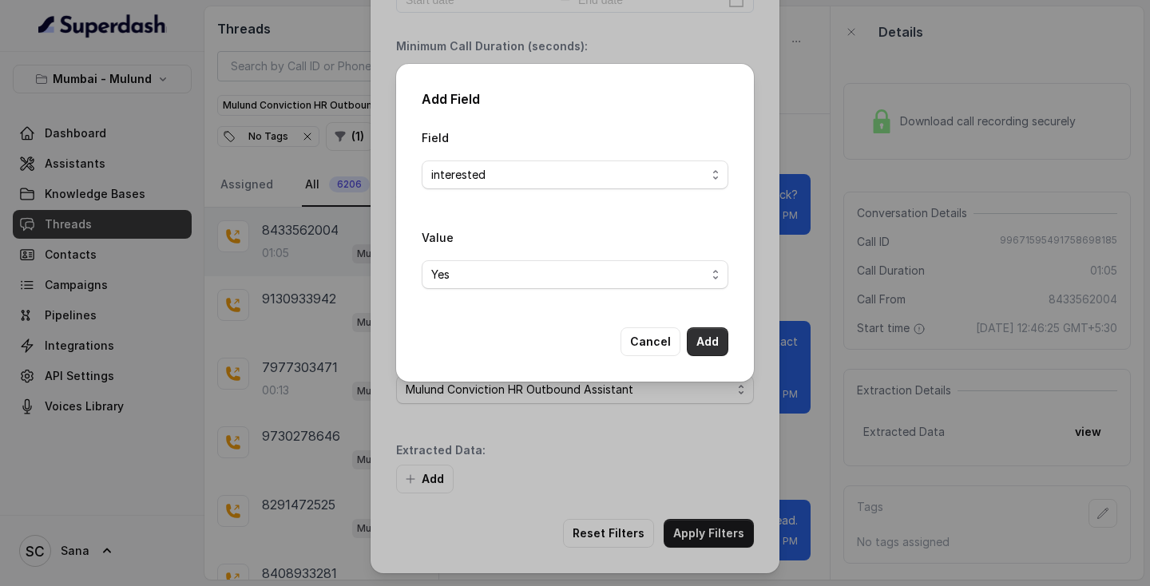
click at [714, 342] on button "Add" at bounding box center [708, 341] width 42 height 29
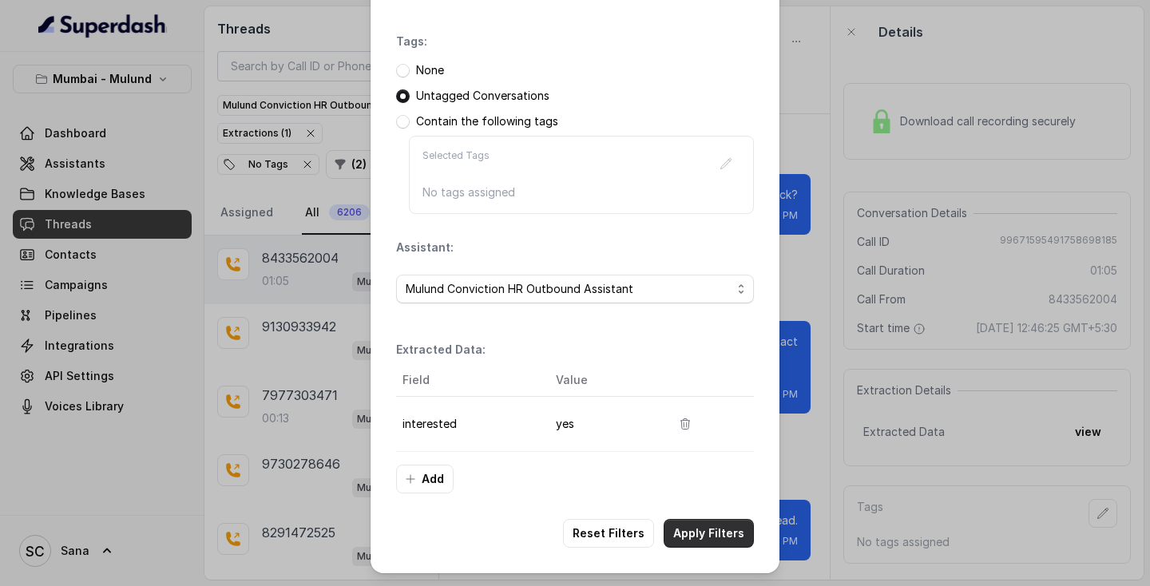
scroll to position [200, 0]
click at [698, 517] on div "Filters Date Range: Minimum Call Duration (seconds): 0 Tags: None Untagged Conv…" at bounding box center [574, 186] width 409 height 773
click at [700, 528] on button "Apply Filters" at bounding box center [708, 533] width 90 height 29
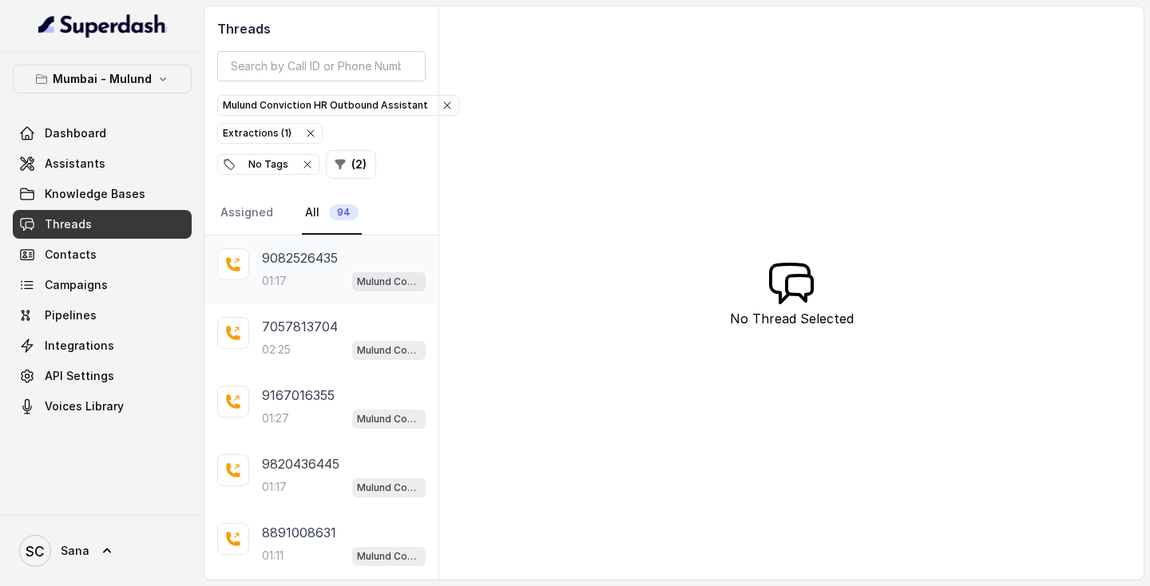
click at [287, 295] on div "9082526435 01:17 Mulund Conviction HR Outbound Assistant" at bounding box center [321, 269] width 234 height 69
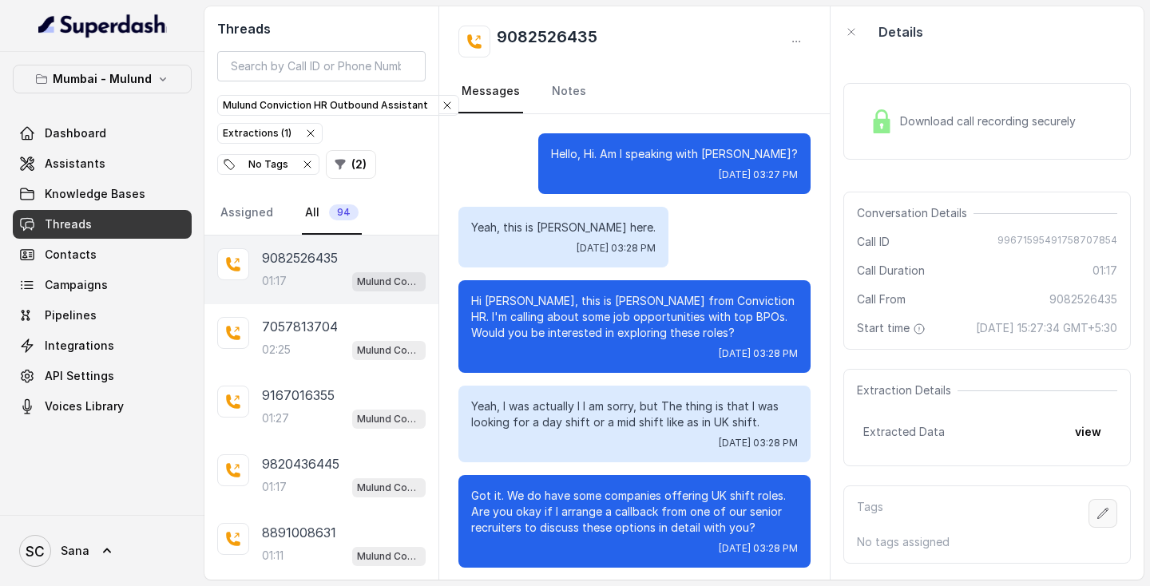
click at [1095, 528] on button "button" at bounding box center [1102, 513] width 29 height 29
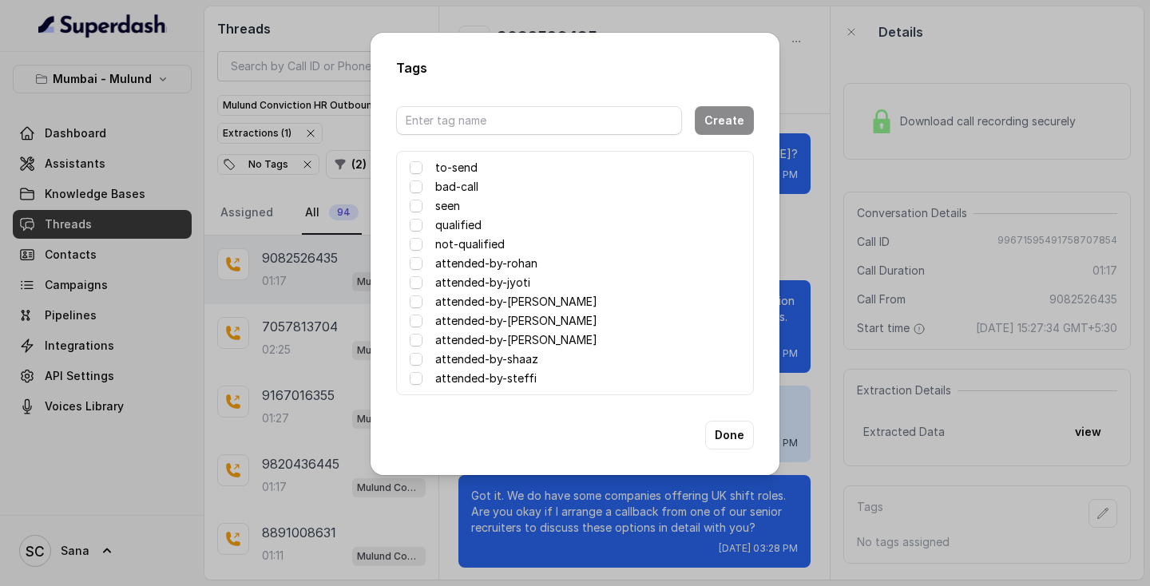
click at [519, 265] on label "attended-by-rohan" at bounding box center [486, 263] width 102 height 19
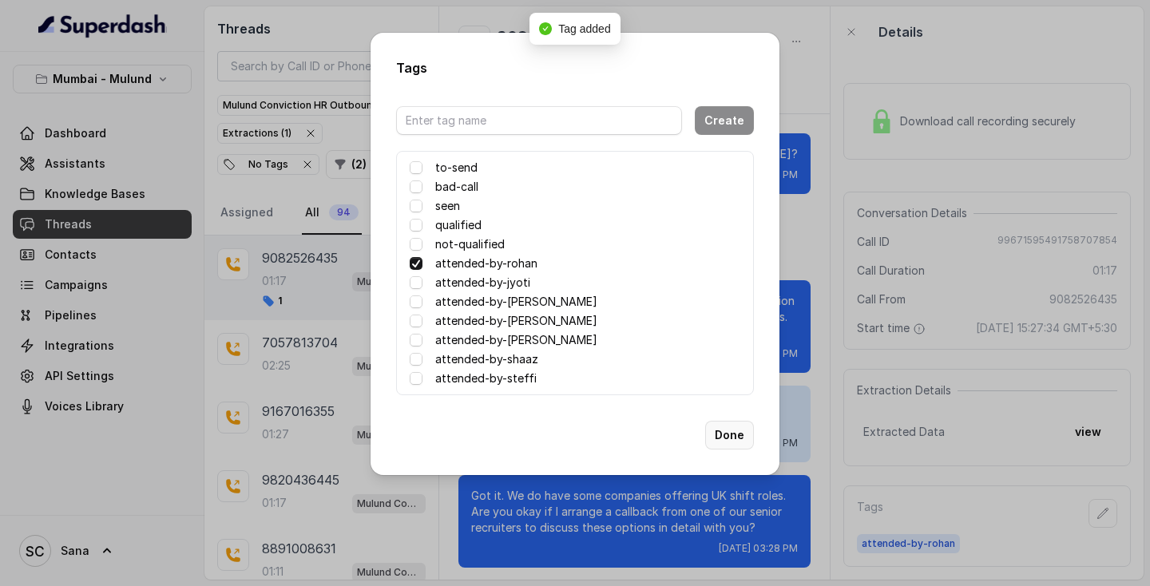
click at [730, 438] on button "Done" at bounding box center [729, 435] width 49 height 29
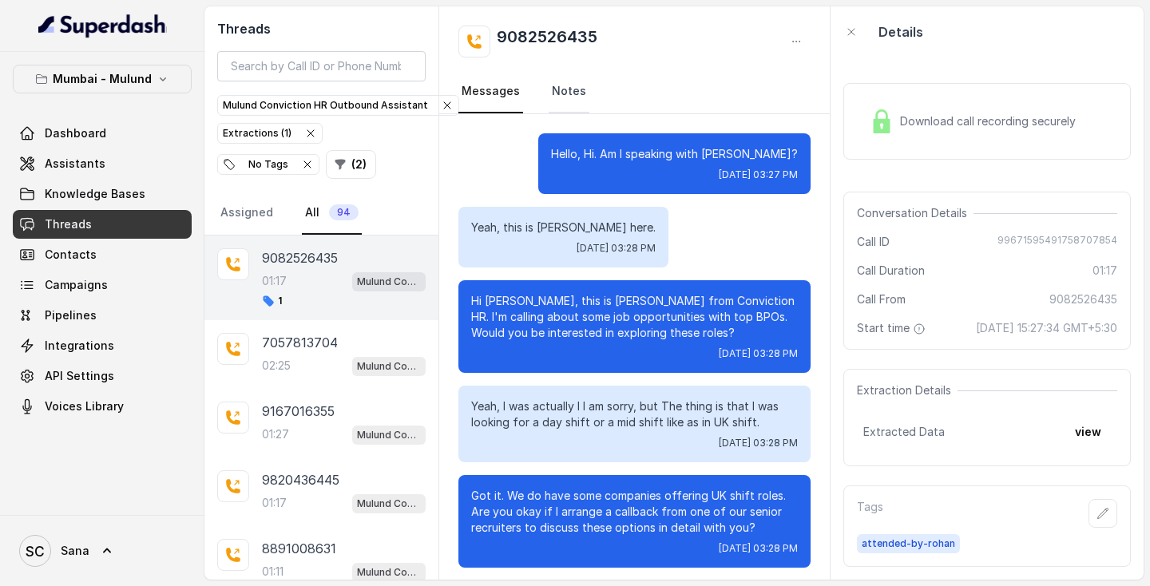
click at [580, 93] on link "Notes" at bounding box center [568, 91] width 41 height 43
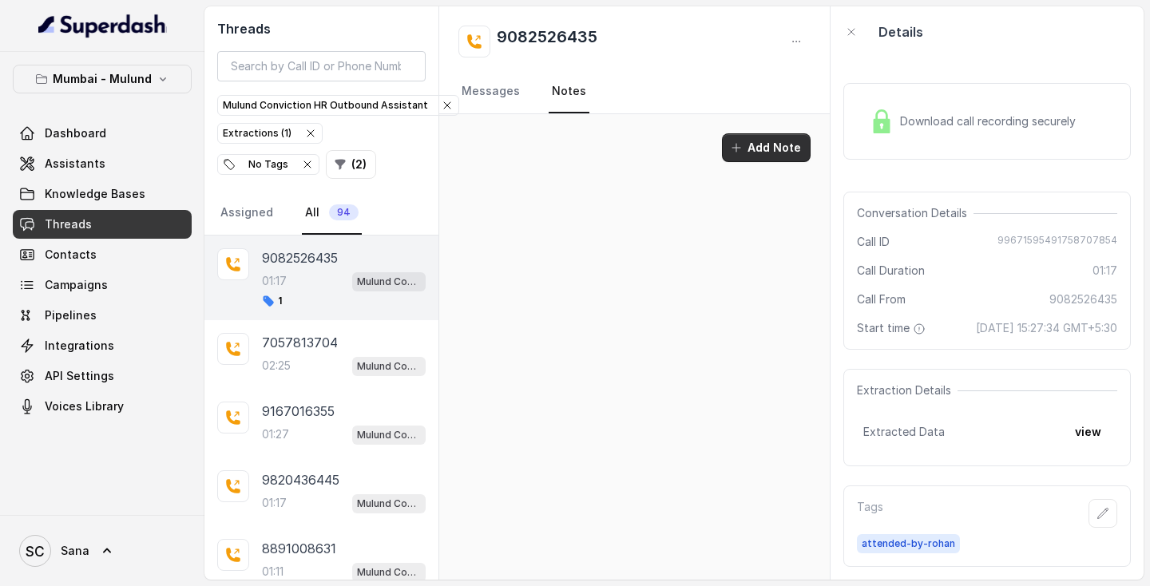
click at [775, 152] on button "Add Note" at bounding box center [766, 147] width 89 height 29
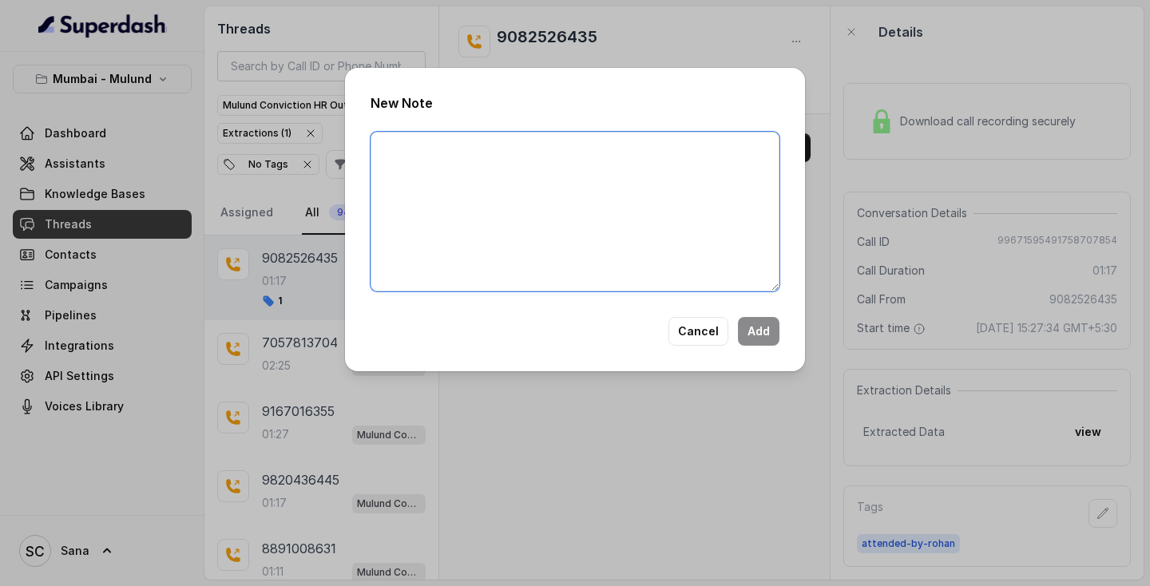
click at [576, 186] on textarea at bounding box center [574, 212] width 409 height 160
type textarea "Not Reachable"
click at [768, 334] on button "Add" at bounding box center [759, 331] width 42 height 29
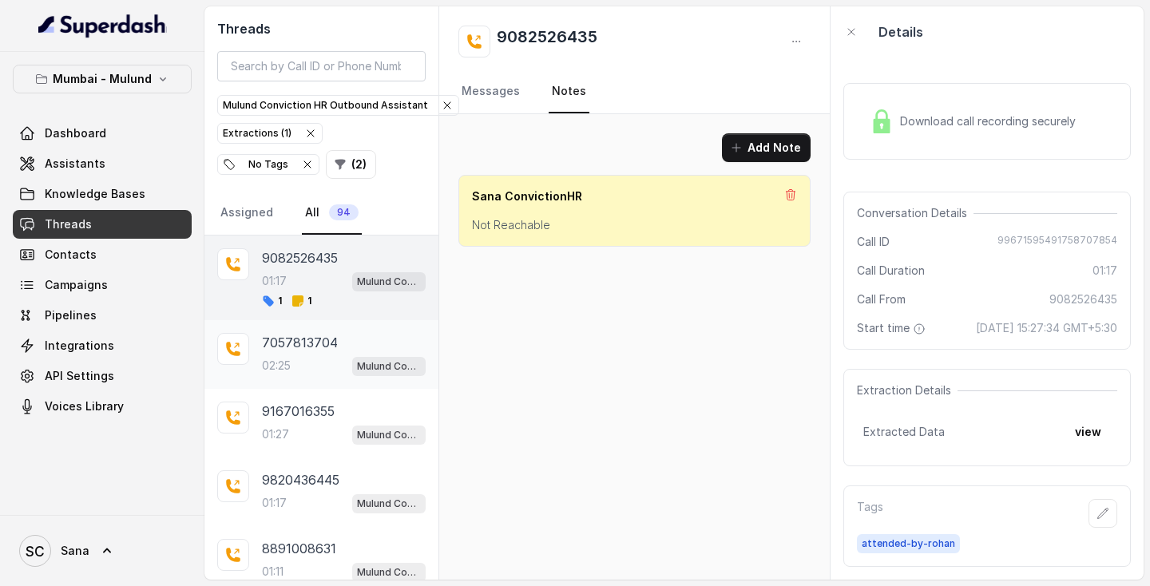
click at [303, 354] on div "7057813704 02:25 Mulund Conviction HR Outbound Assistant" at bounding box center [344, 354] width 164 height 43
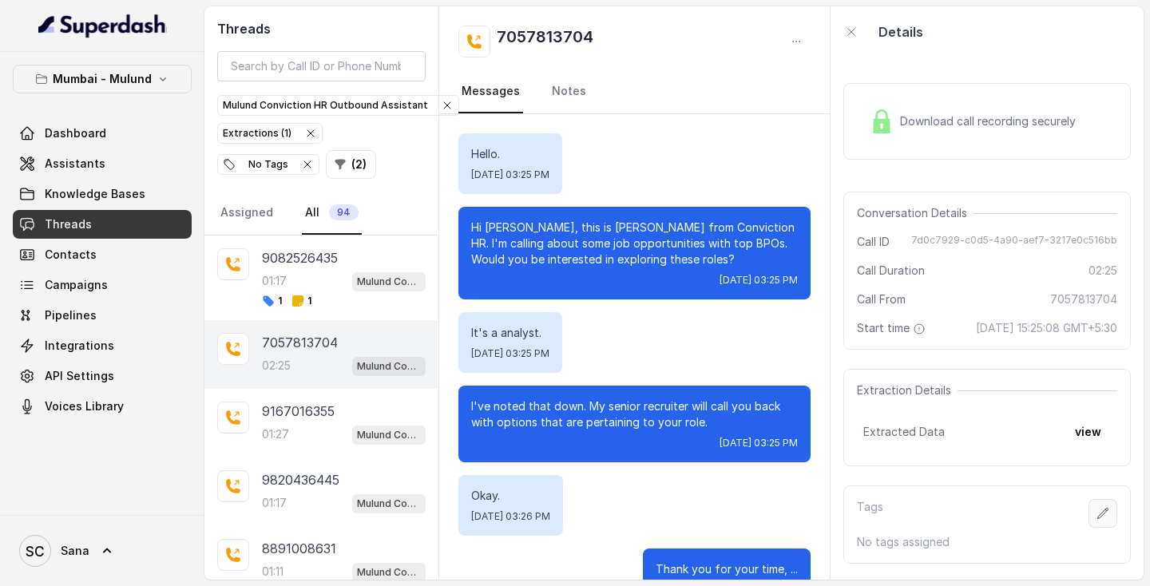
click at [1106, 520] on icon "button" at bounding box center [1102, 513] width 13 height 13
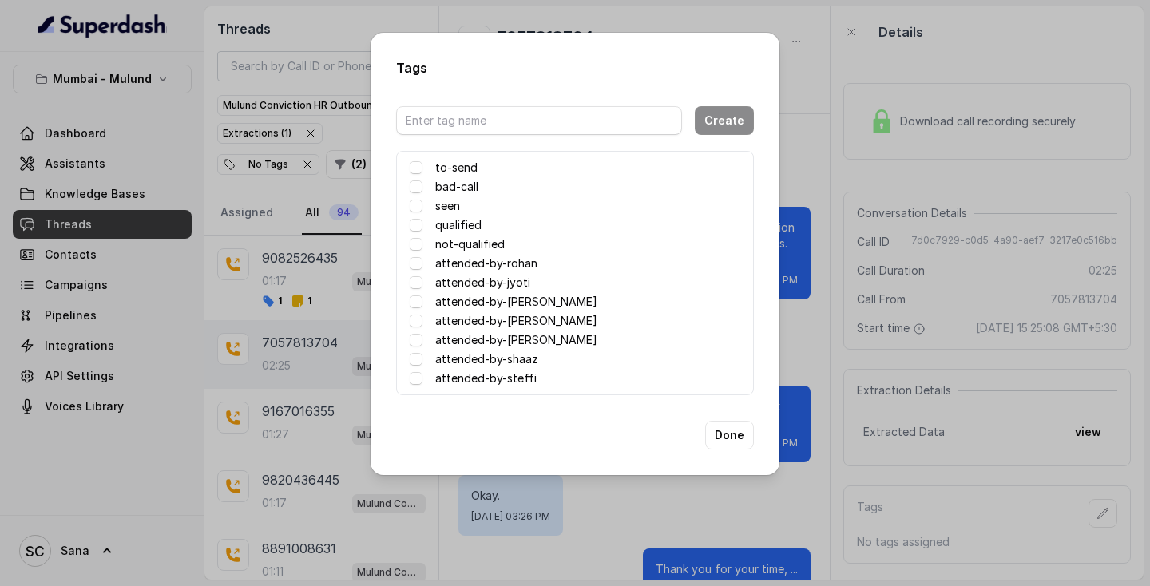
click at [505, 264] on label "attended-by-rohan" at bounding box center [486, 263] width 102 height 19
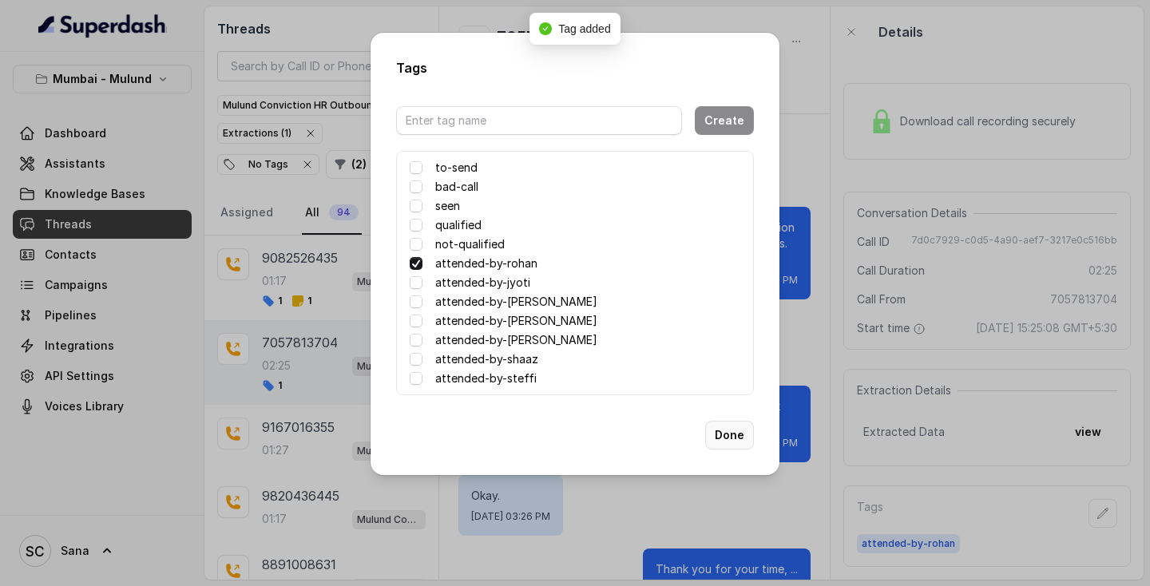
click at [739, 444] on button "Done" at bounding box center [729, 435] width 49 height 29
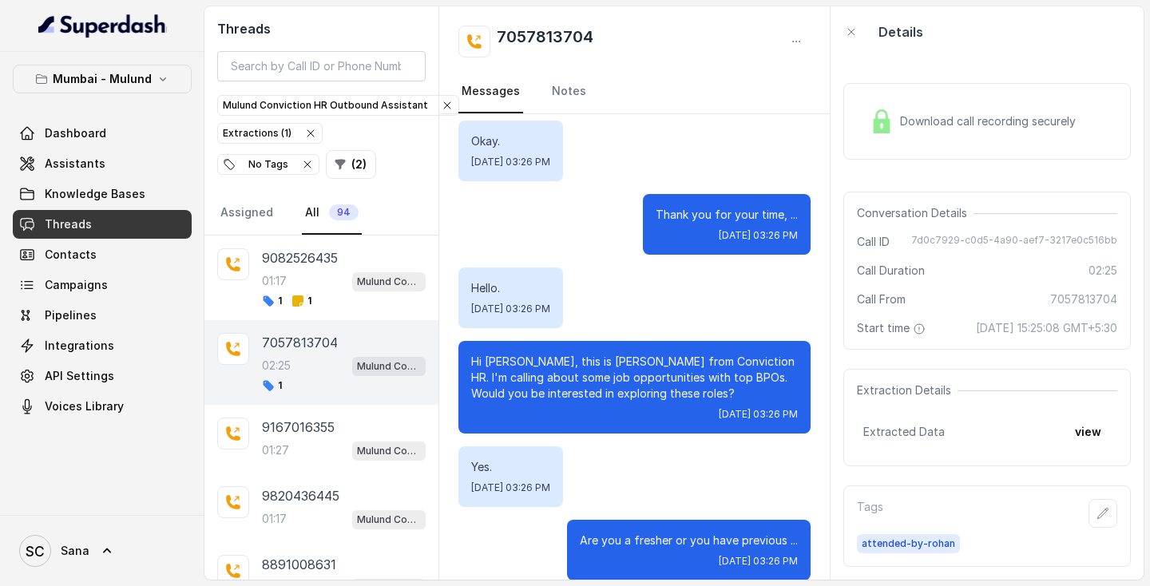
scroll to position [355, 0]
